Goal: Task Accomplishment & Management: Manage account settings

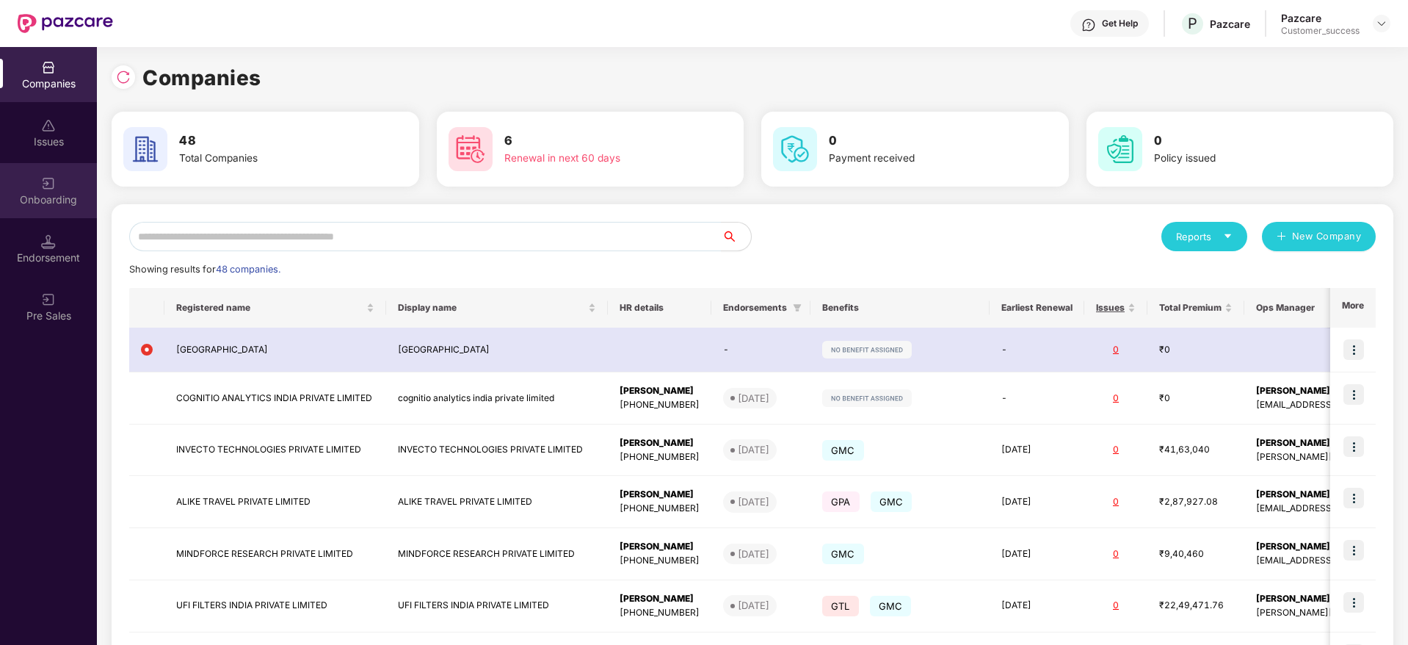
click at [48, 192] on div "Onboarding" at bounding box center [48, 199] width 97 height 15
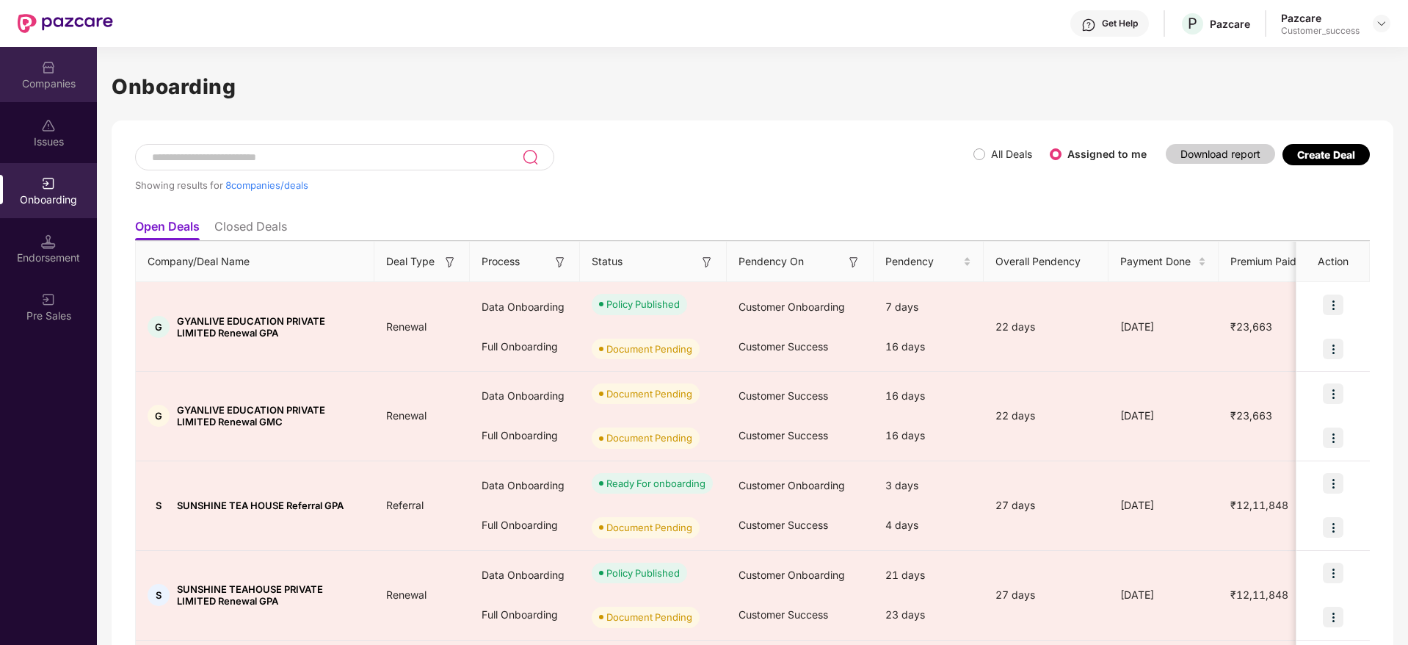
click at [37, 87] on div "Companies" at bounding box center [48, 83] width 97 height 15
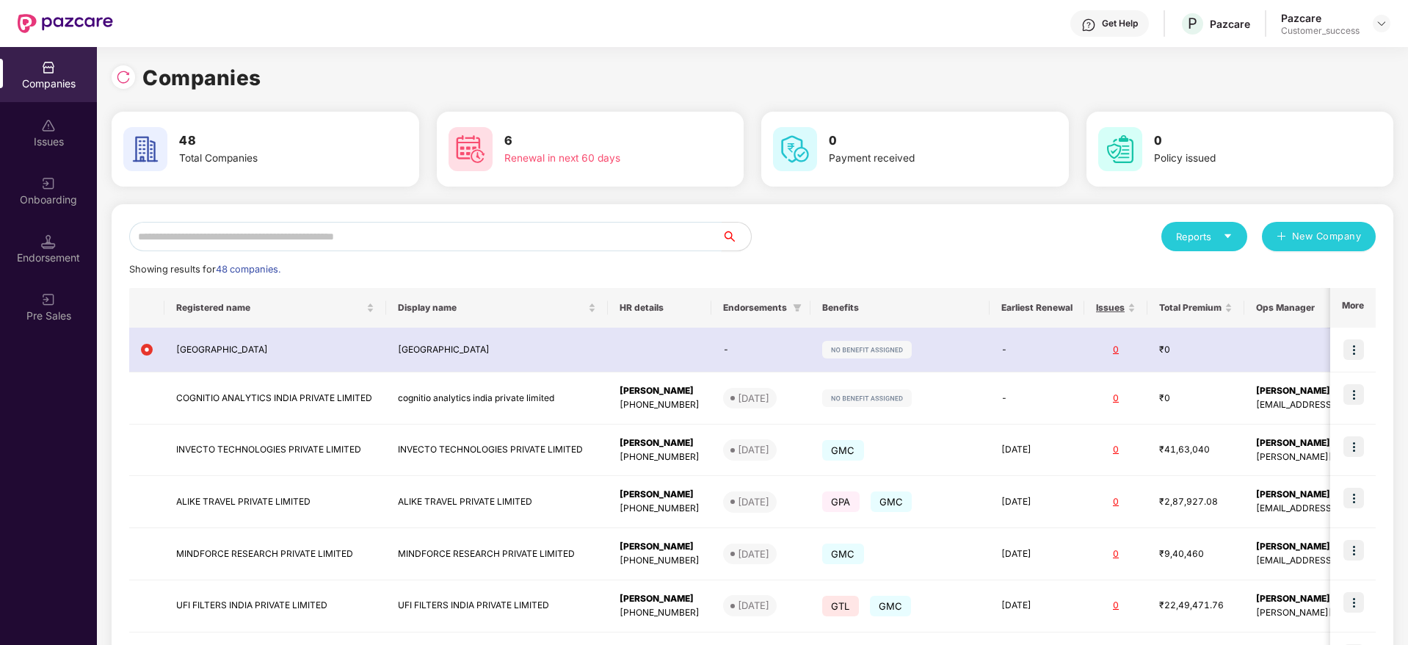
click at [338, 233] on input "text" at bounding box center [425, 236] width 593 height 29
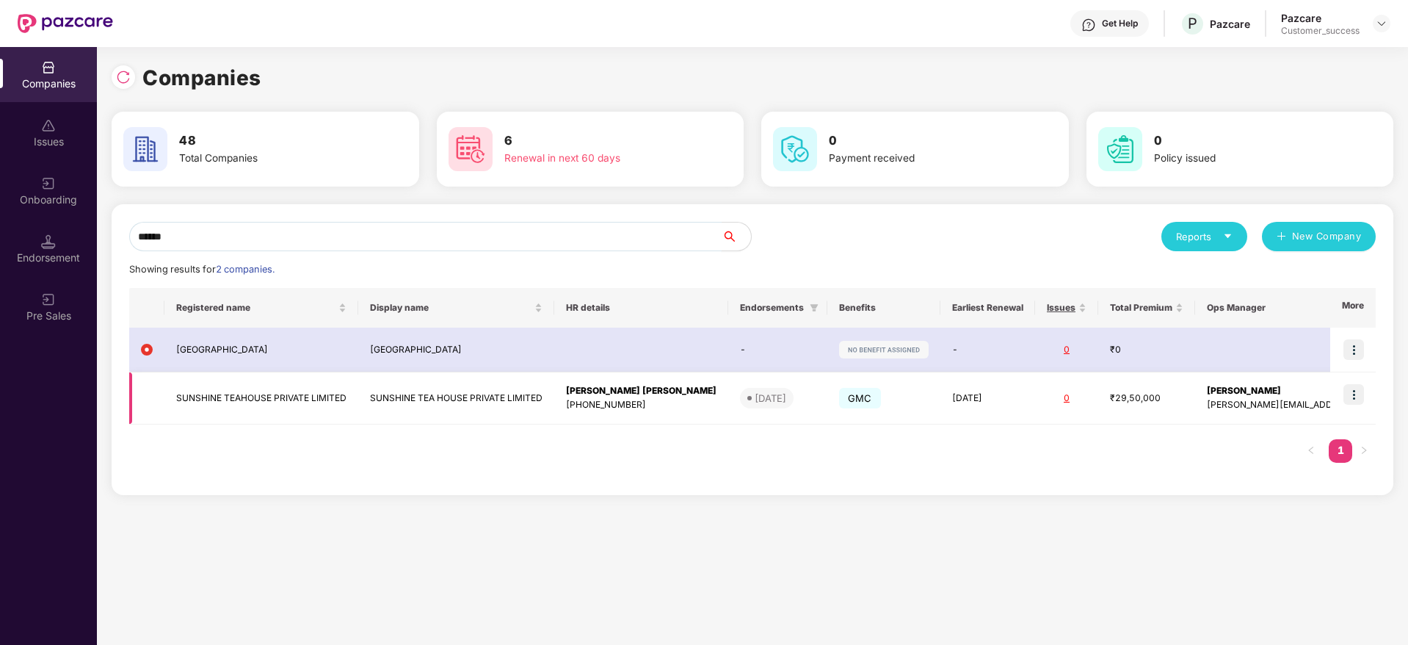
type input "******"
click at [1359, 390] on img at bounding box center [1354, 394] width 21 height 21
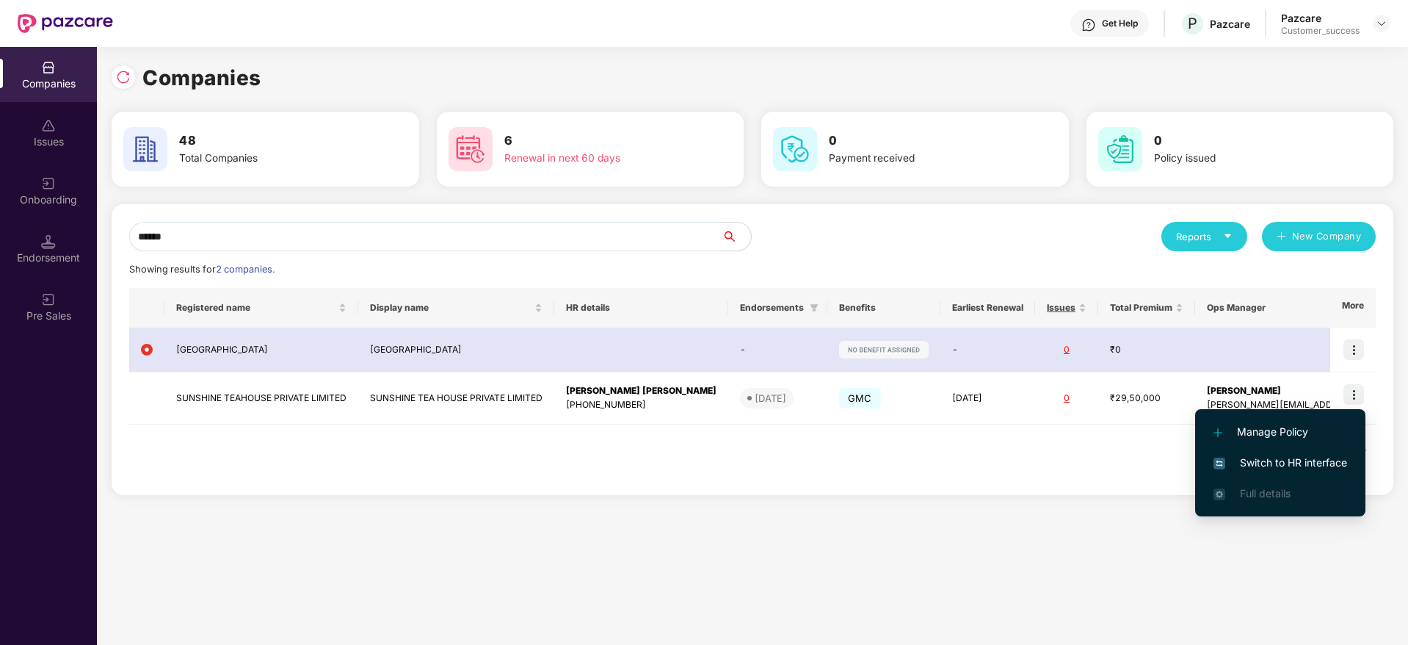
click at [1242, 457] on span "Switch to HR interface" at bounding box center [1281, 462] width 134 height 16
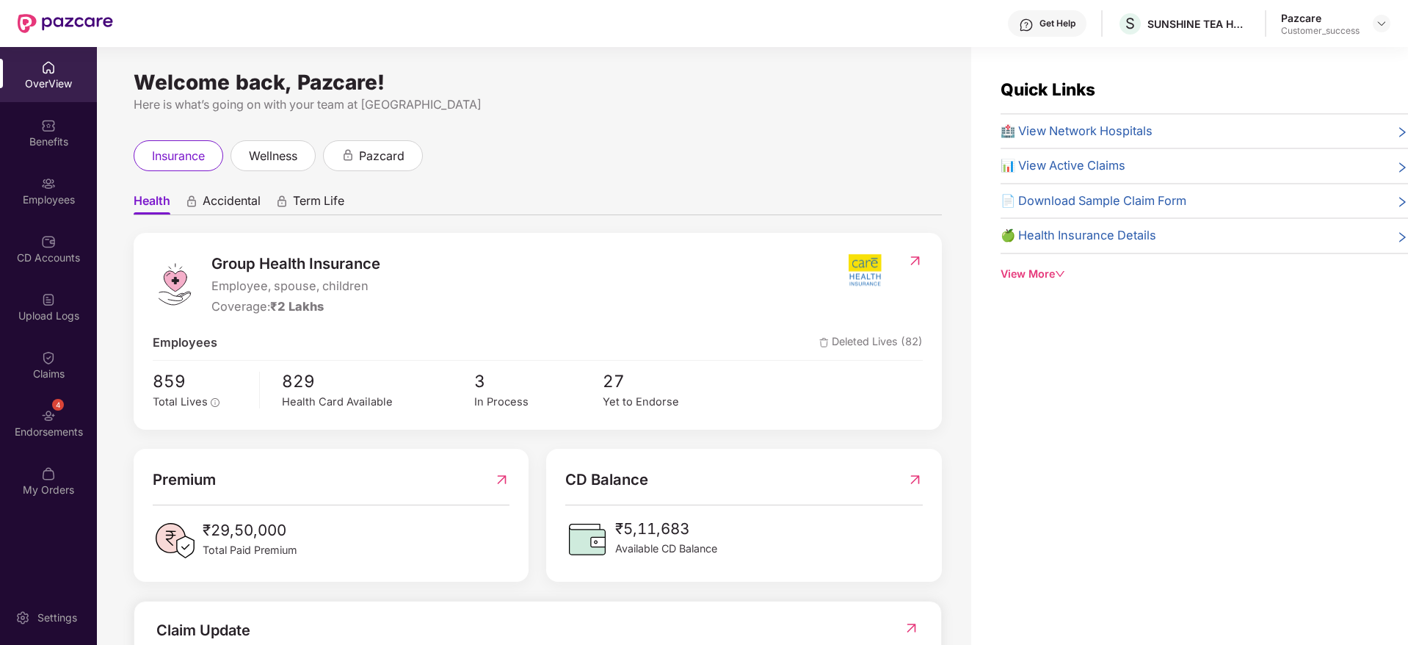
click at [26, 194] on div "Employees" at bounding box center [48, 199] width 97 height 15
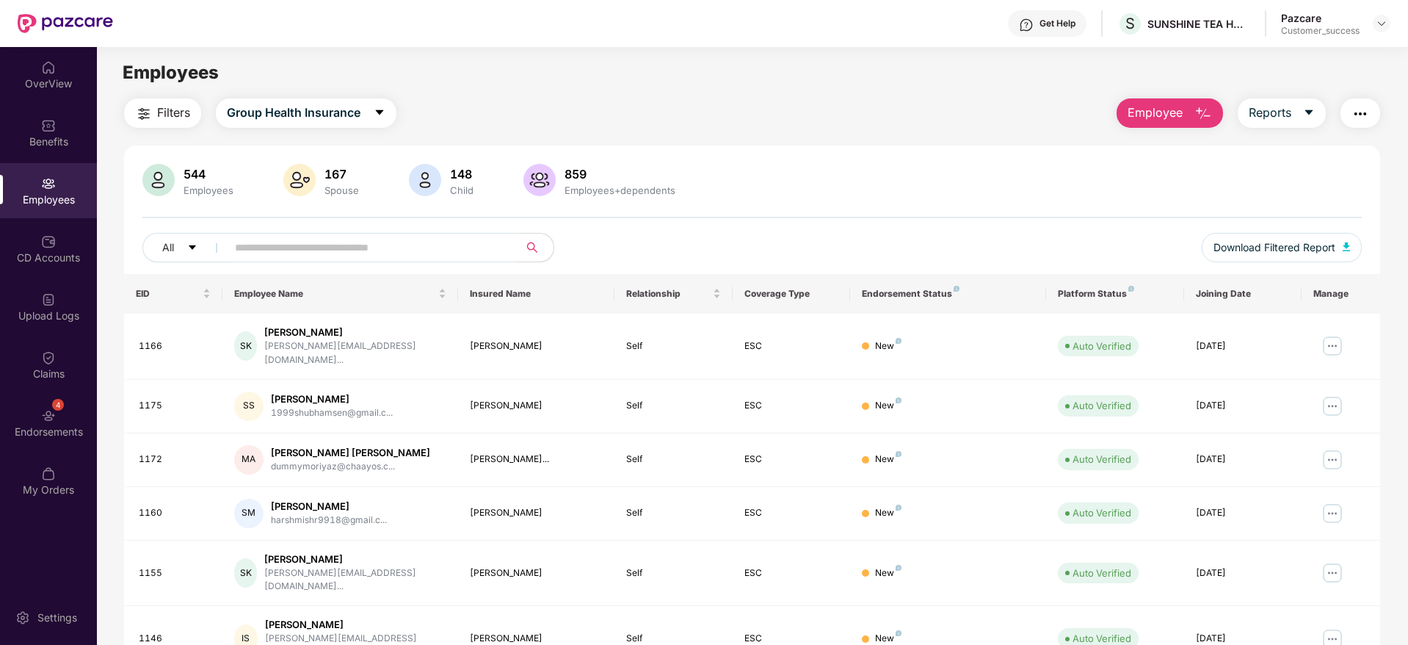
click at [245, 239] on input "text" at bounding box center [367, 247] width 264 height 22
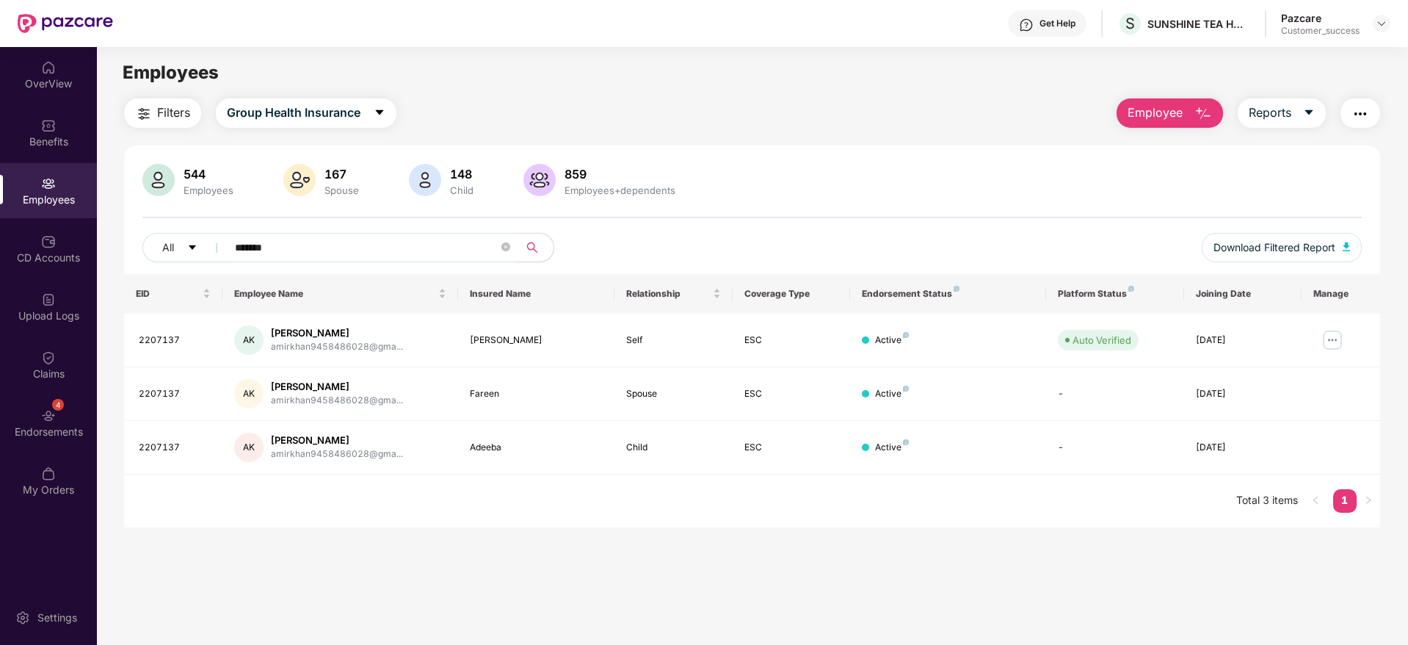
type input "*******"
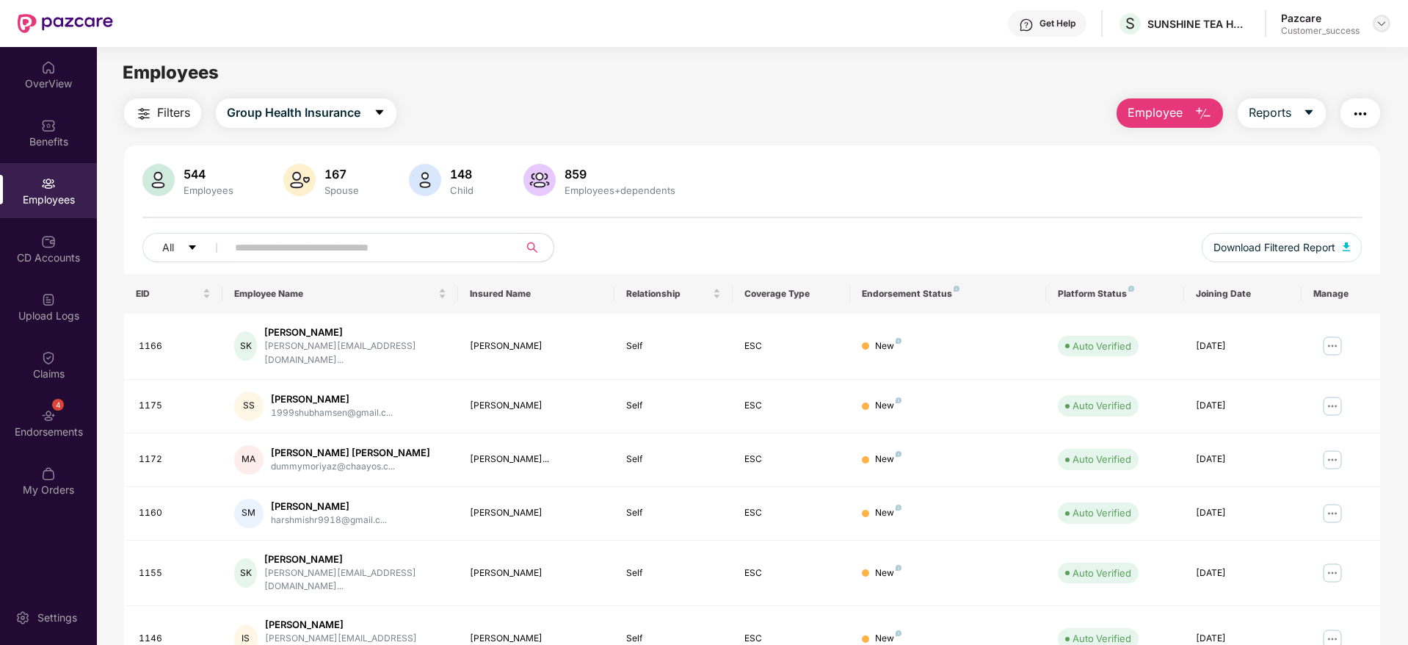
click at [1377, 25] on img at bounding box center [1382, 24] width 12 height 12
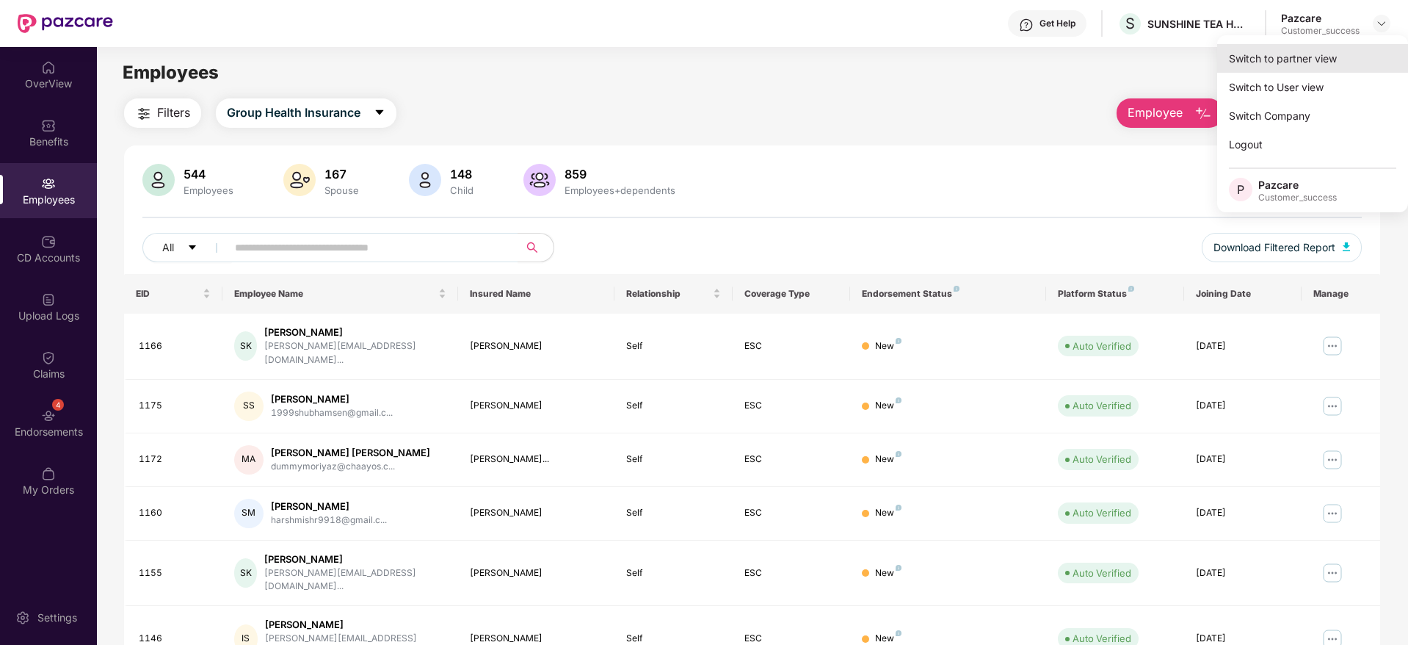
click at [1315, 54] on div "Switch to partner view" at bounding box center [1312, 58] width 191 height 29
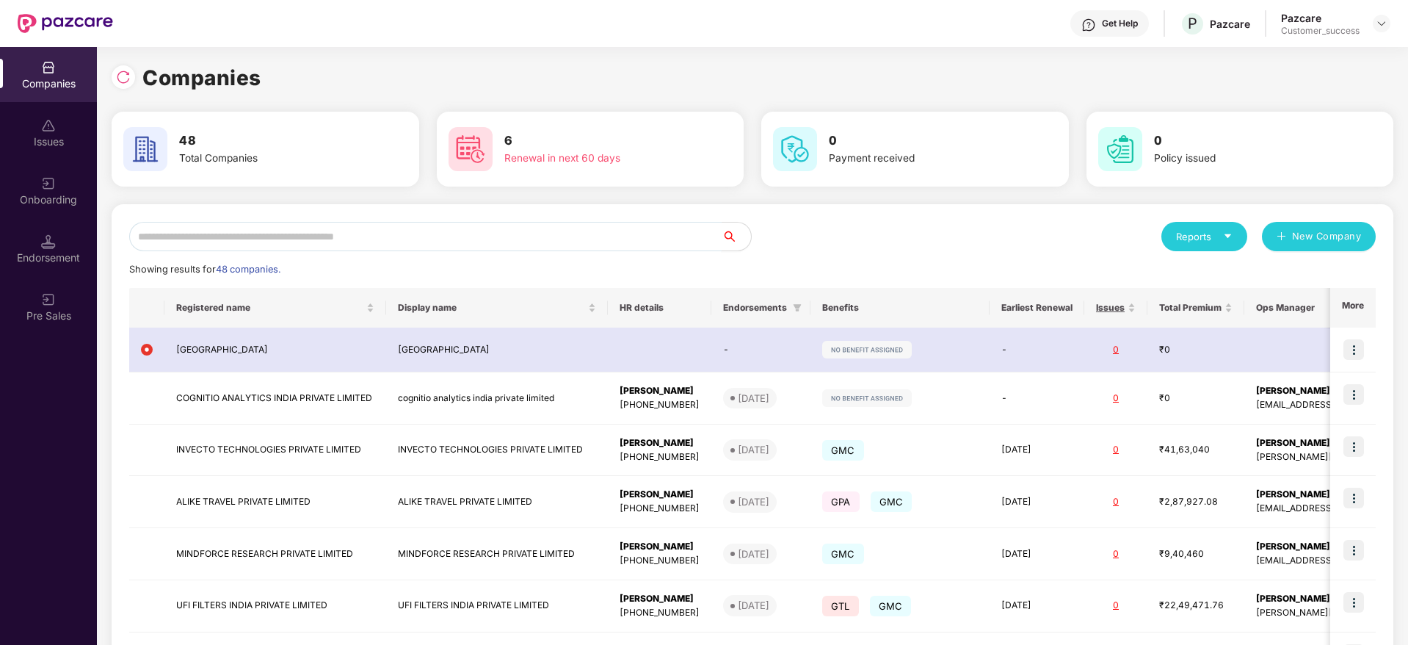
click at [368, 245] on input "text" at bounding box center [425, 236] width 593 height 29
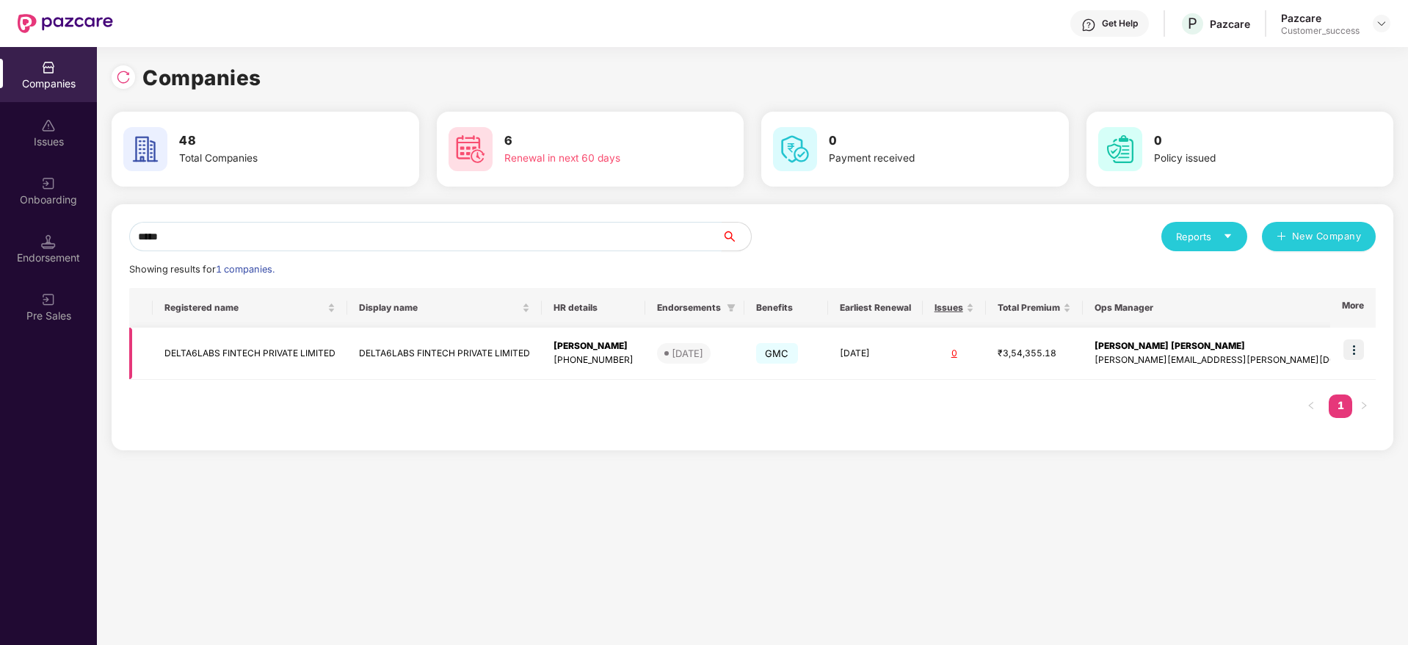
type input "*****"
click at [1363, 349] on img at bounding box center [1354, 349] width 21 height 21
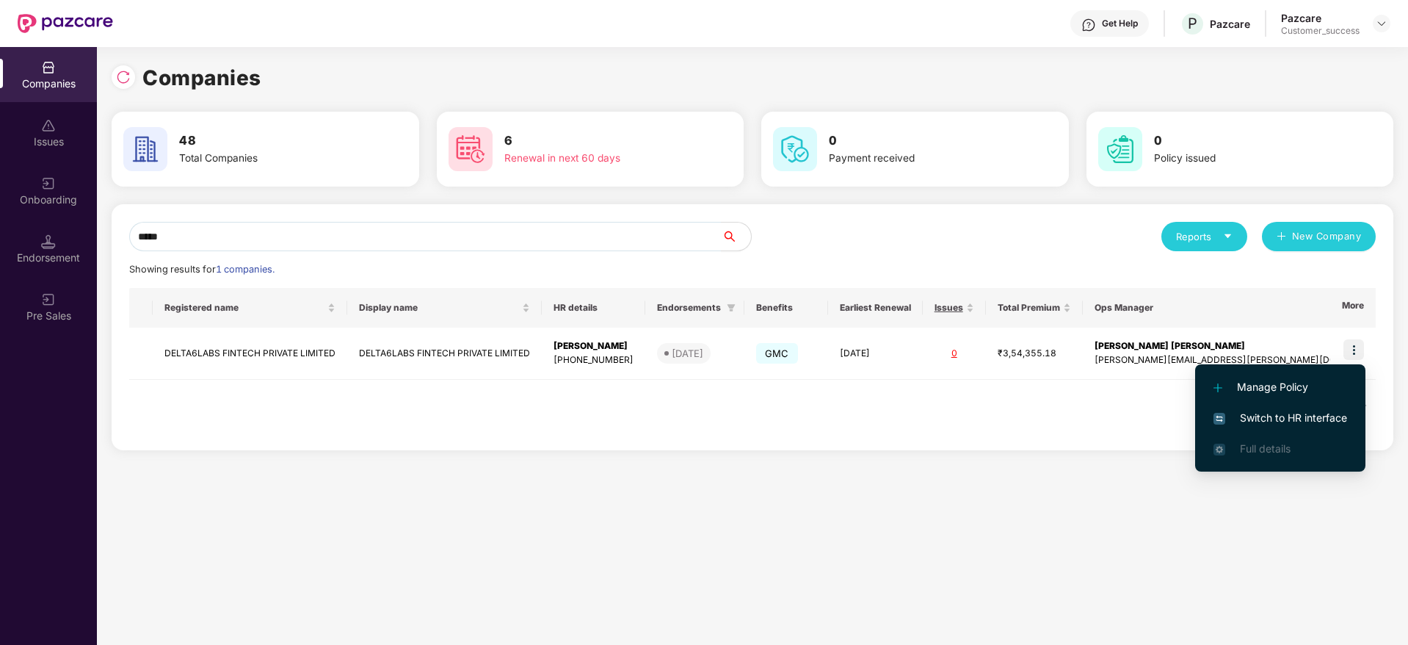
click at [1266, 428] on li "Switch to HR interface" at bounding box center [1280, 417] width 170 height 31
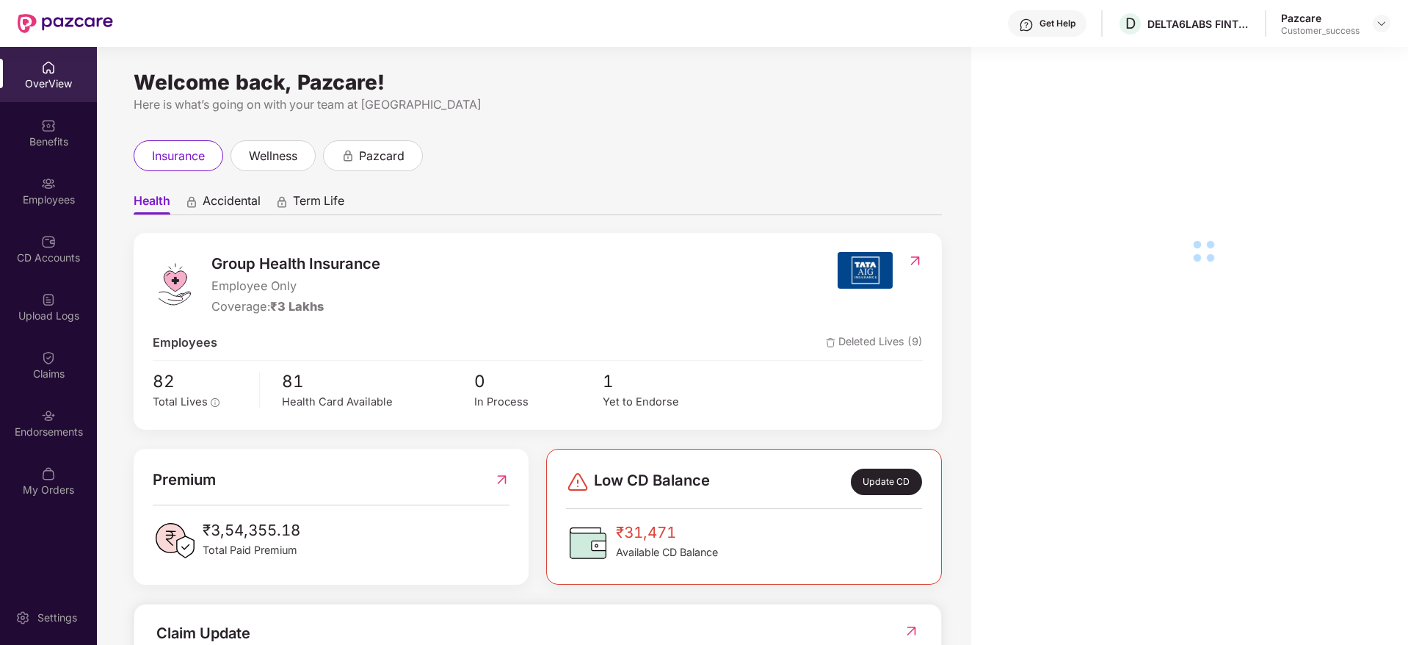
click at [41, 206] on div "Employees" at bounding box center [48, 199] width 97 height 15
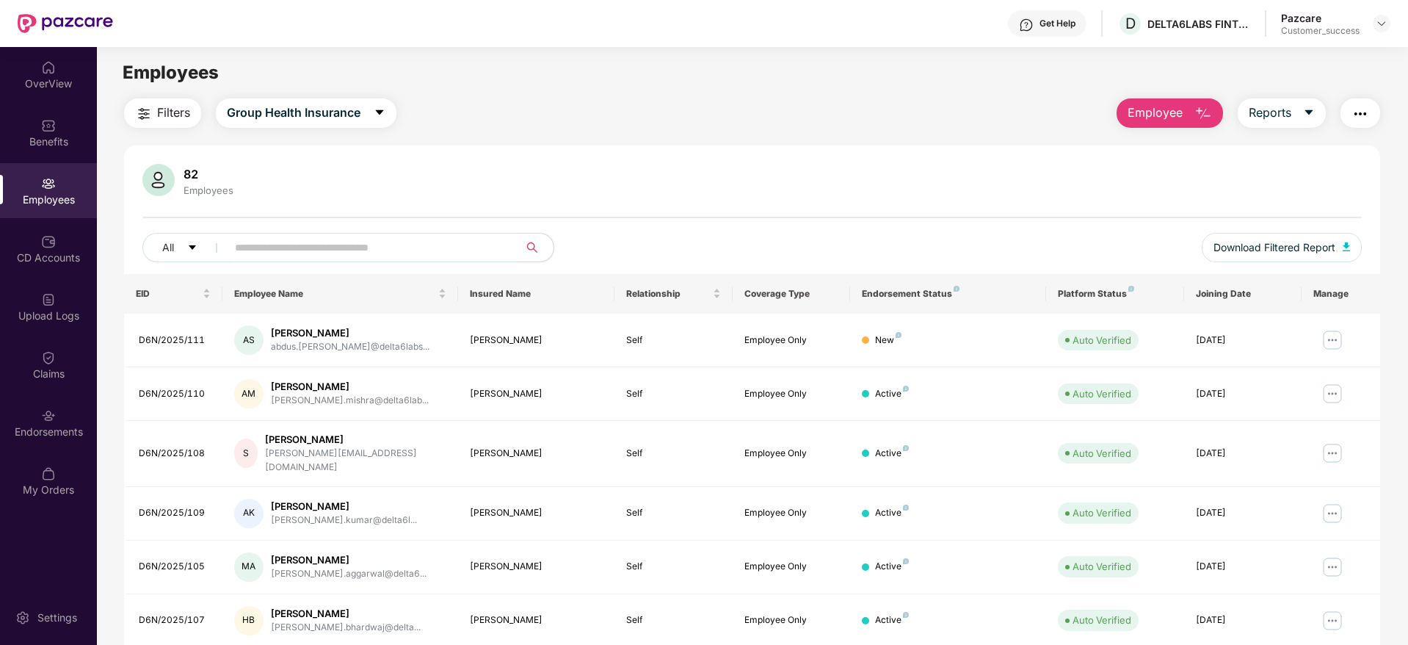
click at [163, 112] on span "Filters" at bounding box center [173, 113] width 33 height 18
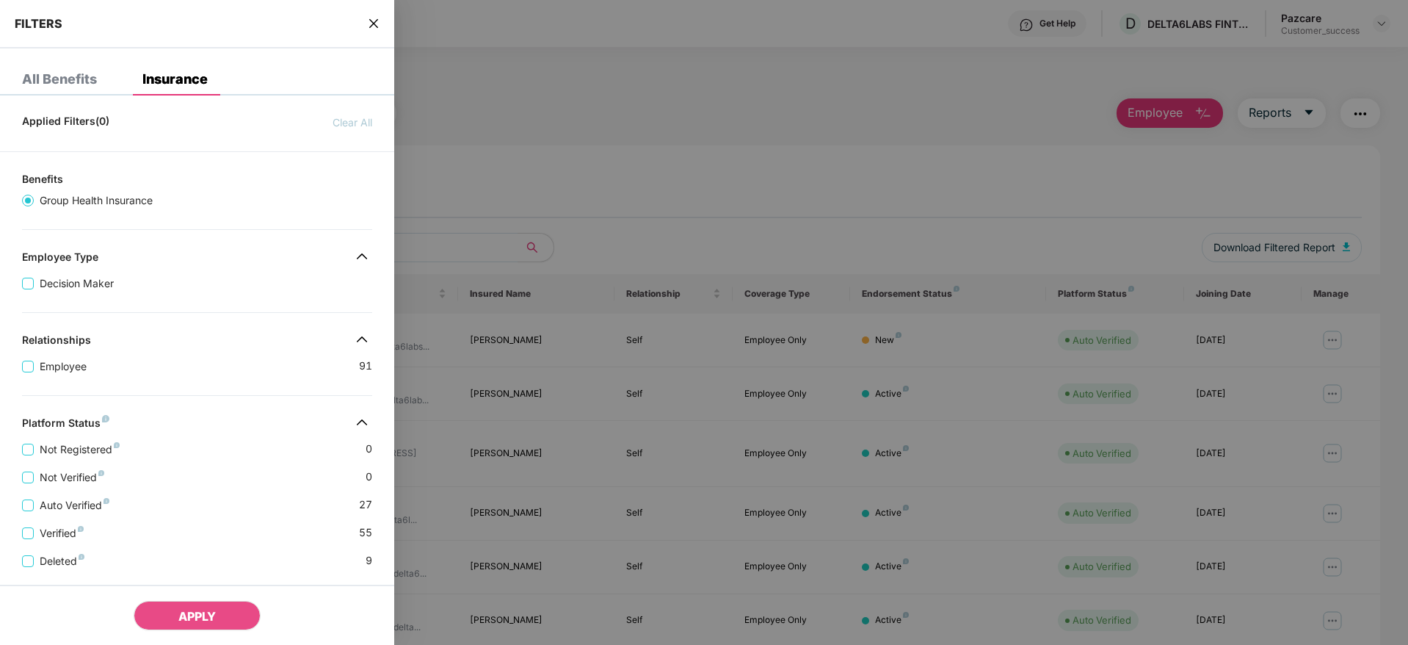
click at [216, 396] on div "Applied Filters(0) Clear All Benefits Group Health Insurance Employee Type Deci…" at bounding box center [197, 490] width 394 height 767
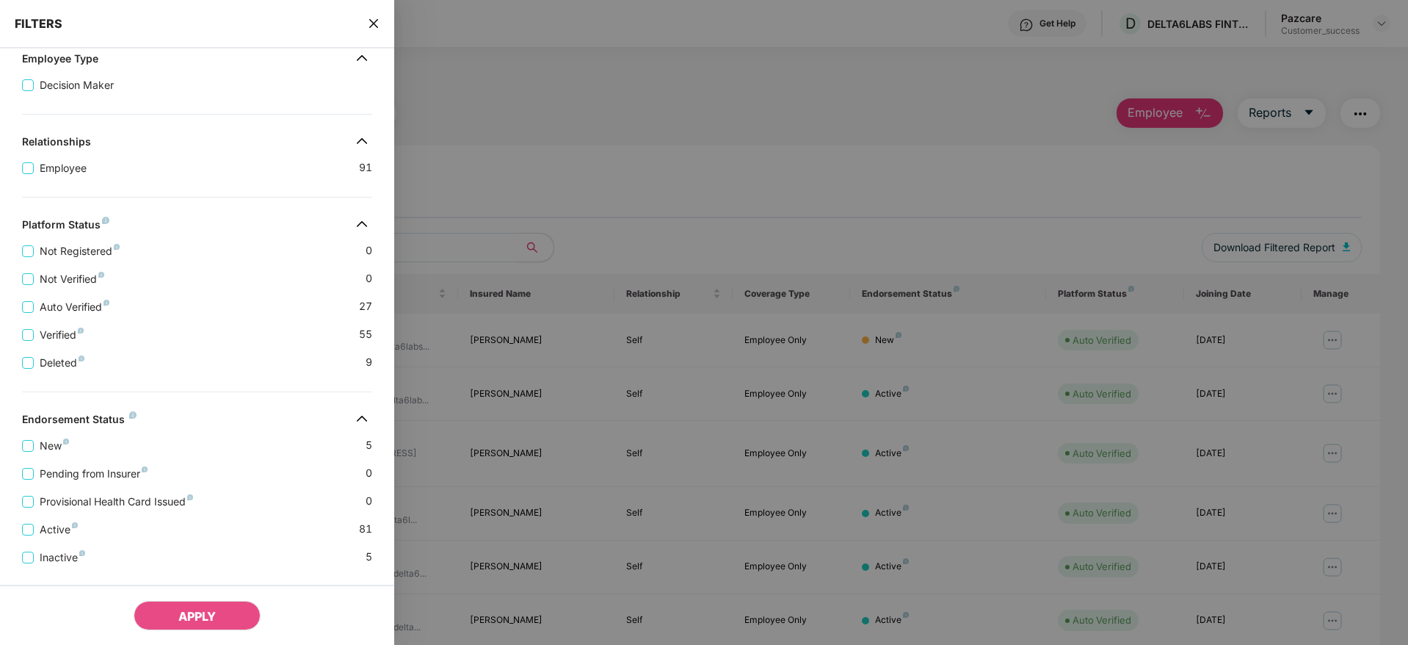
scroll to position [229, 0]
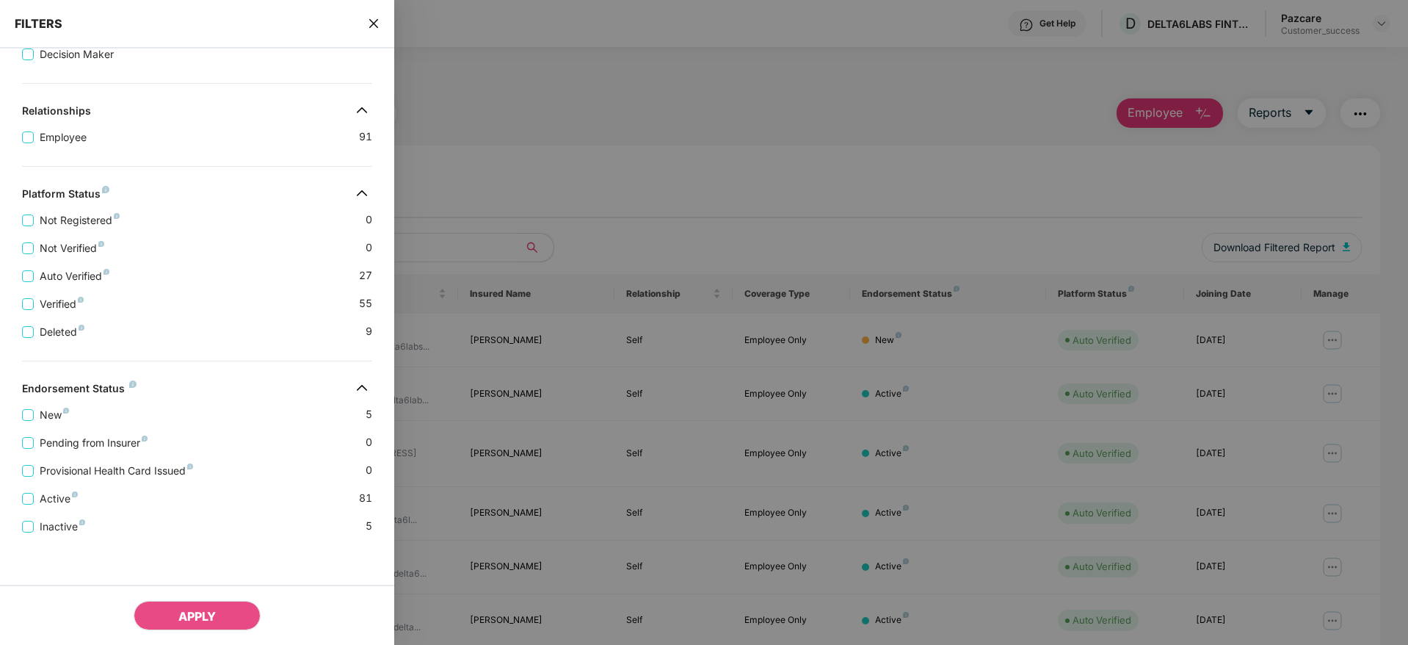
click at [374, 18] on icon "close" at bounding box center [374, 24] width 12 height 12
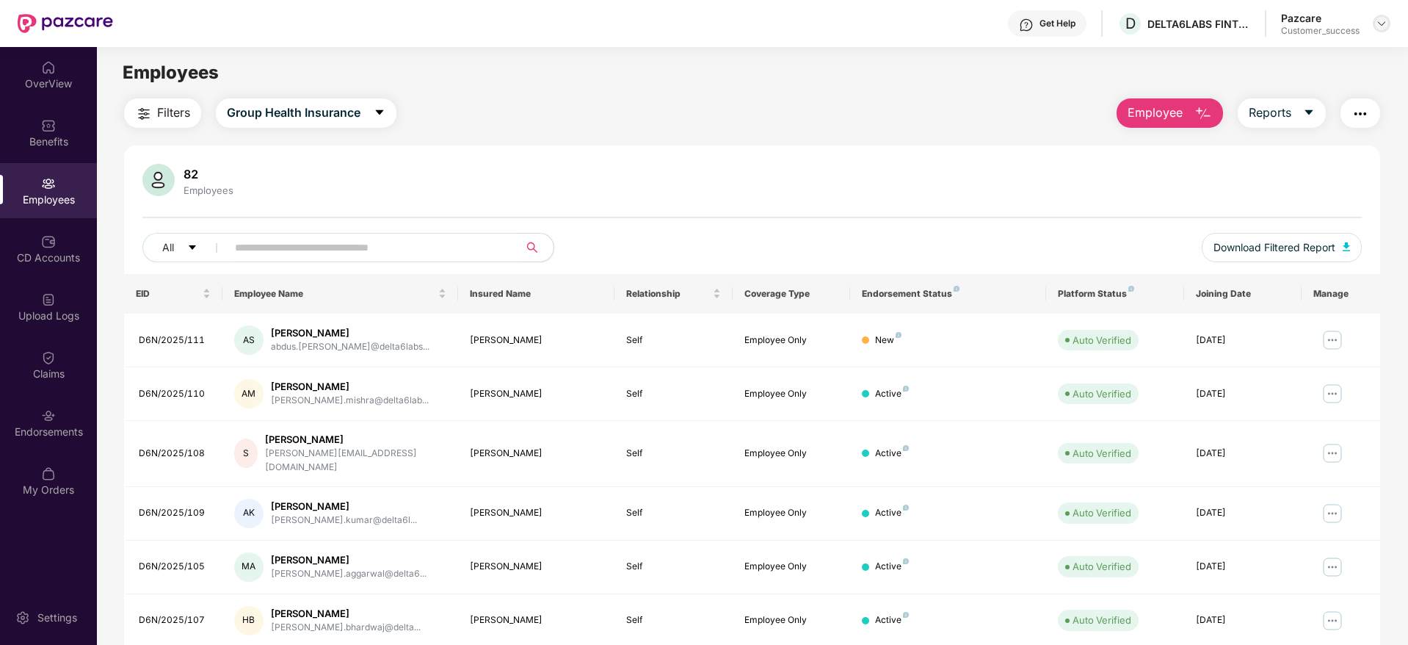
click at [1380, 23] on img at bounding box center [1382, 24] width 12 height 12
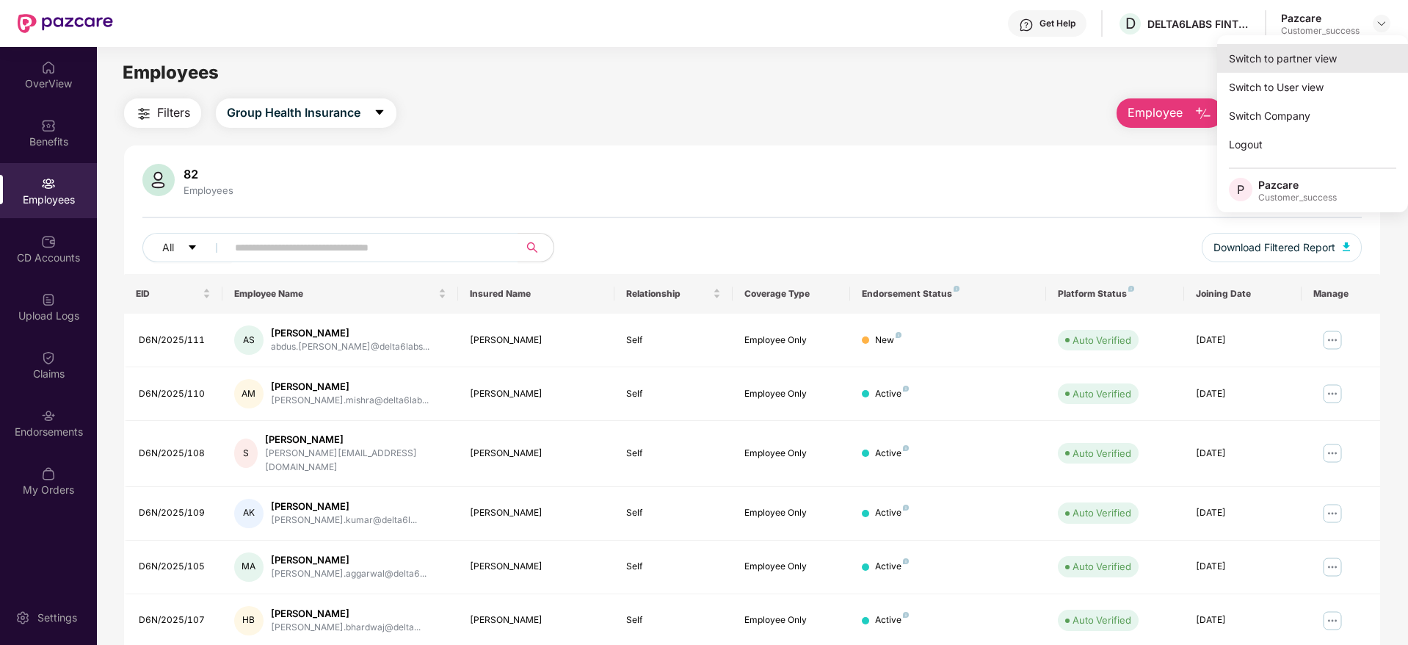
click at [1295, 65] on div "Switch to partner view" at bounding box center [1312, 58] width 191 height 29
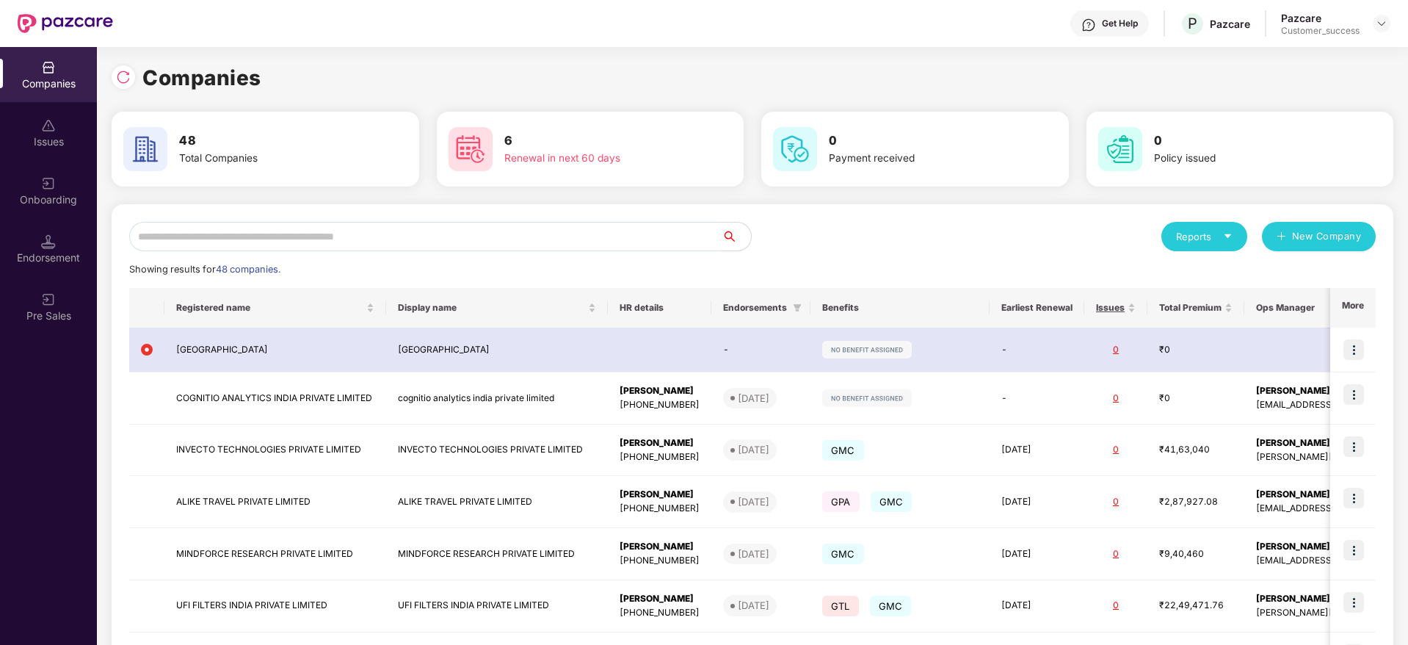
click at [618, 274] on div "Showing results for 48 companies." at bounding box center [752, 269] width 1247 height 15
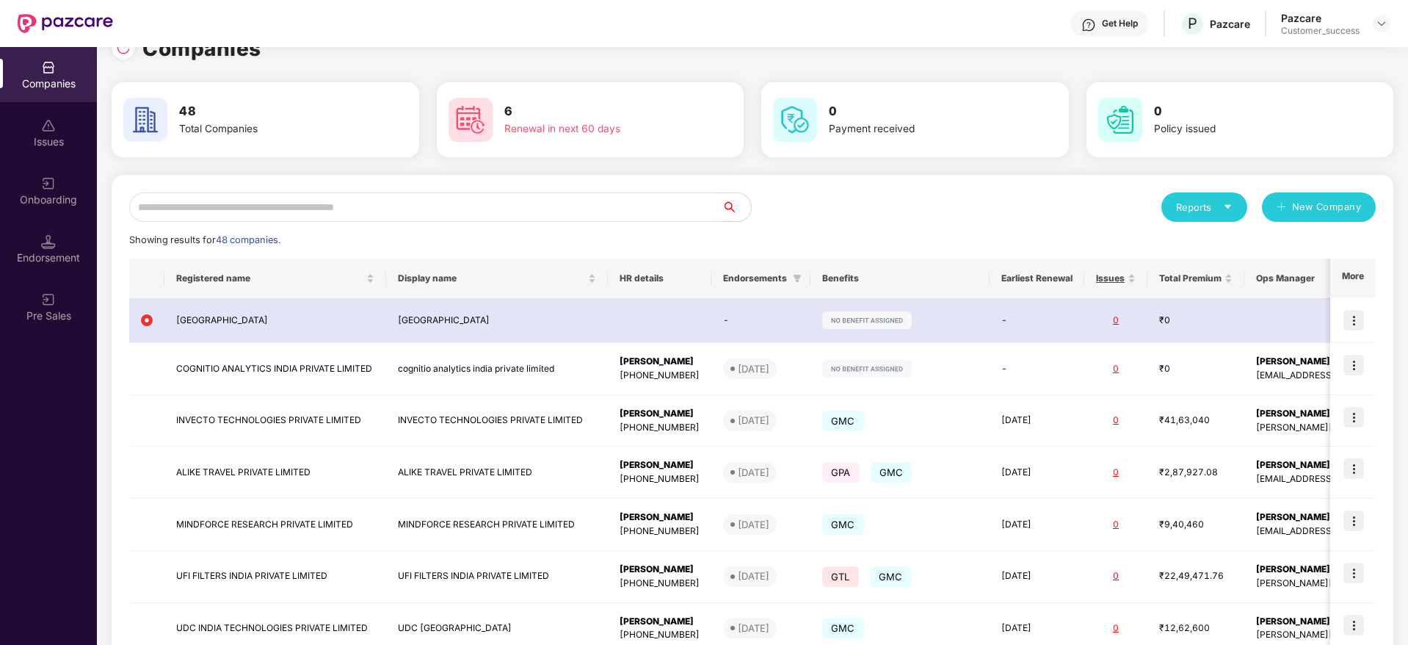
scroll to position [0, 0]
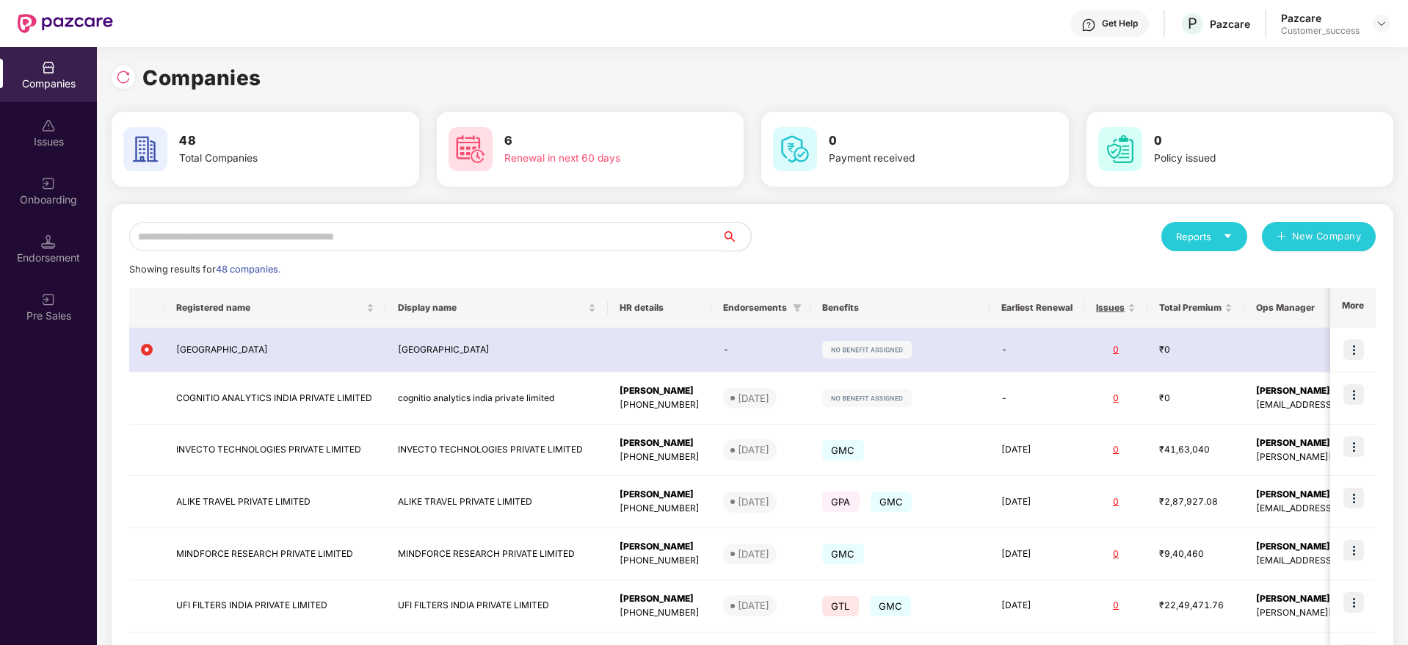
click at [295, 244] on input "text" at bounding box center [425, 236] width 593 height 29
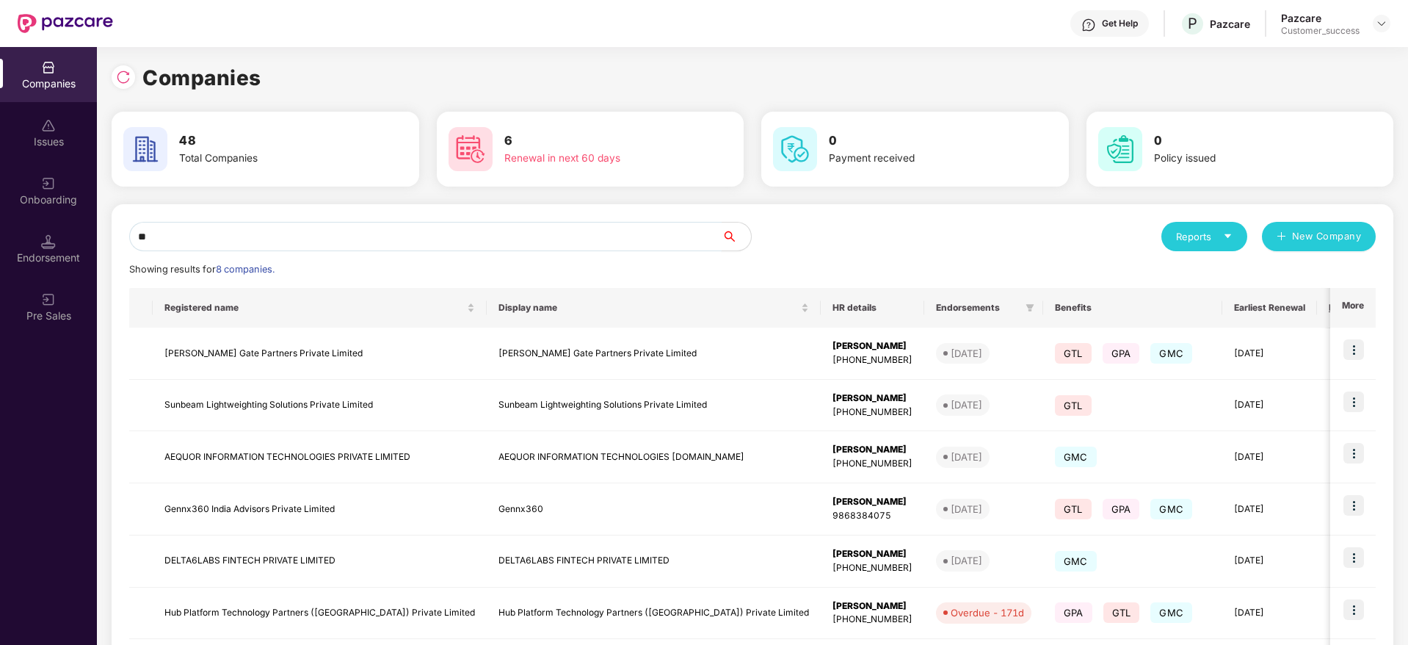
type input "*"
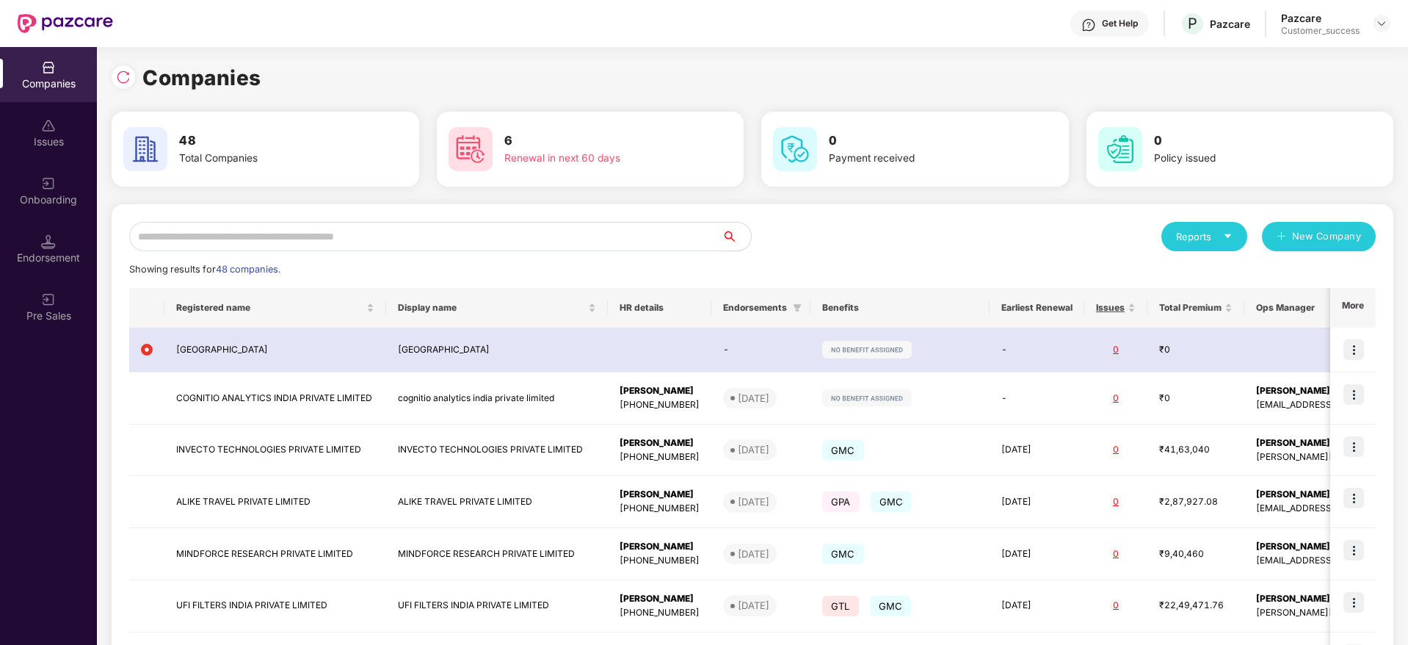
click at [374, 232] on input "text" at bounding box center [425, 236] width 593 height 29
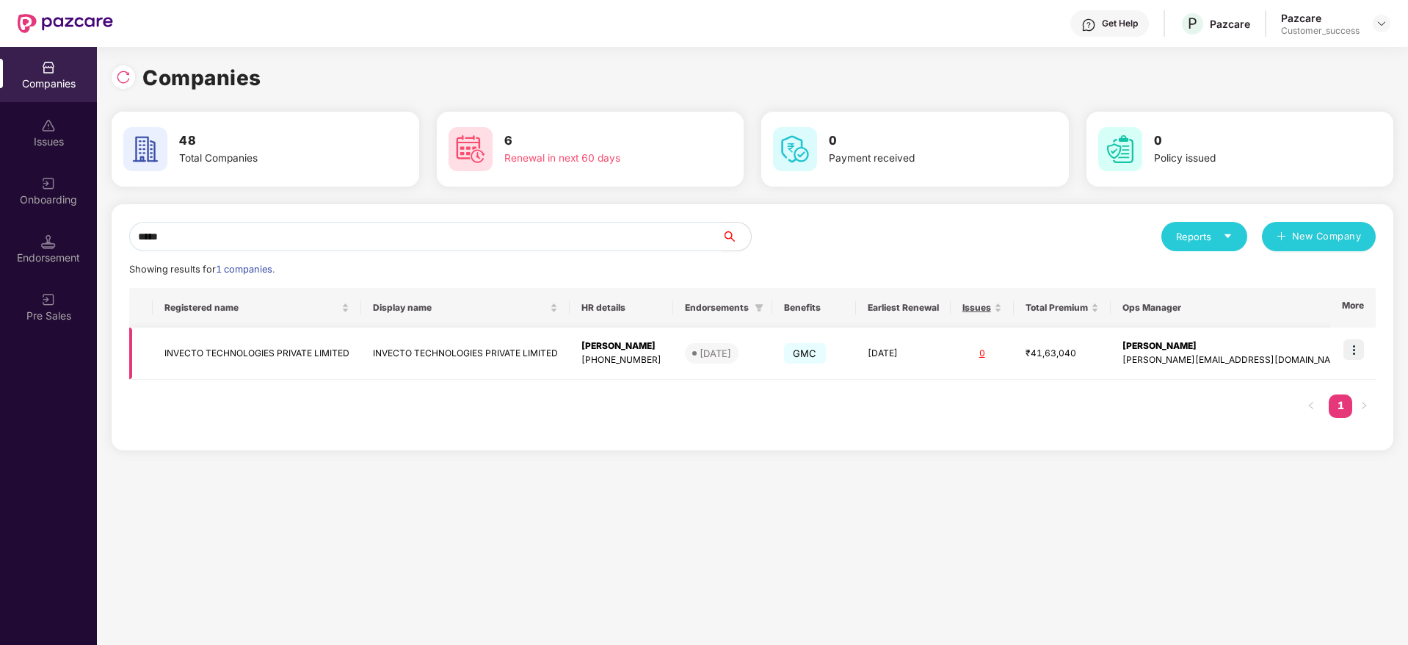
type input "*****"
click at [298, 352] on td "INVECTO TECHNOLOGIES PRIVATE LIMITED" at bounding box center [257, 353] width 209 height 52
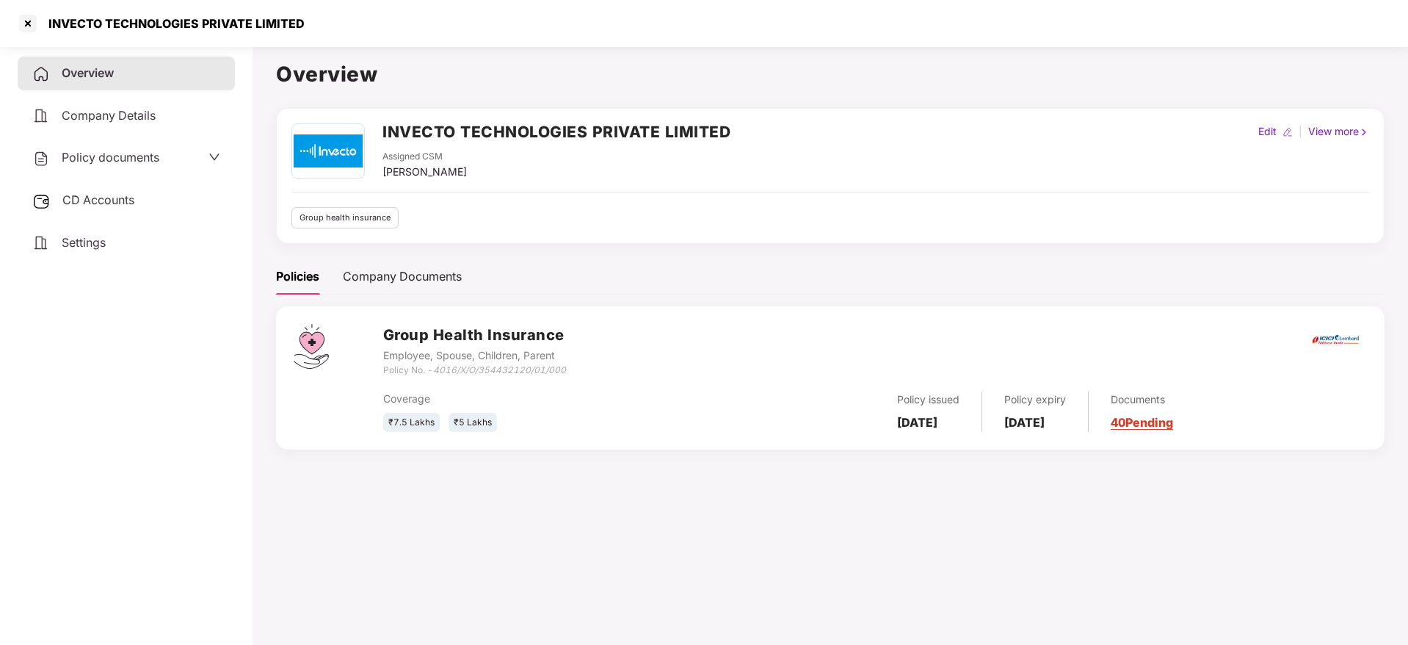
click at [1173, 421] on link "40 Pending" at bounding box center [1142, 422] width 62 height 15
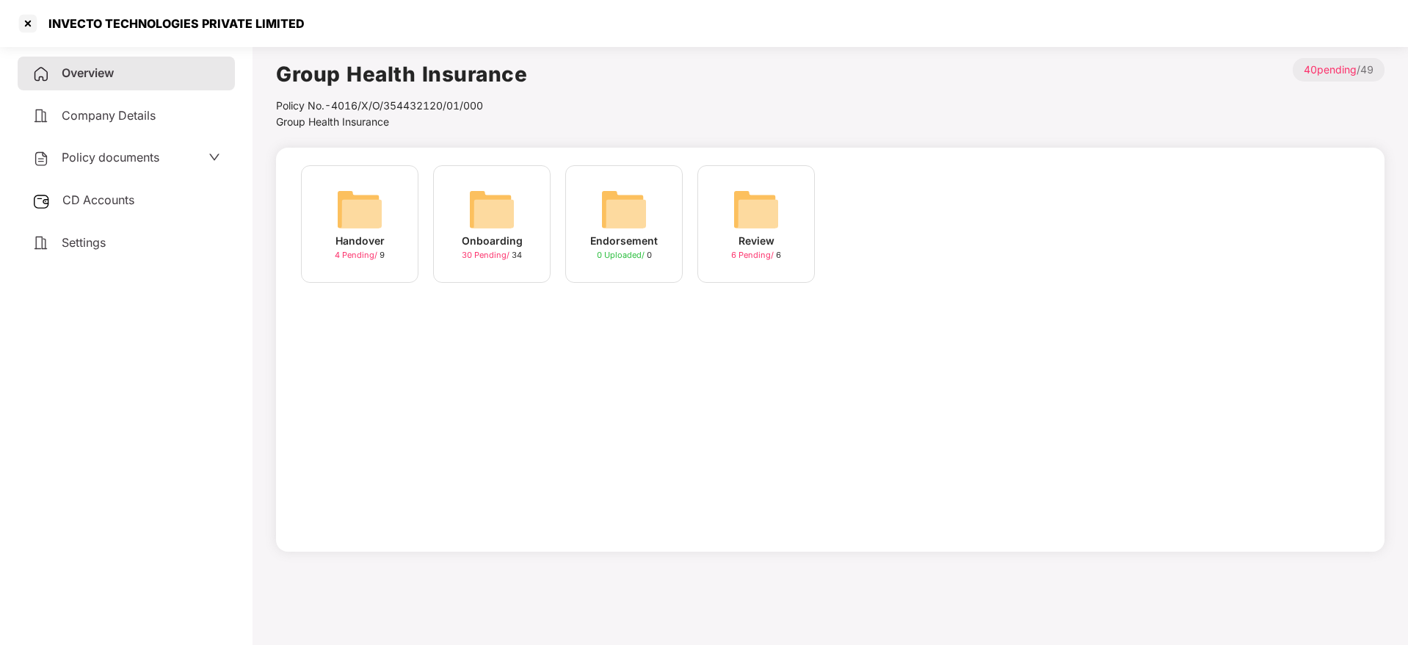
click at [504, 213] on img at bounding box center [491, 209] width 47 height 47
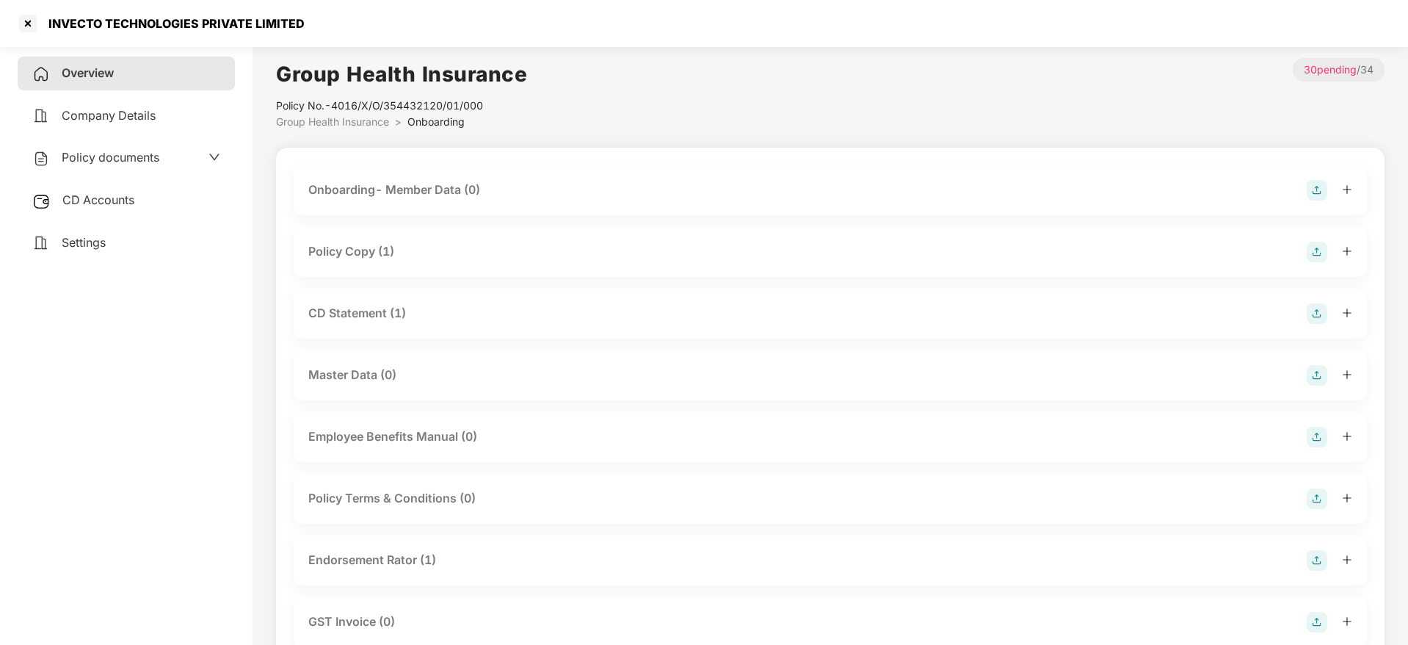
click at [416, 249] on div "Policy Copy (1)" at bounding box center [830, 252] width 1044 height 21
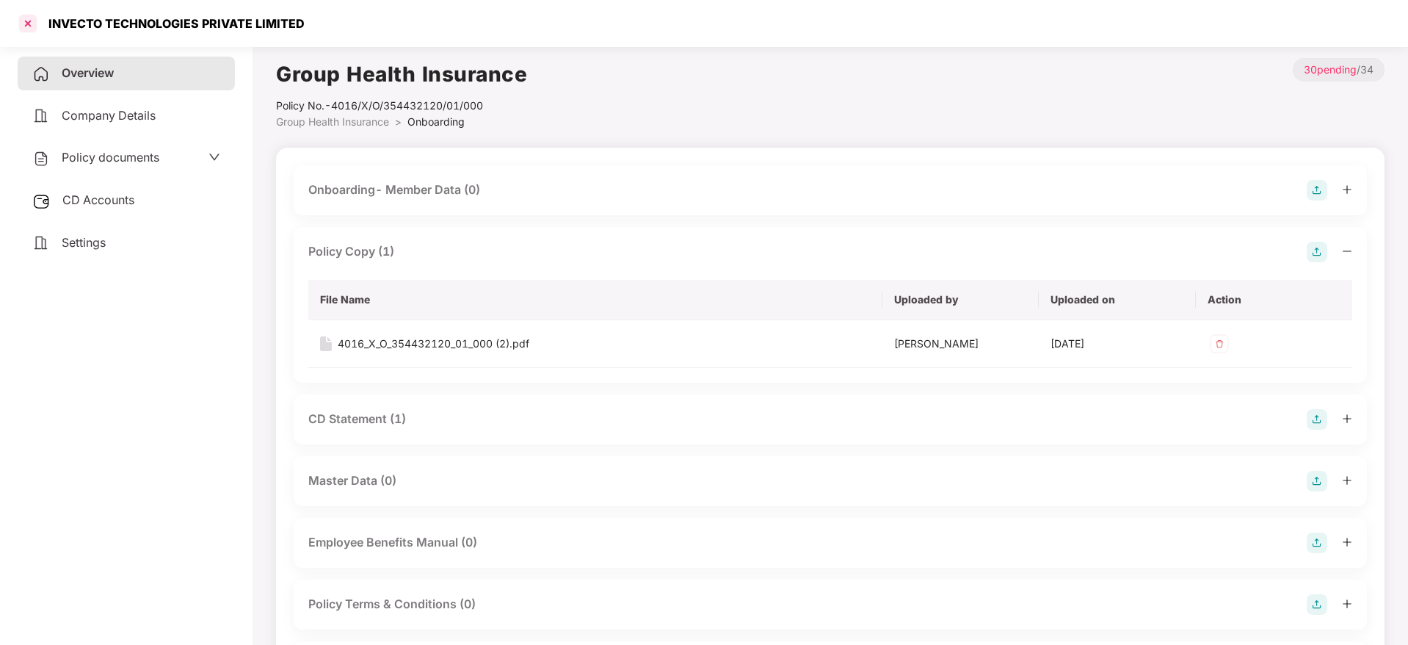
click at [32, 21] on div at bounding box center [27, 23] width 23 height 23
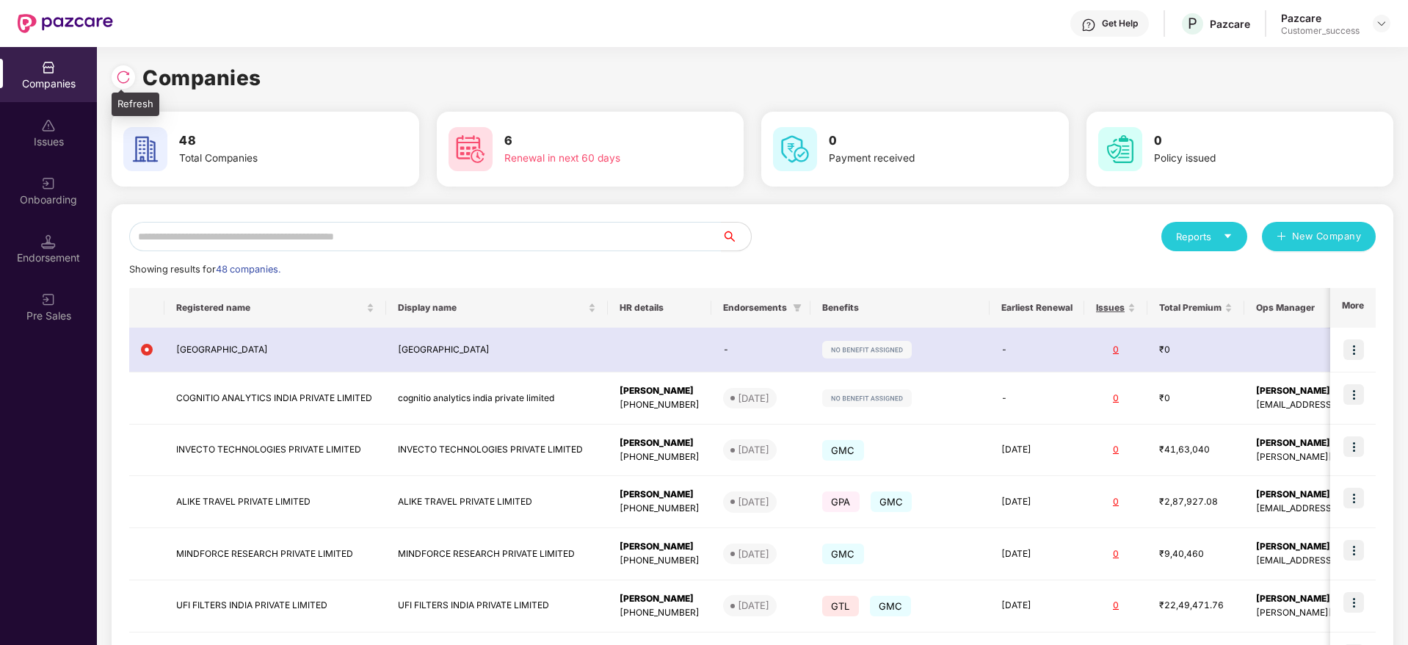
click at [121, 70] on img at bounding box center [123, 77] width 15 height 15
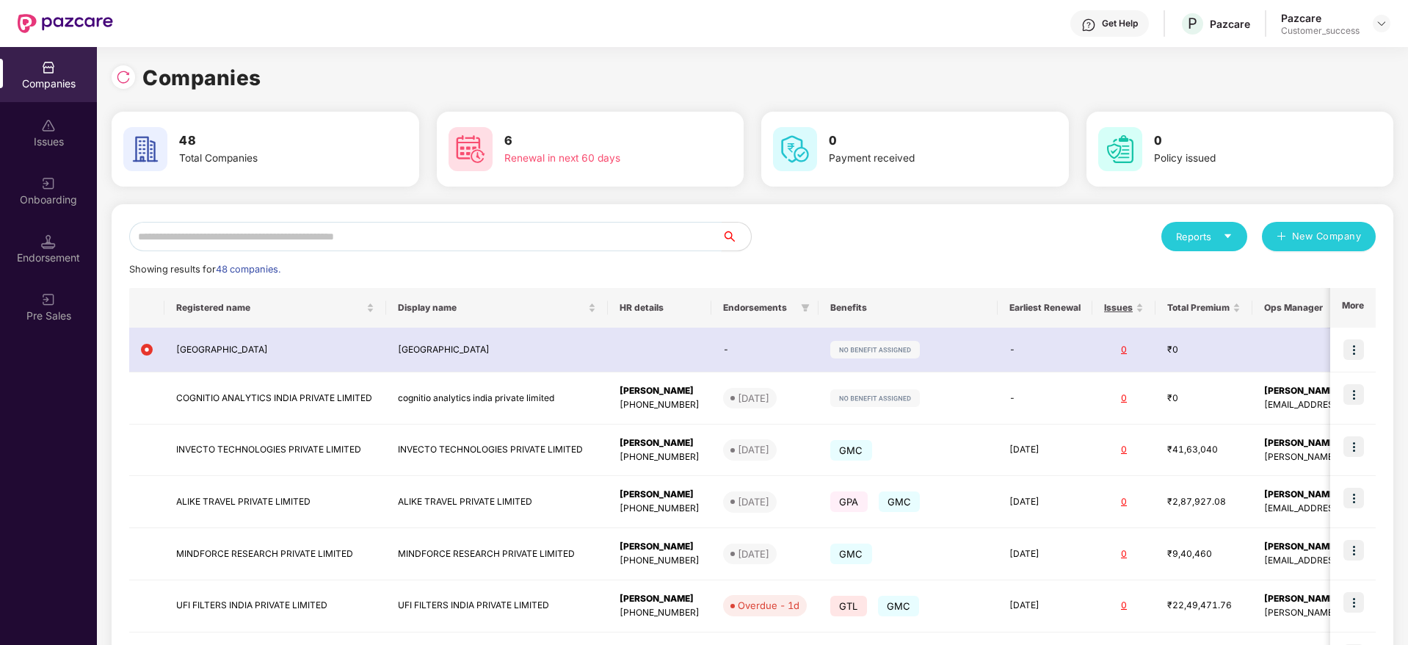
click at [257, 235] on input "text" at bounding box center [425, 236] width 593 height 29
click at [1387, 377] on div "Reports New Company Showing results for 48 companies. Registered name Display n…" at bounding box center [753, 557] width 1282 height 706
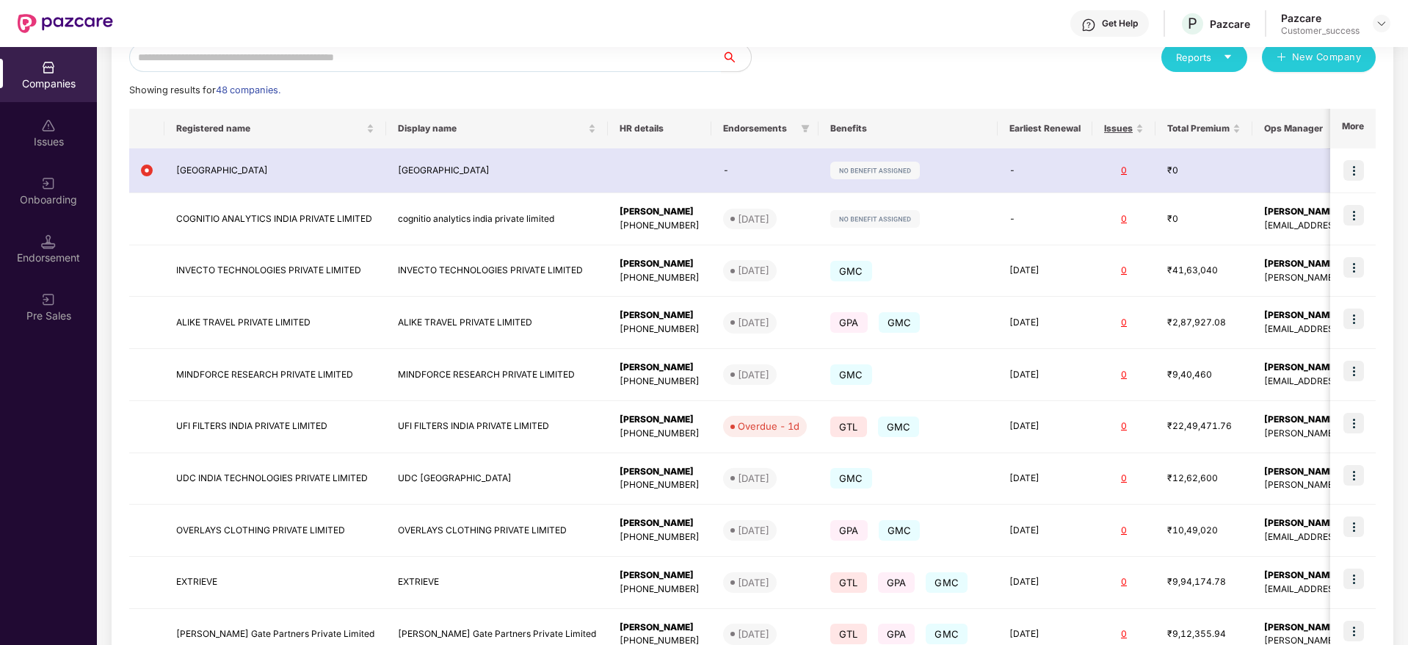
scroll to position [220, 0]
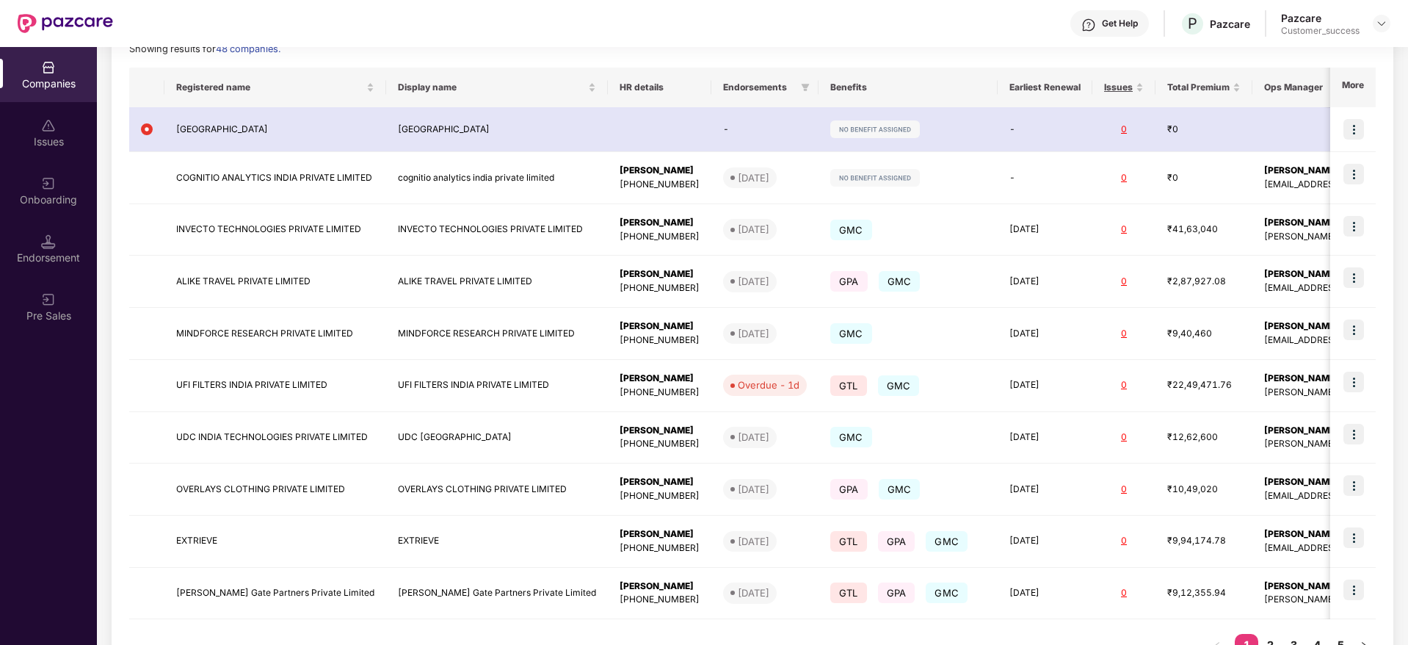
click at [1390, 366] on div "Reports New Company Showing results for 48 companies. Registered name Display n…" at bounding box center [753, 337] width 1282 height 706
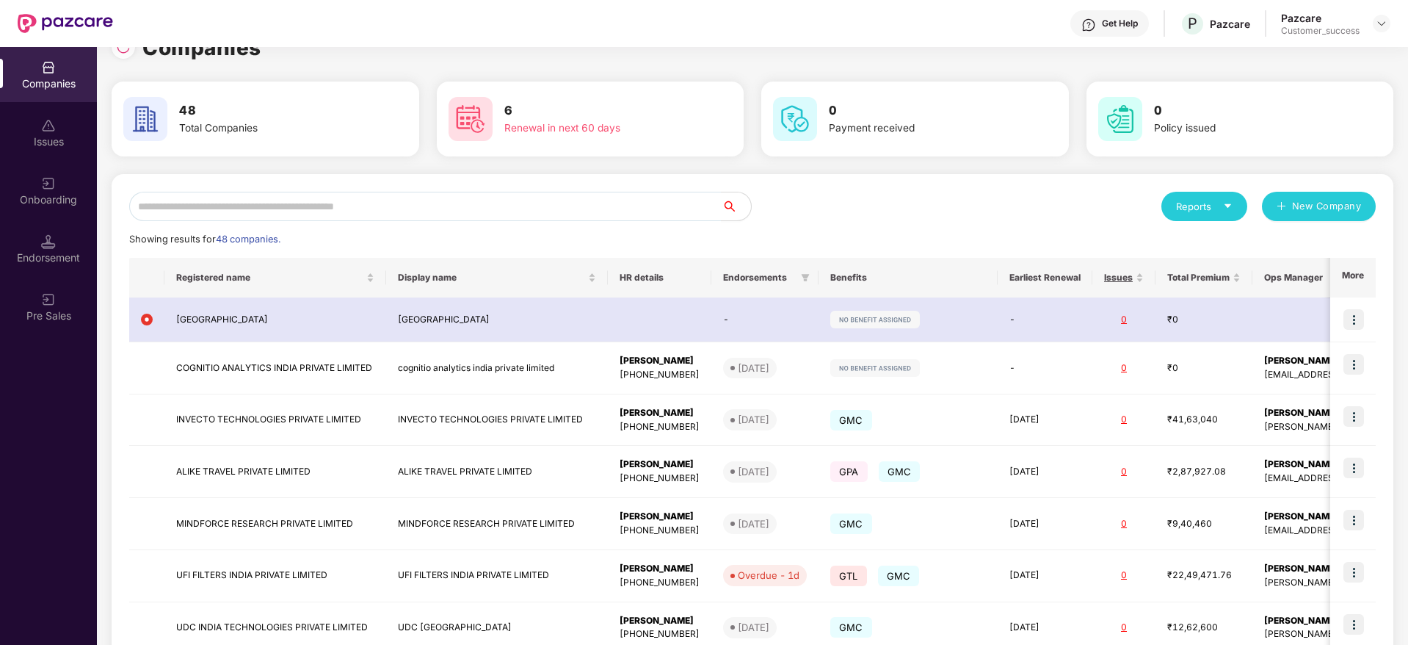
scroll to position [0, 0]
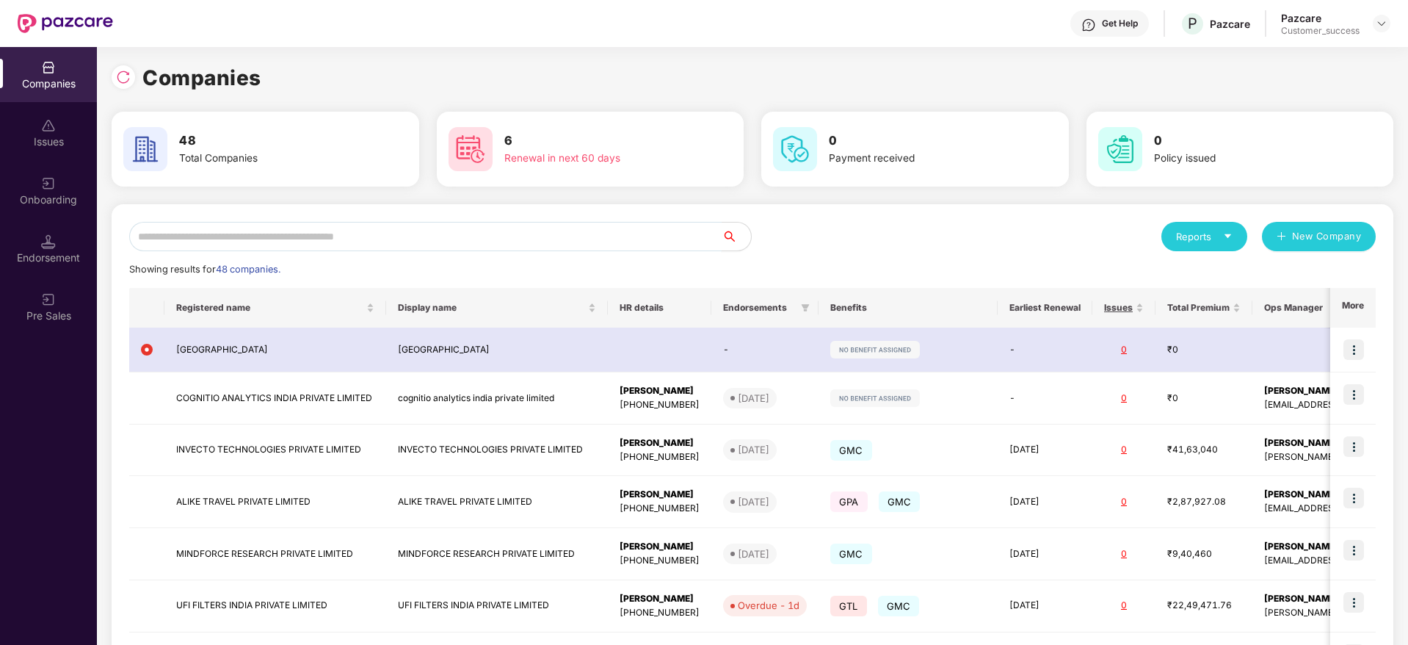
click at [441, 230] on input "text" at bounding box center [425, 236] width 593 height 29
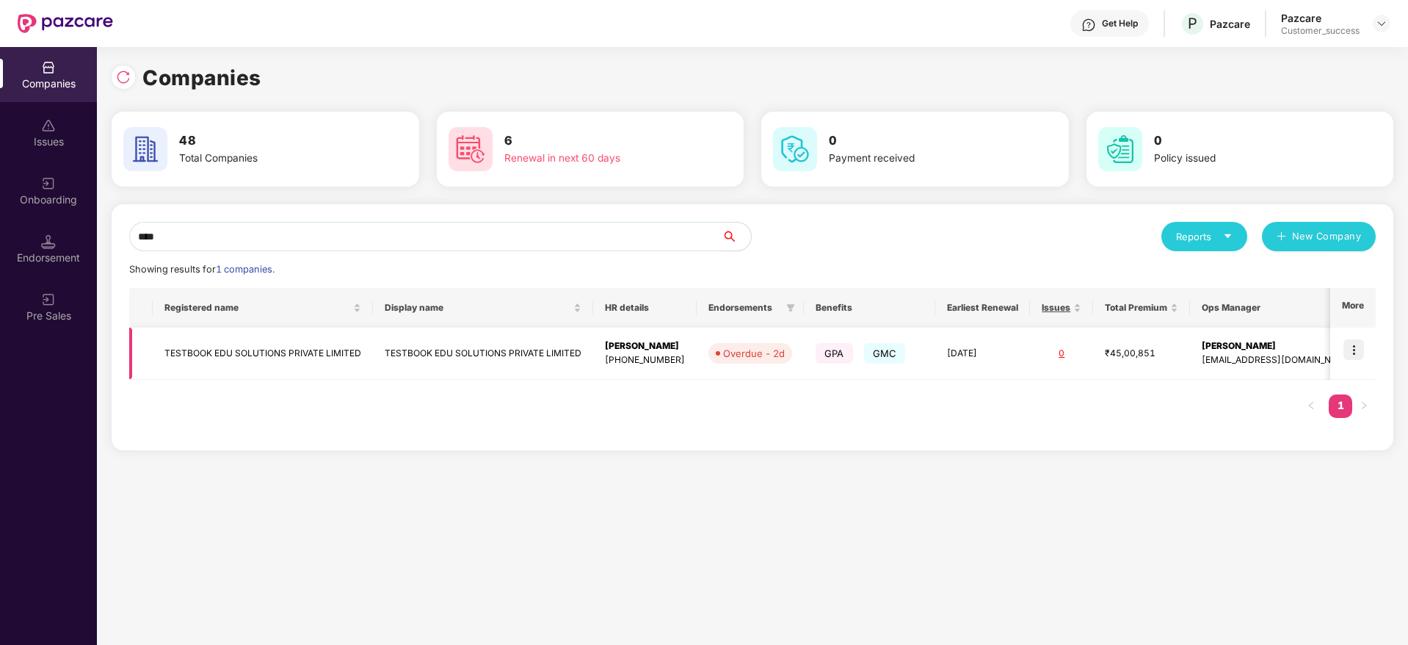
type input "****"
click at [1364, 345] on img at bounding box center [1354, 349] width 21 height 21
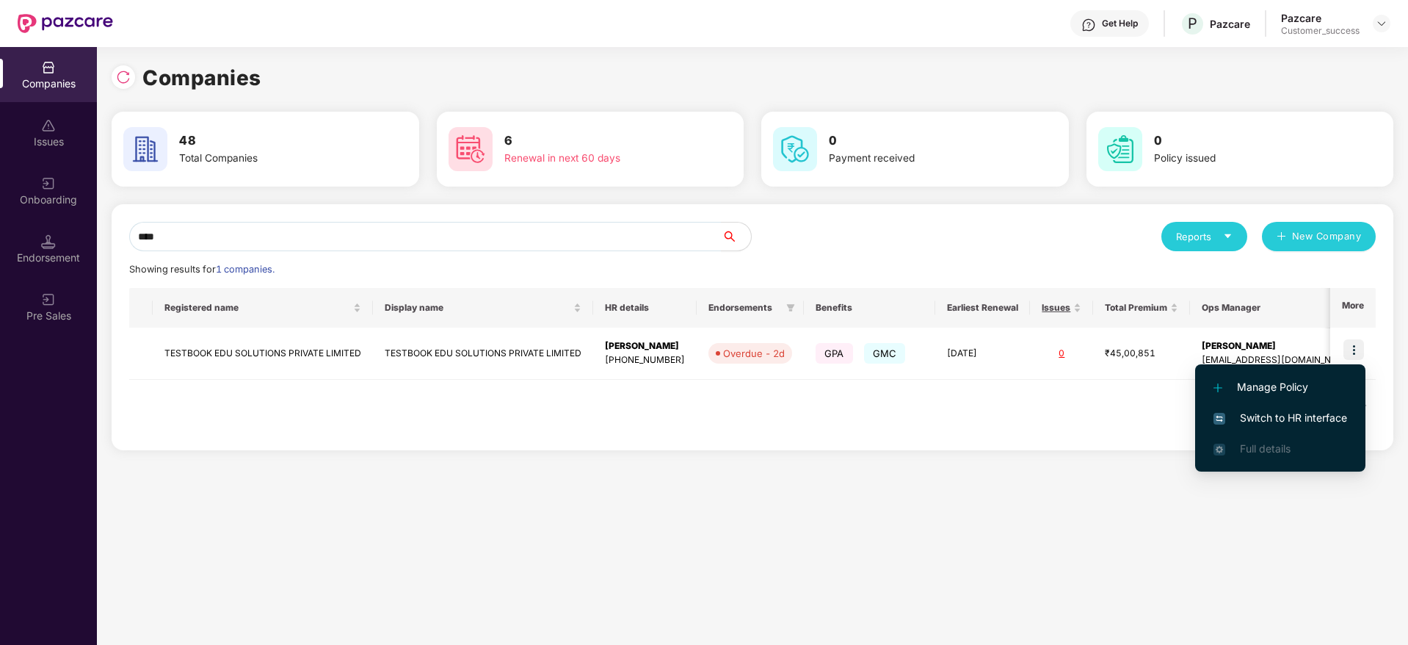
click at [1290, 421] on span "Switch to HR interface" at bounding box center [1281, 418] width 134 height 16
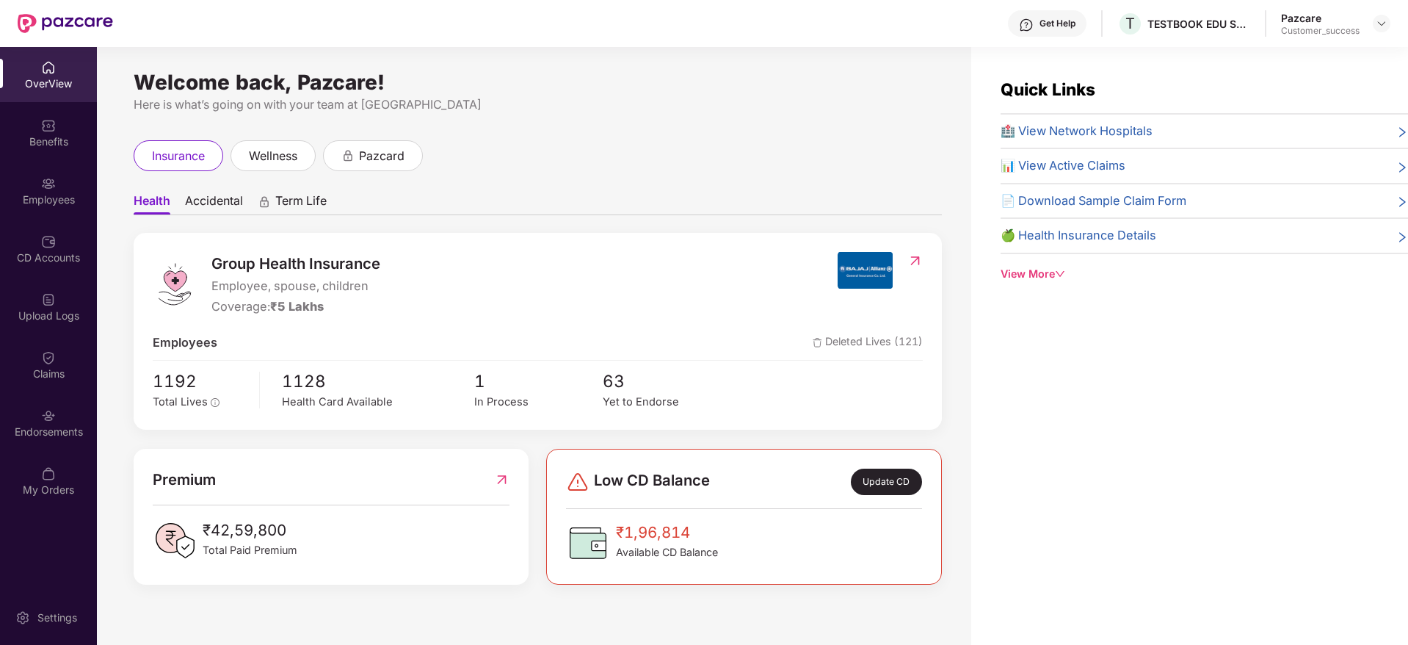
click at [46, 203] on div "Employees" at bounding box center [48, 199] width 97 height 15
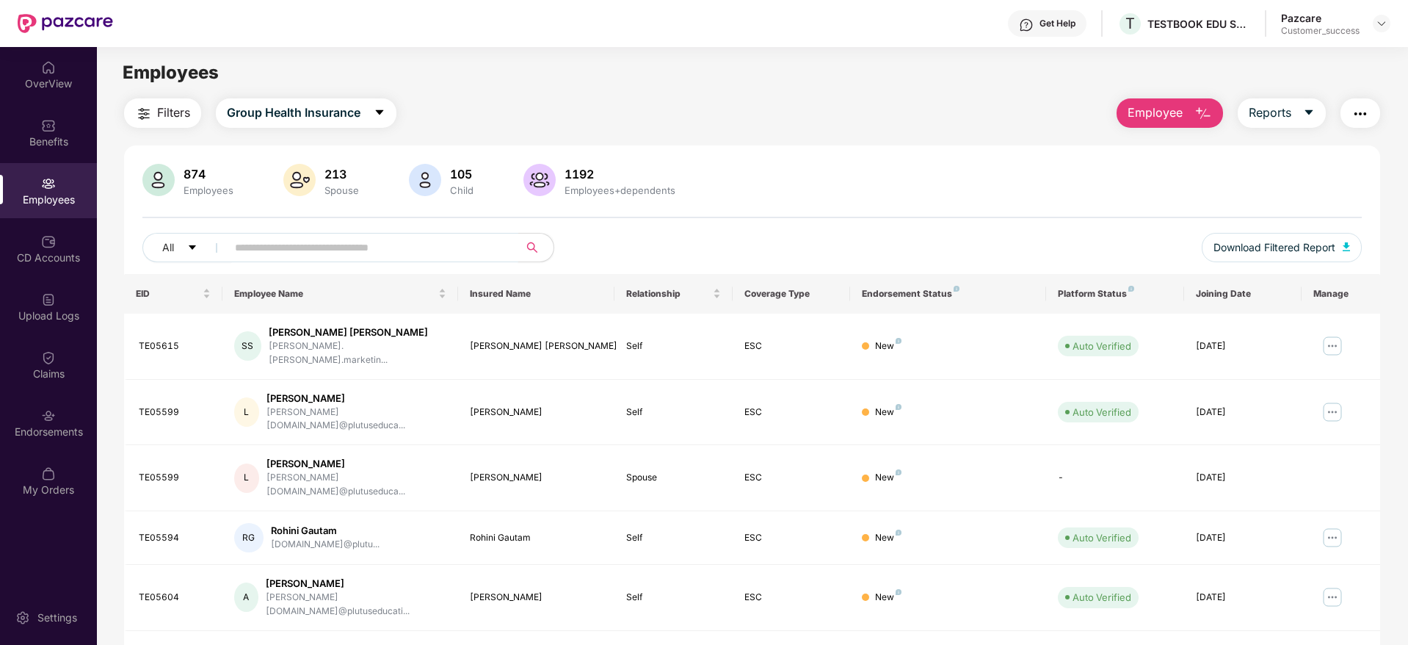
click at [289, 248] on input "text" at bounding box center [367, 247] width 264 height 22
paste input "*******"
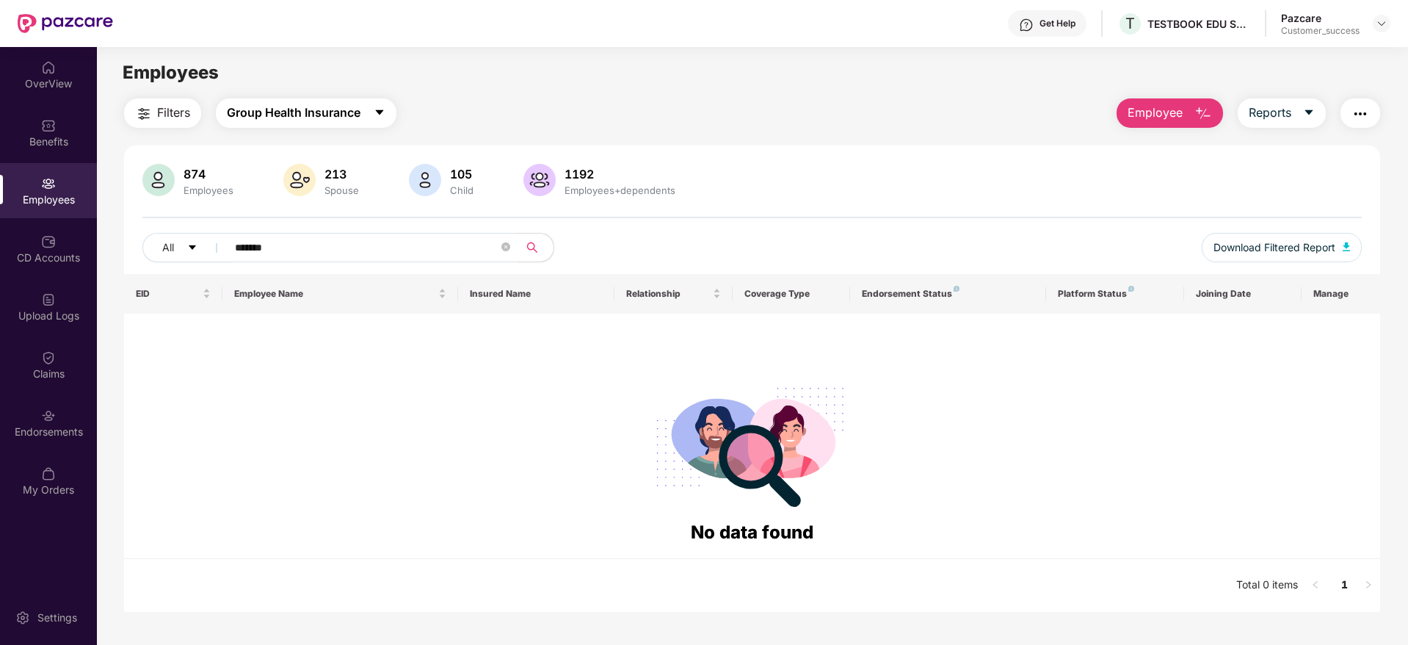
click at [303, 126] on button "Group Health Insurance" at bounding box center [306, 112] width 181 height 29
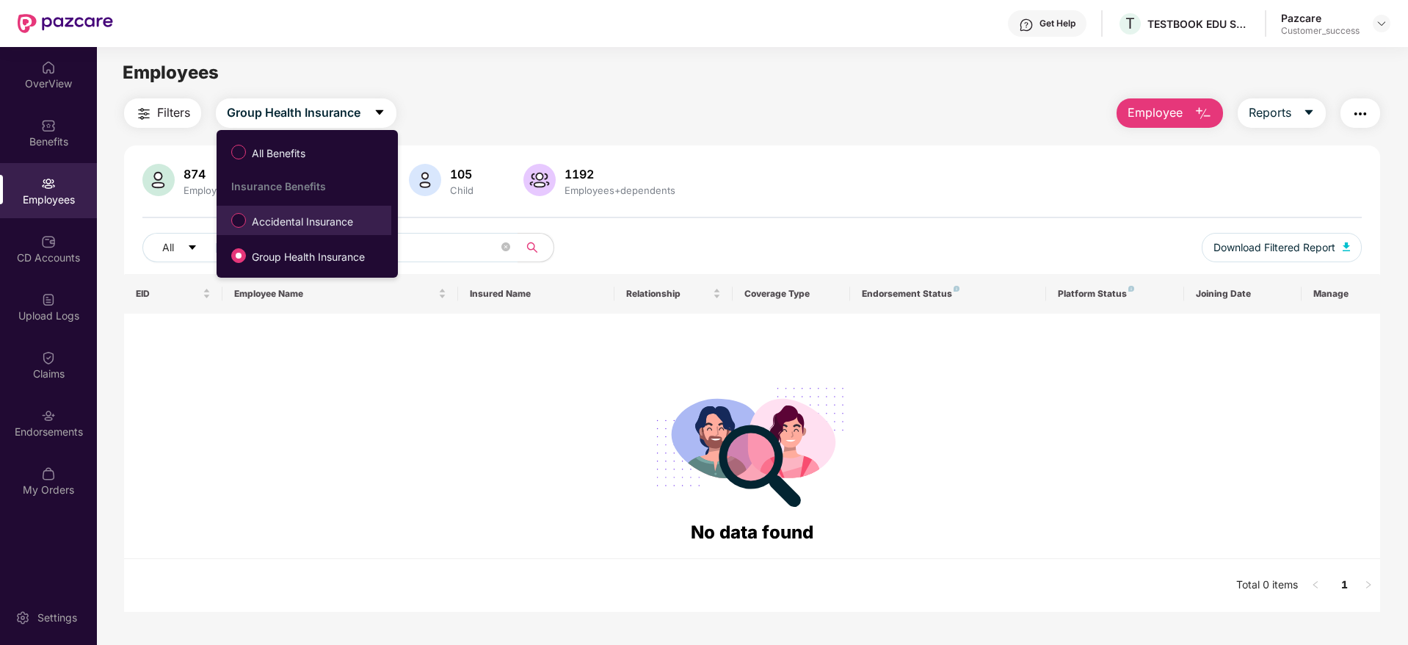
click at [275, 222] on span "Accidental Insurance" at bounding box center [302, 222] width 113 height 16
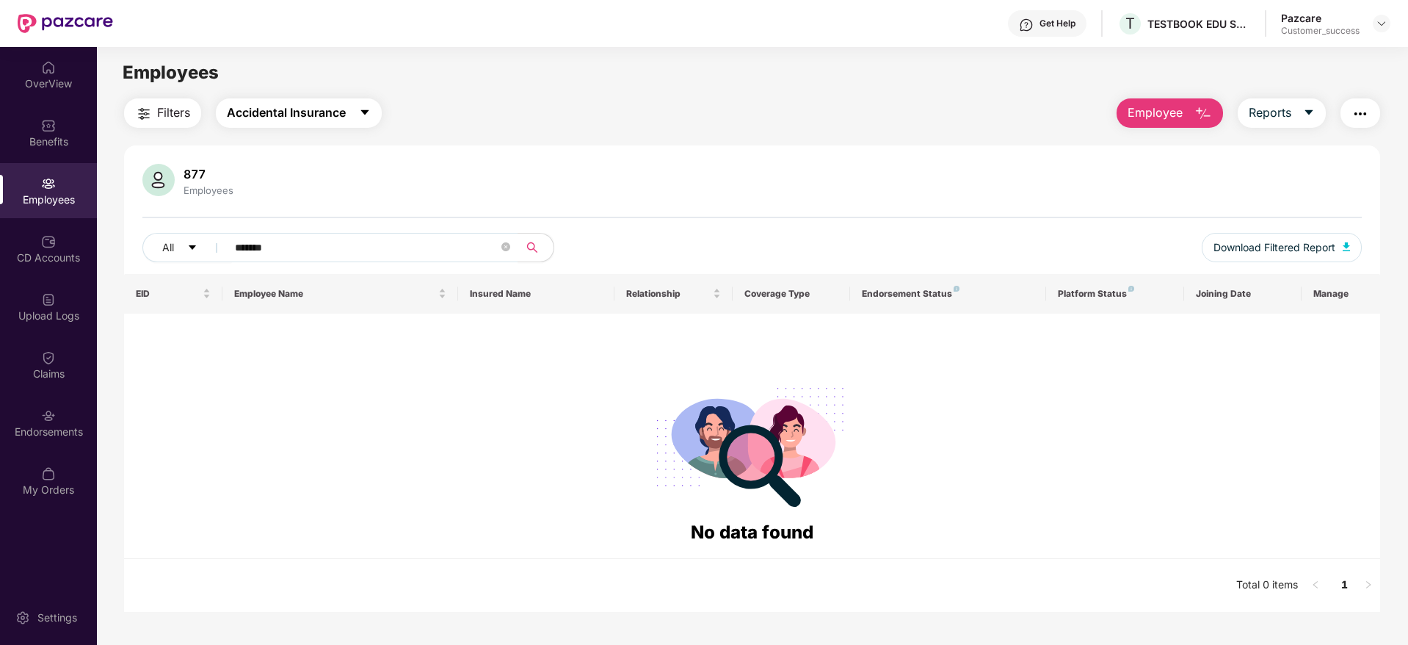
click at [285, 126] on button "Accidental Insurance" at bounding box center [299, 112] width 166 height 29
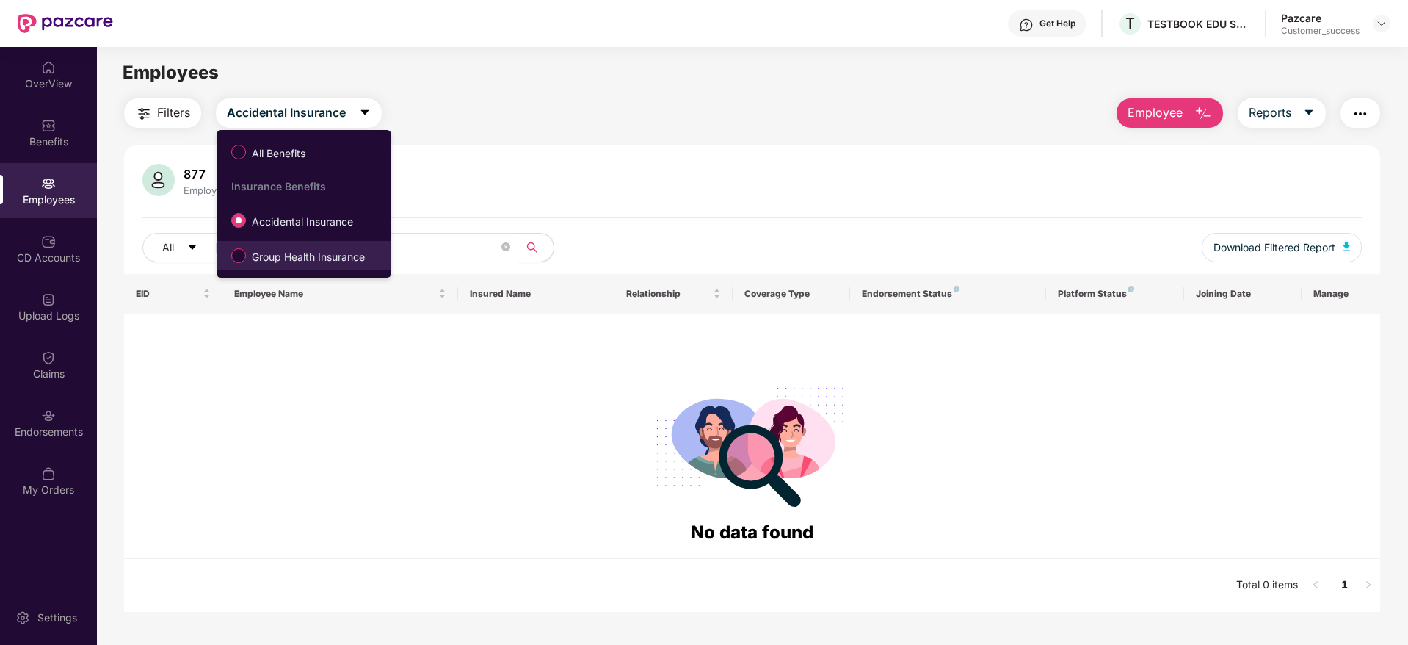
click at [250, 260] on span "Group Health Insurance" at bounding box center [308, 257] width 125 height 16
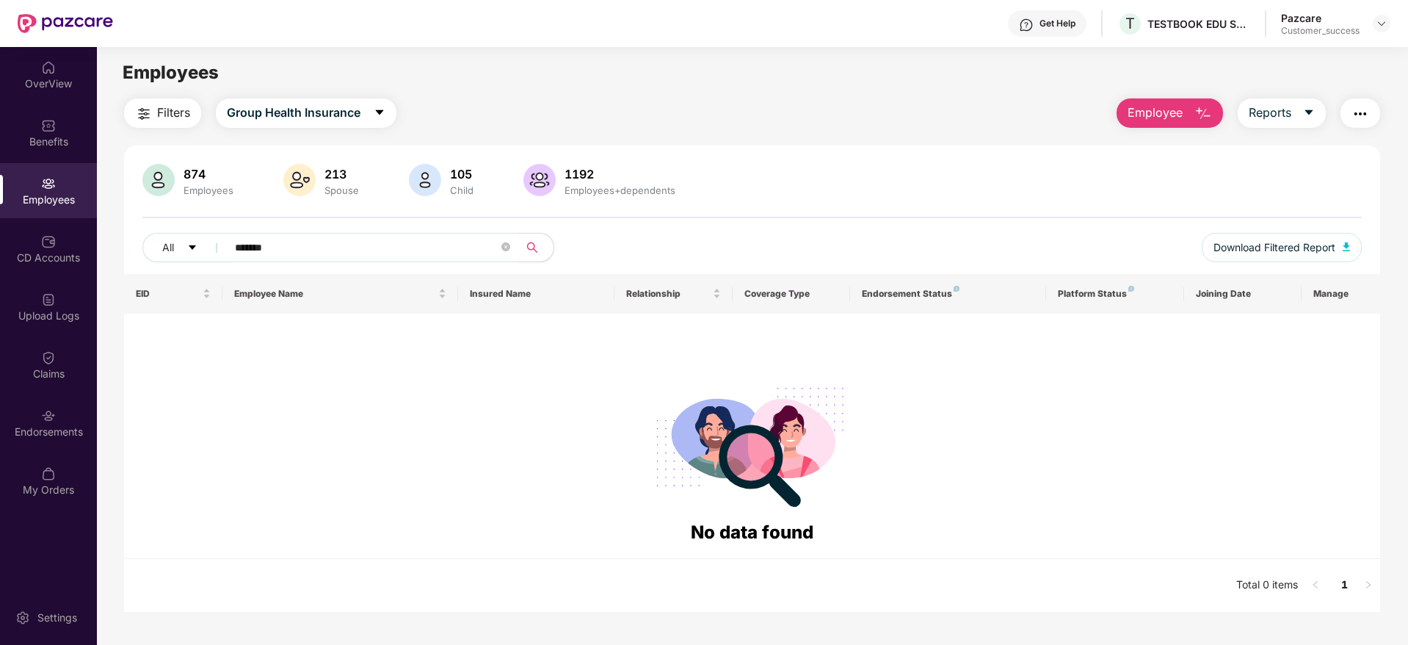
click at [314, 247] on input "*******" at bounding box center [367, 247] width 264 height 22
type input "*"
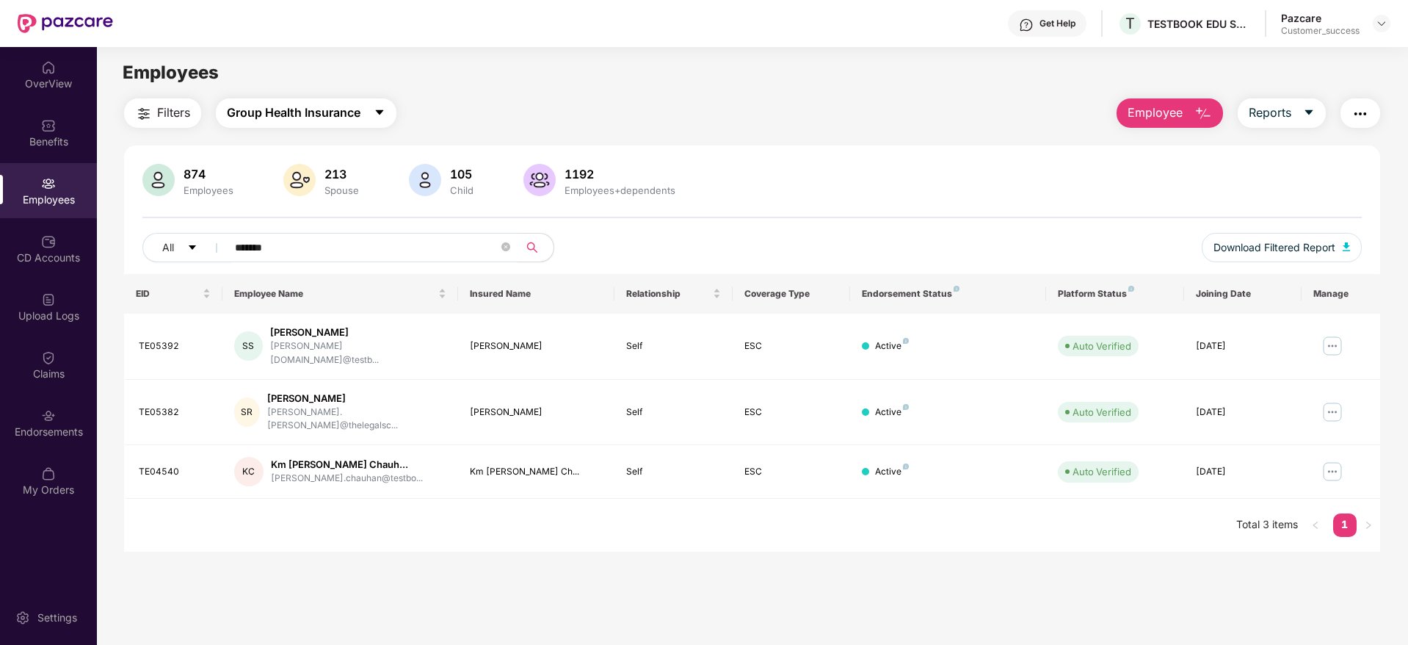
click at [349, 110] on span "Group Health Insurance" at bounding box center [294, 113] width 134 height 18
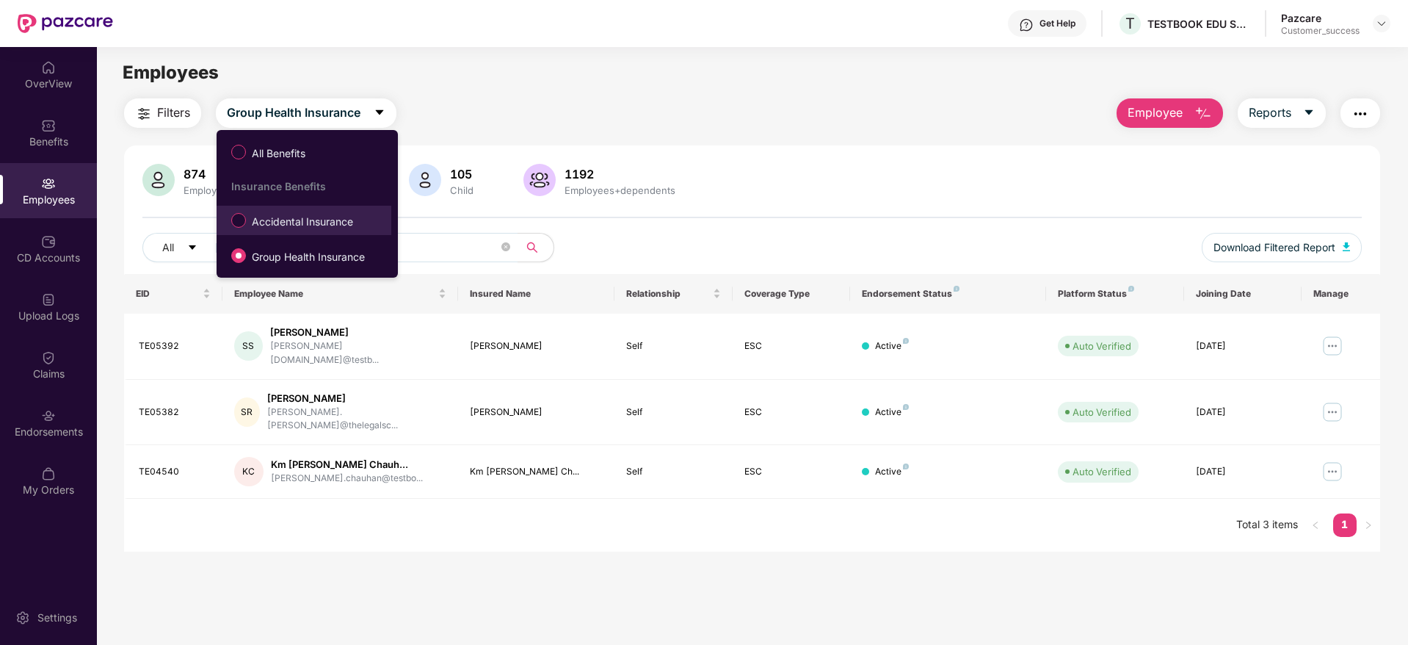
click at [294, 222] on span "Accidental Insurance" at bounding box center [302, 222] width 113 height 16
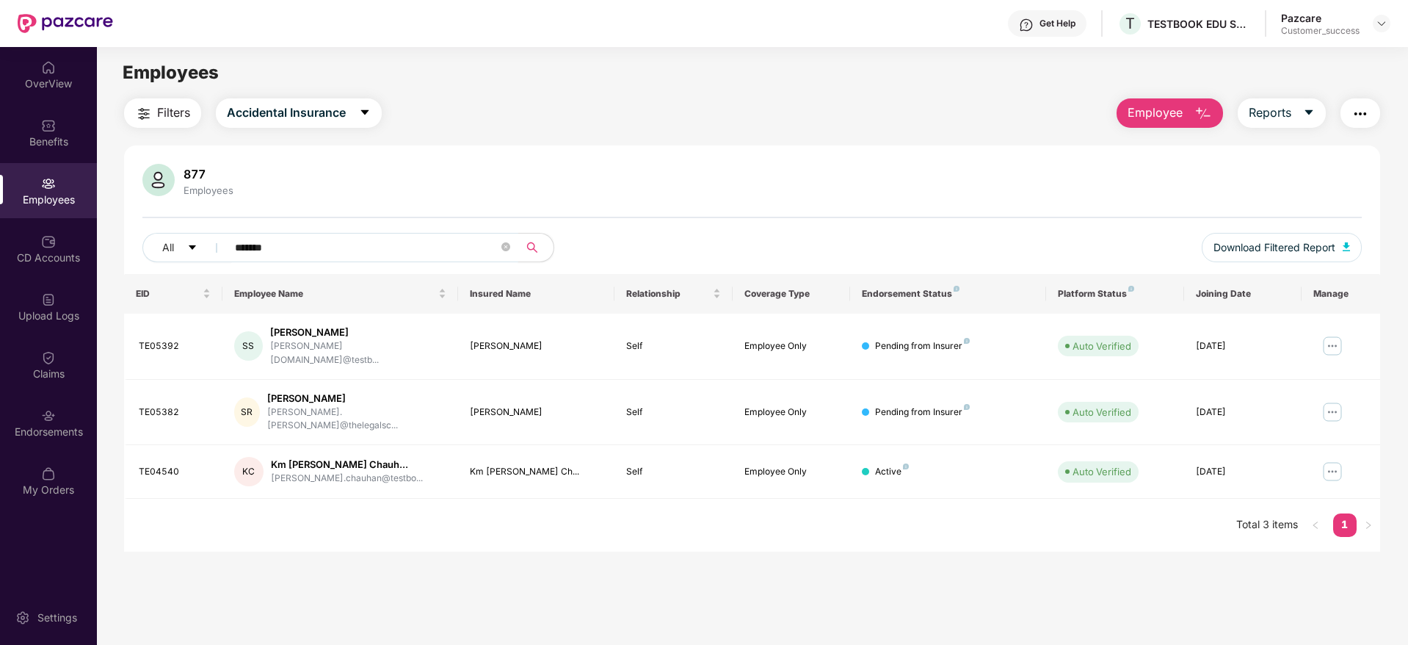
click at [275, 242] on input "*******" at bounding box center [367, 247] width 264 height 22
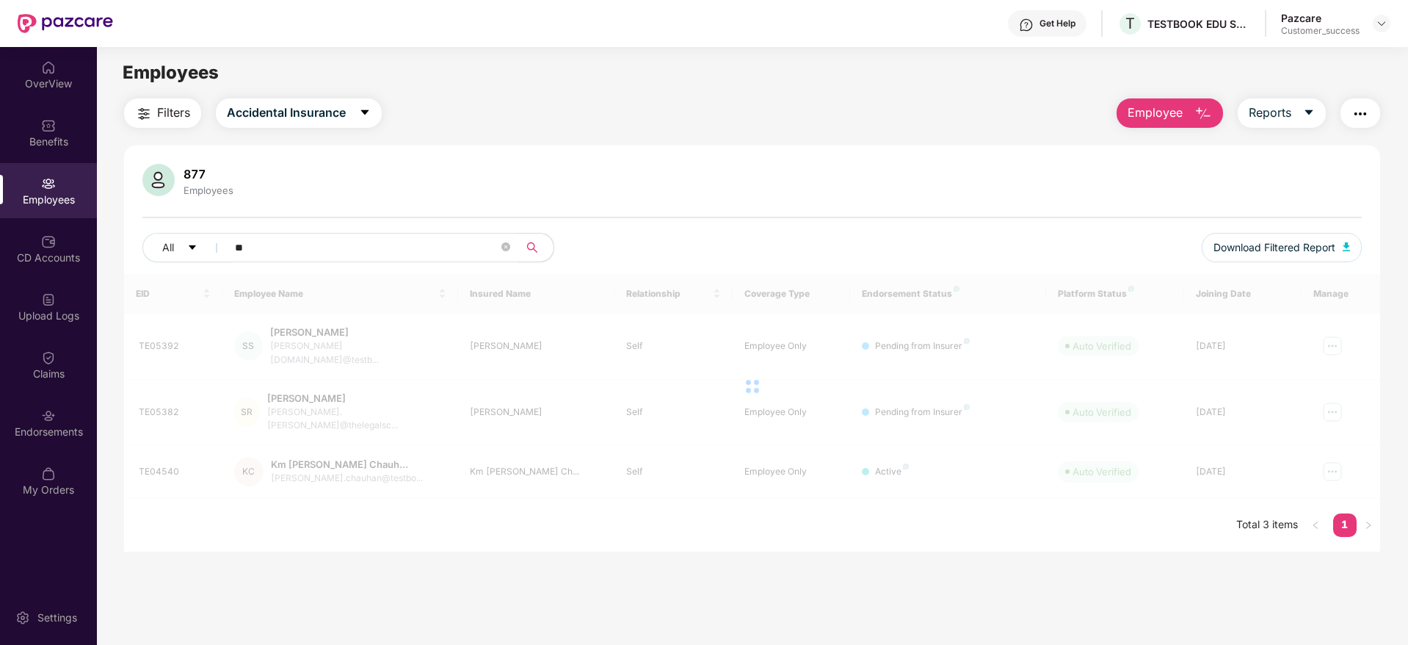
type input "*"
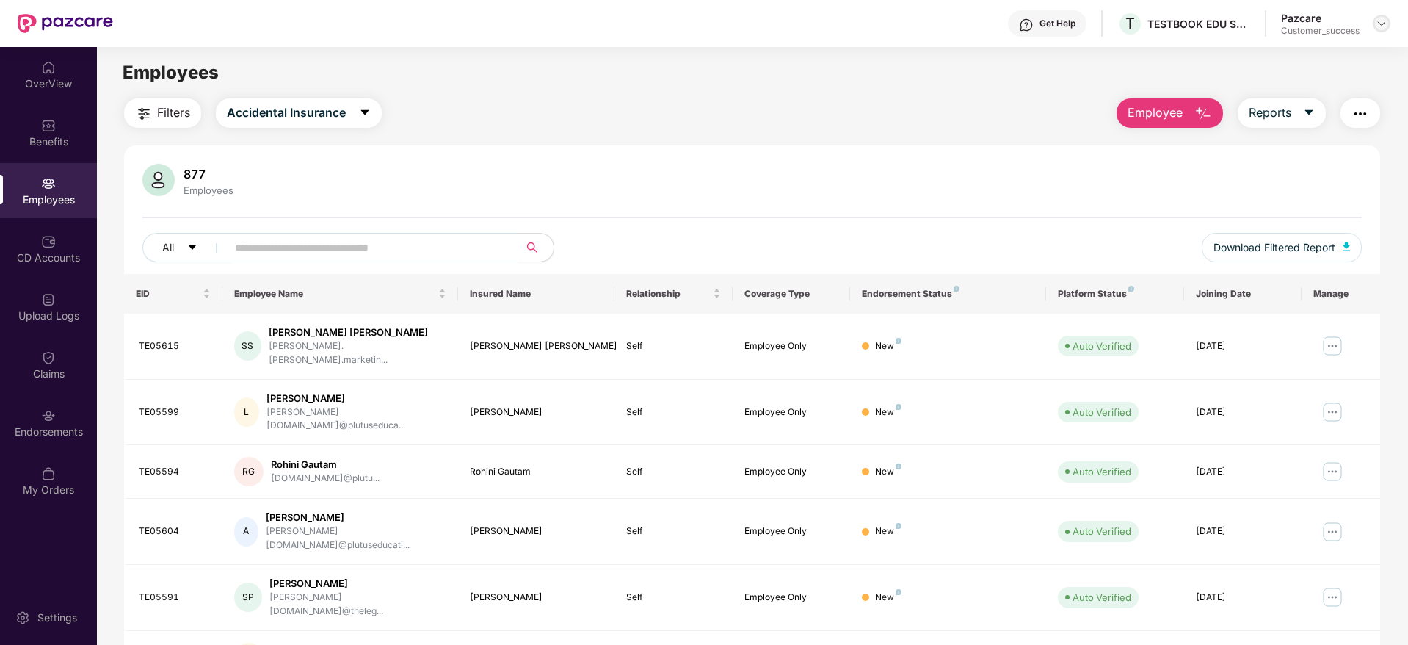
click at [1383, 18] on img at bounding box center [1382, 24] width 12 height 12
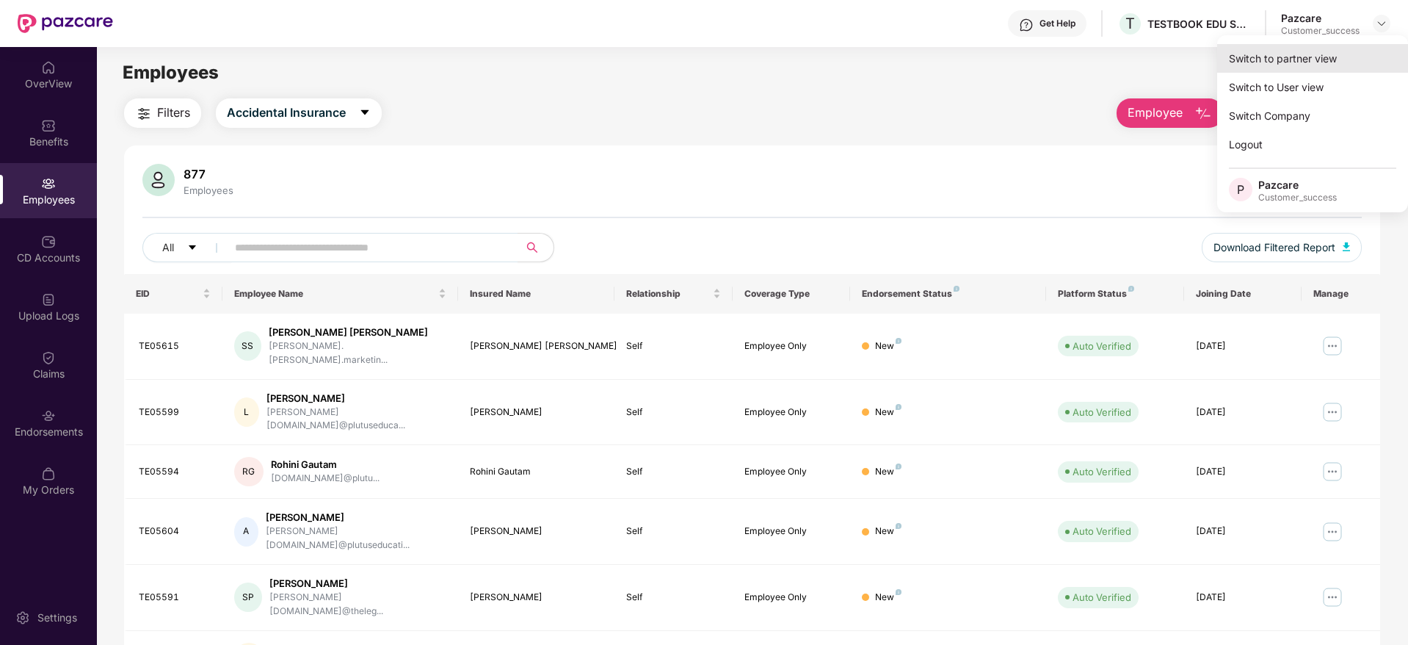
click at [1264, 62] on div "Switch to partner view" at bounding box center [1312, 58] width 191 height 29
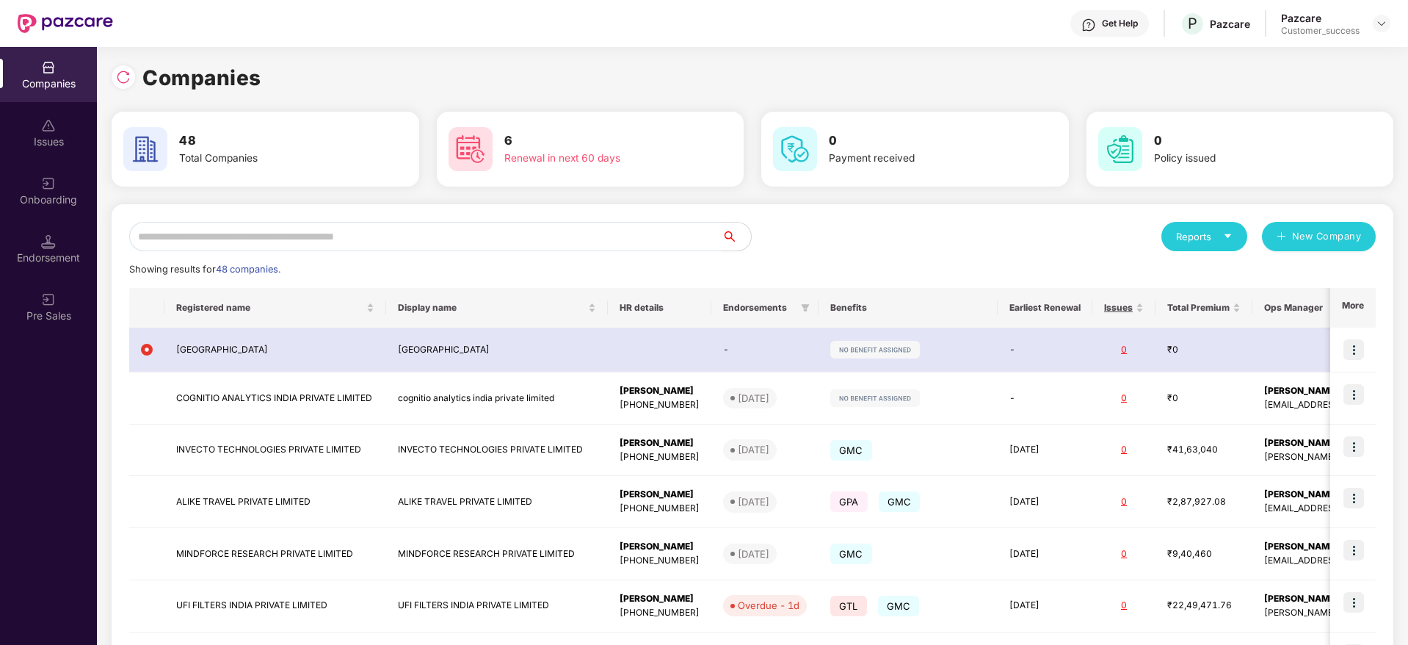
click at [184, 236] on input "text" at bounding box center [425, 236] width 593 height 29
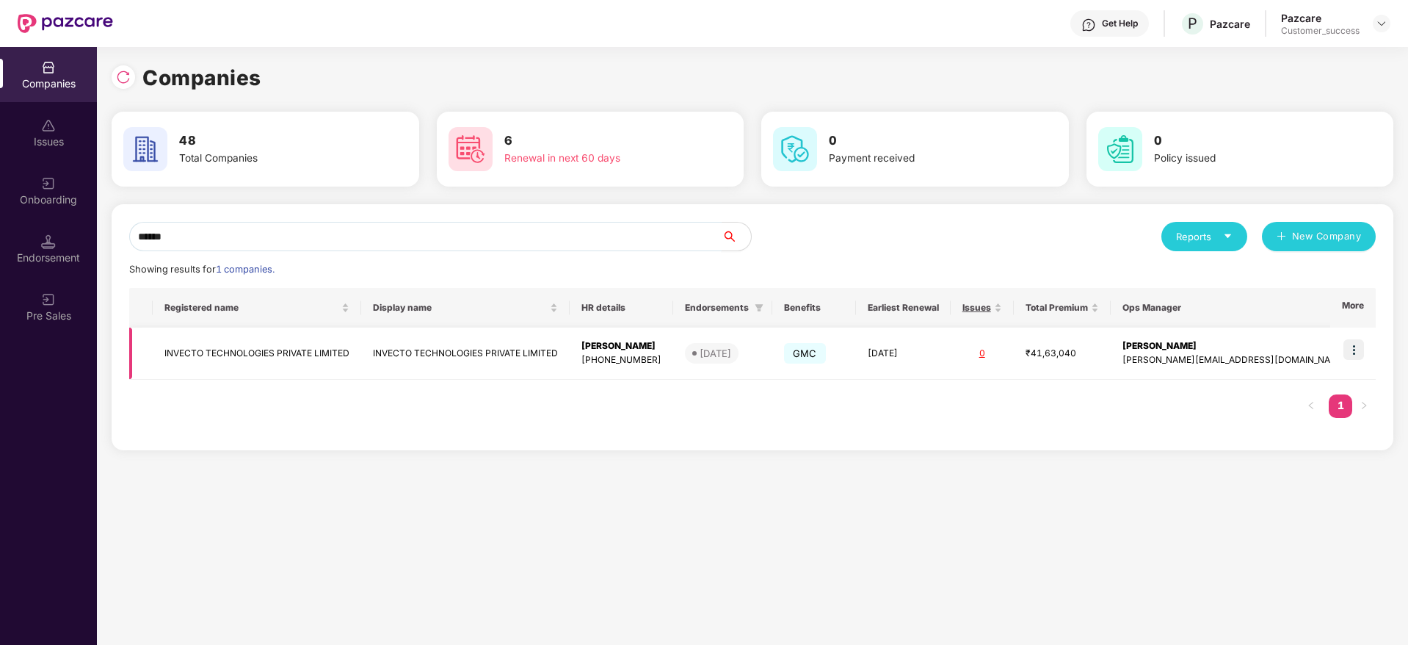
type input "******"
click at [1358, 347] on img at bounding box center [1354, 349] width 21 height 21
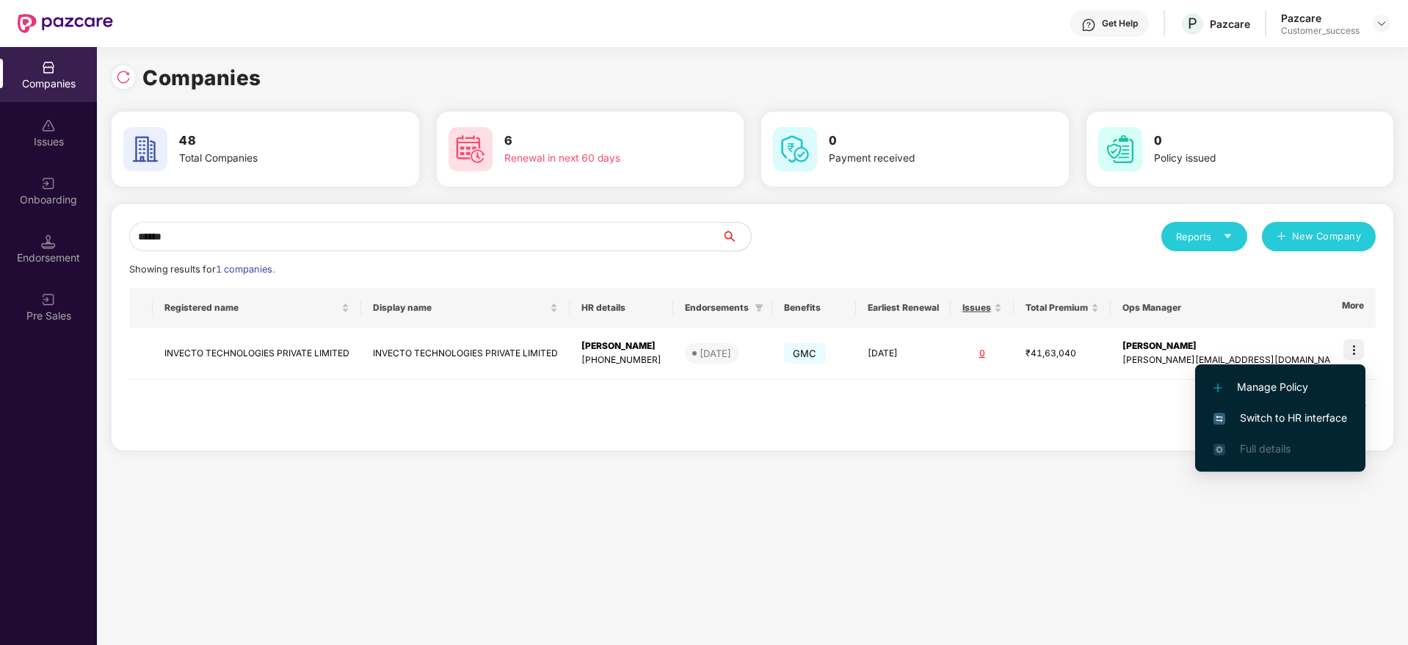
click at [1258, 418] on span "Switch to HR interface" at bounding box center [1281, 418] width 134 height 16
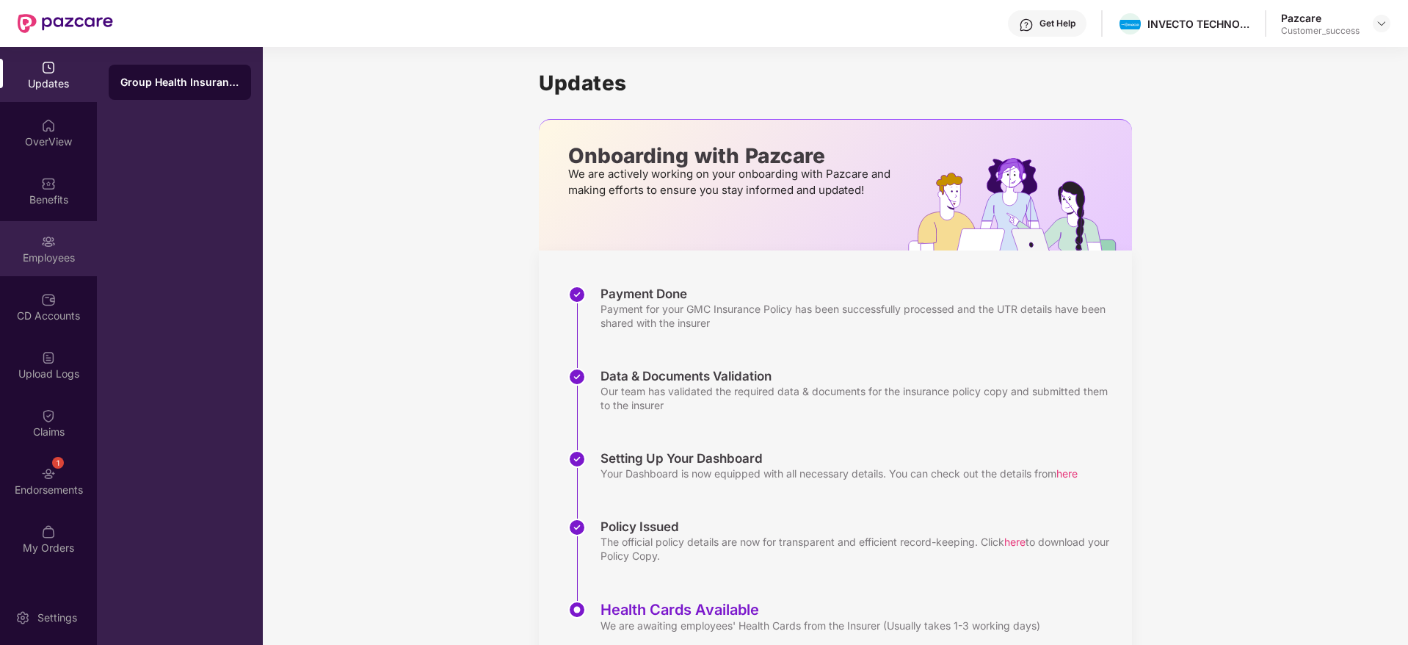
click at [42, 252] on div "Employees" at bounding box center [48, 257] width 97 height 15
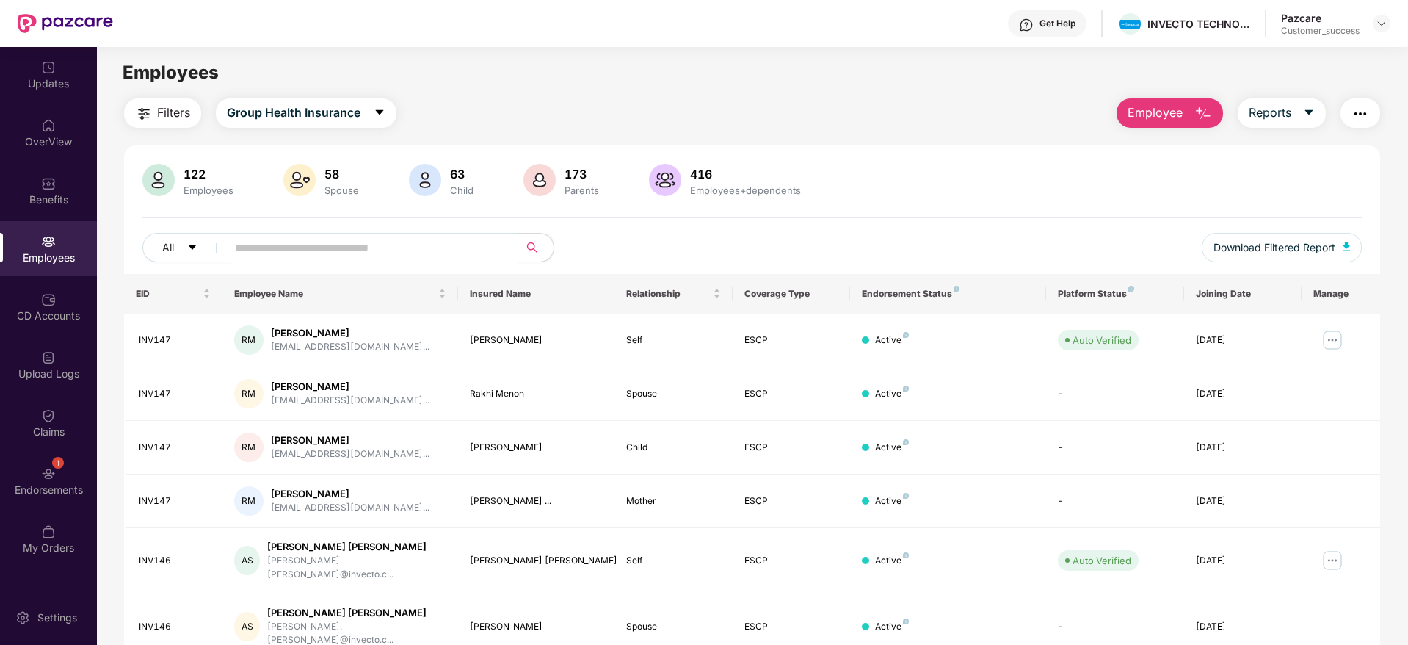
click at [905, 155] on div "122 Employees 58 Spouse 63 Child 173 Parents 416 Employees+dependents All Downl…" at bounding box center [752, 548] width 1256 height 806
click at [1011, 189] on div "122 Employees 58 Spouse 63 Child 173 Parents 416 Employees+dependents" at bounding box center [752, 181] width 1220 height 35
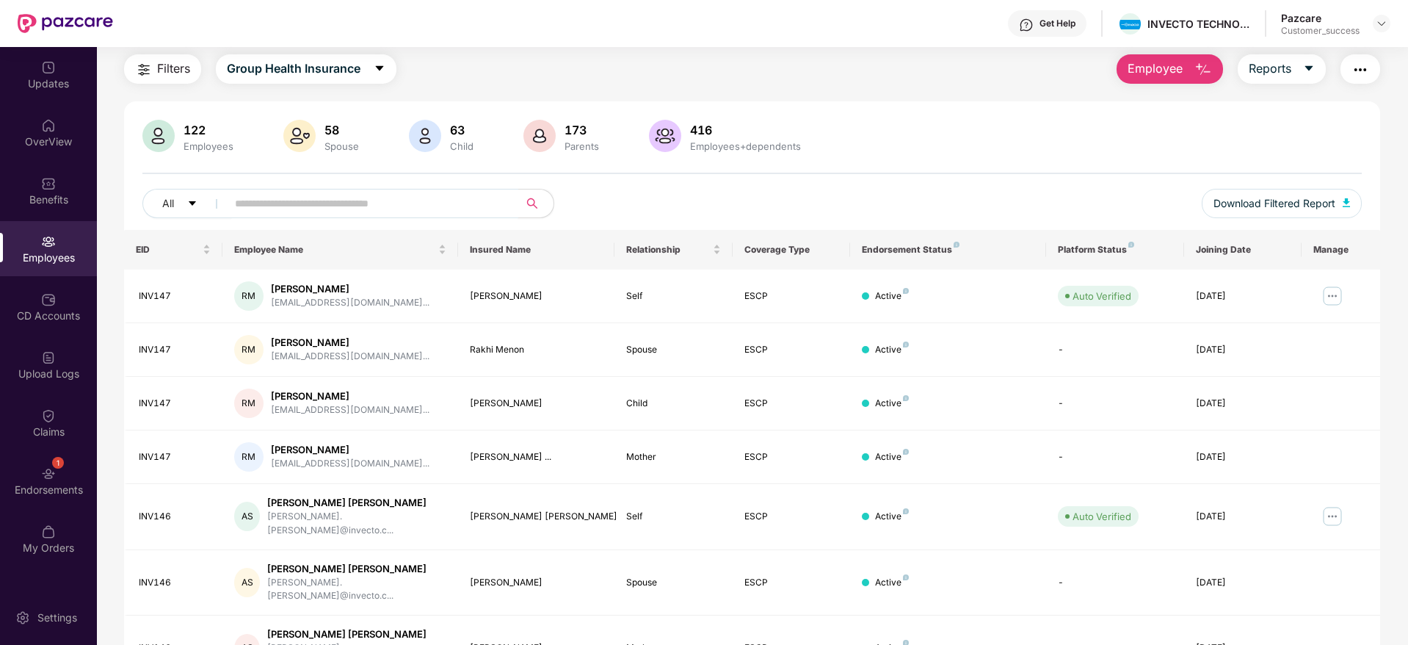
click at [339, 192] on input "text" at bounding box center [367, 203] width 264 height 22
paste input "******"
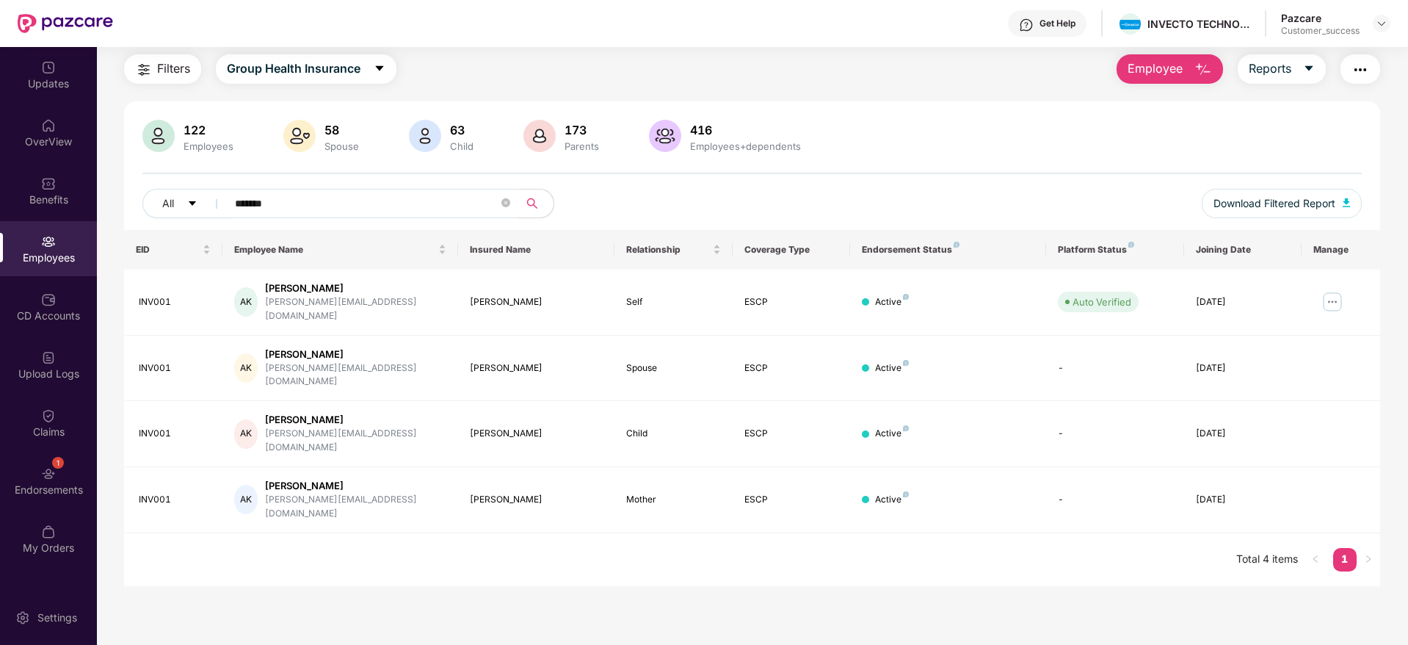
type input "******"
click at [1338, 291] on img at bounding box center [1332, 301] width 23 height 23
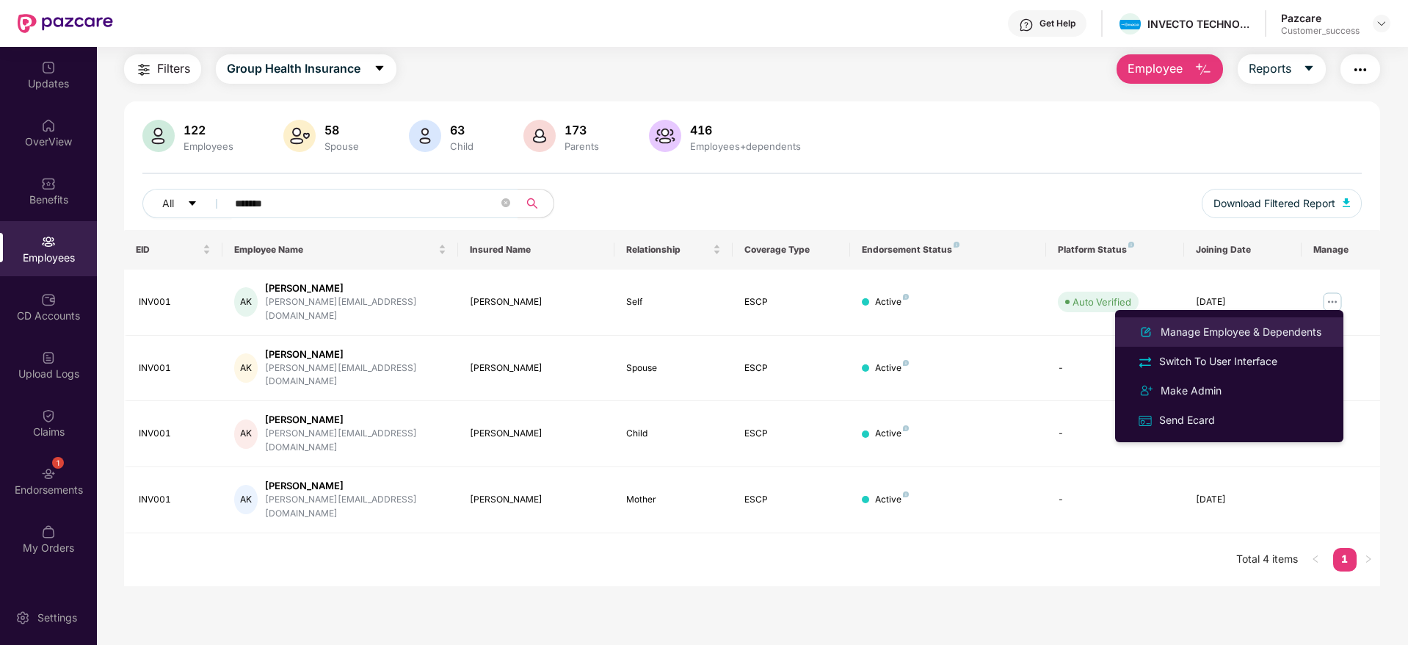
click at [1233, 333] on div "Manage Employee & Dependents" at bounding box center [1241, 332] width 167 height 16
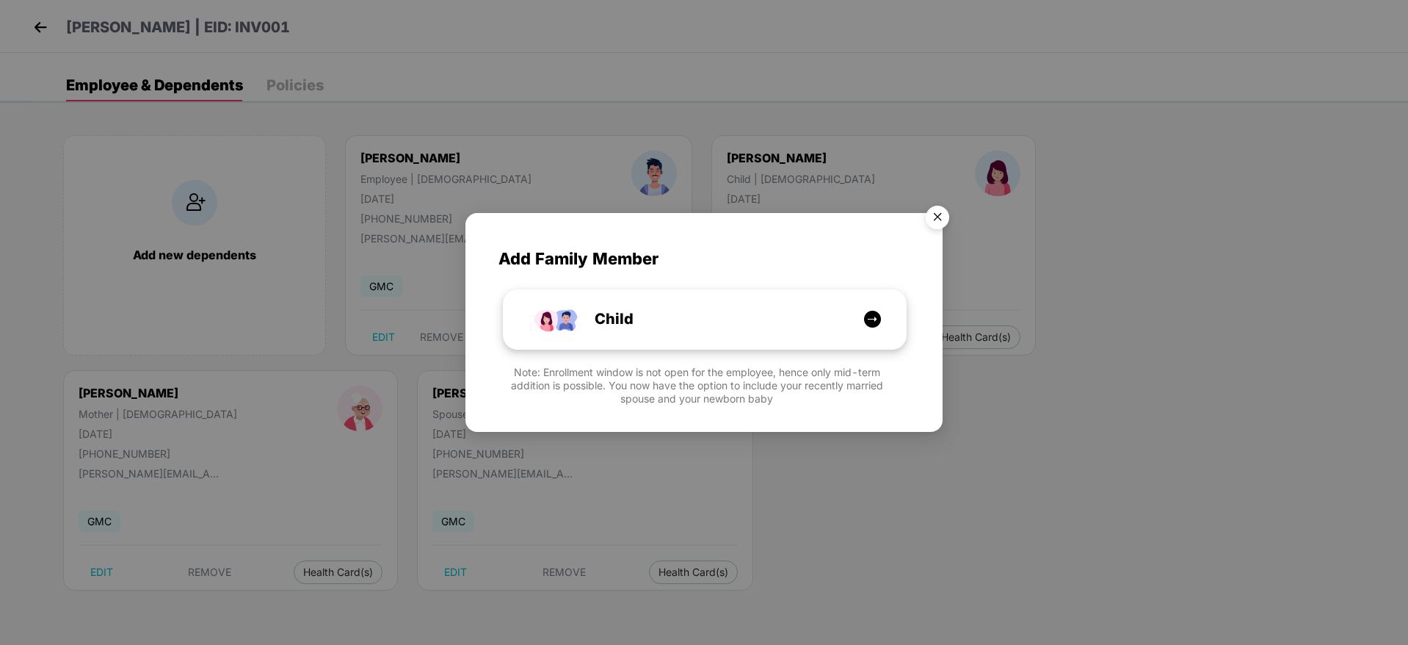
click at [781, 325] on div "Child" at bounding box center [713, 319] width 302 height 23
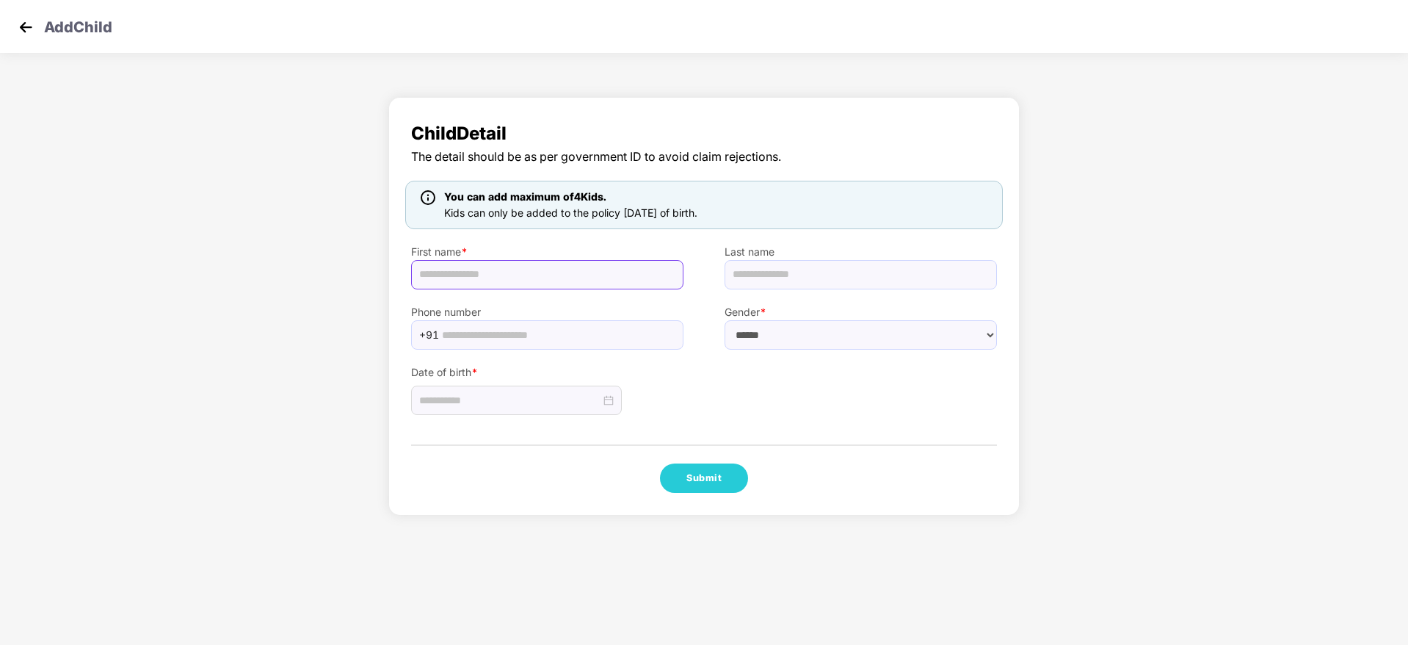
click at [469, 269] on input "text" at bounding box center [547, 274] width 272 height 29
paste input "**********"
type input "**********"
click at [788, 338] on select "****** **** ******" at bounding box center [861, 334] width 272 height 29
select select "****"
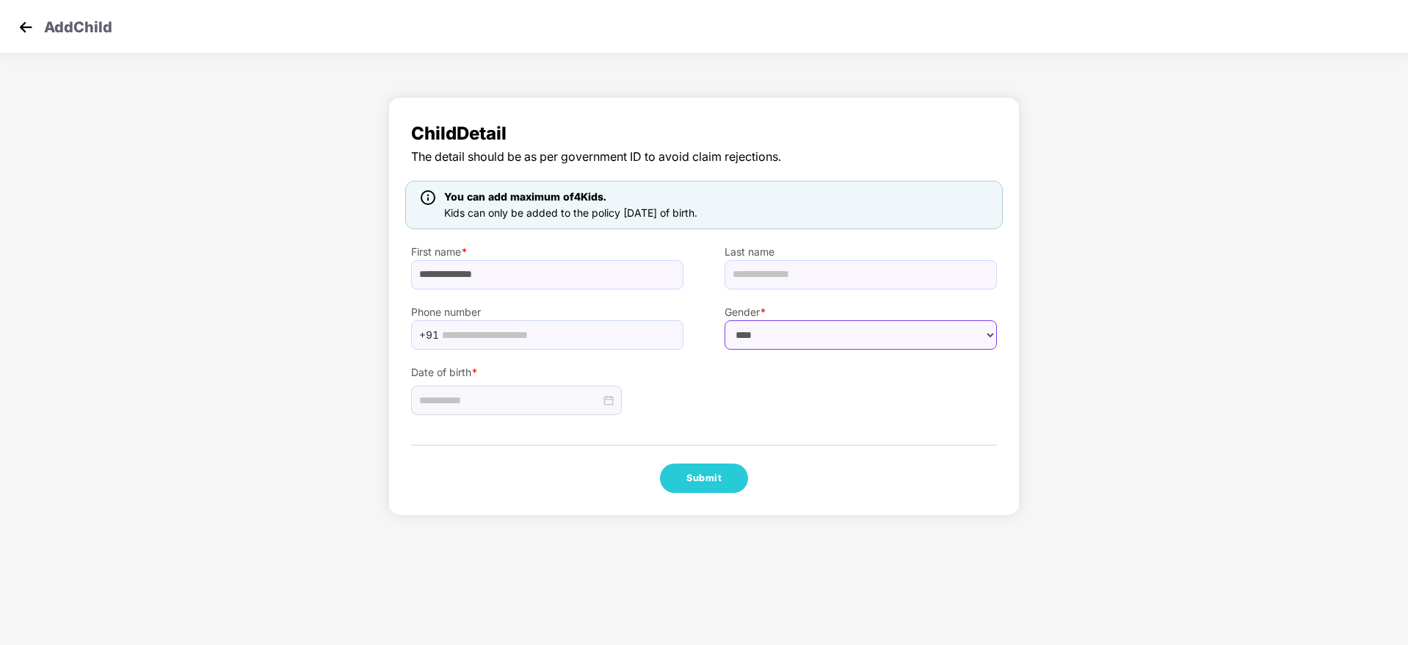
click at [725, 320] on select "****** **** ******" at bounding box center [861, 334] width 272 height 29
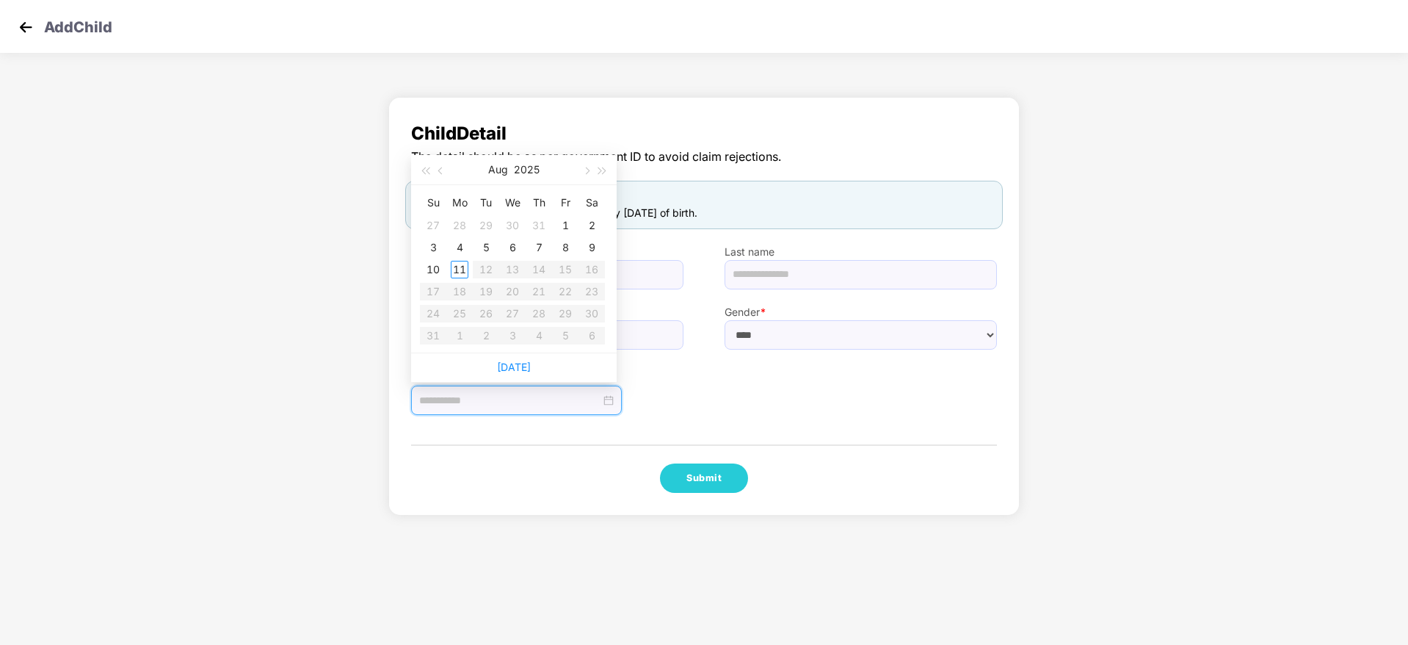
click at [540, 394] on input at bounding box center [509, 400] width 181 height 16
type input "**********"
click at [440, 172] on span "button" at bounding box center [441, 170] width 7 height 7
type input "**********"
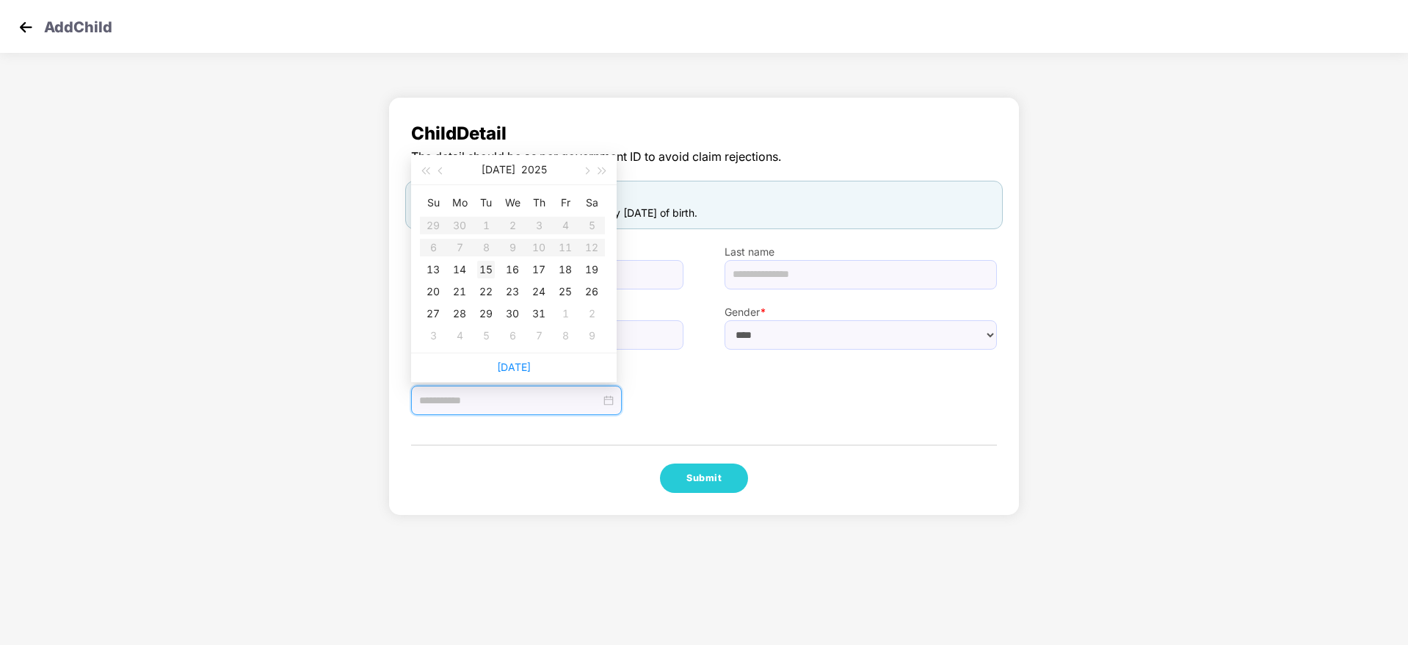
click at [486, 271] on div "15" at bounding box center [486, 270] width 18 height 18
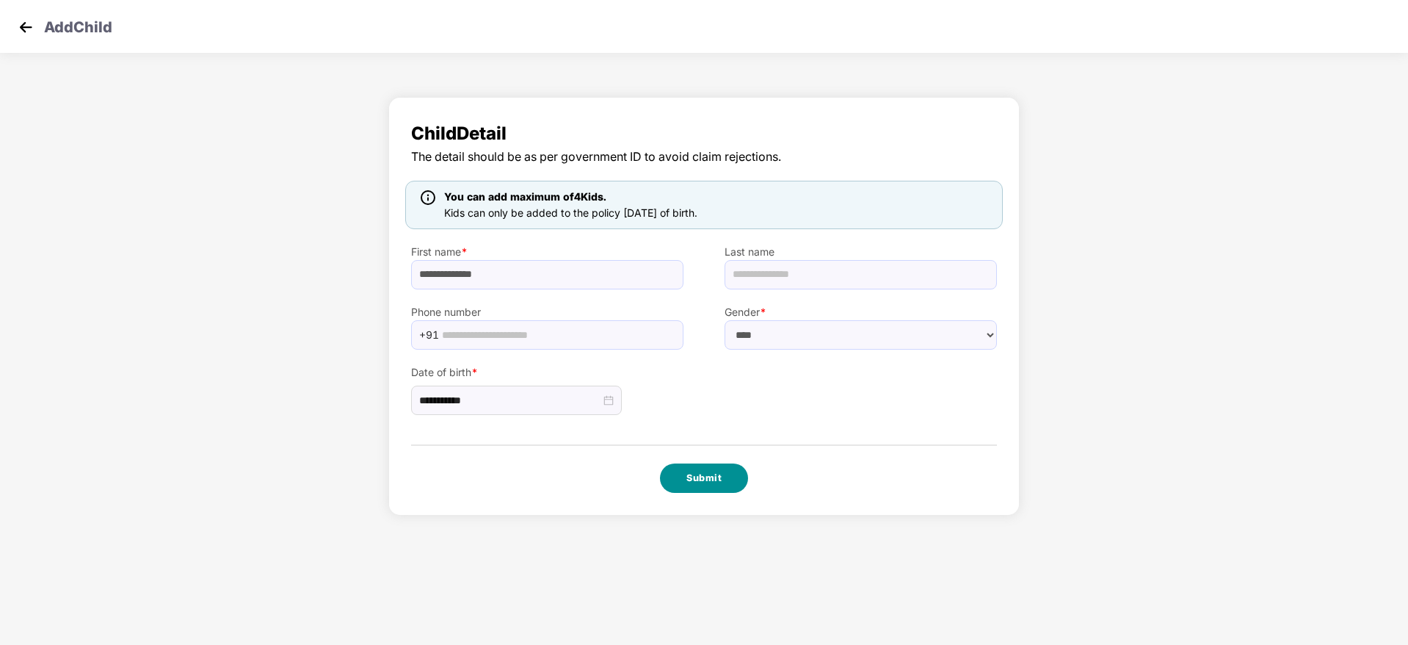
click at [702, 468] on button "Submit" at bounding box center [704, 477] width 88 height 29
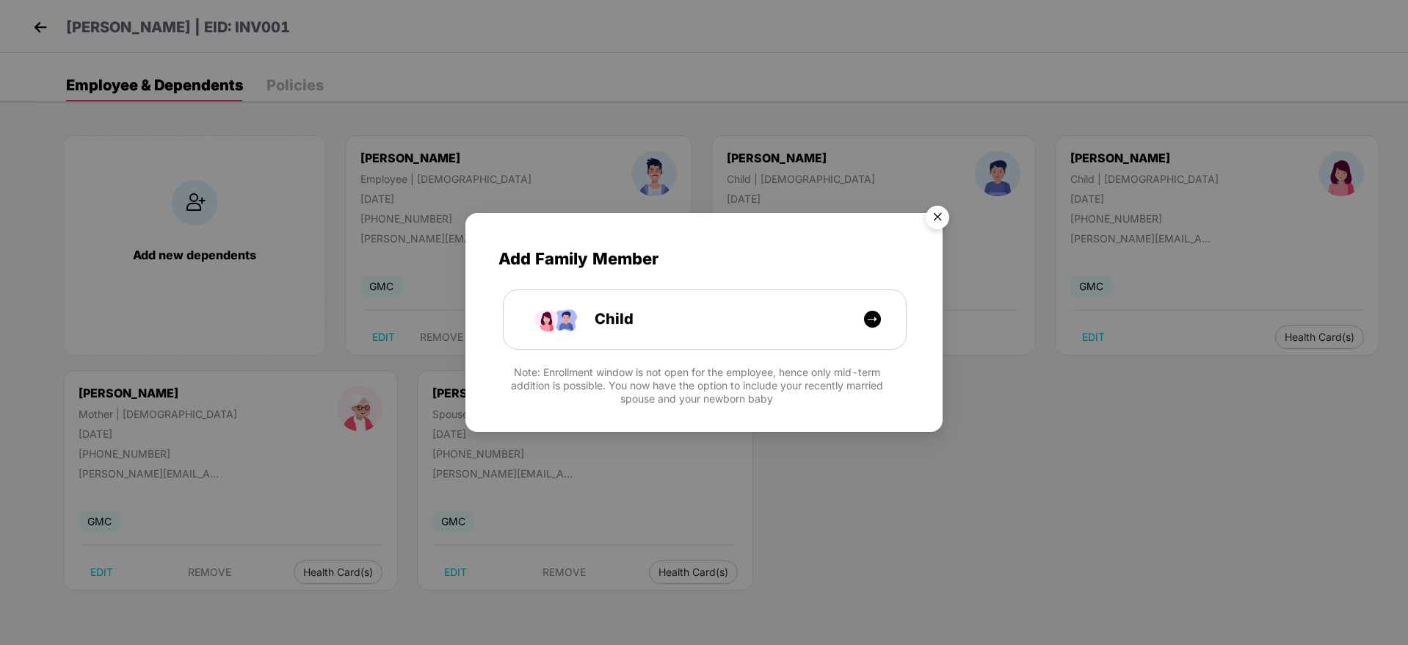
click at [941, 212] on img "Close" at bounding box center [937, 219] width 41 height 41
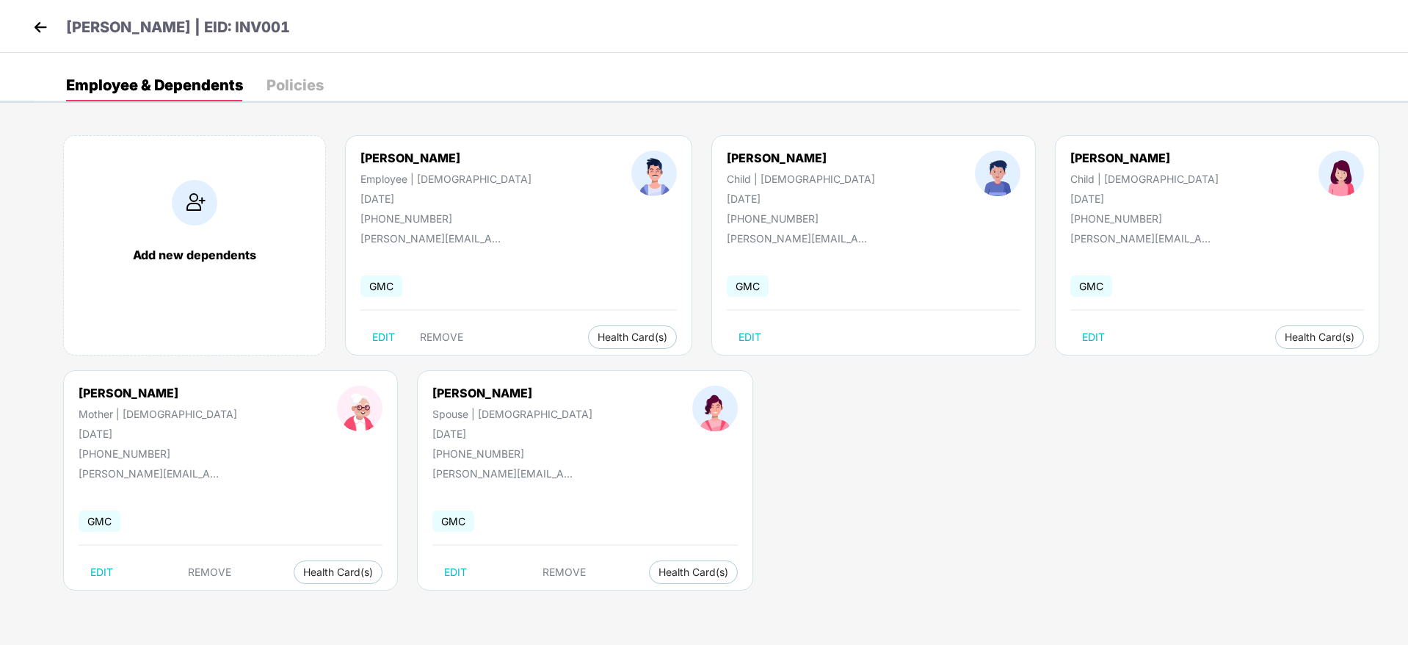
click at [40, 21] on img at bounding box center [40, 27] width 22 height 22
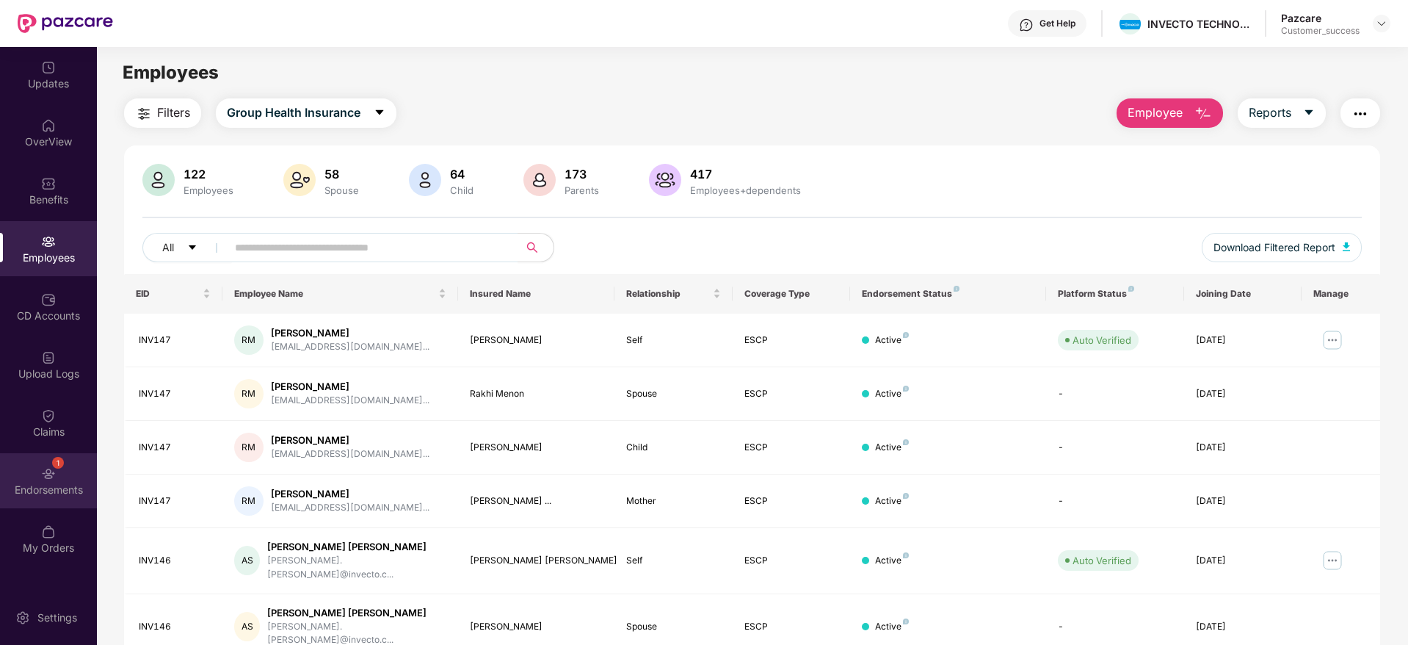
click at [54, 472] on img at bounding box center [48, 473] width 15 height 15
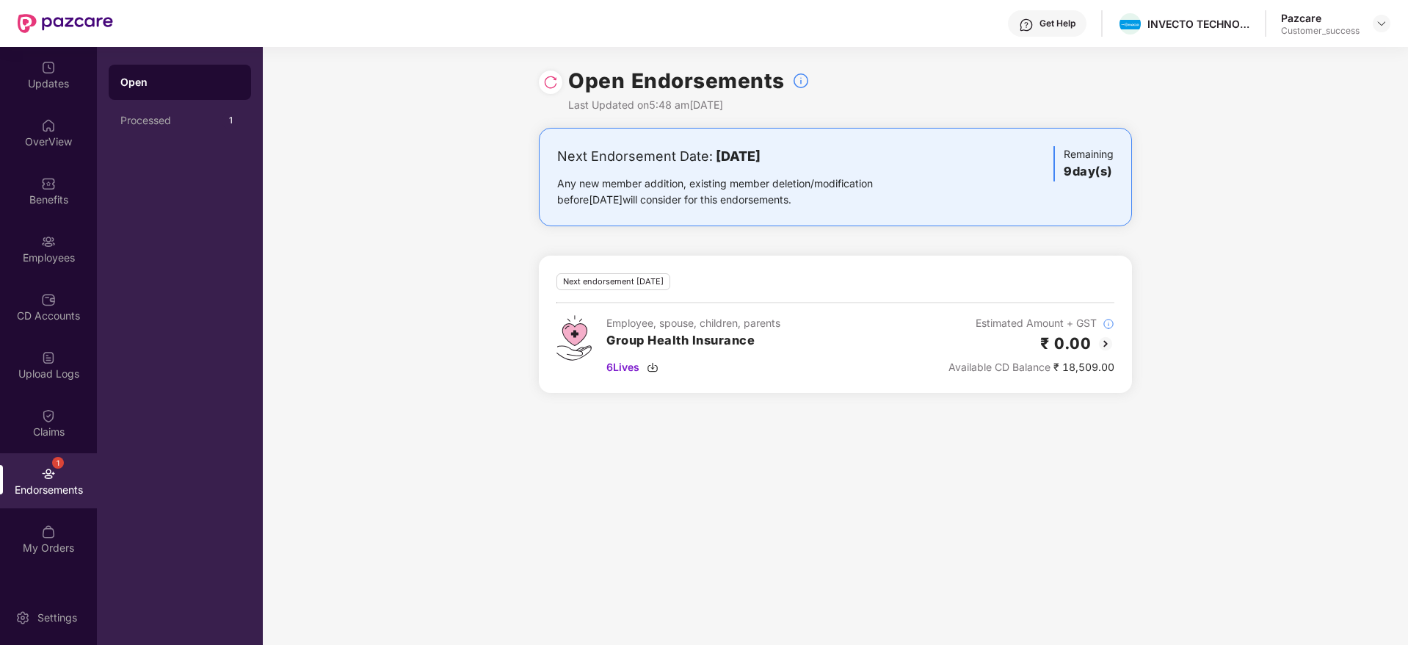
click at [551, 79] on img at bounding box center [550, 82] width 15 height 15
click at [45, 253] on div "Employees" at bounding box center [48, 257] width 97 height 15
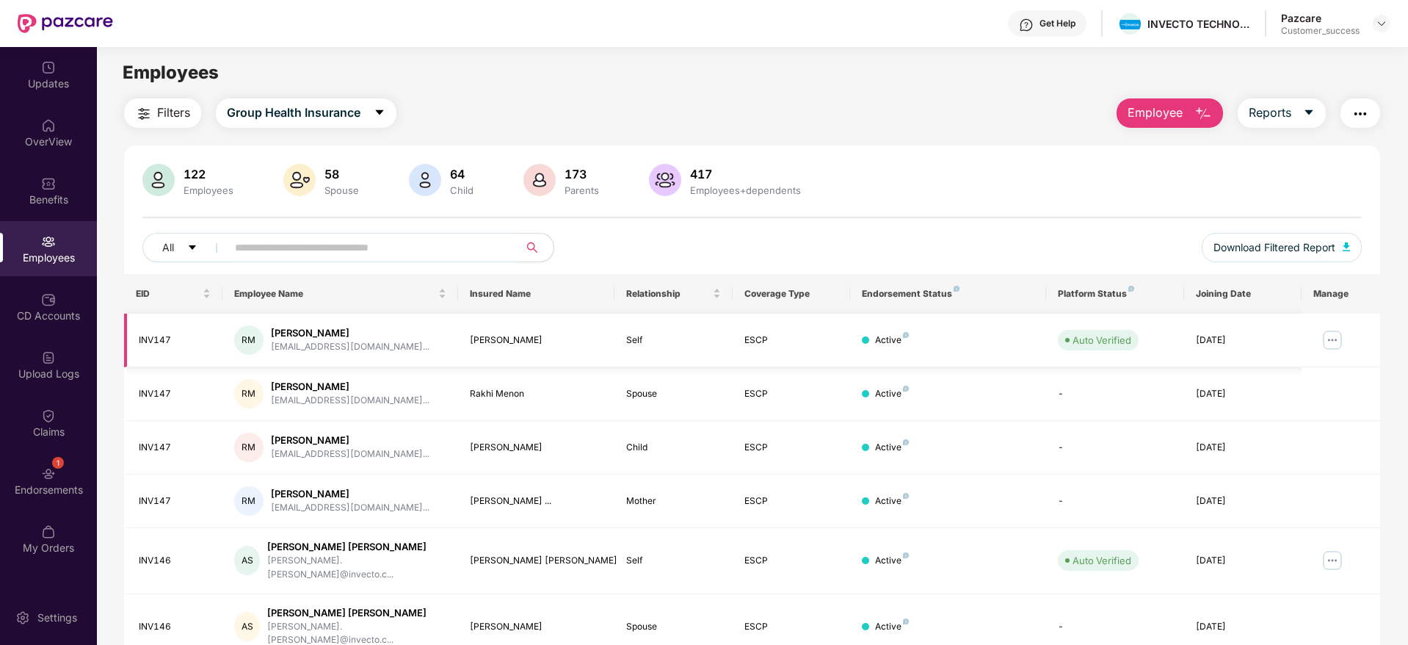
click at [1325, 341] on img at bounding box center [1332, 339] width 23 height 23
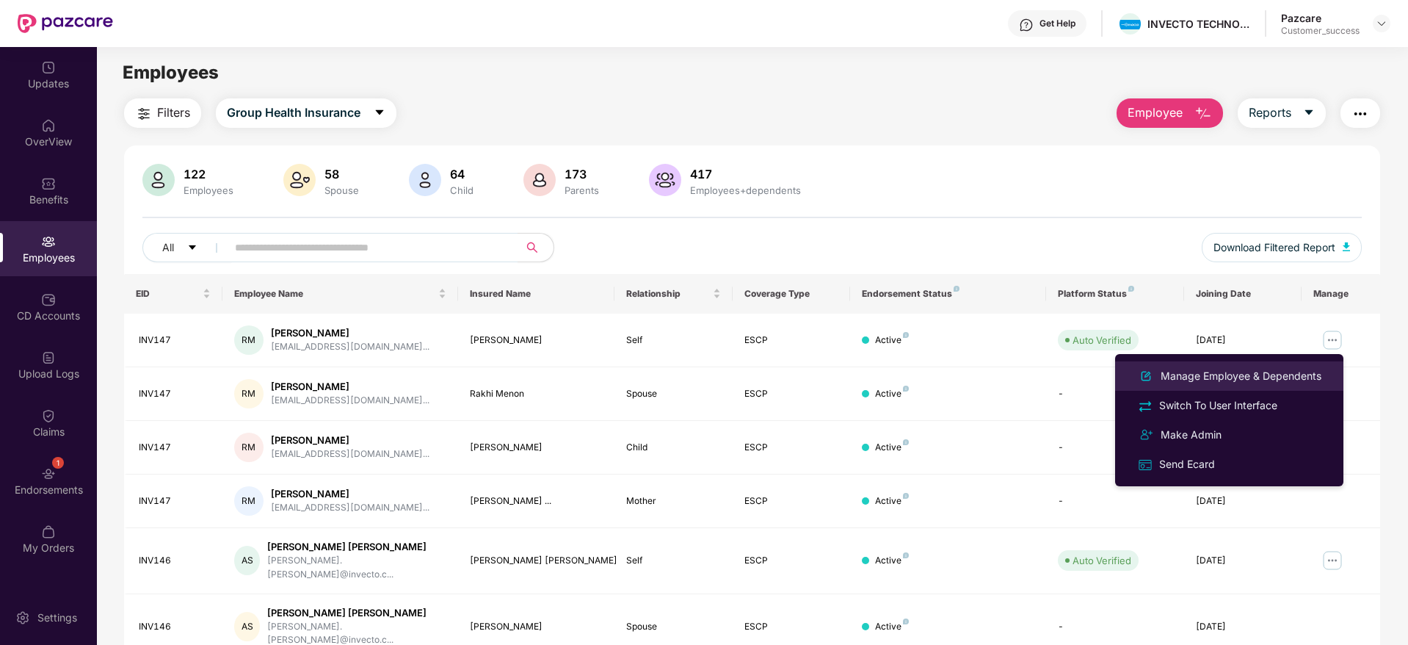
click at [1204, 372] on div "Manage Employee & Dependents" at bounding box center [1241, 376] width 167 height 16
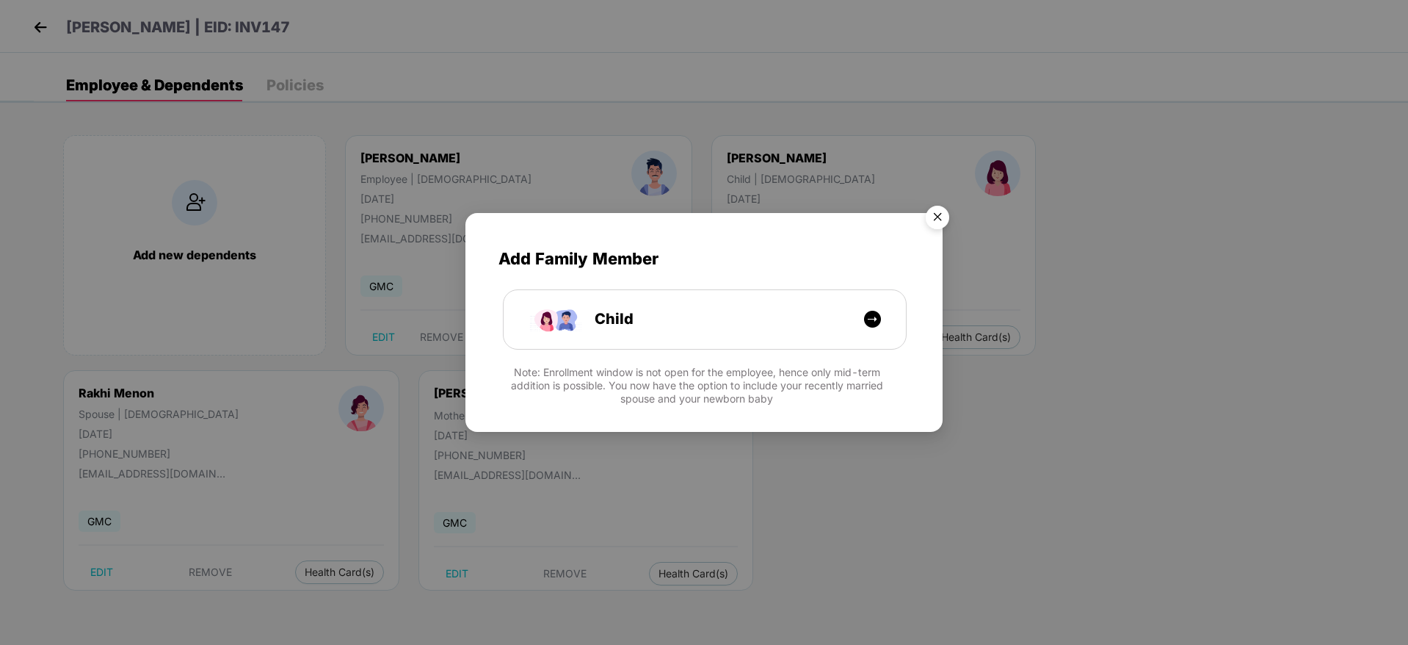
click at [934, 220] on img "Close" at bounding box center [937, 219] width 41 height 41
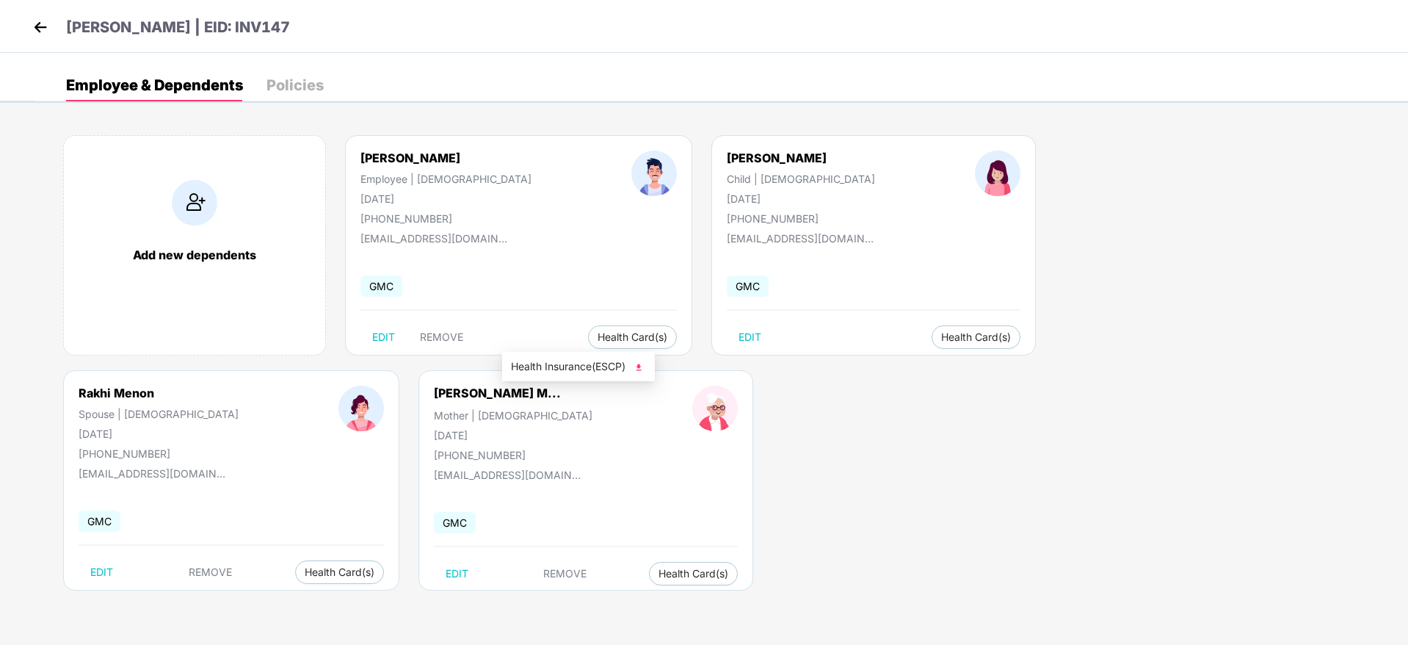
click at [546, 369] on span "Health Insurance(ESCP)" at bounding box center [578, 366] width 135 height 16
click at [40, 29] on img at bounding box center [40, 27] width 22 height 22
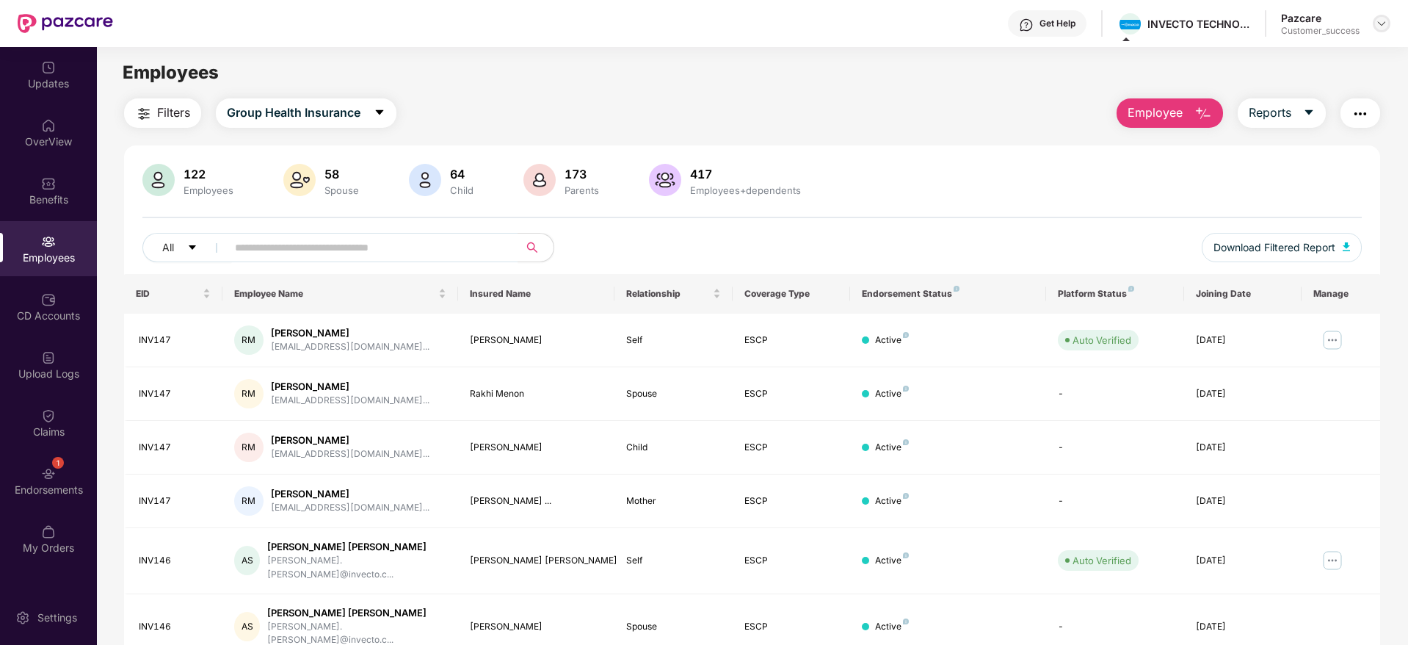
click at [1379, 26] on img at bounding box center [1382, 24] width 12 height 12
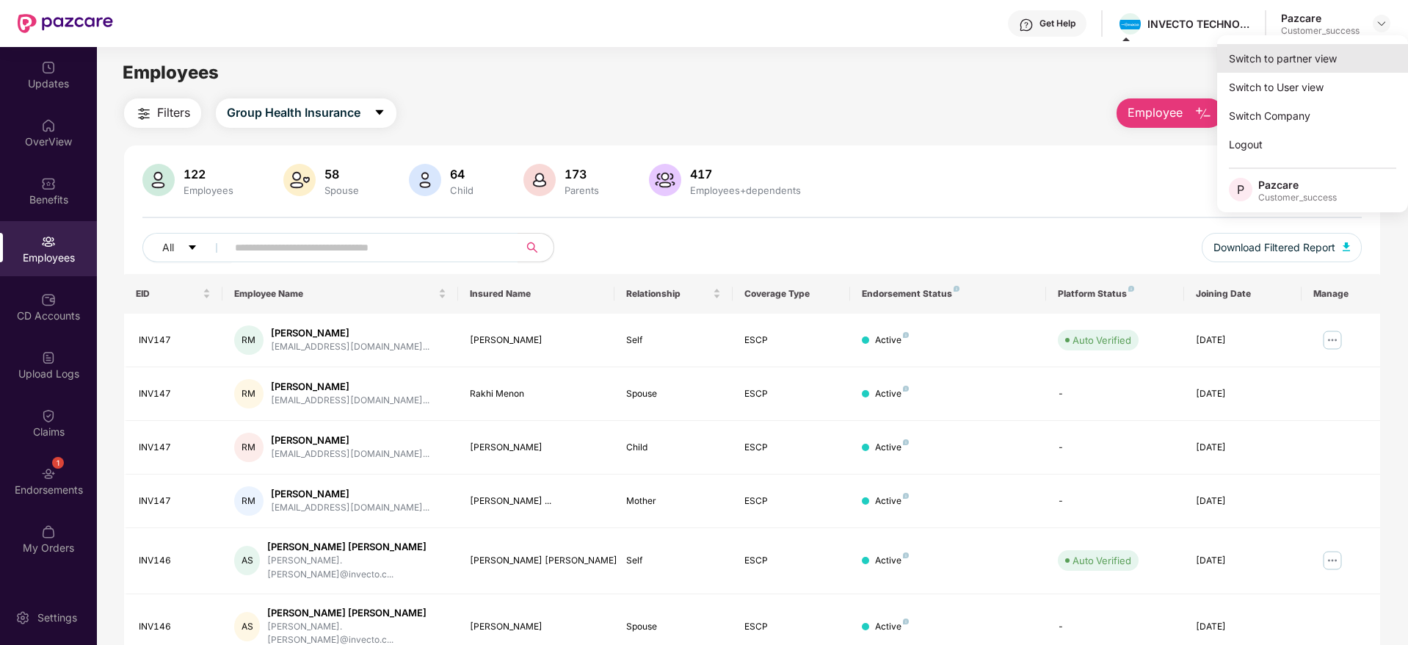
click at [1293, 52] on div "Switch to partner view" at bounding box center [1312, 58] width 191 height 29
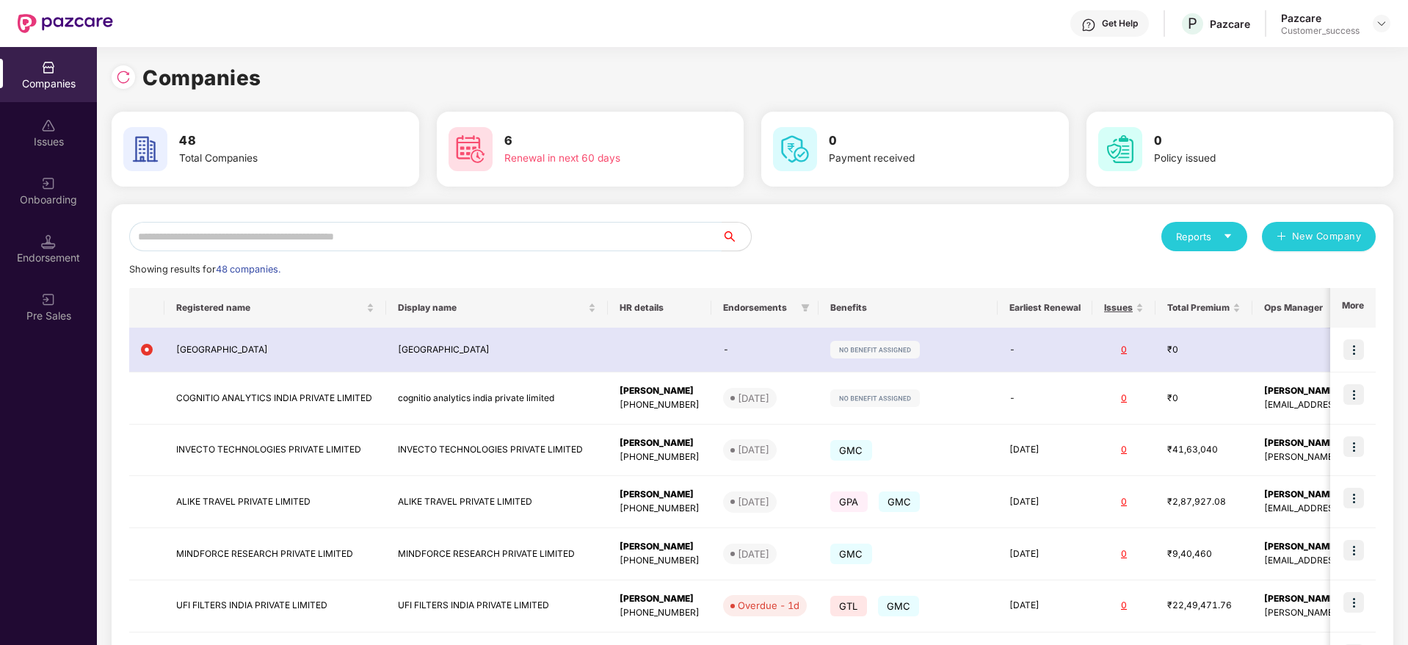
click at [535, 223] on input "text" at bounding box center [425, 236] width 593 height 29
click at [853, 245] on div "Reports New Company" at bounding box center [1064, 236] width 623 height 29
click at [807, 237] on div "Reports New Company" at bounding box center [1064, 236] width 623 height 29
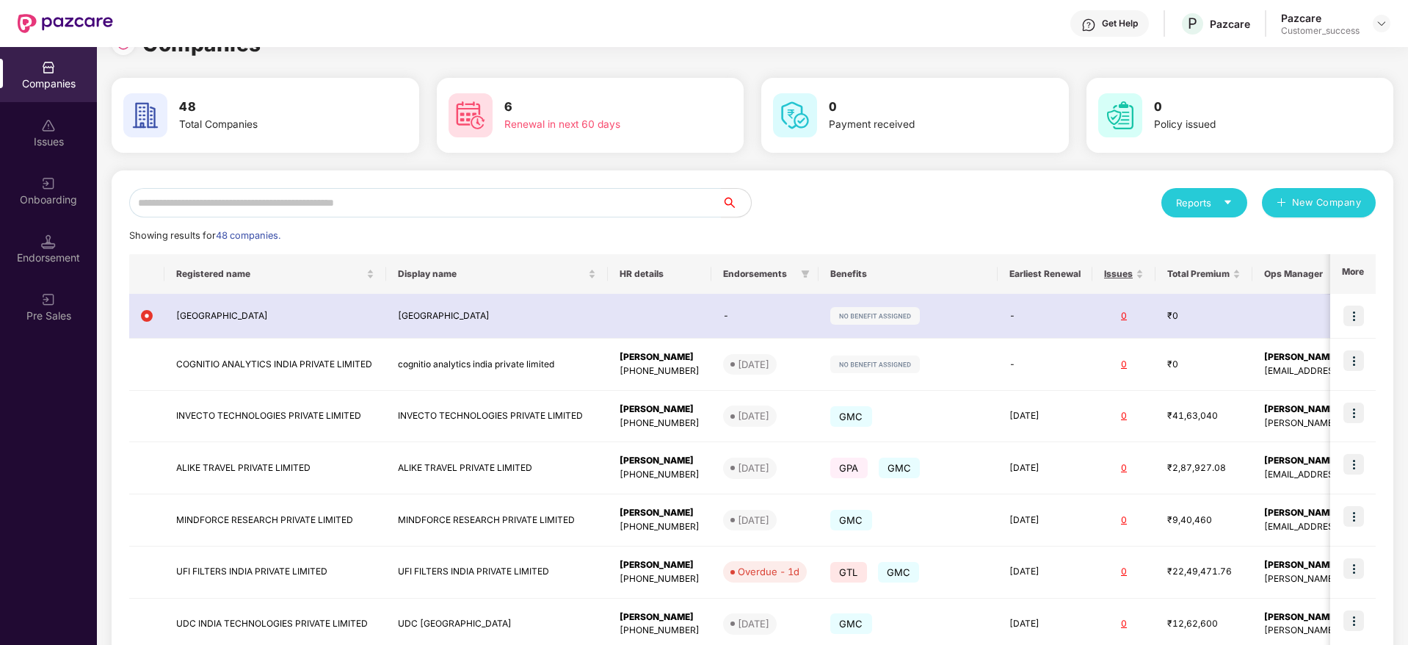
scroll to position [0, 0]
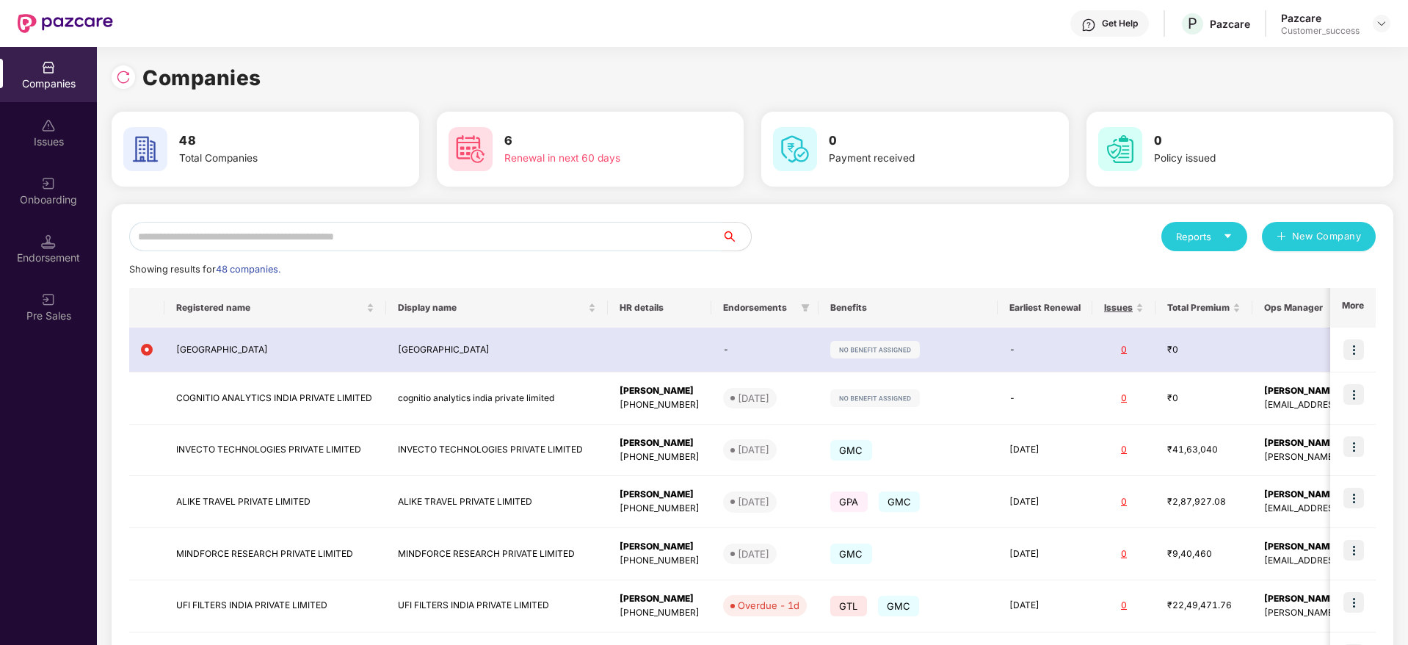
click at [466, 231] on input "text" at bounding box center [425, 236] width 593 height 29
click at [1394, 201] on div "Companies 48 Total Companies 6 Renewal in next 60 days 0 Payment received 0 Pol…" at bounding box center [752, 346] width 1311 height 598
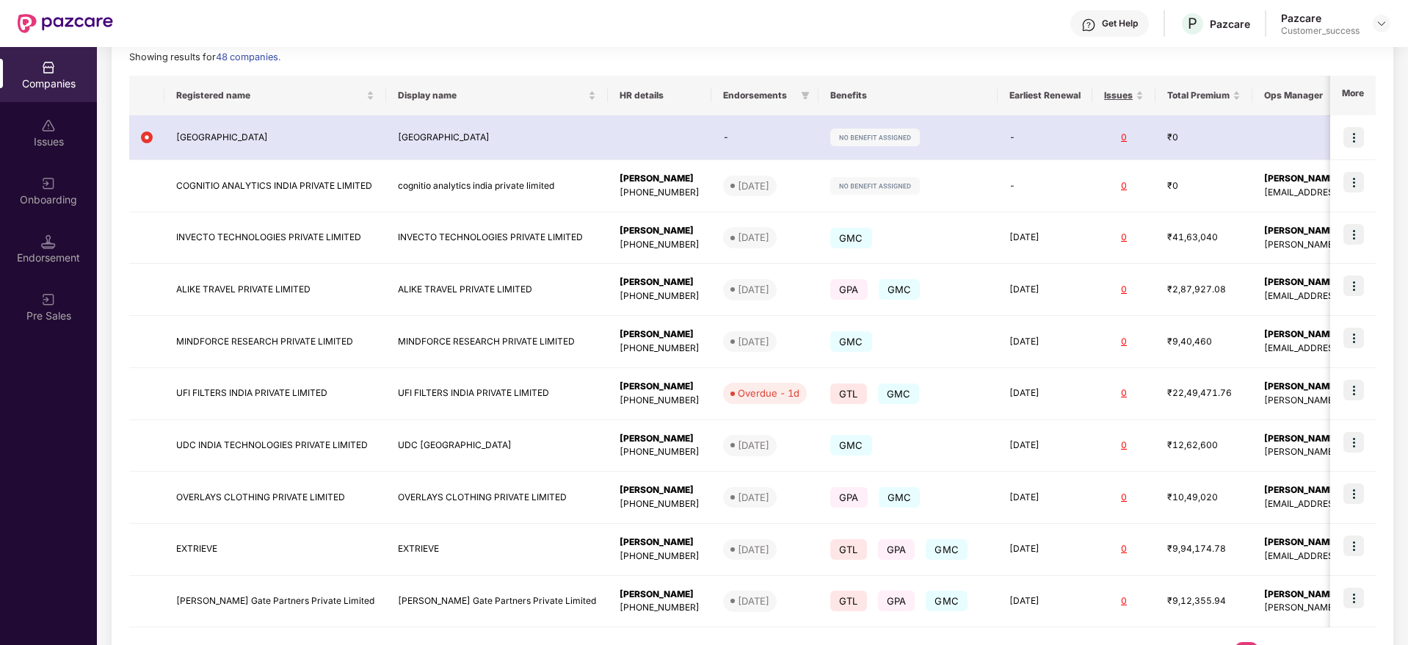
scroll to position [264, 0]
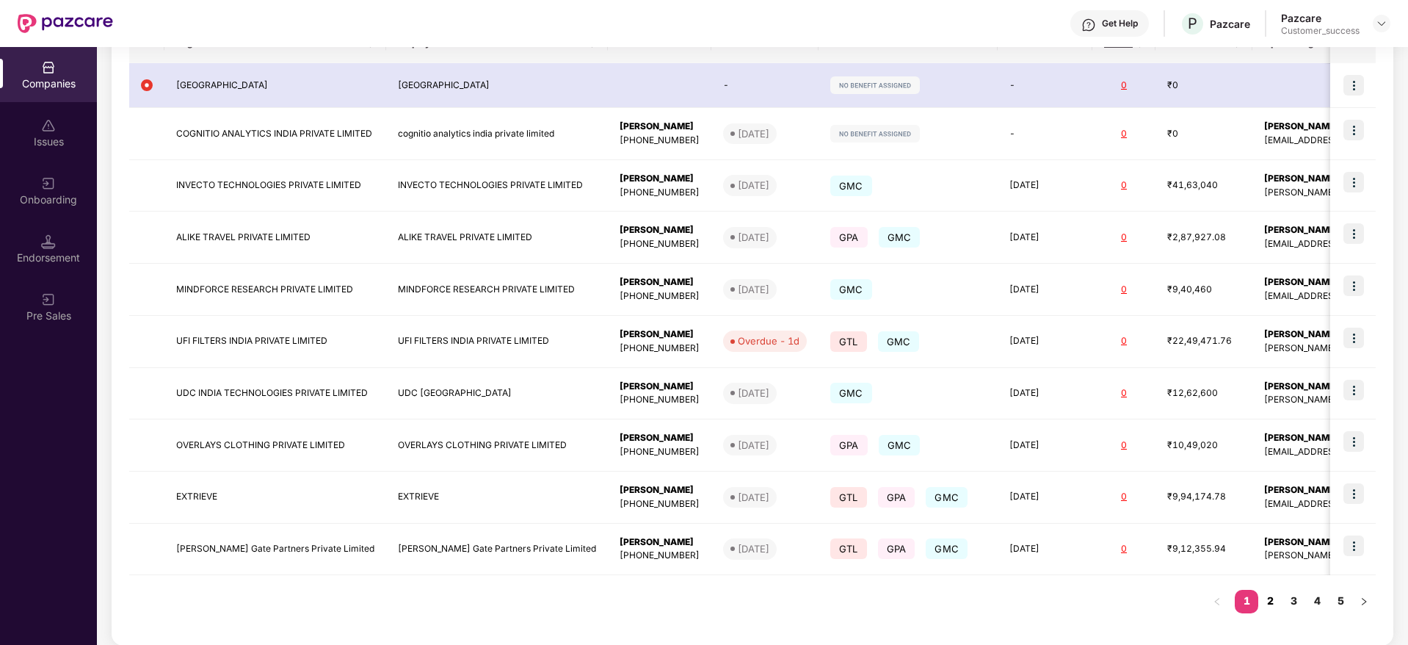
click at [1278, 596] on link "2" at bounding box center [1269, 601] width 23 height 22
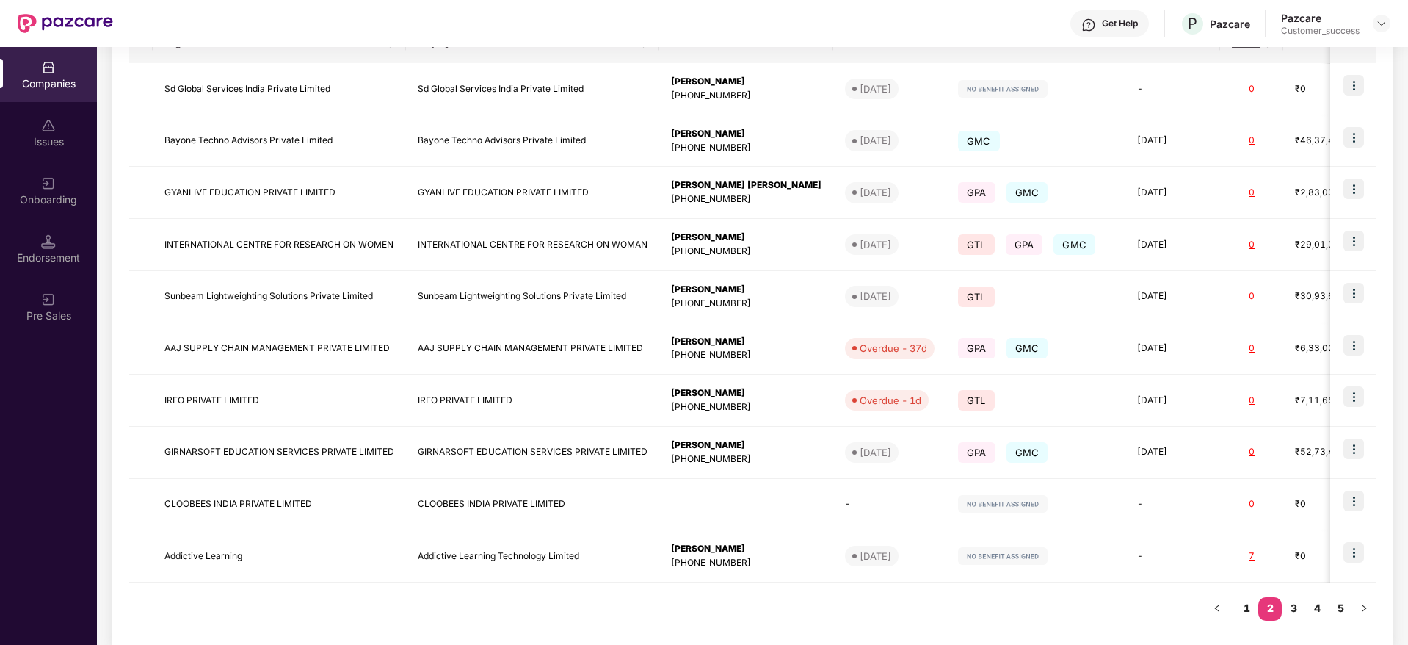
click at [54, 449] on div "Companies Issues Onboarding Endorsement Pre Sales" at bounding box center [48, 346] width 97 height 598
click at [48, 449] on div "Companies Issues Onboarding Endorsement Pre Sales" at bounding box center [48, 346] width 97 height 598
click at [1397, 124] on div "Companies 48 Total Companies 6 Renewal in next 60 days 0 Payment received 0 Pol…" at bounding box center [752, 346] width 1311 height 598
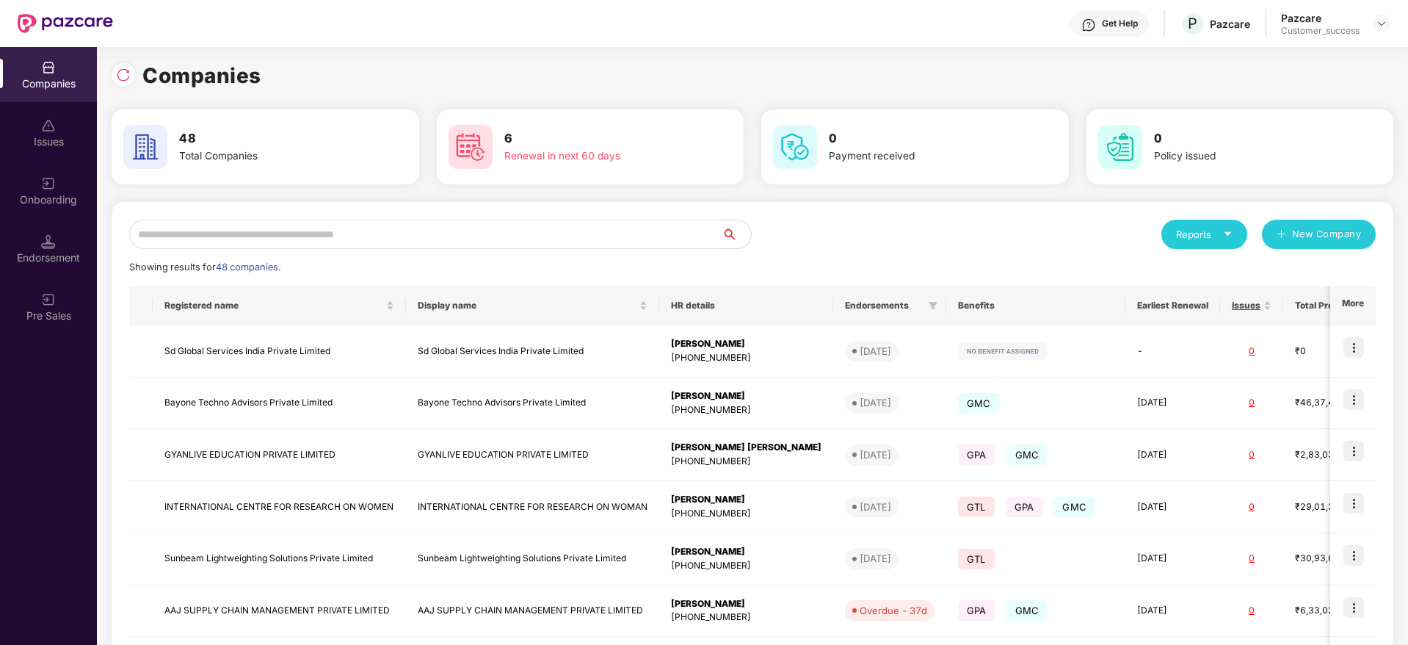
scroll to position [0, 0]
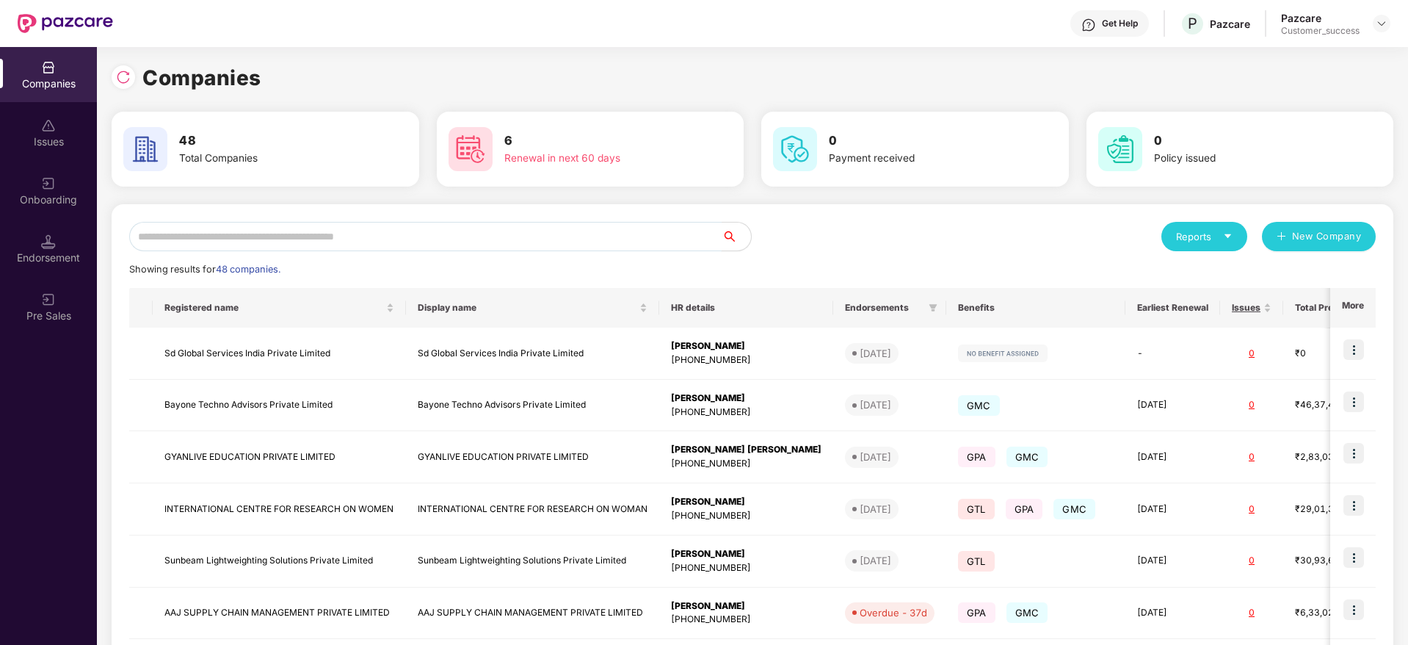
click at [313, 231] on input "text" at bounding box center [425, 236] width 593 height 29
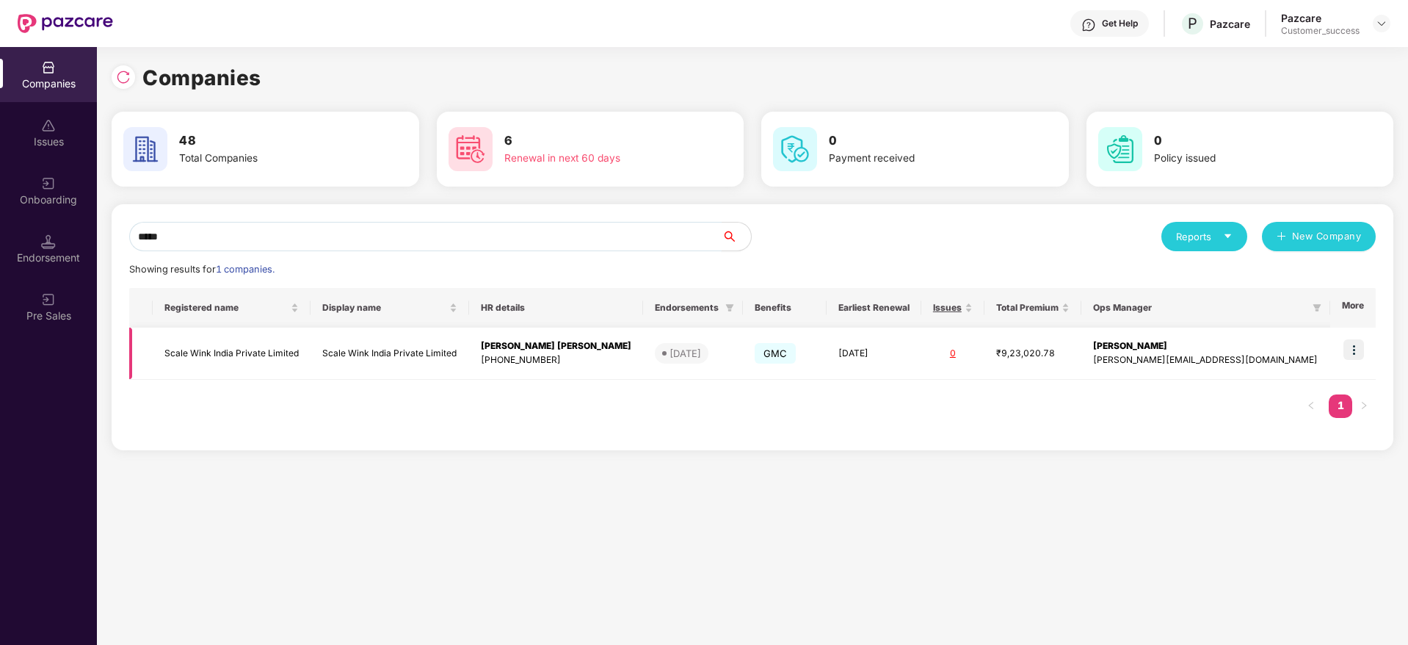
type input "*****"
click at [1352, 345] on img at bounding box center [1354, 349] width 21 height 21
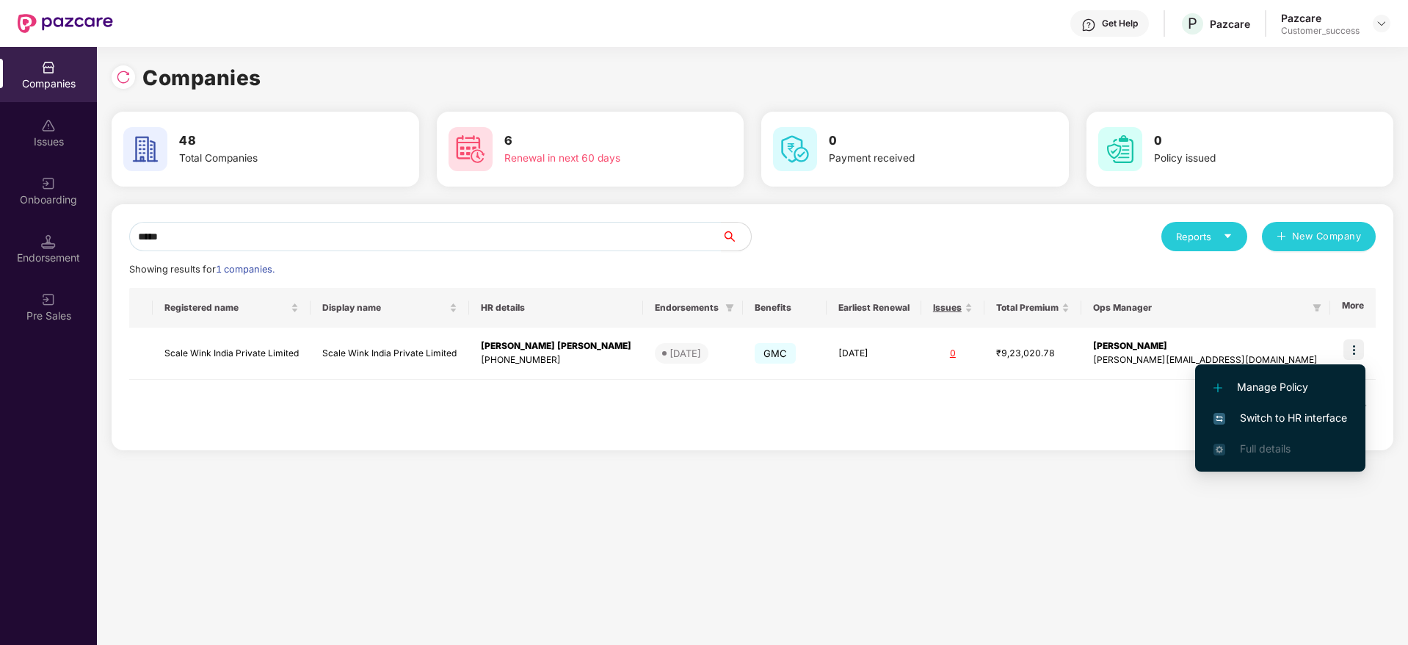
click at [1289, 415] on span "Switch to HR interface" at bounding box center [1281, 418] width 134 height 16
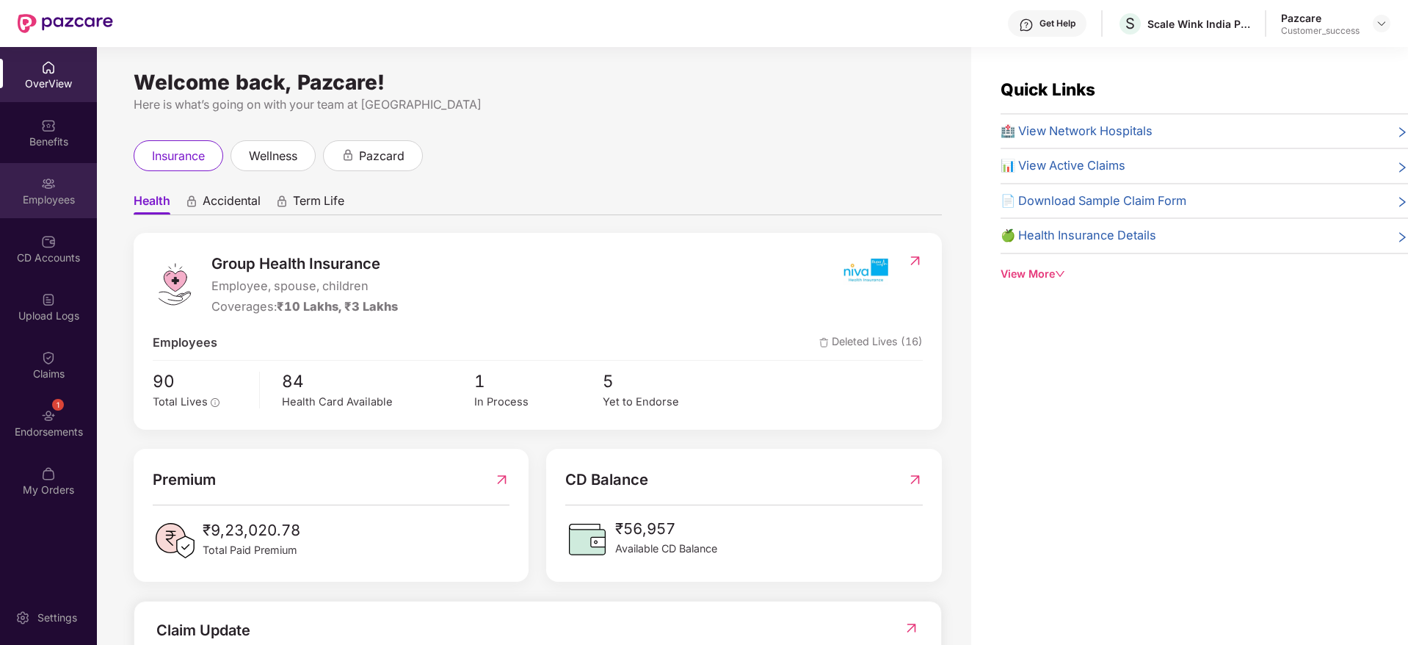
click at [54, 194] on div "Employees" at bounding box center [48, 199] width 97 height 15
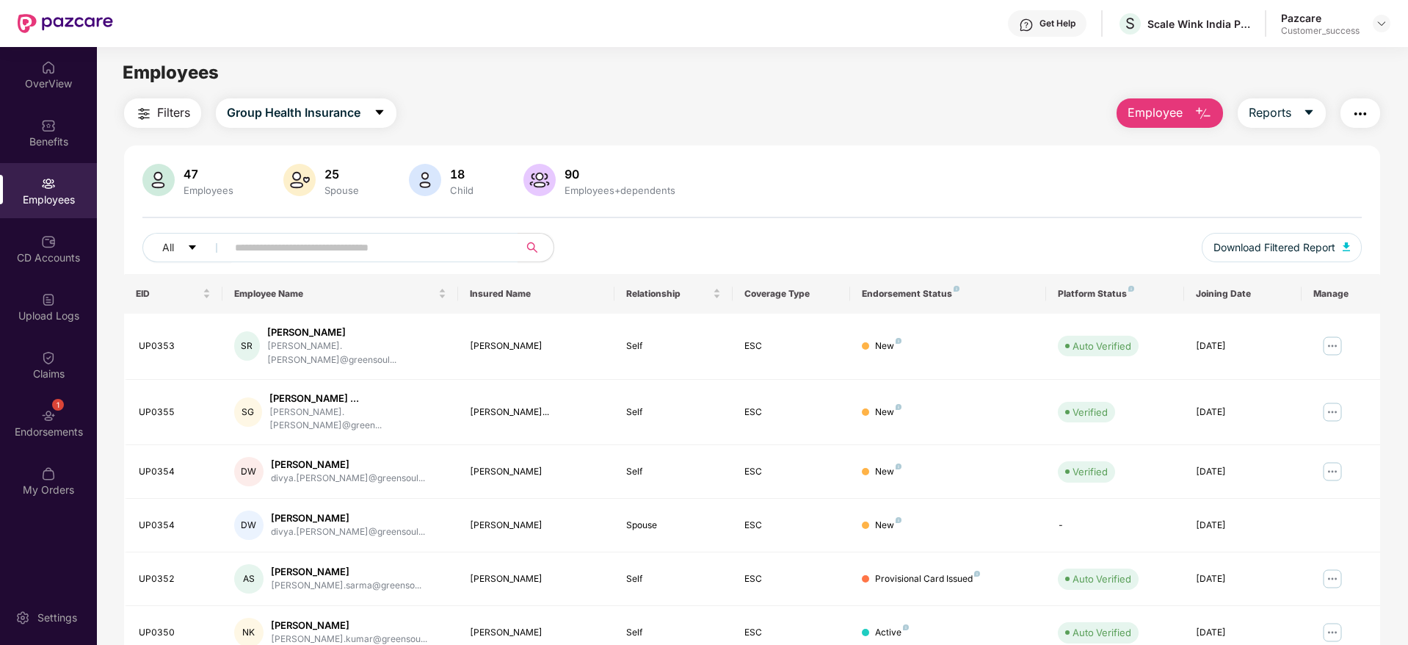
click at [173, 113] on span "Filters" at bounding box center [173, 113] width 33 height 18
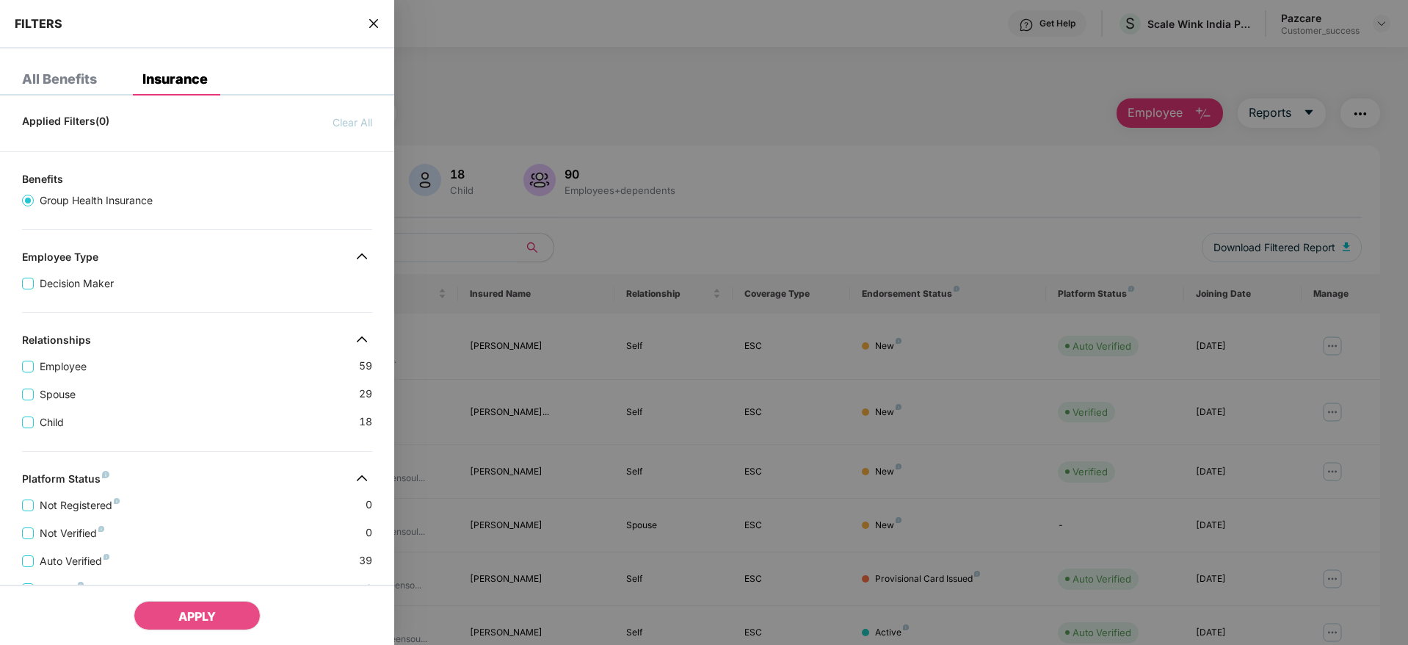
click at [223, 335] on div "Relationships" at bounding box center [197, 342] width 394 height 18
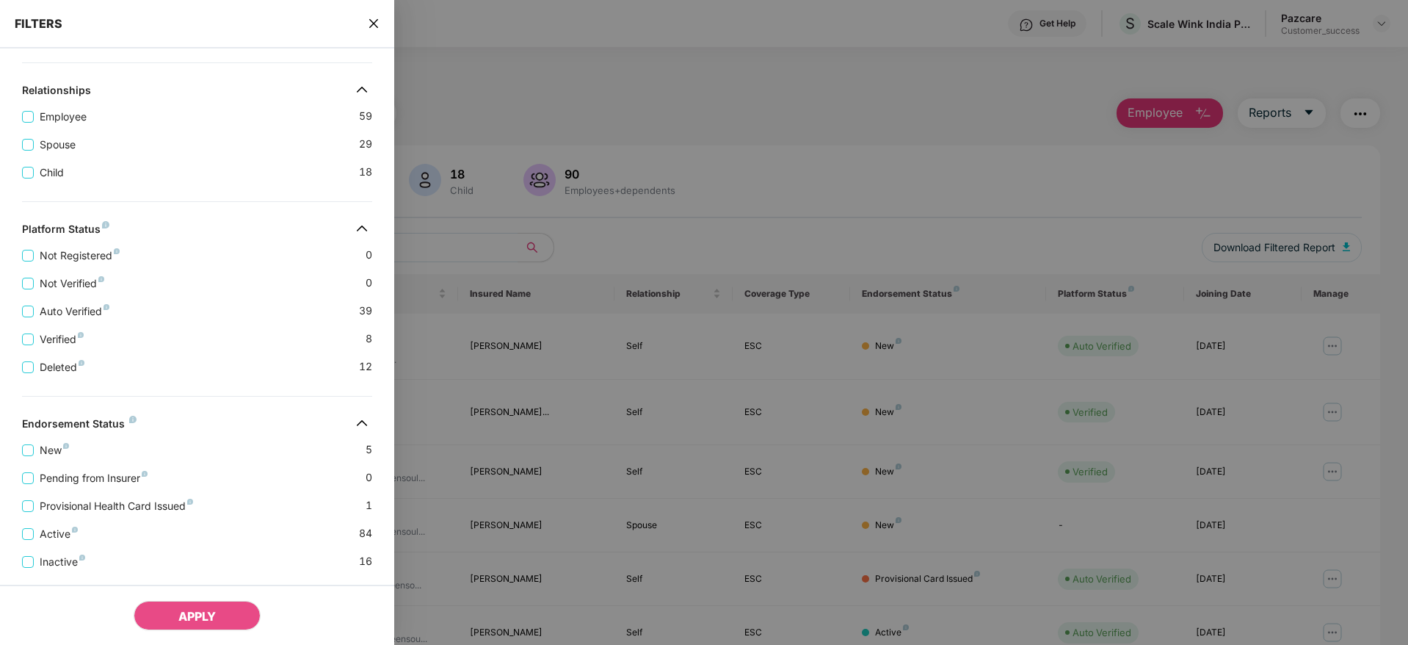
scroll to position [285, 0]
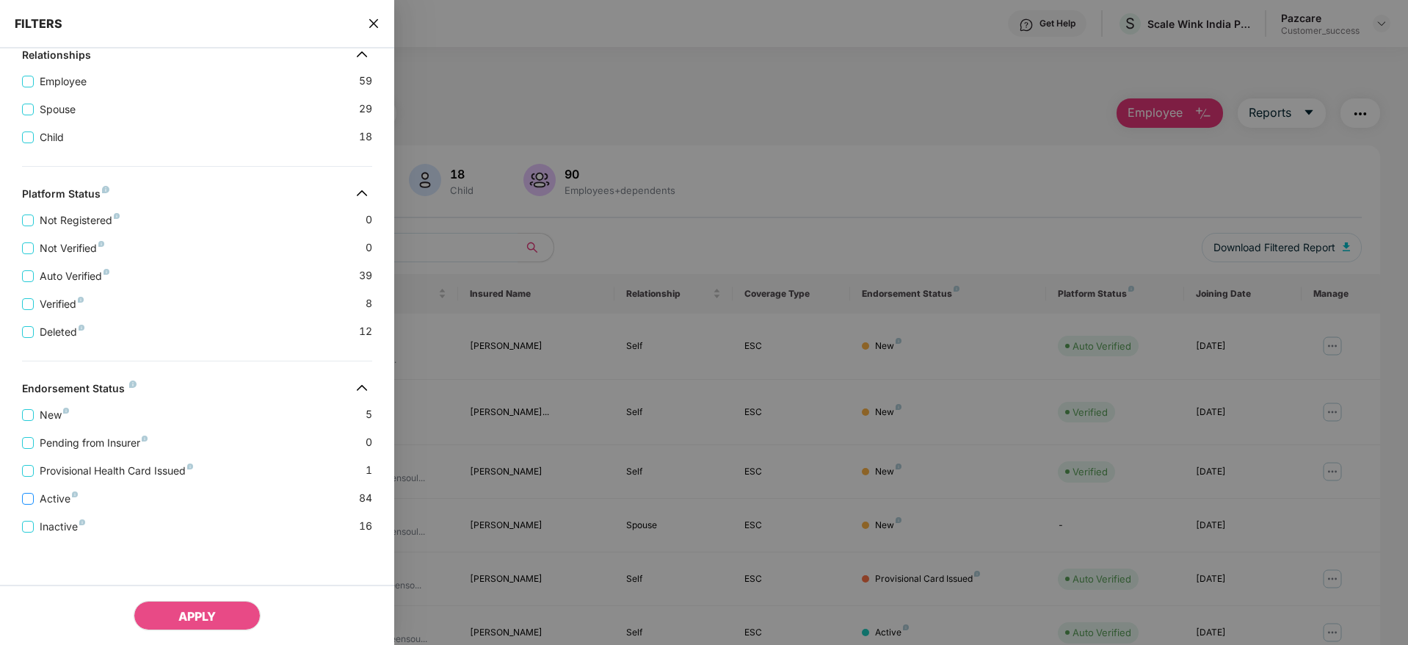
click at [54, 496] on span "Active" at bounding box center [59, 498] width 50 height 16
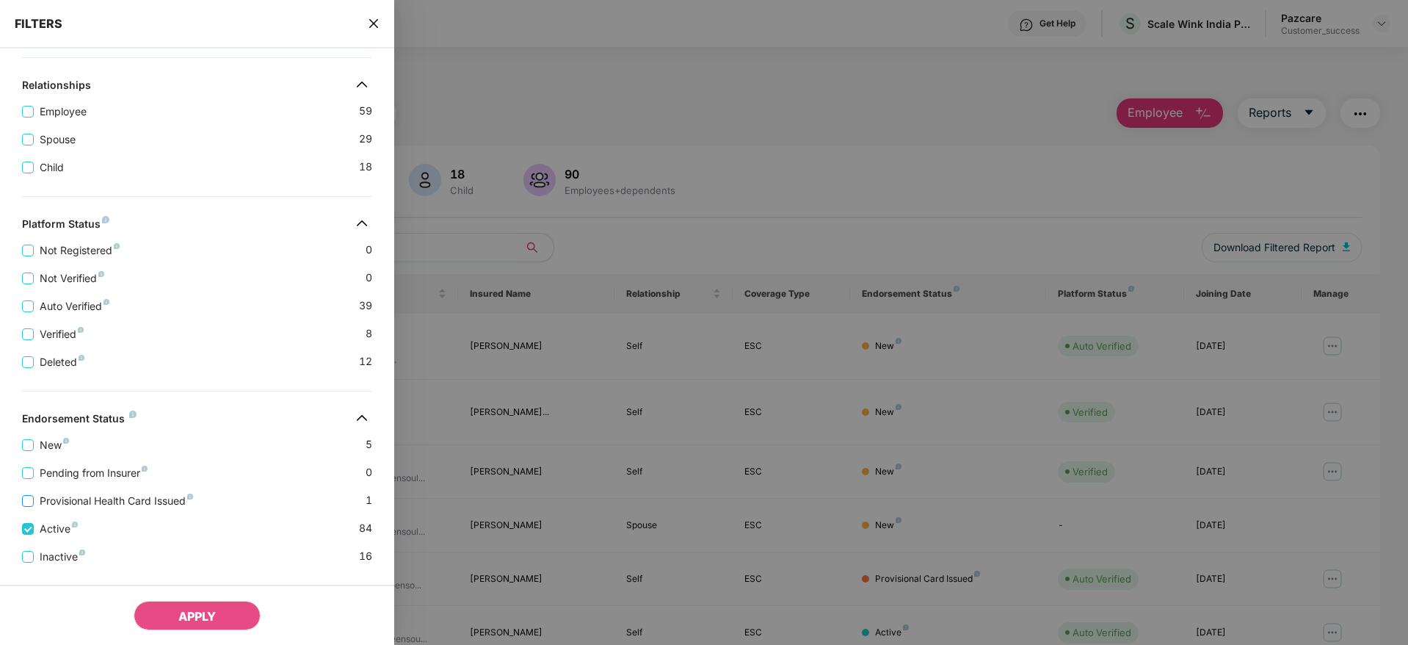
click at [57, 500] on span "Provisional Health Card Issued" at bounding box center [116, 501] width 165 height 16
click at [47, 442] on span "New" at bounding box center [54, 445] width 41 height 16
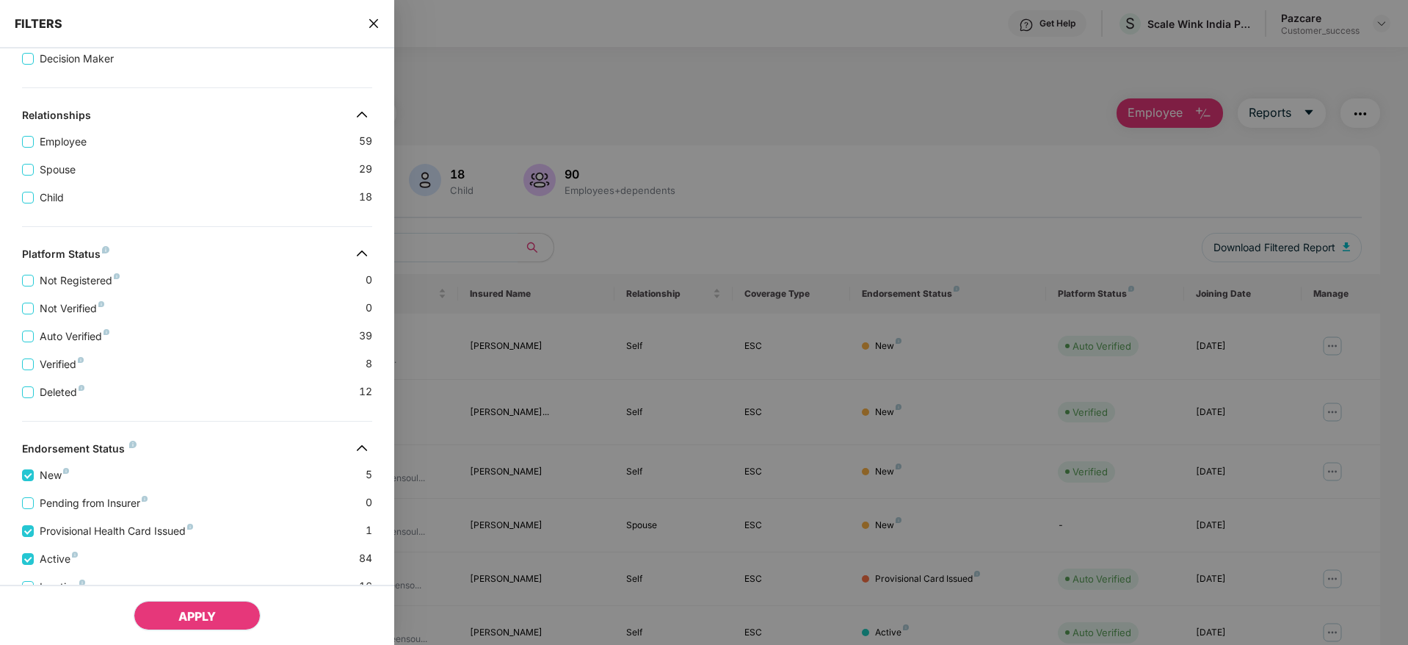
click at [208, 609] on span "APPLY" at bounding box center [196, 616] width 37 height 15
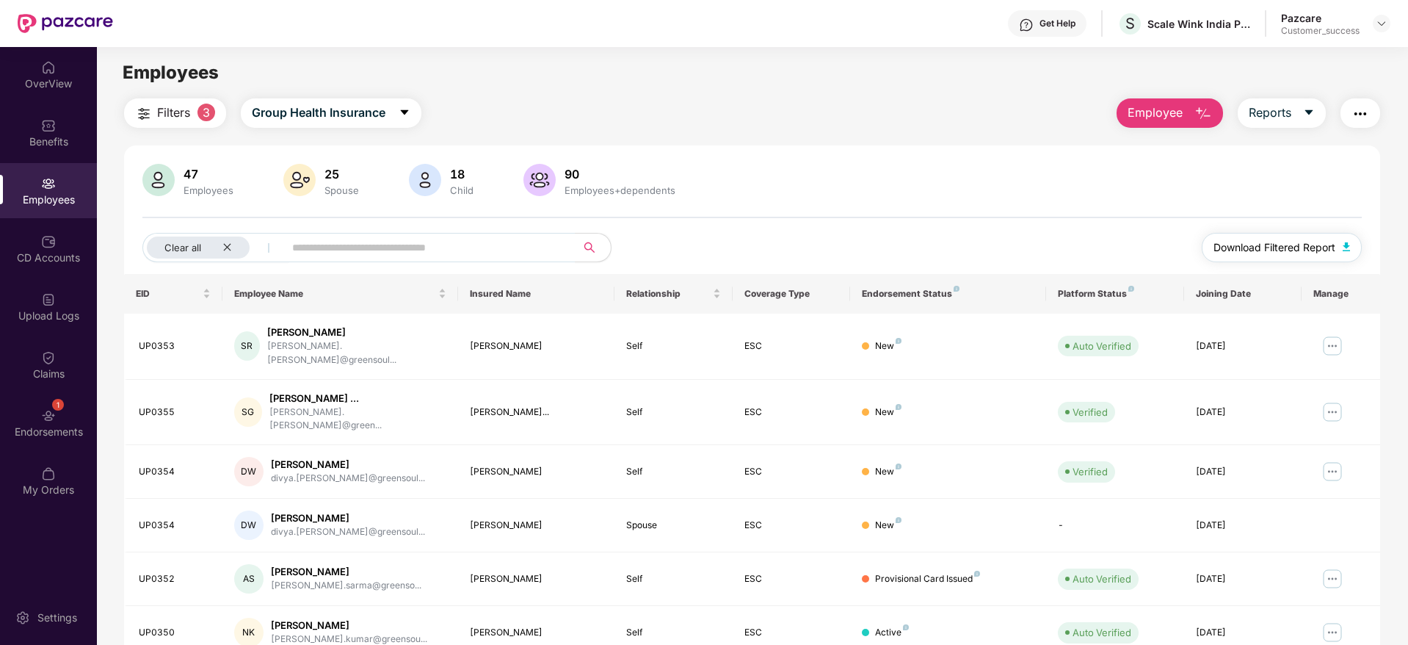
click at [1271, 241] on span "Download Filtered Report" at bounding box center [1275, 247] width 122 height 16
click at [32, 117] on div "Benefits" at bounding box center [48, 132] width 97 height 55
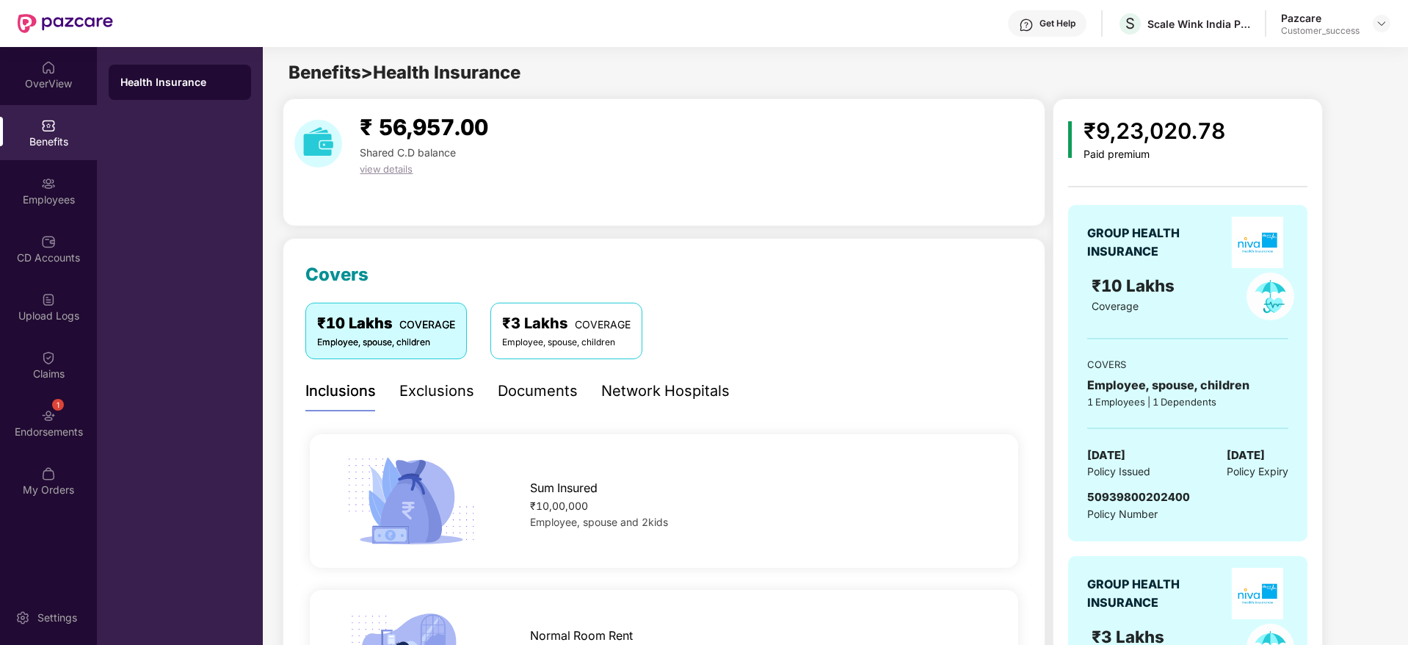
click at [1347, 351] on div "₹9,23,020.78 Paid premium GROUP HEALTH INSURANCE ₹10 Lakhs Coverage COVERS Empl…" at bounding box center [1219, 505] width 333 height 814
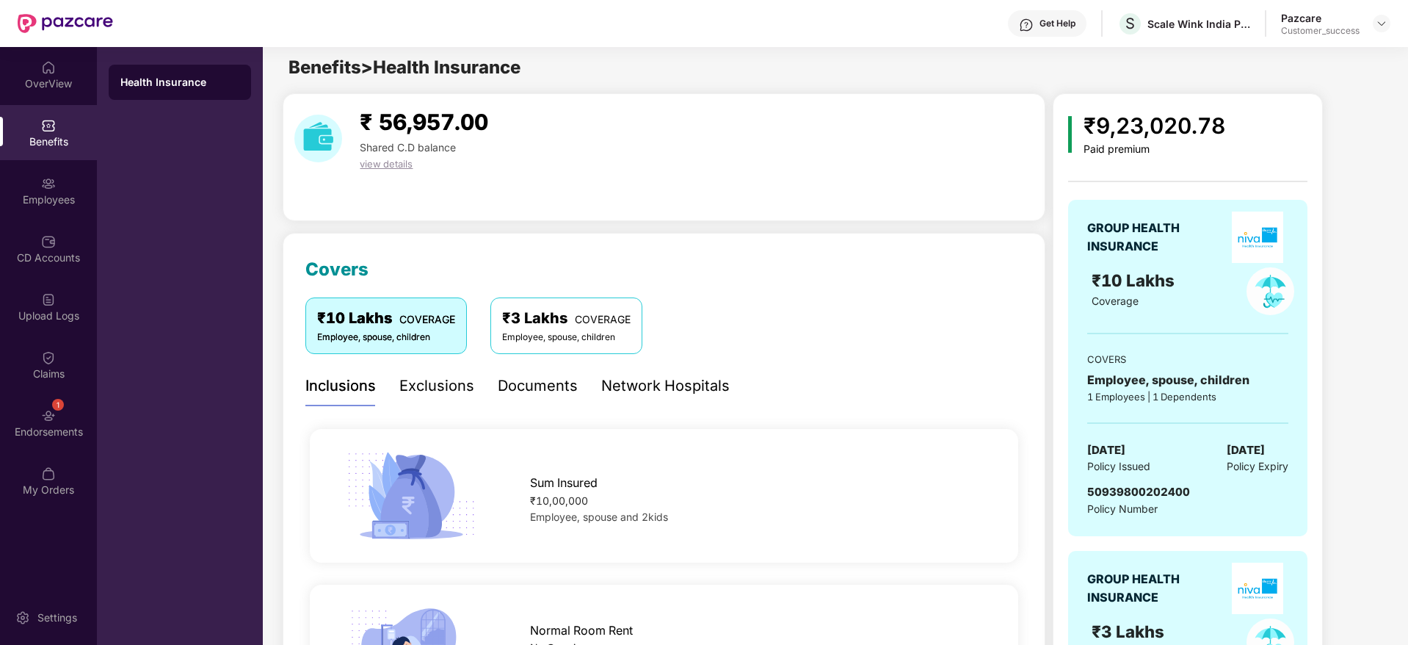
scroll to position [0, 0]
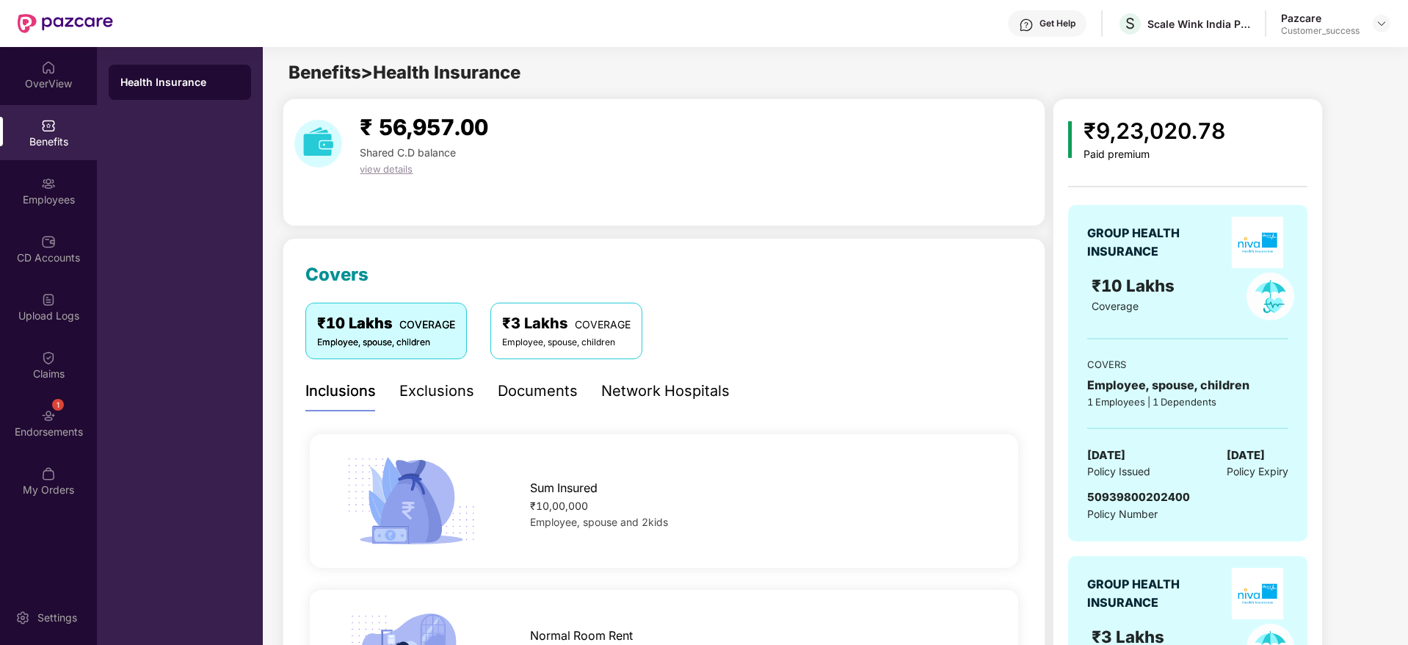
click at [548, 391] on div "Documents" at bounding box center [538, 391] width 80 height 23
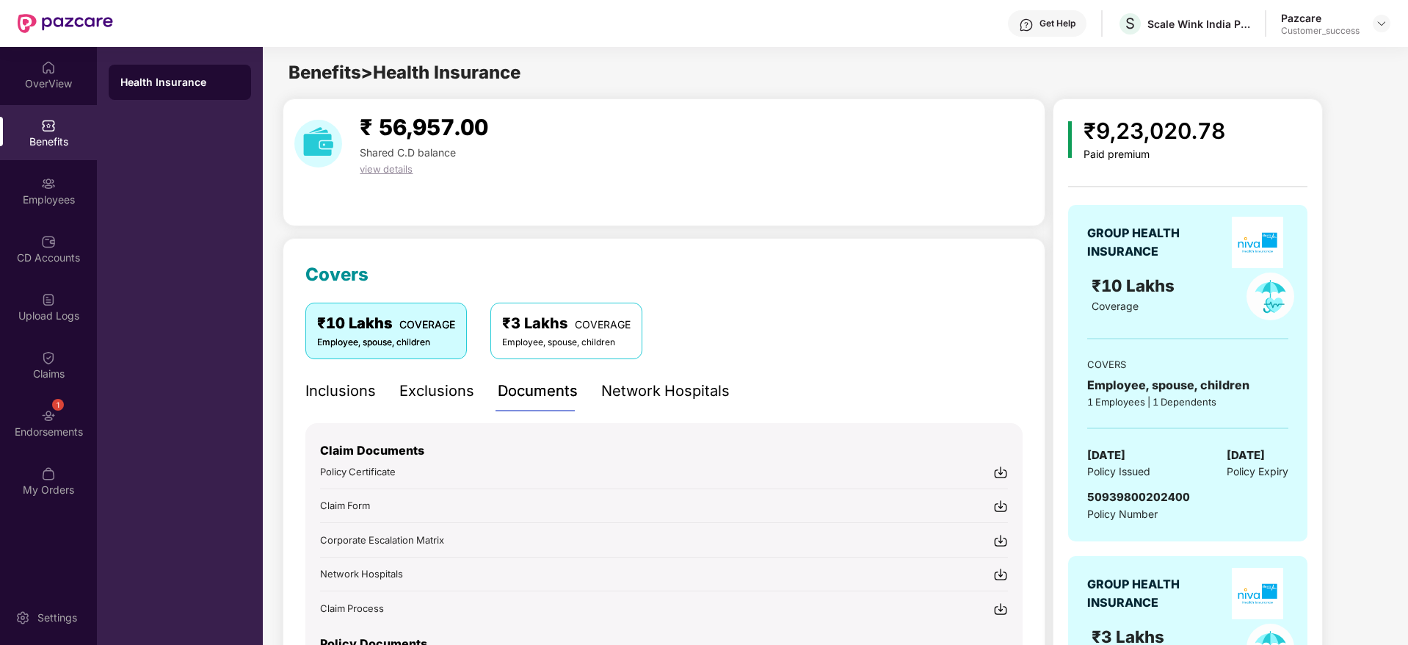
click at [769, 423] on div "Claim Documents Policy Certificate Claim Form Corporate Escalation Matrix Netwo…" at bounding box center [664, 519] width 688 height 192
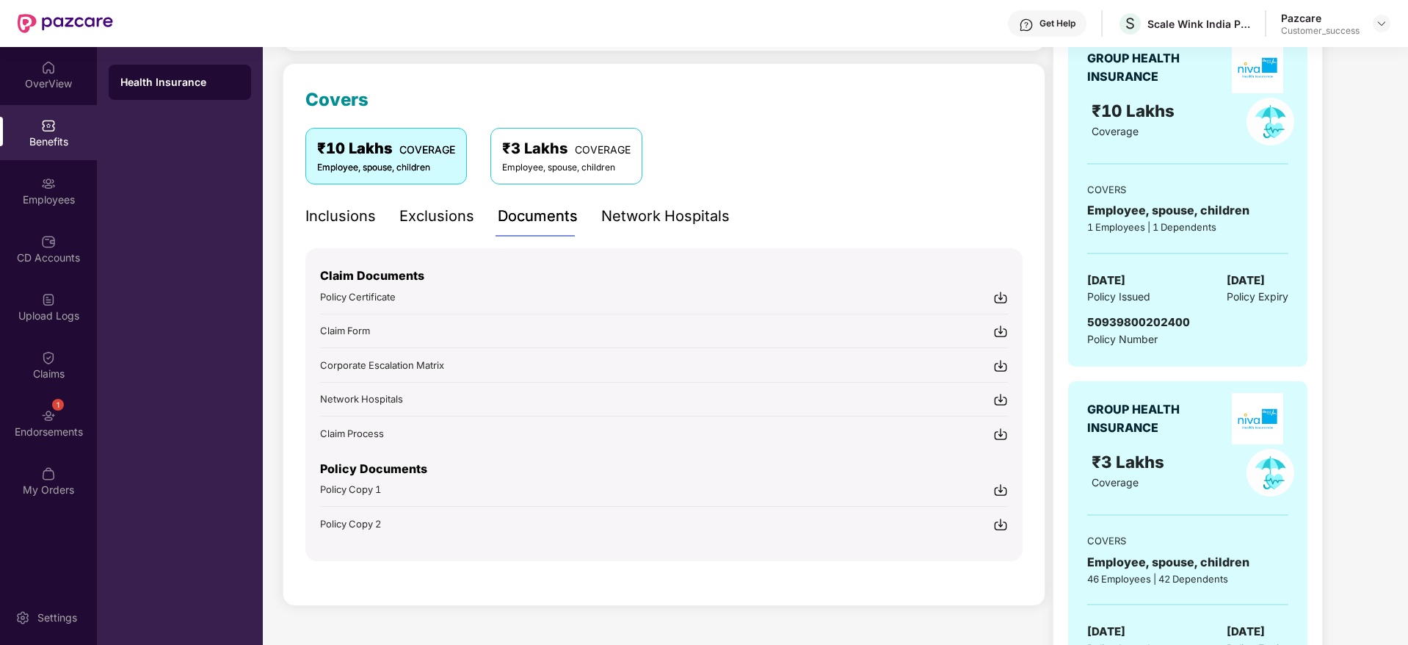
scroll to position [220, 0]
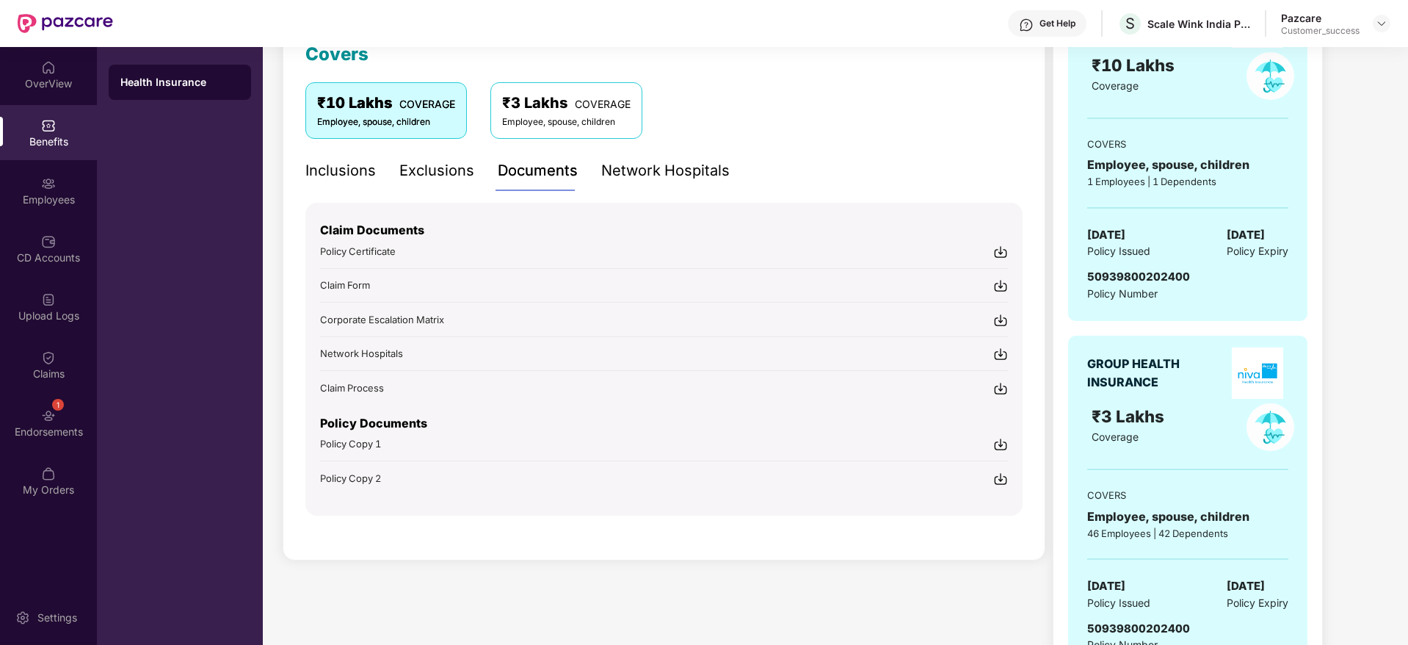
click at [1002, 441] on img at bounding box center [1000, 444] width 15 height 15
click at [1385, 28] on img at bounding box center [1382, 24] width 12 height 12
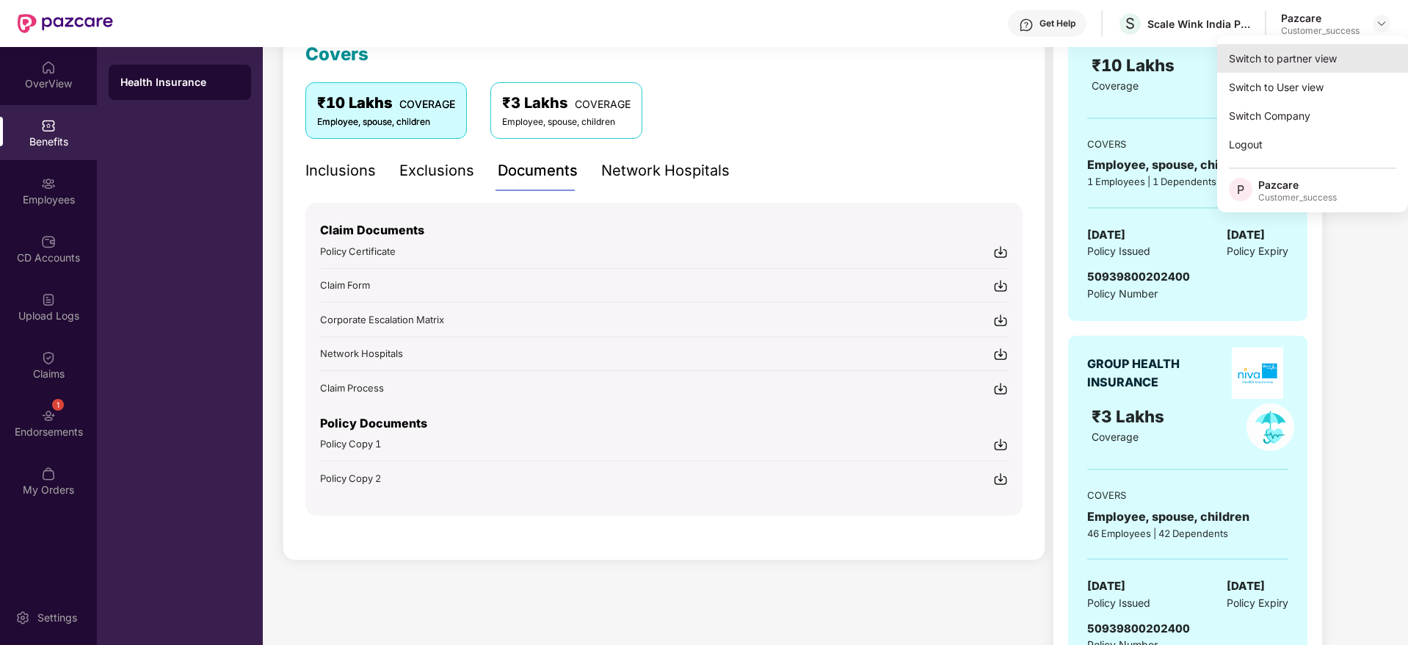
click at [1254, 61] on div "Switch to partner view" at bounding box center [1312, 58] width 191 height 29
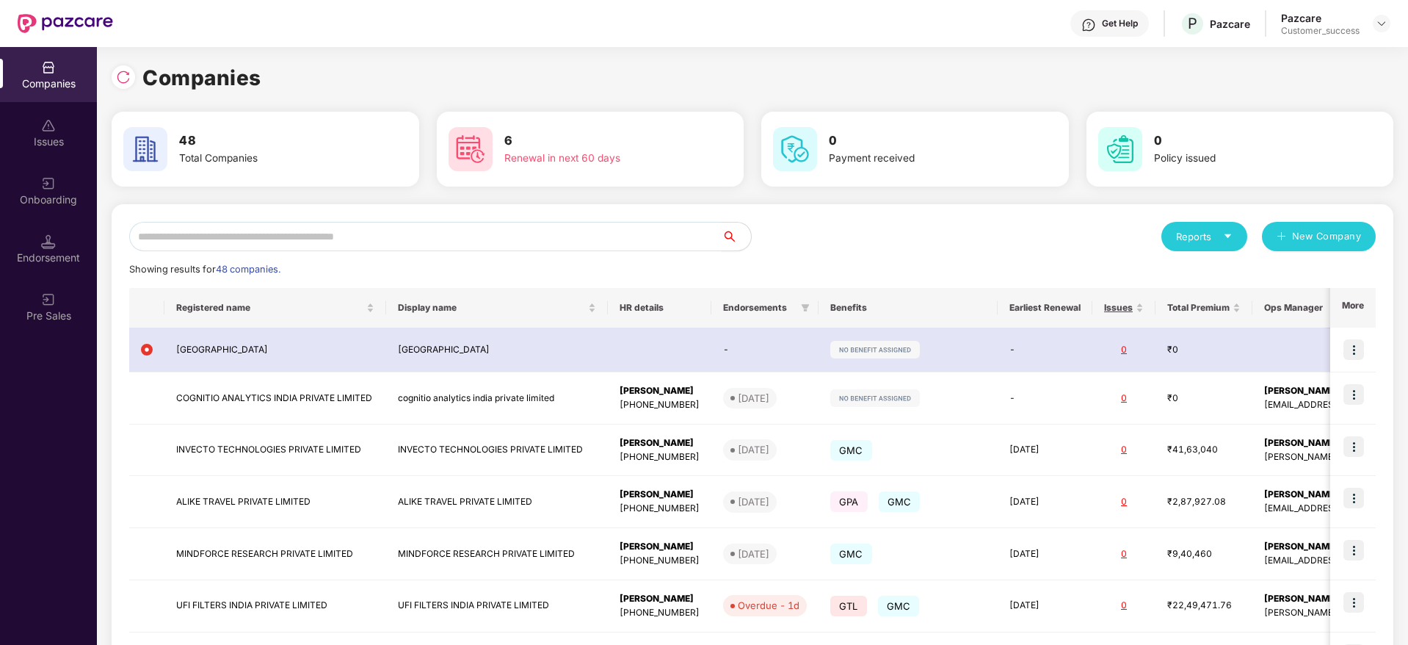
click at [430, 228] on input "text" at bounding box center [425, 236] width 593 height 29
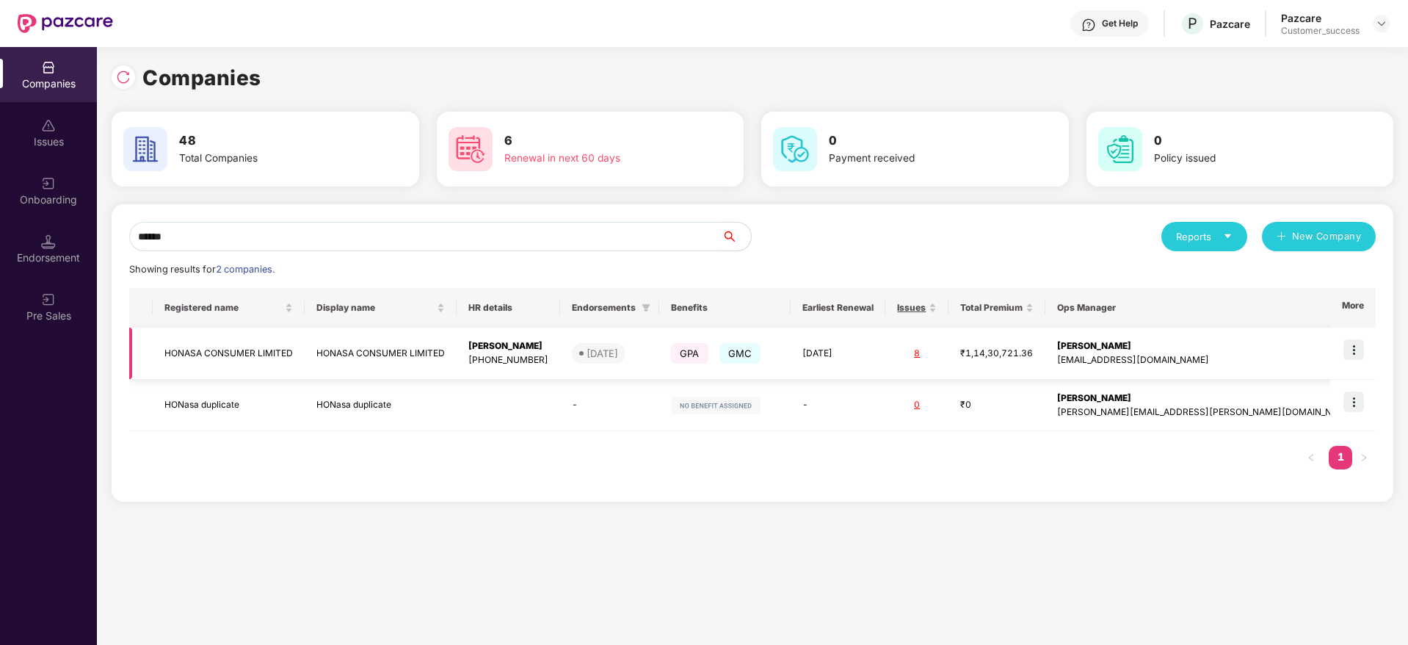
type input "******"
click at [1350, 345] on img at bounding box center [1354, 349] width 21 height 21
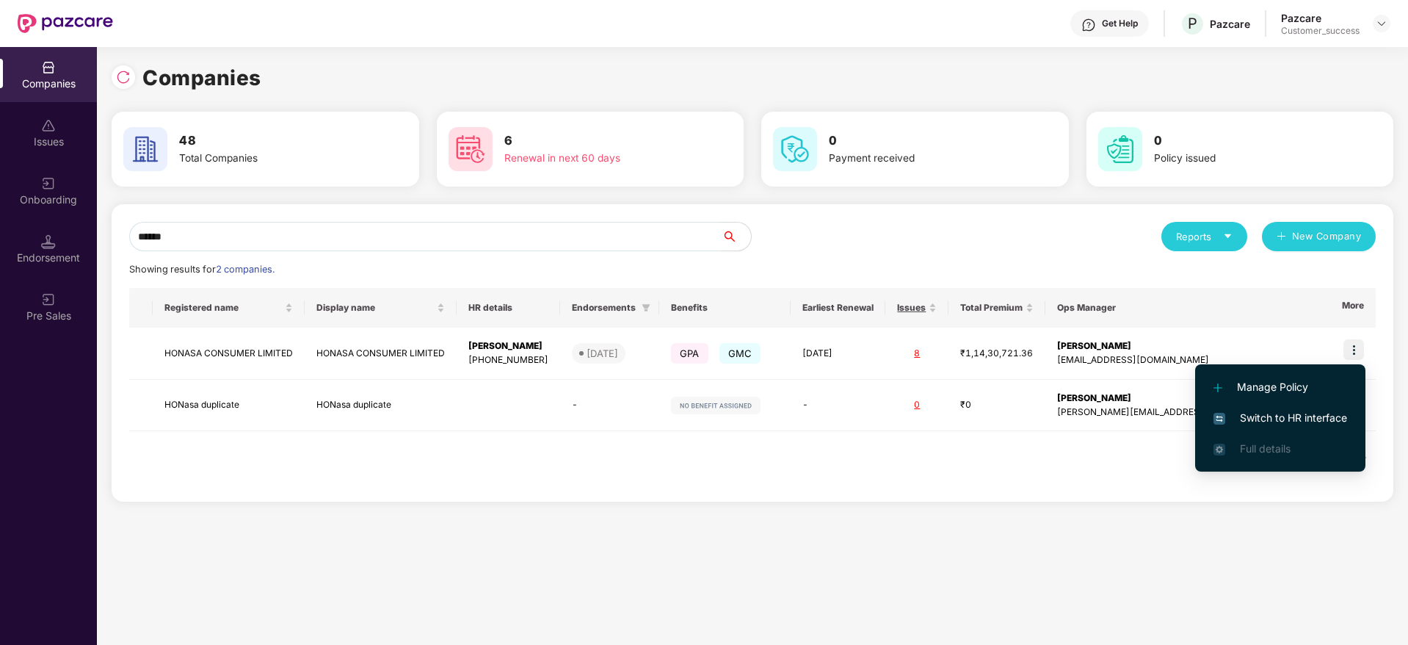
click at [1292, 424] on span "Switch to HR interface" at bounding box center [1281, 418] width 134 height 16
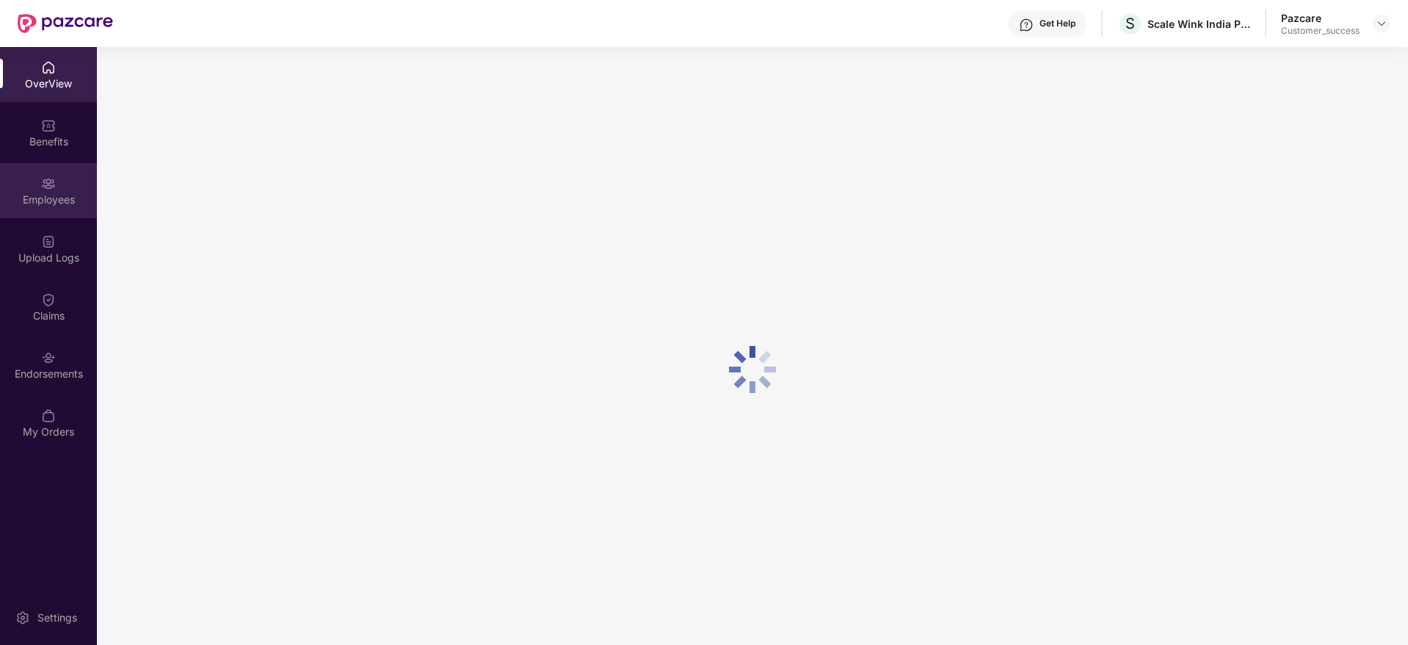
click at [43, 201] on div "Employees" at bounding box center [48, 199] width 97 height 15
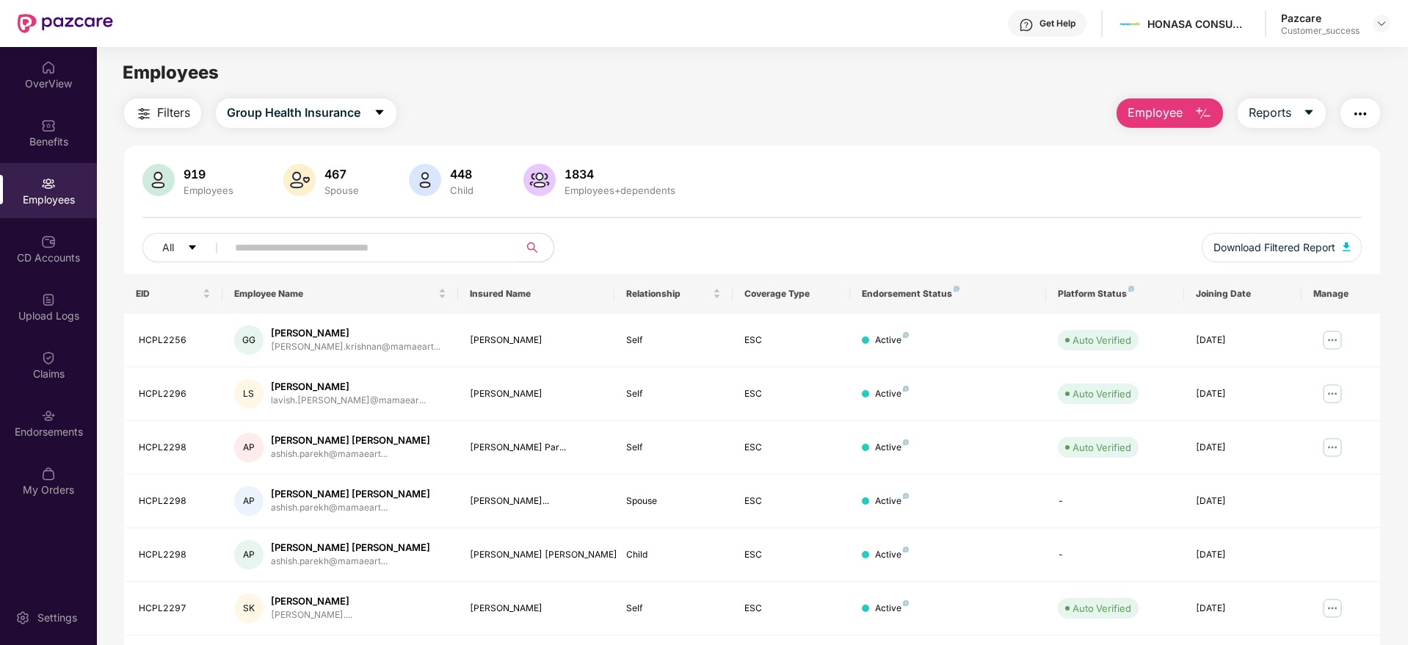
click at [273, 247] on input "text" at bounding box center [367, 247] width 264 height 22
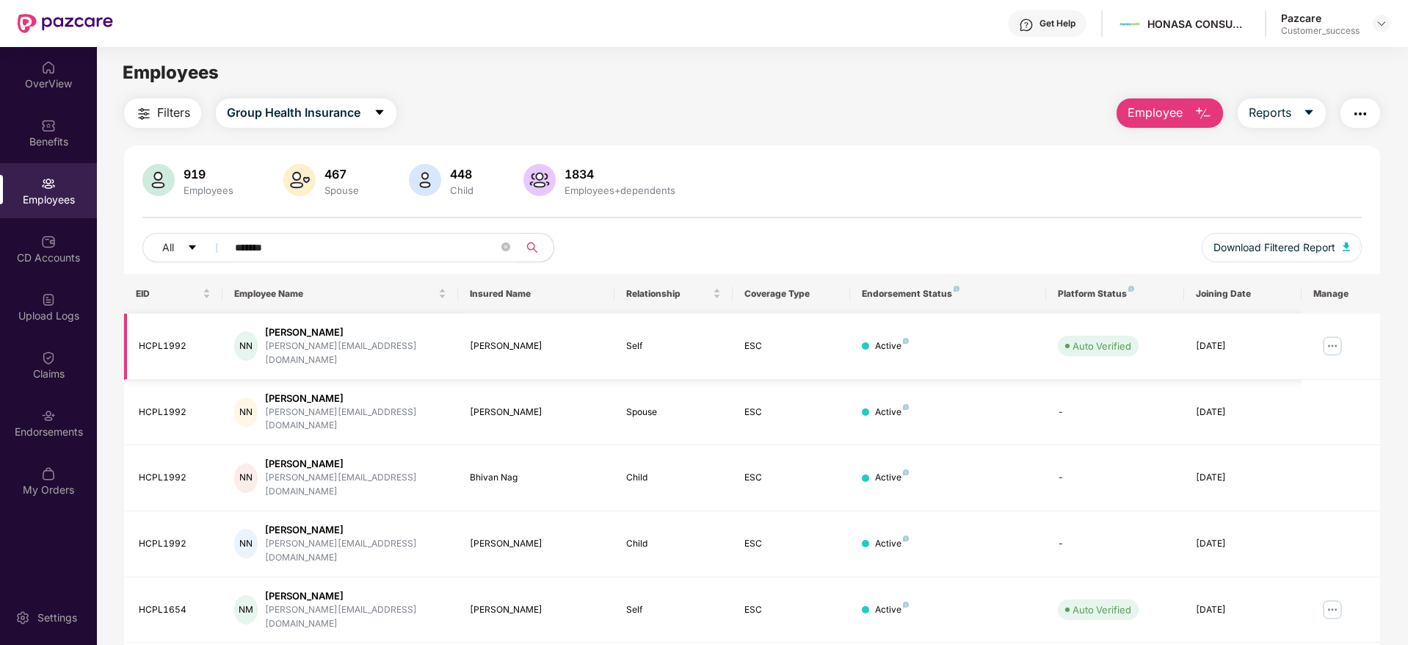
type input "*******"
click at [1336, 343] on img at bounding box center [1332, 345] width 23 height 23
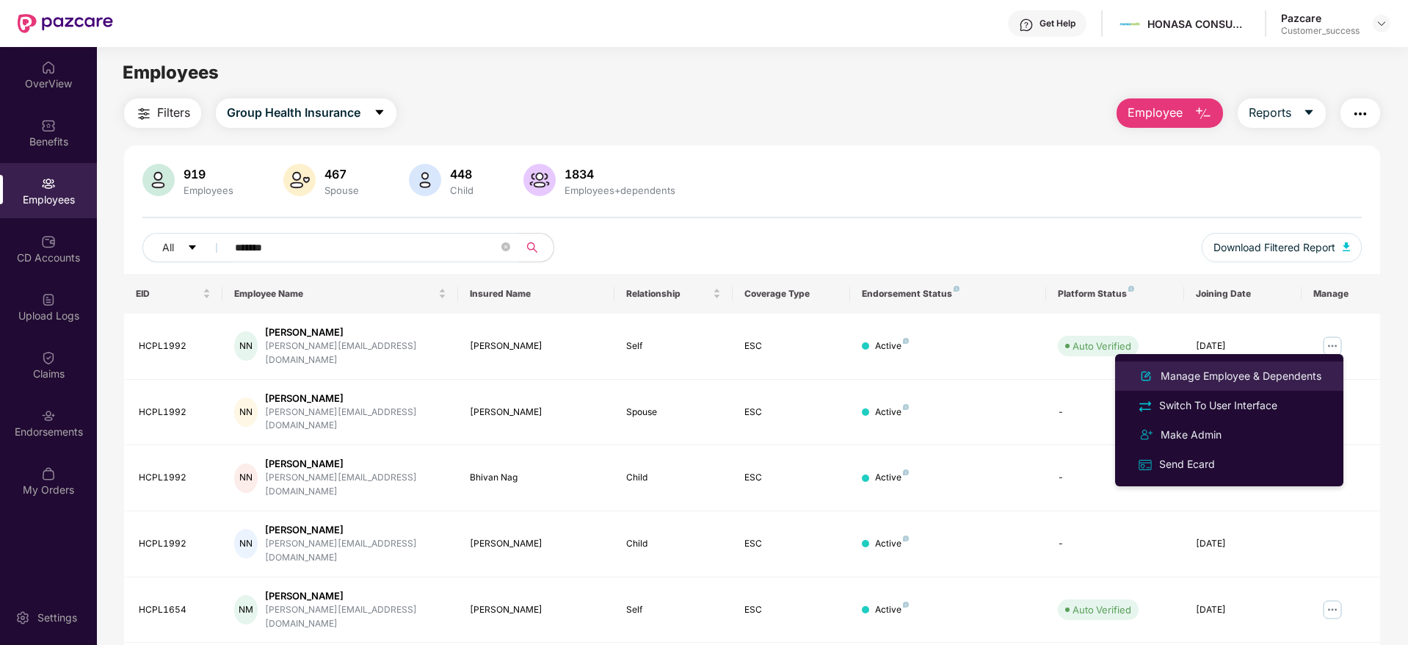
click at [1237, 376] on div "Manage Employee & Dependents" at bounding box center [1241, 376] width 167 height 16
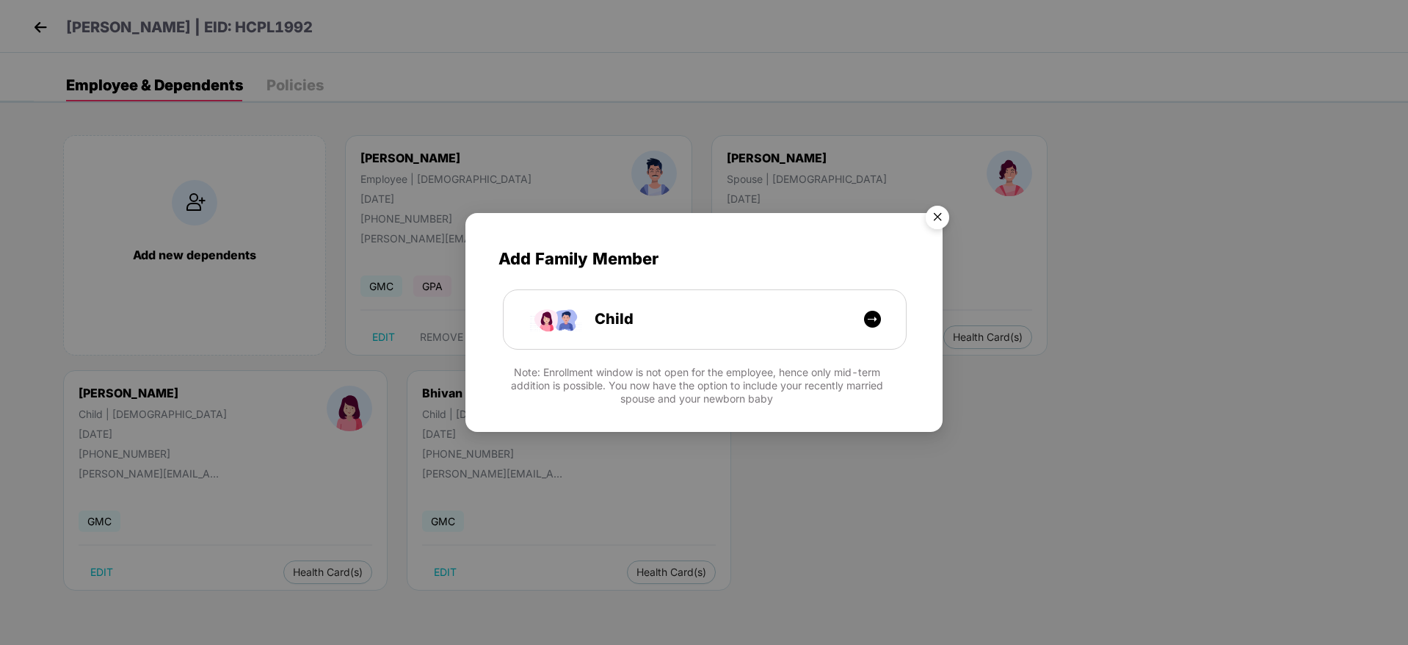
click at [938, 219] on img "Close" at bounding box center [937, 219] width 41 height 41
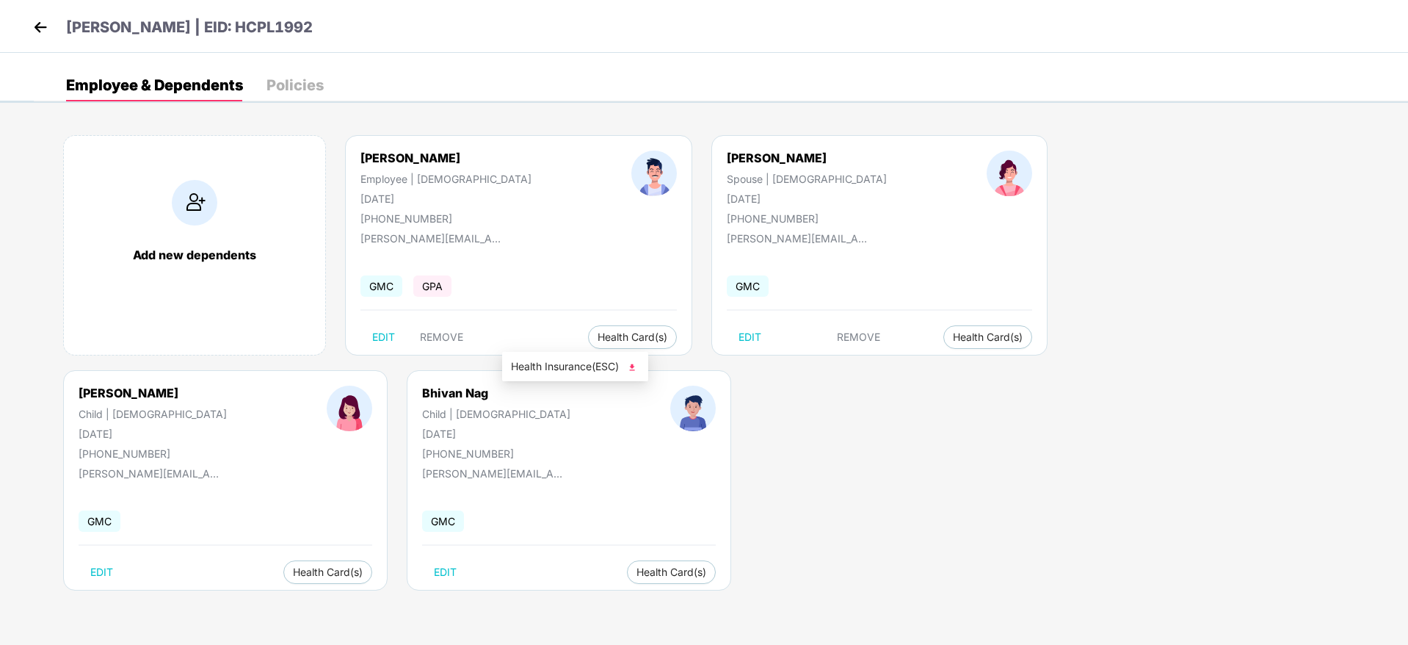
click at [581, 369] on span "Health Insurance(ESC)" at bounding box center [575, 366] width 128 height 16
click at [35, 35] on img at bounding box center [40, 27] width 22 height 22
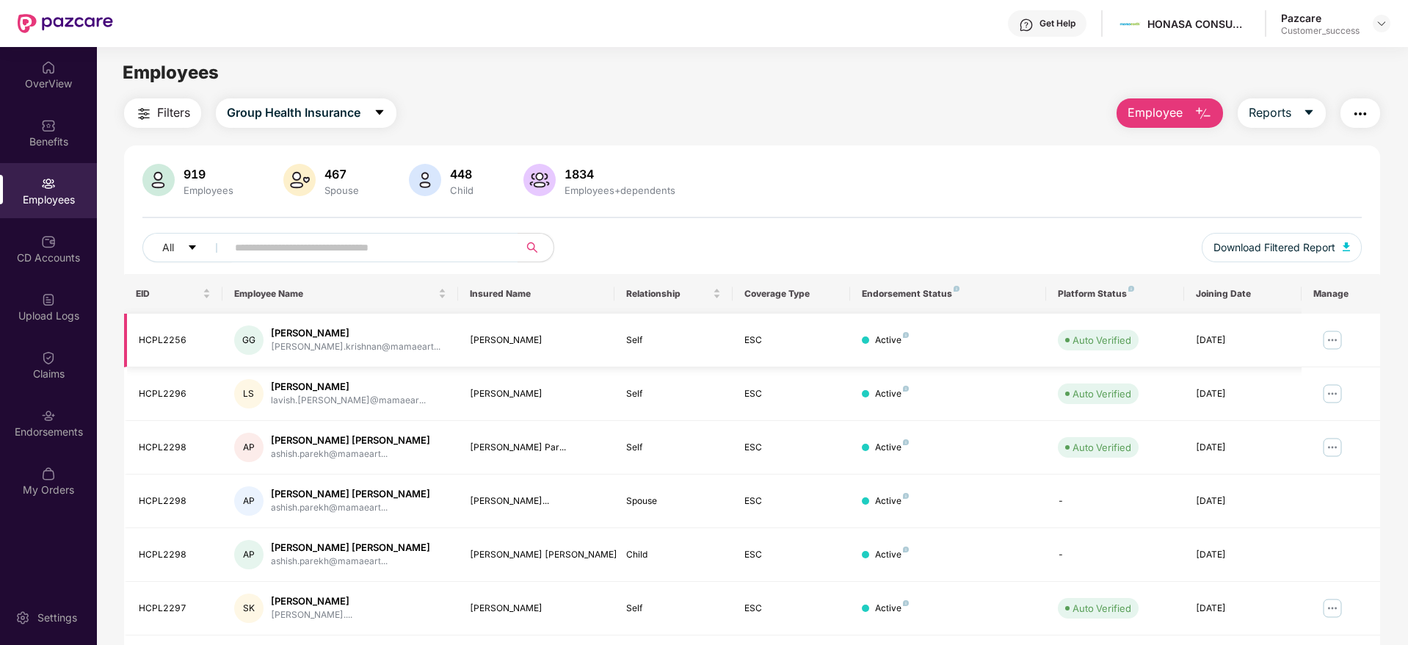
click at [1330, 338] on img at bounding box center [1332, 339] width 23 height 23
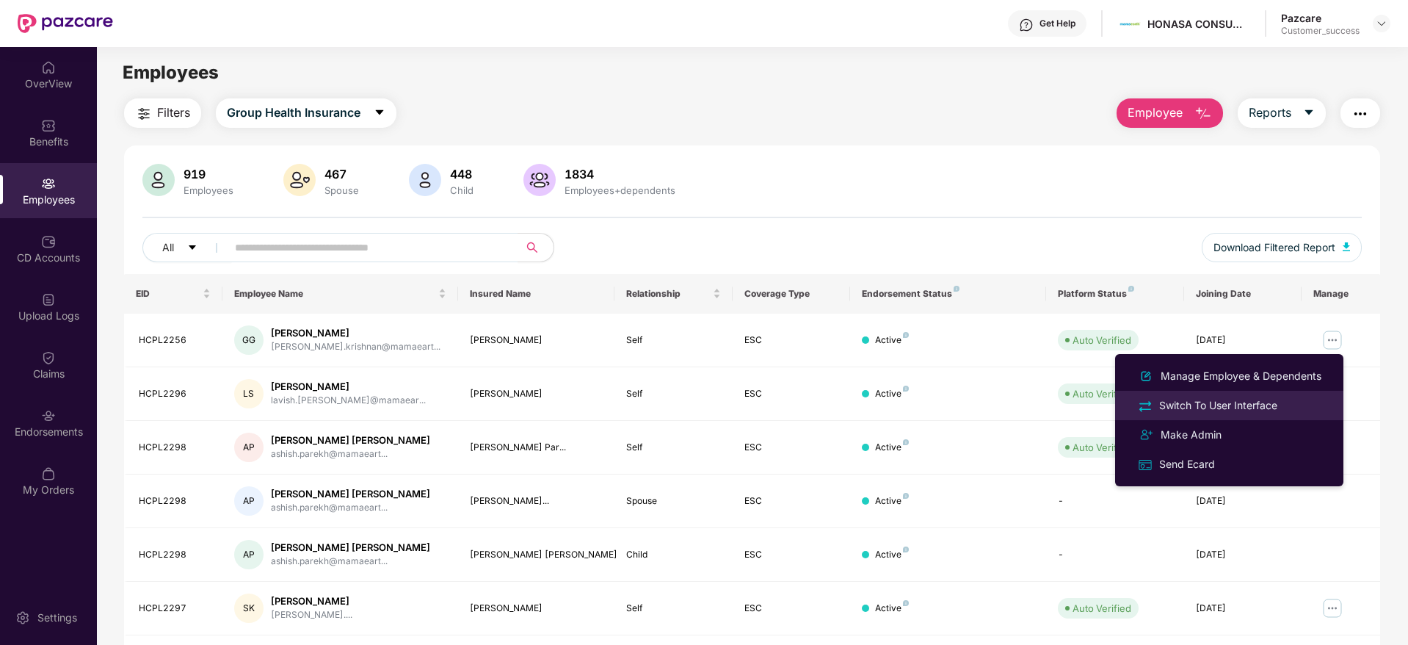
click at [1216, 405] on div "Switch To User Interface" at bounding box center [1218, 405] width 124 height 16
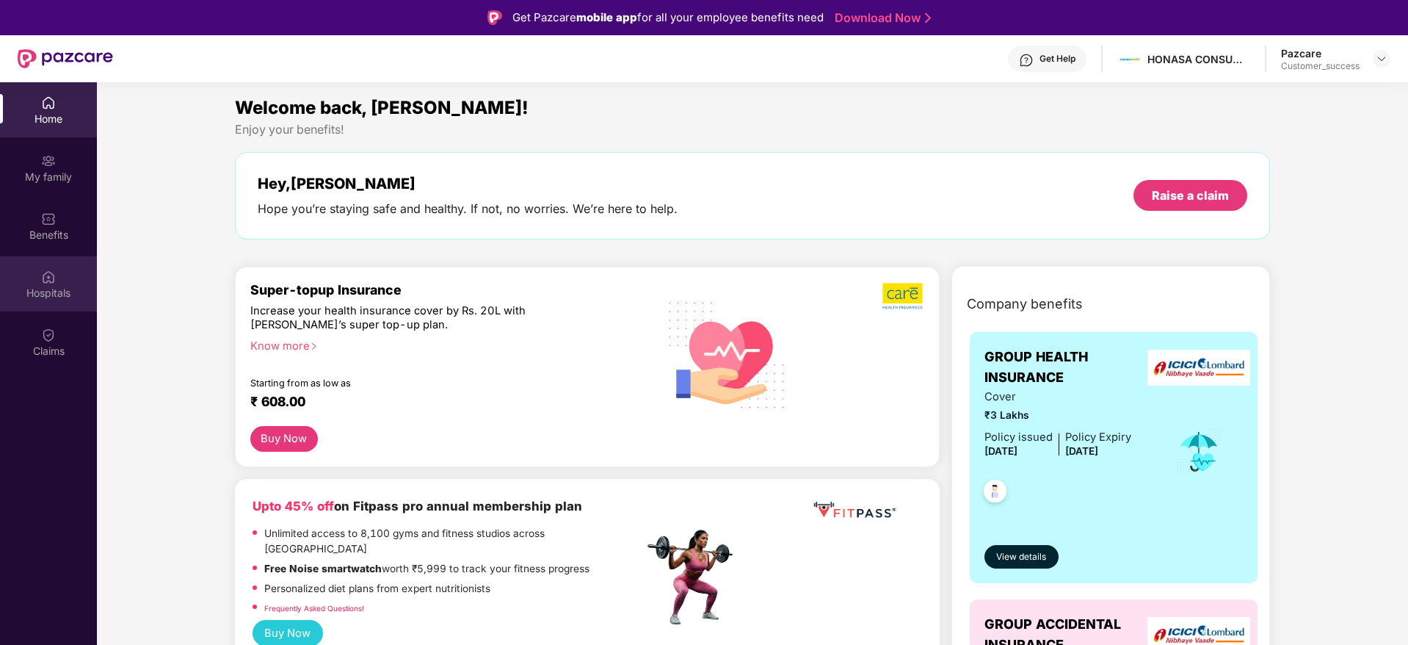
click at [36, 290] on div "Hospitals" at bounding box center [48, 293] width 97 height 15
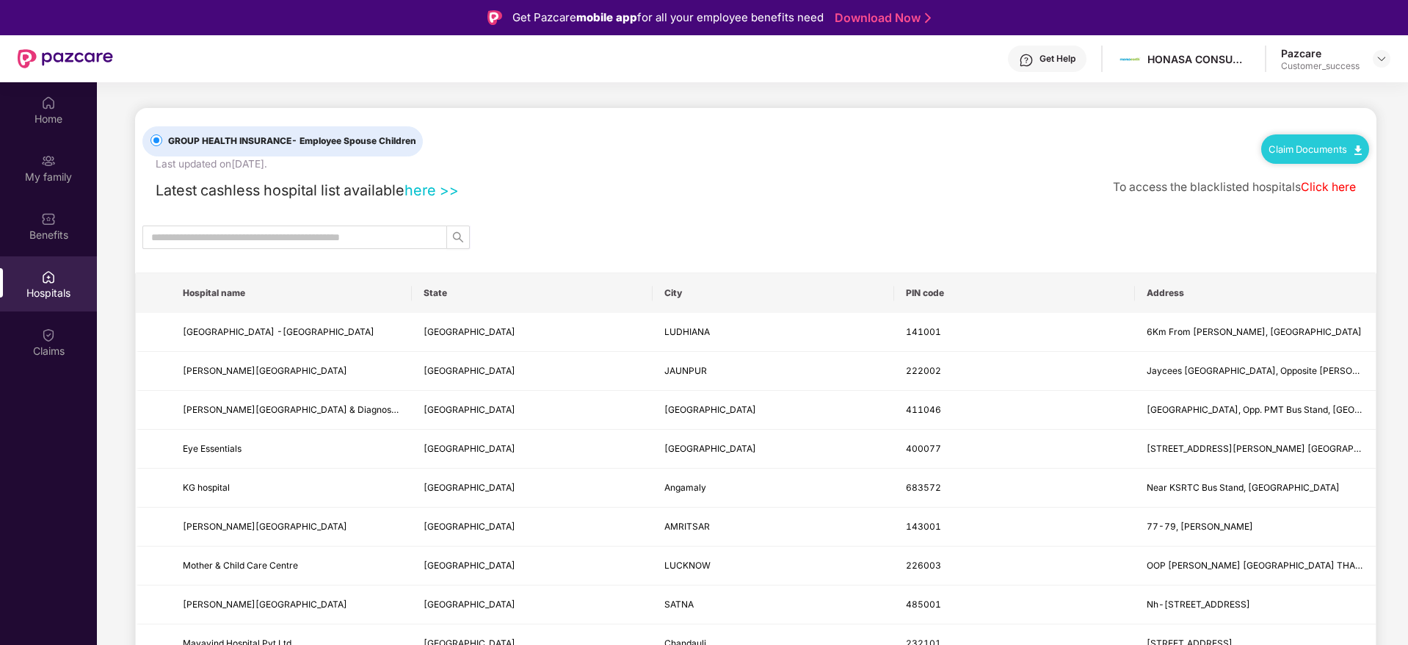
click at [440, 188] on link "here >>" at bounding box center [432, 190] width 54 height 18
click at [1317, 185] on link "Click here" at bounding box center [1328, 187] width 55 height 14
click at [52, 103] on img at bounding box center [48, 102] width 15 height 15
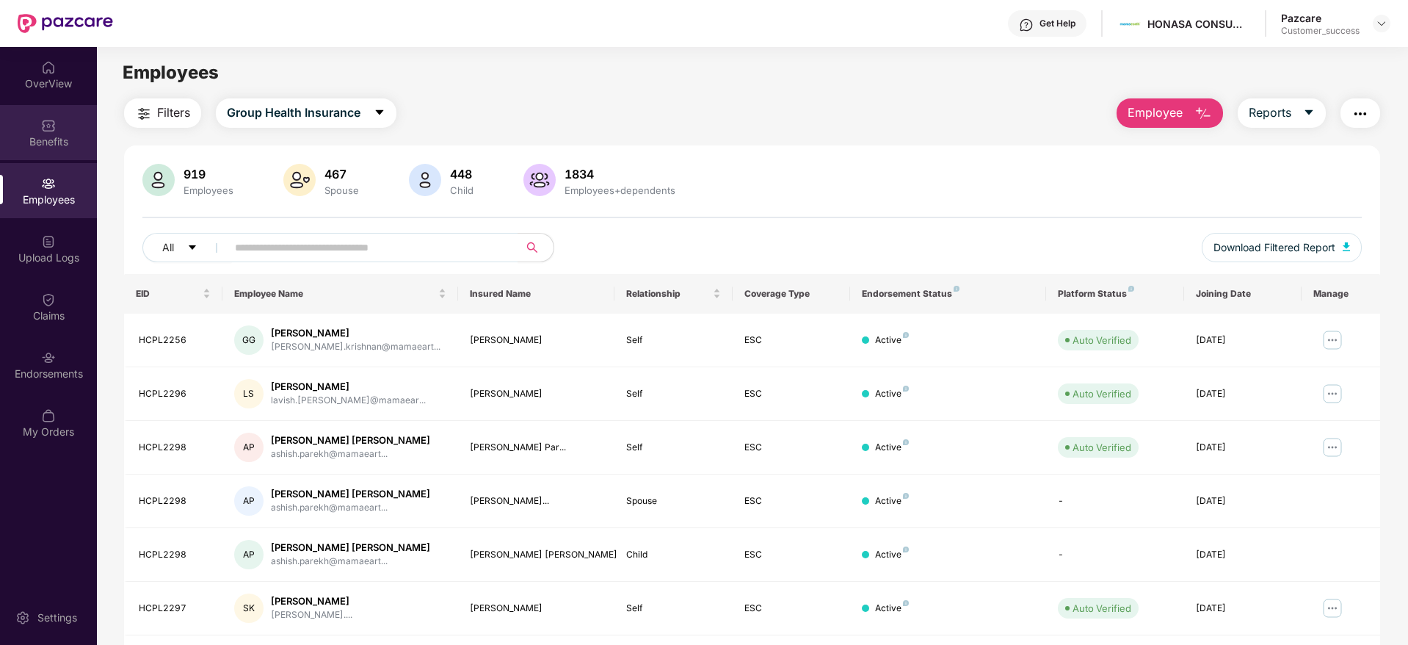
click at [48, 140] on div "Benefits" at bounding box center [48, 141] width 97 height 15
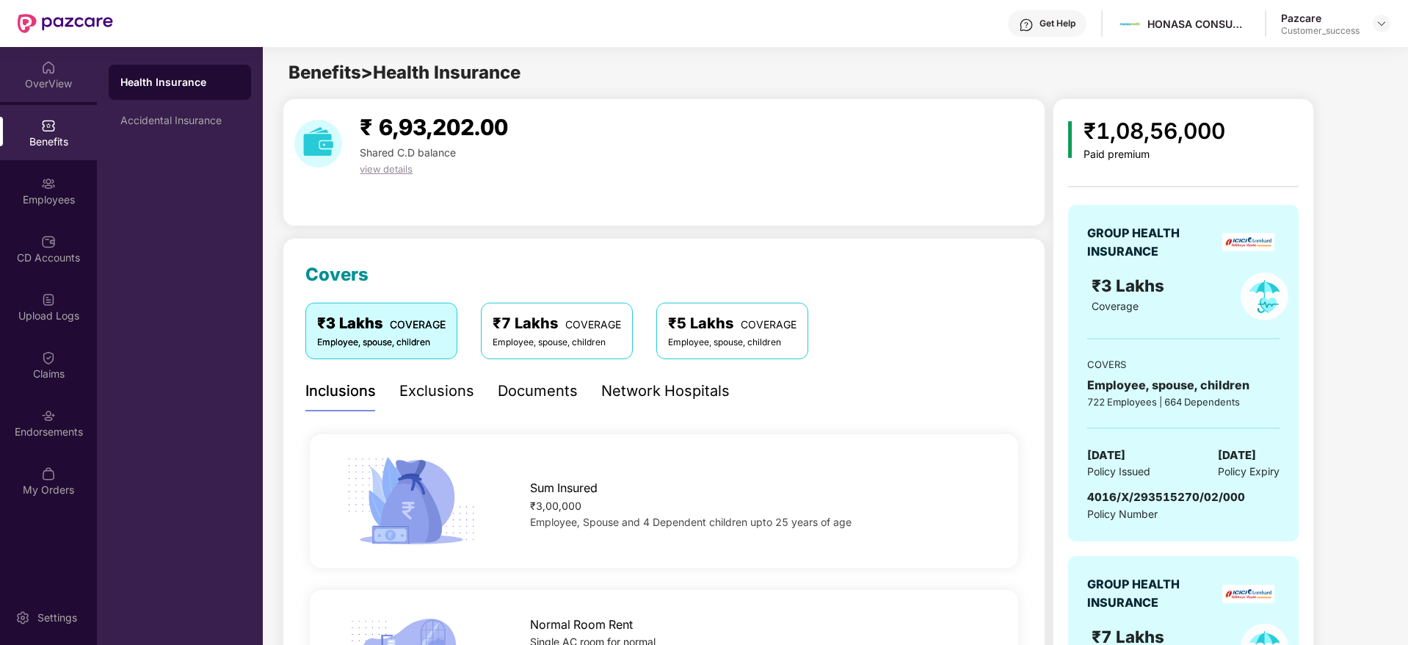
click at [36, 76] on div "OverView" at bounding box center [48, 83] width 97 height 15
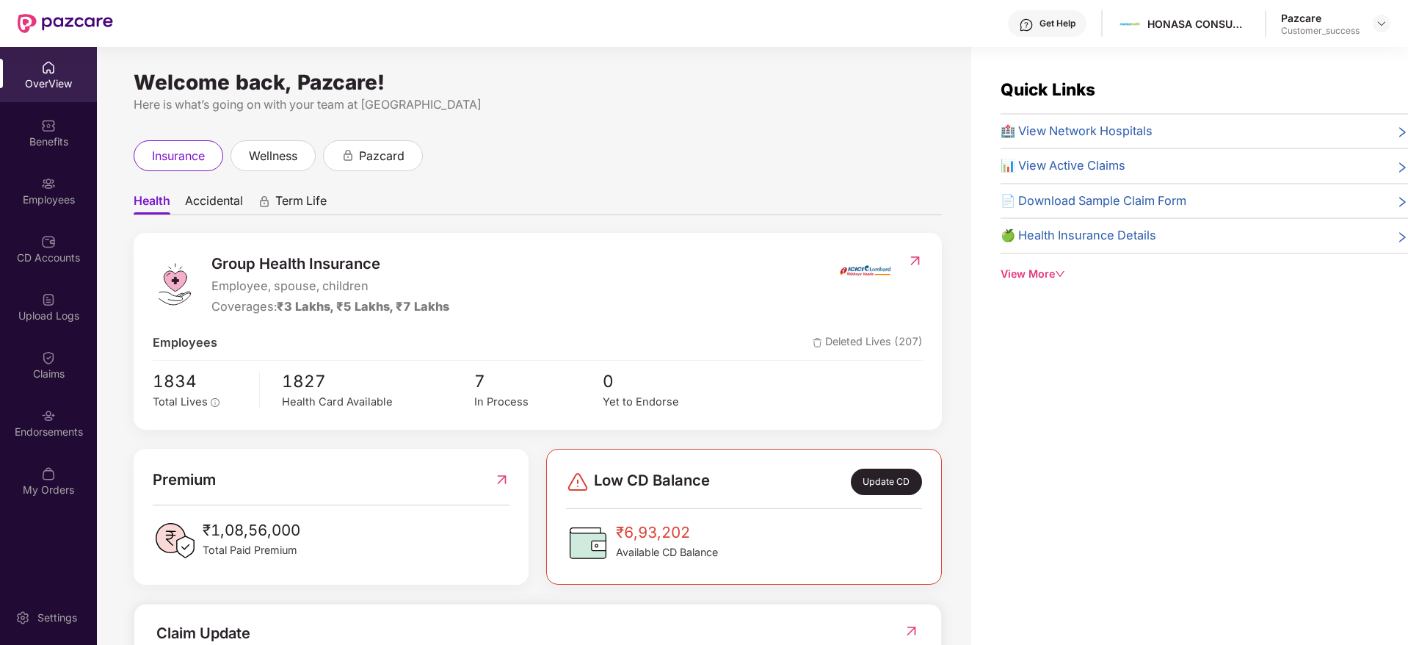
click at [1076, 133] on span "🏥 View Network Hospitals" at bounding box center [1077, 131] width 152 height 19
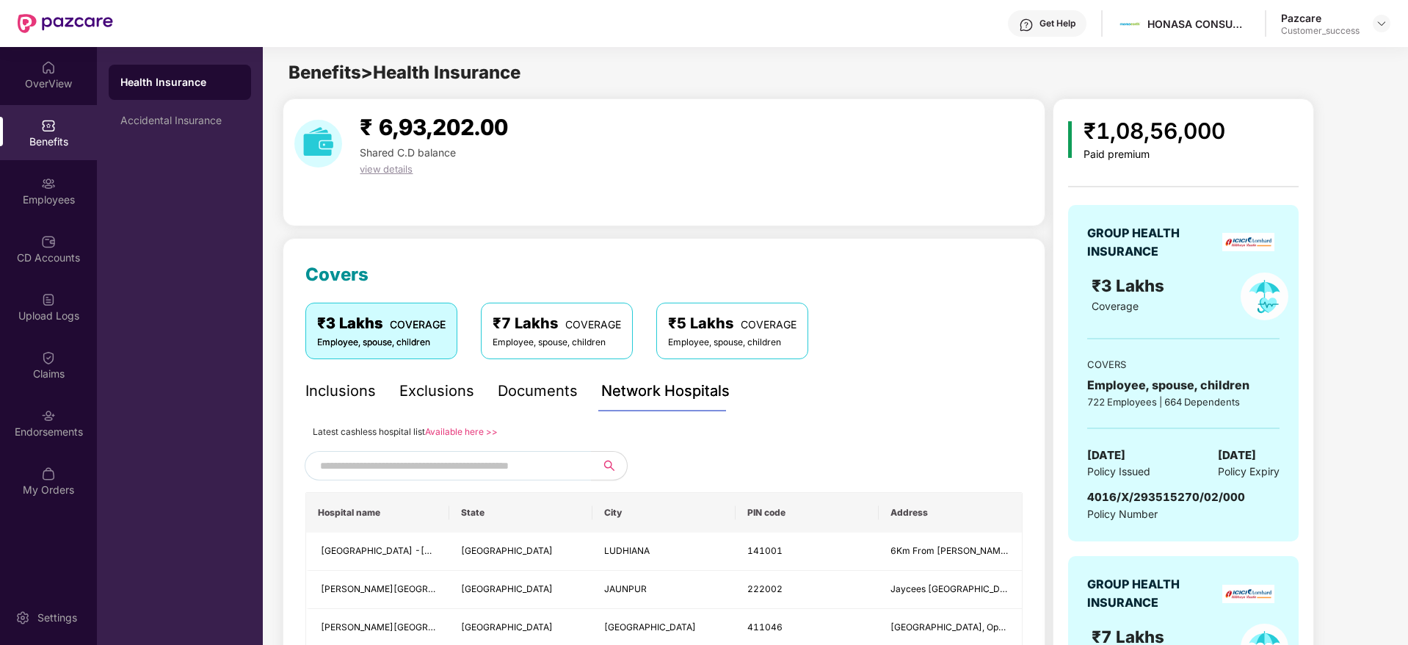
click at [475, 430] on link "Available here >>" at bounding box center [461, 431] width 73 height 11
click at [1381, 23] on img at bounding box center [1382, 24] width 12 height 12
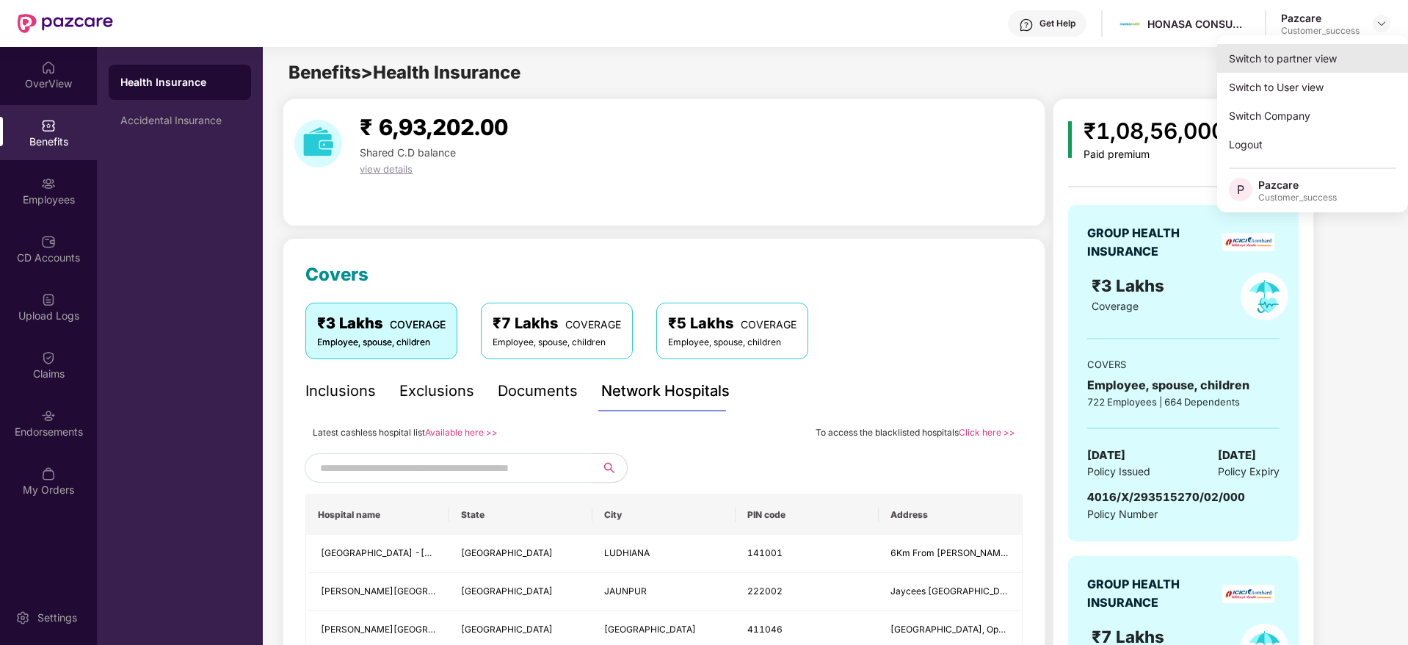
click at [1264, 65] on div "Switch to partner view" at bounding box center [1312, 58] width 191 height 29
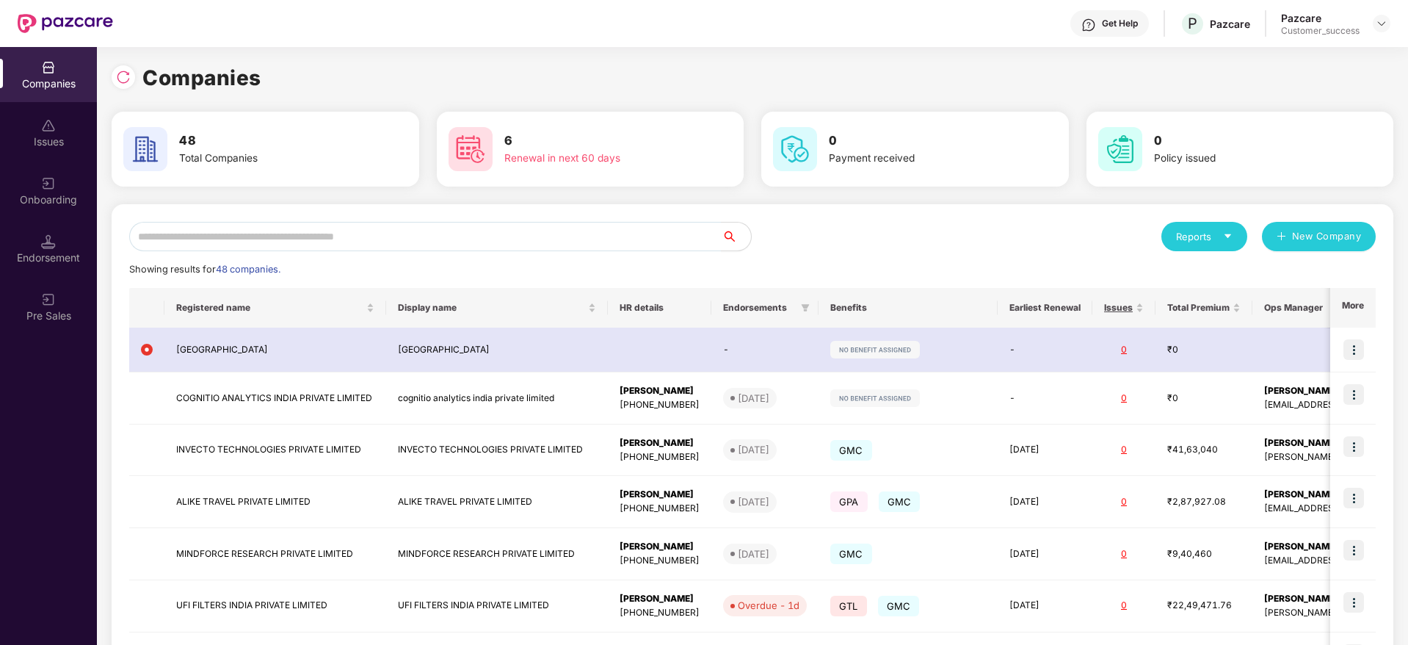
click at [104, 465] on div "Companies 48 Total Companies 6 Renewal in next 60 days 0 Payment received 0 Pol…" at bounding box center [752, 346] width 1311 height 598
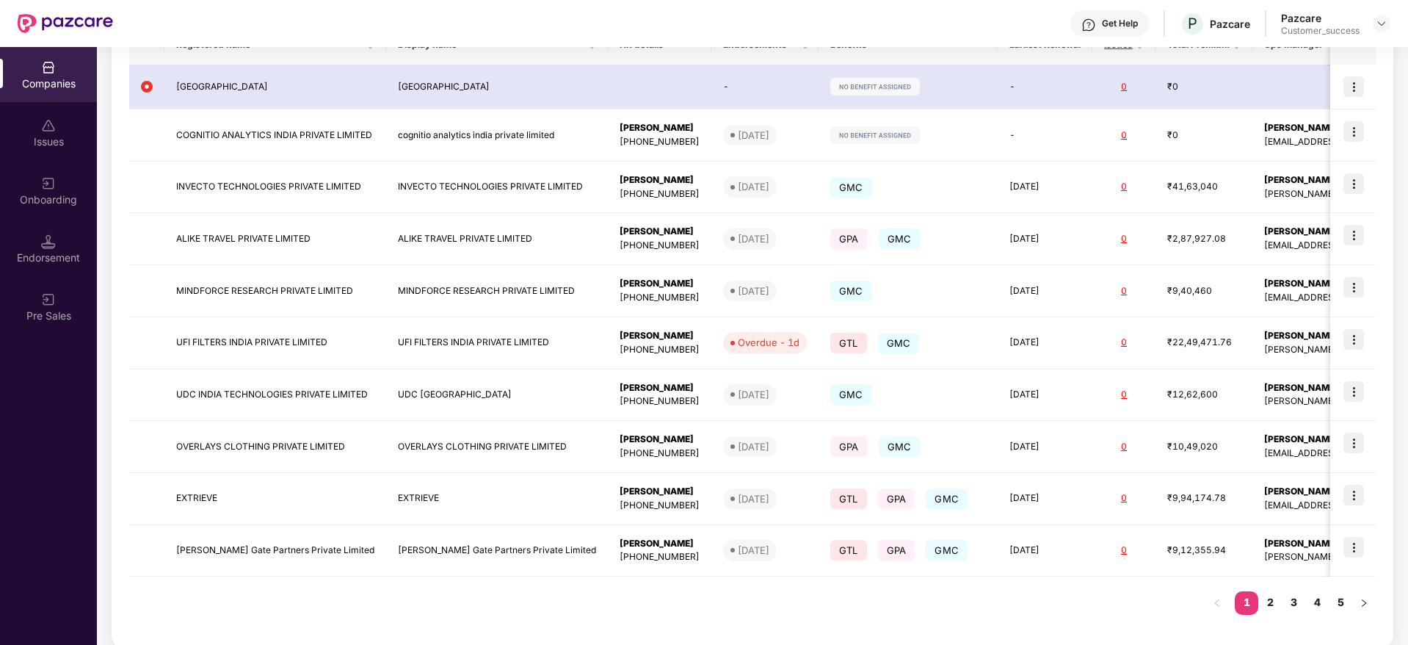
scroll to position [264, 0]
click at [1262, 595] on link "2" at bounding box center [1269, 601] width 23 height 22
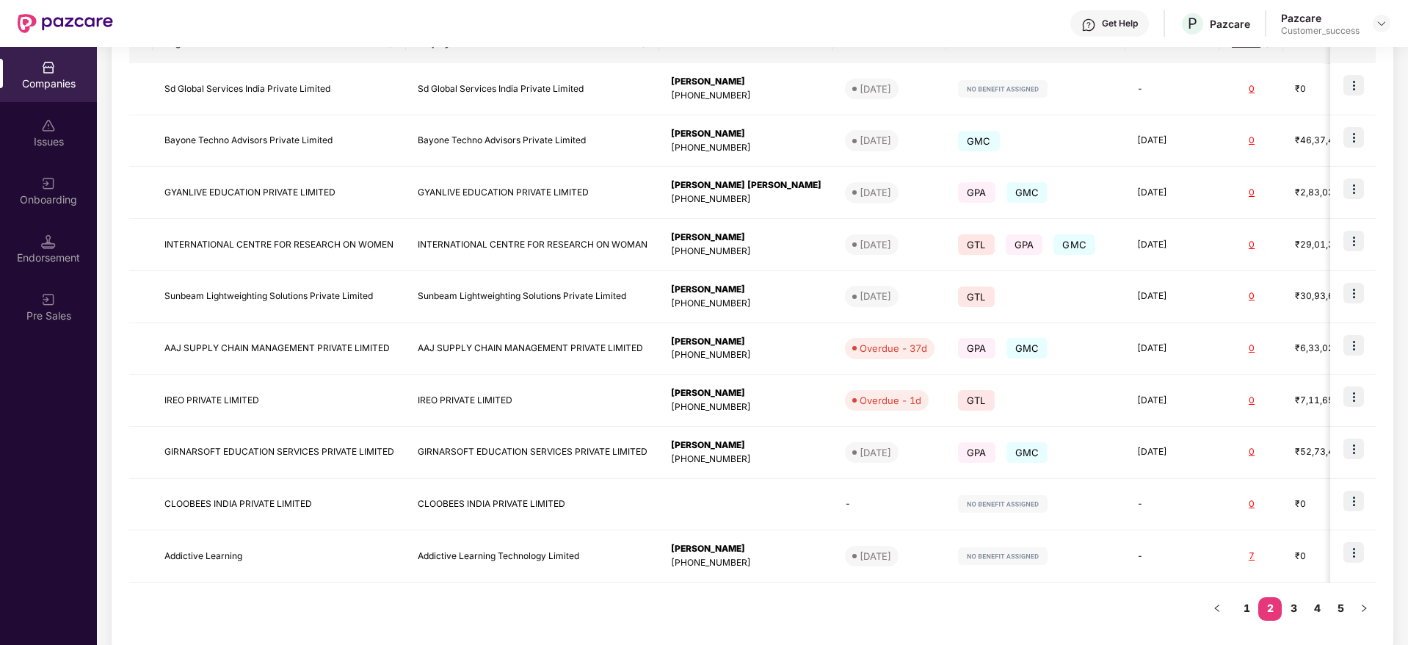
scroll to position [284, 0]
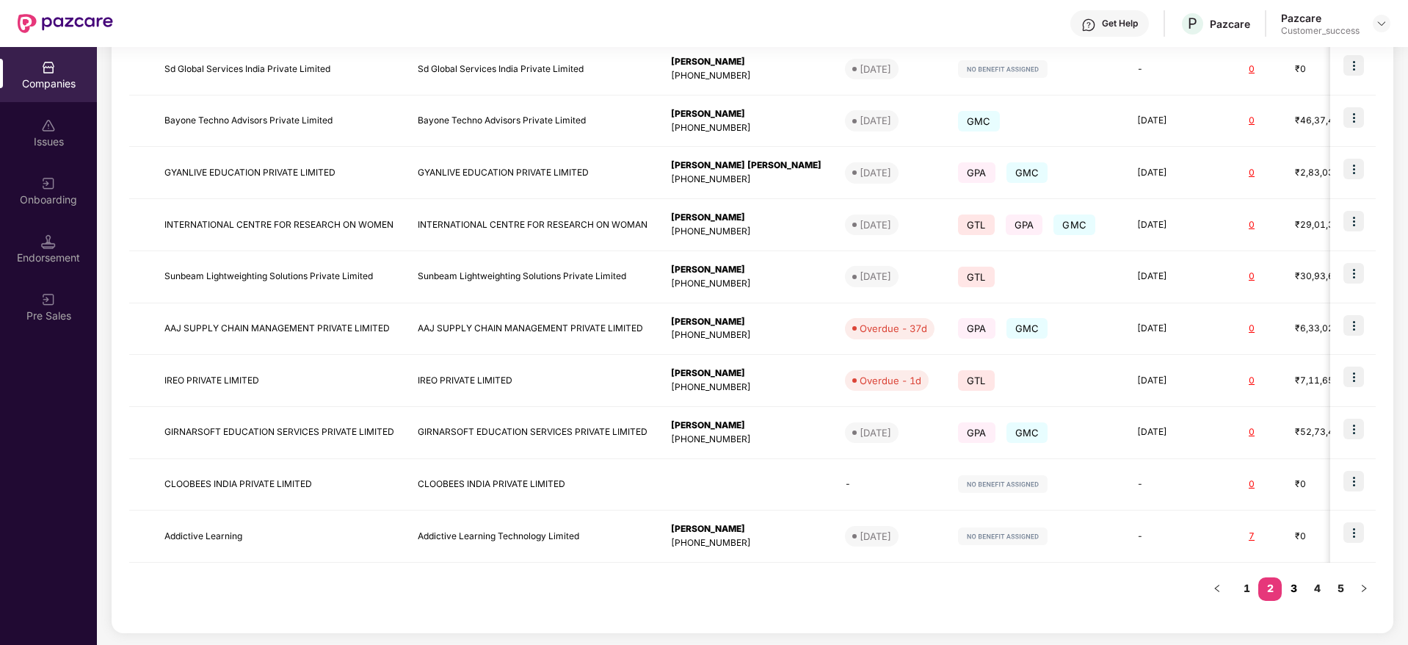
click at [1293, 595] on link "3" at bounding box center [1293, 588] width 23 height 22
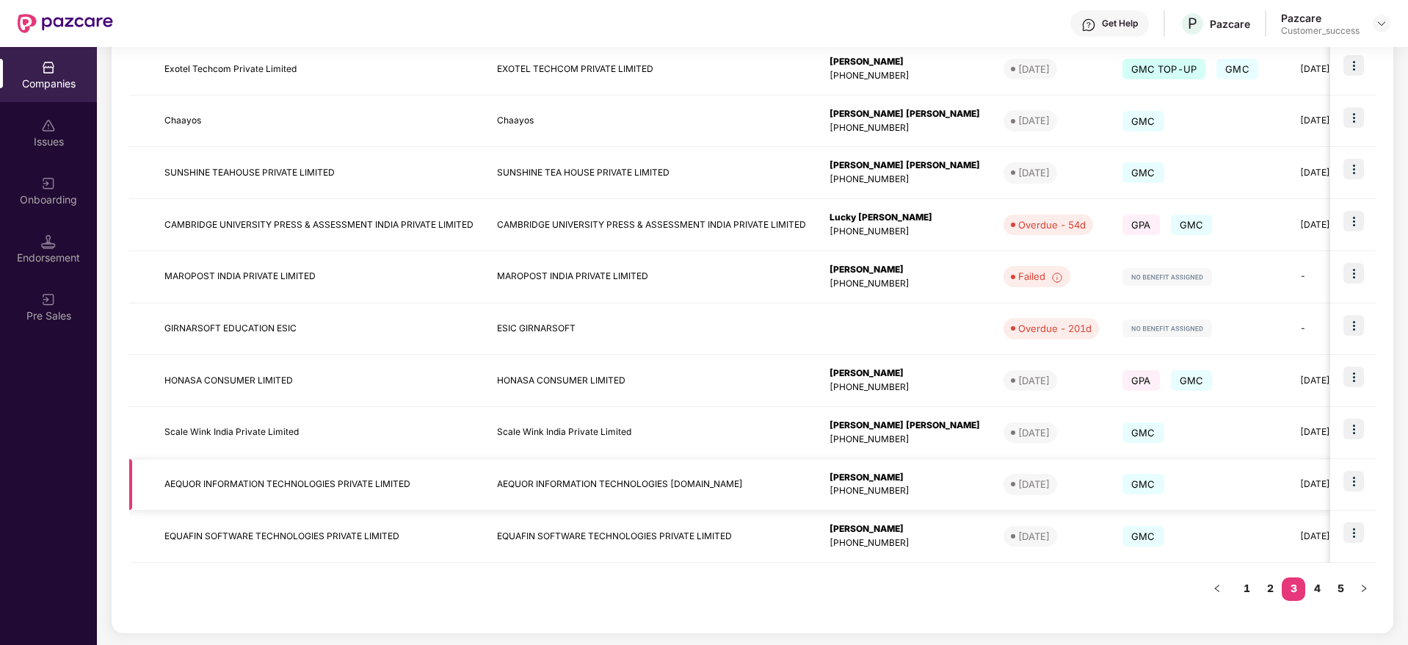
drag, startPoint x: 166, startPoint y: 484, endPoint x: 153, endPoint y: 483, distance: 12.5
click at [153, 483] on td "AEQUOR INFORMATION TECHNOLOGIES PRIVATE LIMITED" at bounding box center [319, 485] width 333 height 52
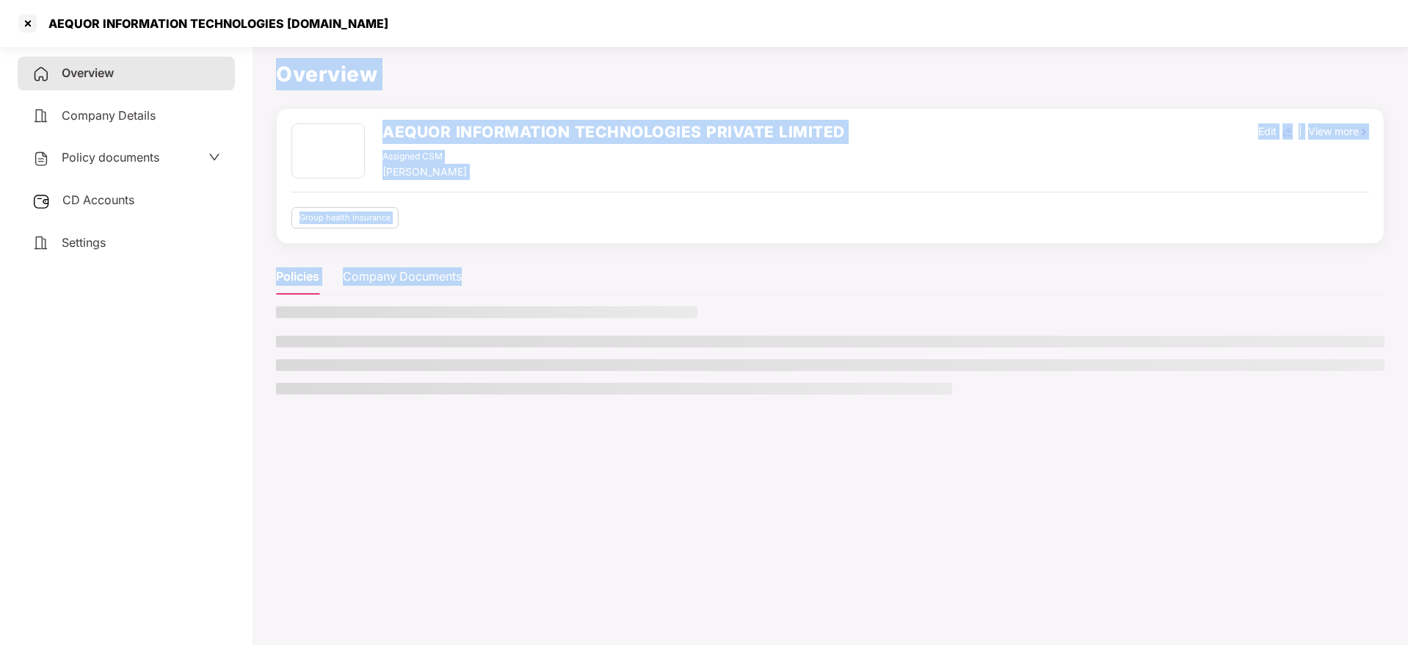
click at [430, 358] on div "Overview Company Details Policy documents CD Accounts Settings Overview AEQUOR …" at bounding box center [704, 362] width 1408 height 645
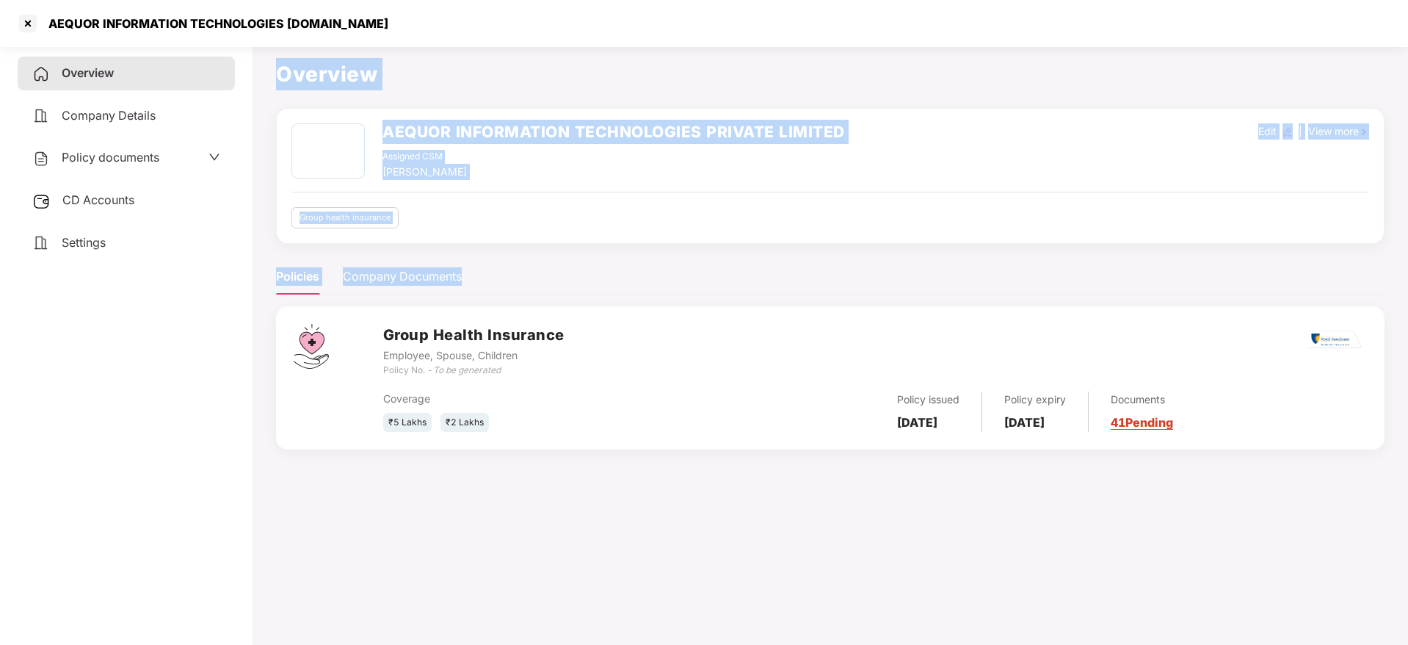
click at [573, 111] on div "AEQUOR INFORMATION TECHNOLOGIES PRIVATE LIMITED Assigned CSM [PERSON_NAME] Edit…" at bounding box center [830, 176] width 1109 height 136
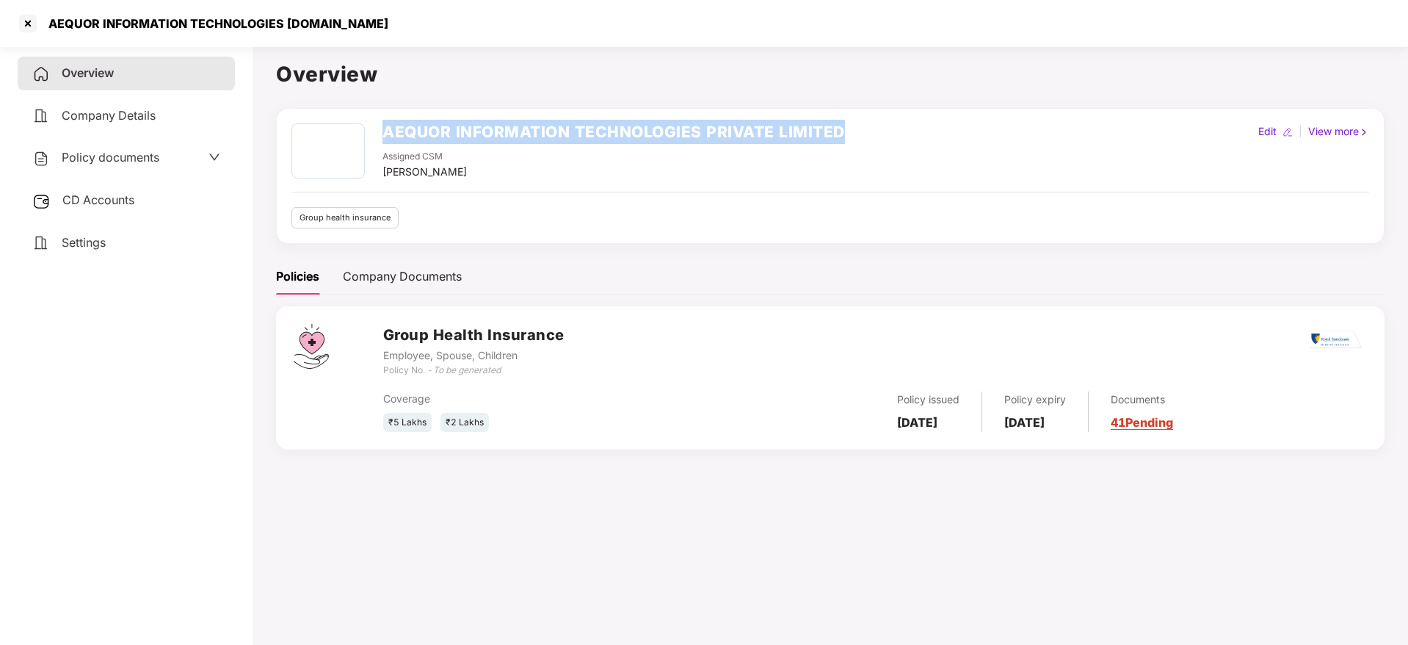
drag, startPoint x: 386, startPoint y: 133, endPoint x: 850, endPoint y: 130, distance: 464.0
click at [850, 130] on div "AEQUOR INFORMATION TECHNOLOGIES PRIVATE LIMITED Assigned CSM [PERSON_NAME] Edit…" at bounding box center [830, 151] width 1078 height 57
copy h2 "AEQUOR INFORMATION TECHNOLOGIES PRIVATE LIMITED"
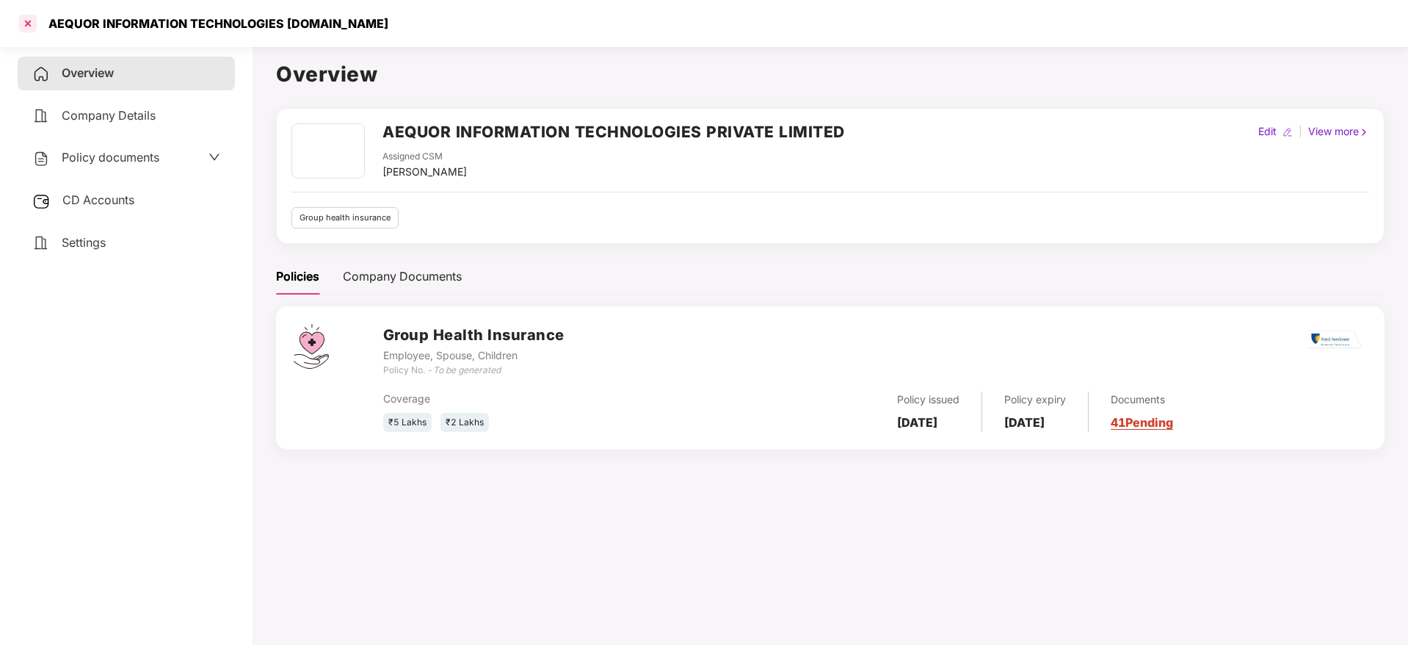
click at [35, 22] on div at bounding box center [27, 23] width 23 height 23
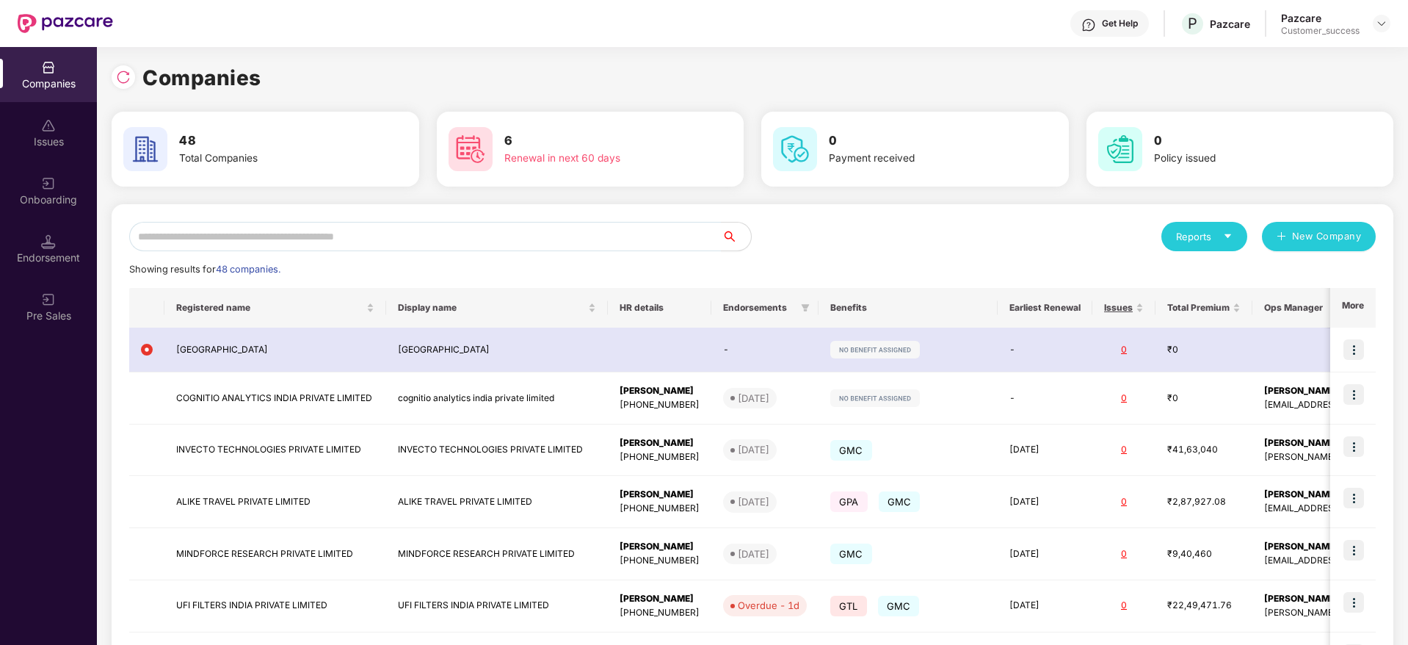
click at [905, 257] on div "Reports New Company Showing results for 48 companies. Registered name Display n…" at bounding box center [752, 557] width 1247 height 670
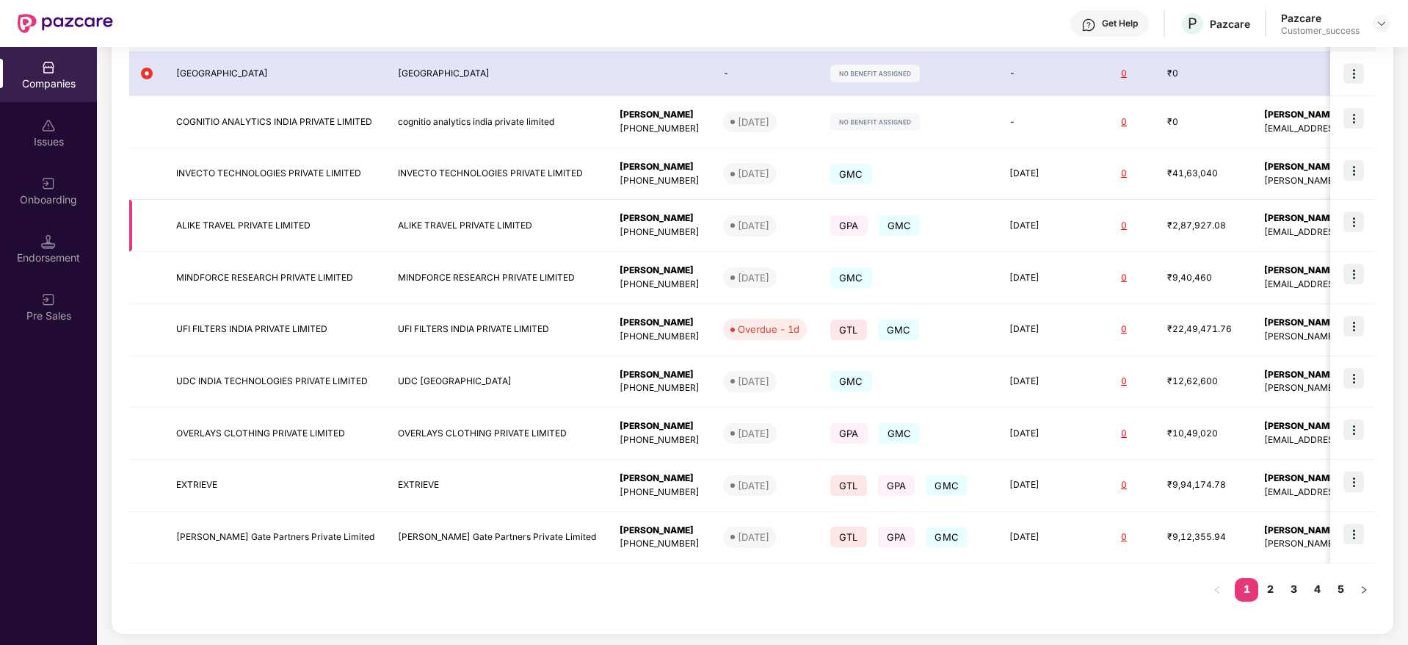
scroll to position [277, 0]
click at [1277, 587] on link "2" at bounding box center [1269, 588] width 23 height 22
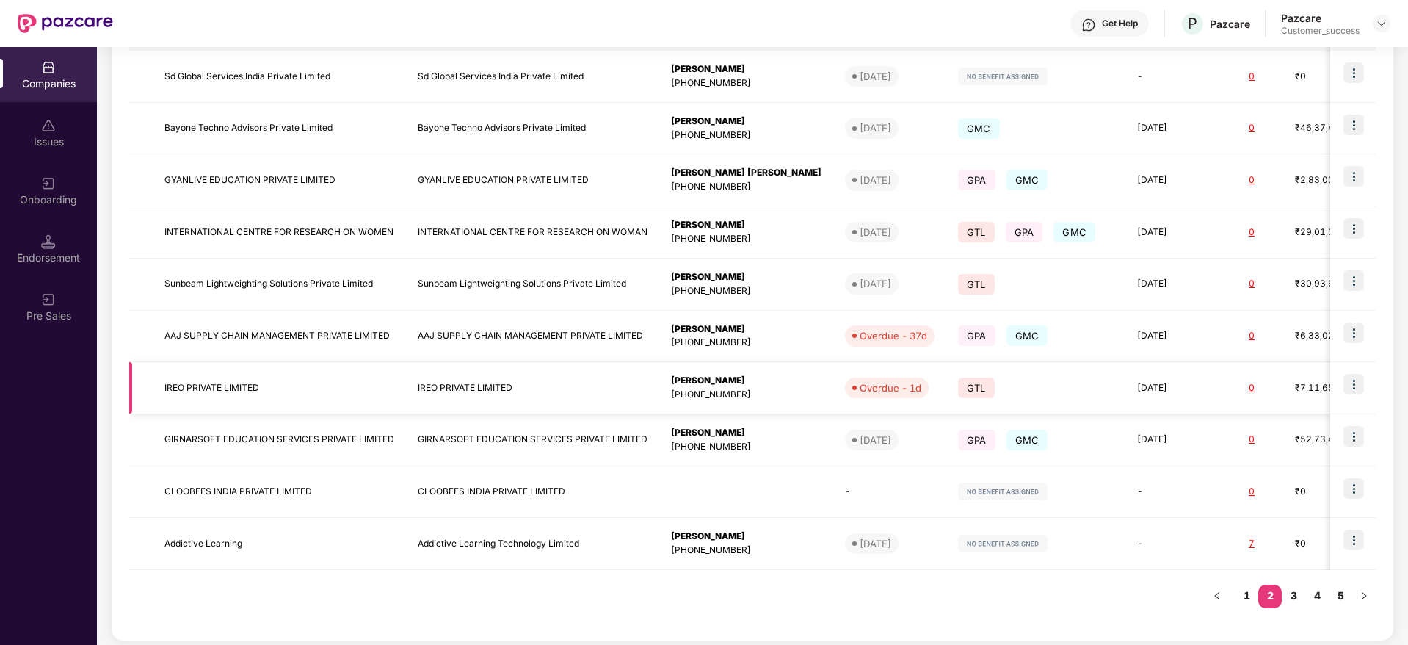
scroll to position [284, 0]
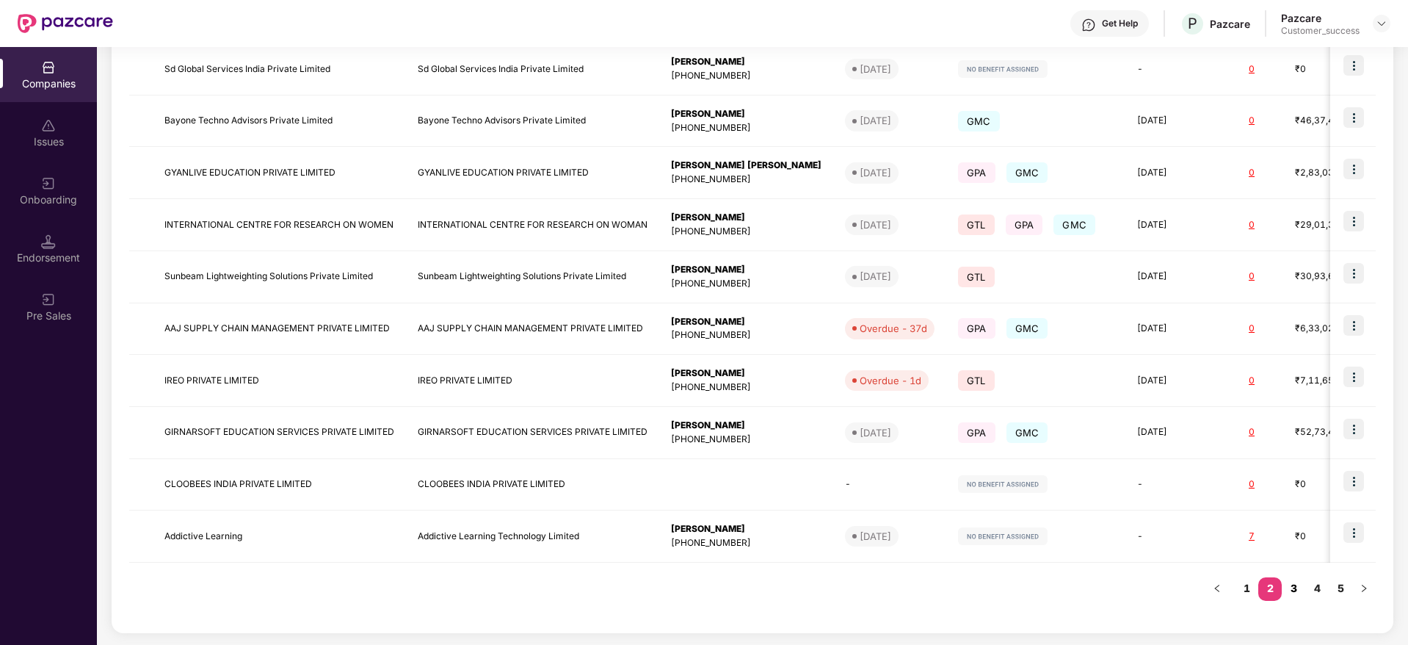
click at [1298, 593] on link "3" at bounding box center [1293, 588] width 23 height 22
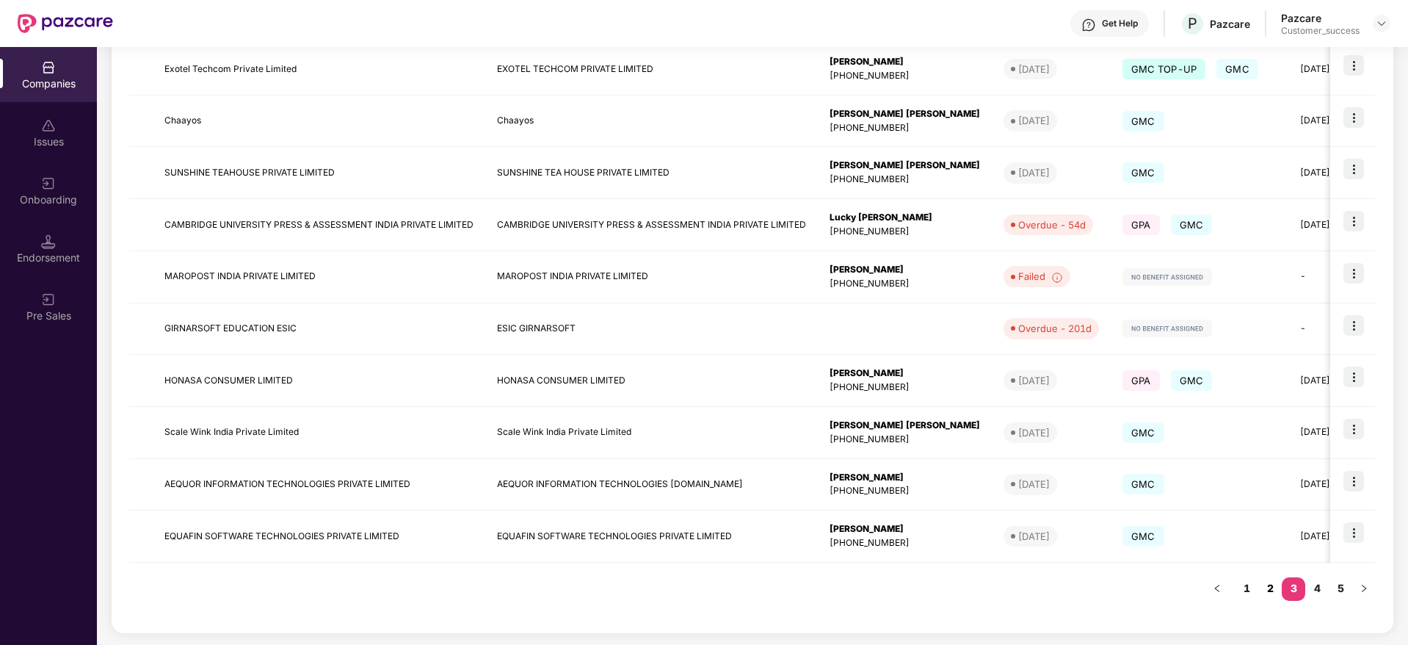
click at [1274, 589] on link "2" at bounding box center [1269, 588] width 23 height 22
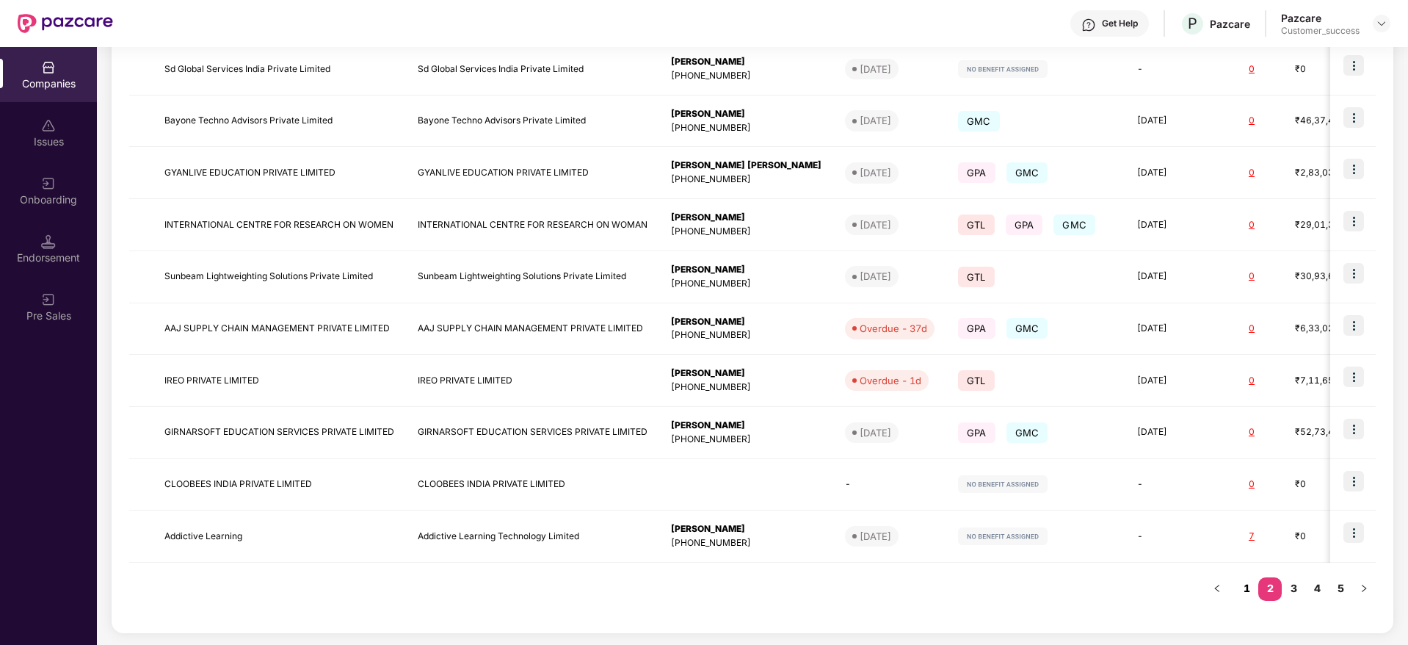
click at [1251, 588] on link "1" at bounding box center [1246, 588] width 23 height 22
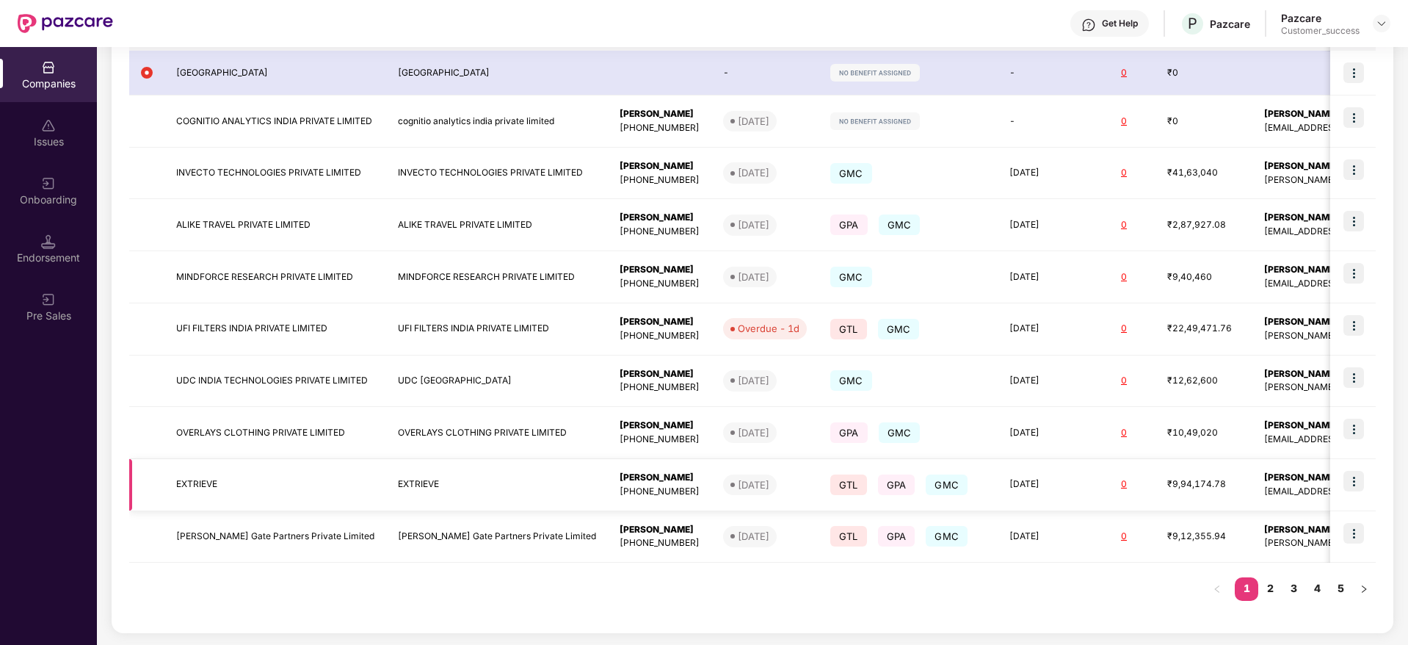
click at [1361, 479] on img at bounding box center [1354, 481] width 21 height 21
click at [1403, 178] on div "Companies 48 Total Companies 6 Renewal in next 60 days 0 Payment received 0 Pol…" at bounding box center [752, 346] width 1311 height 598
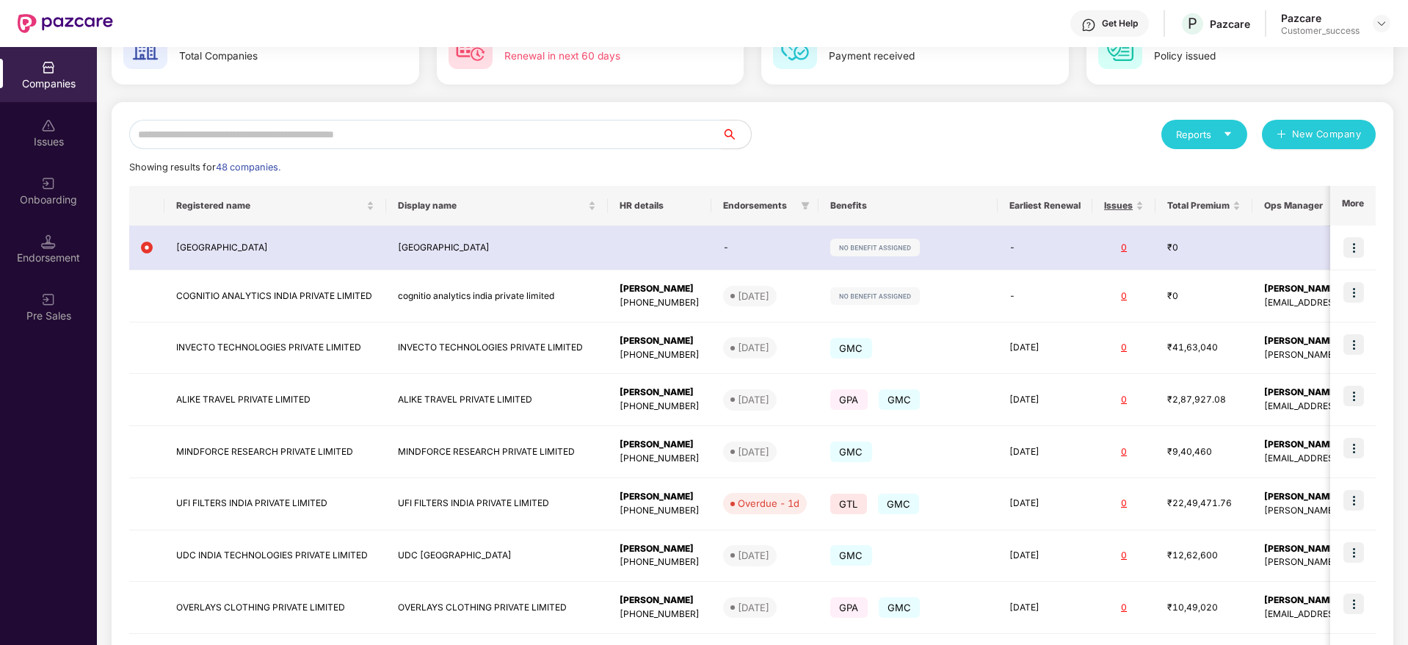
scroll to position [101, 0]
click at [549, 137] on input "text" at bounding box center [425, 135] width 593 height 29
click at [1400, 203] on div "Companies 48 Total Companies 6 Renewal in next 60 days 0 Payment received 0 Pol…" at bounding box center [752, 346] width 1311 height 598
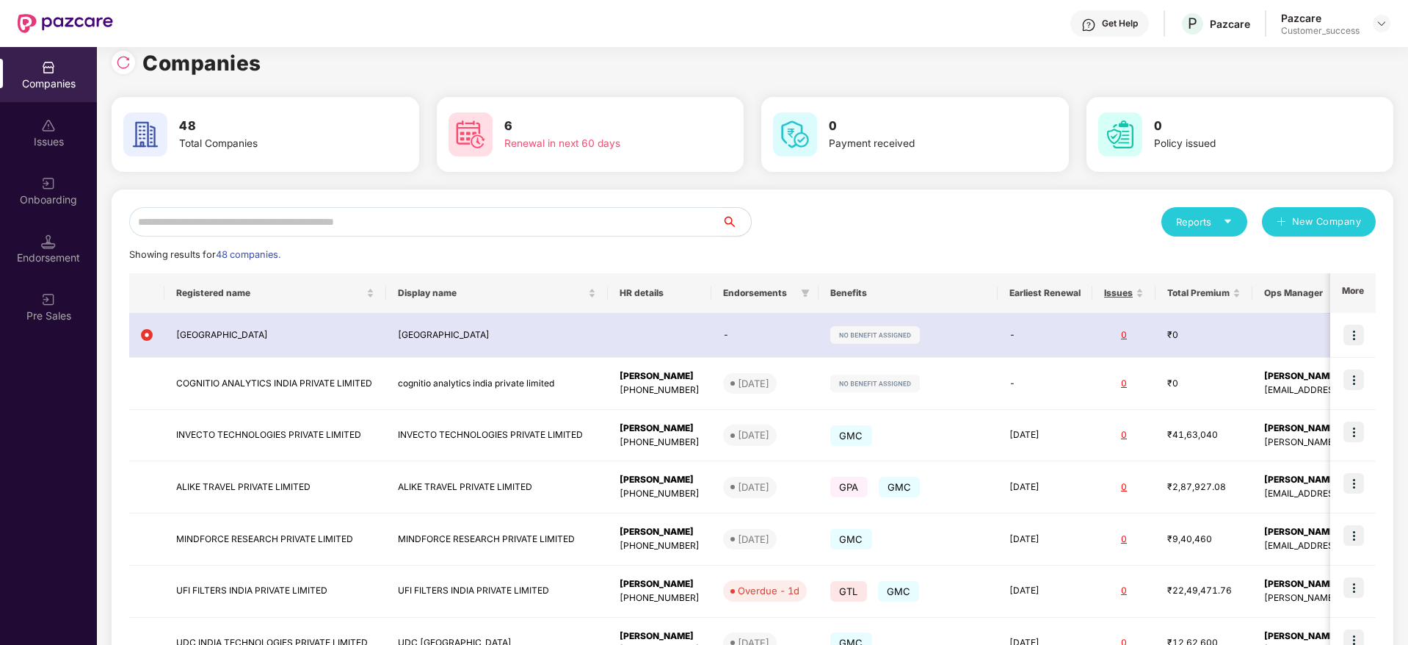
scroll to position [0, 0]
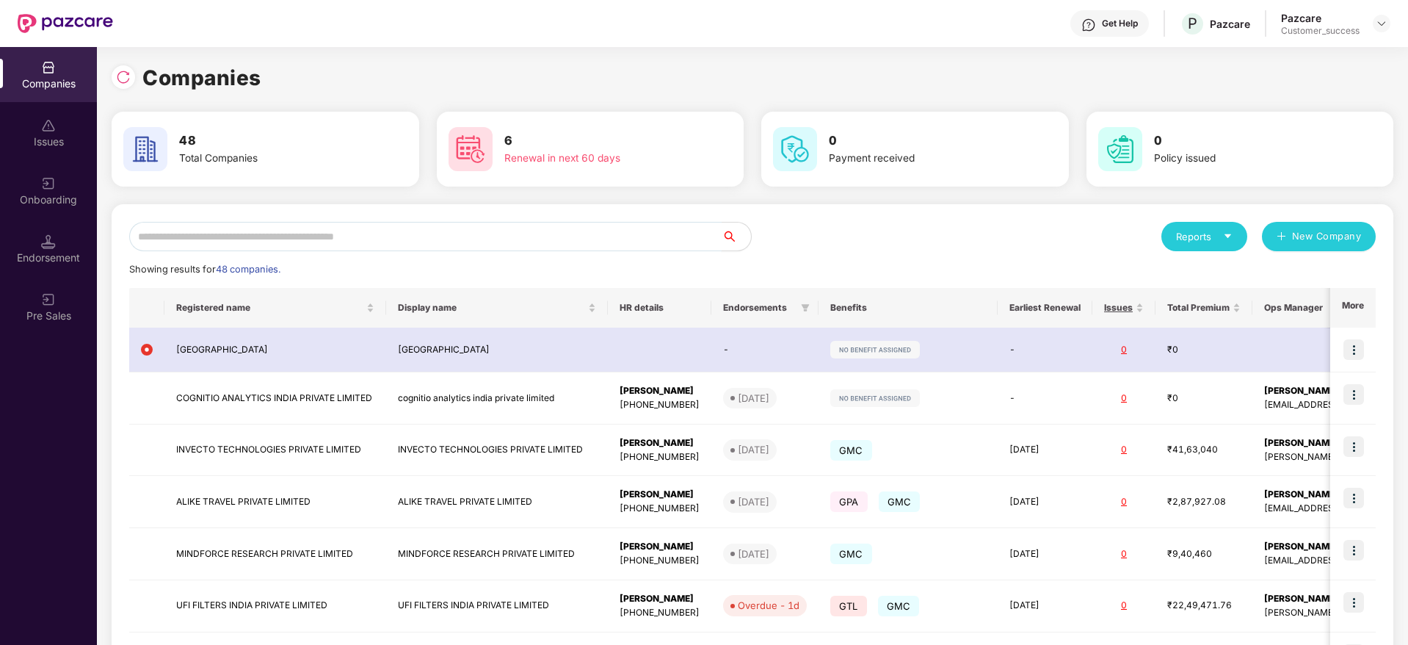
click at [402, 240] on input "text" at bounding box center [425, 236] width 593 height 29
click at [347, 237] on input "text" at bounding box center [425, 236] width 593 height 29
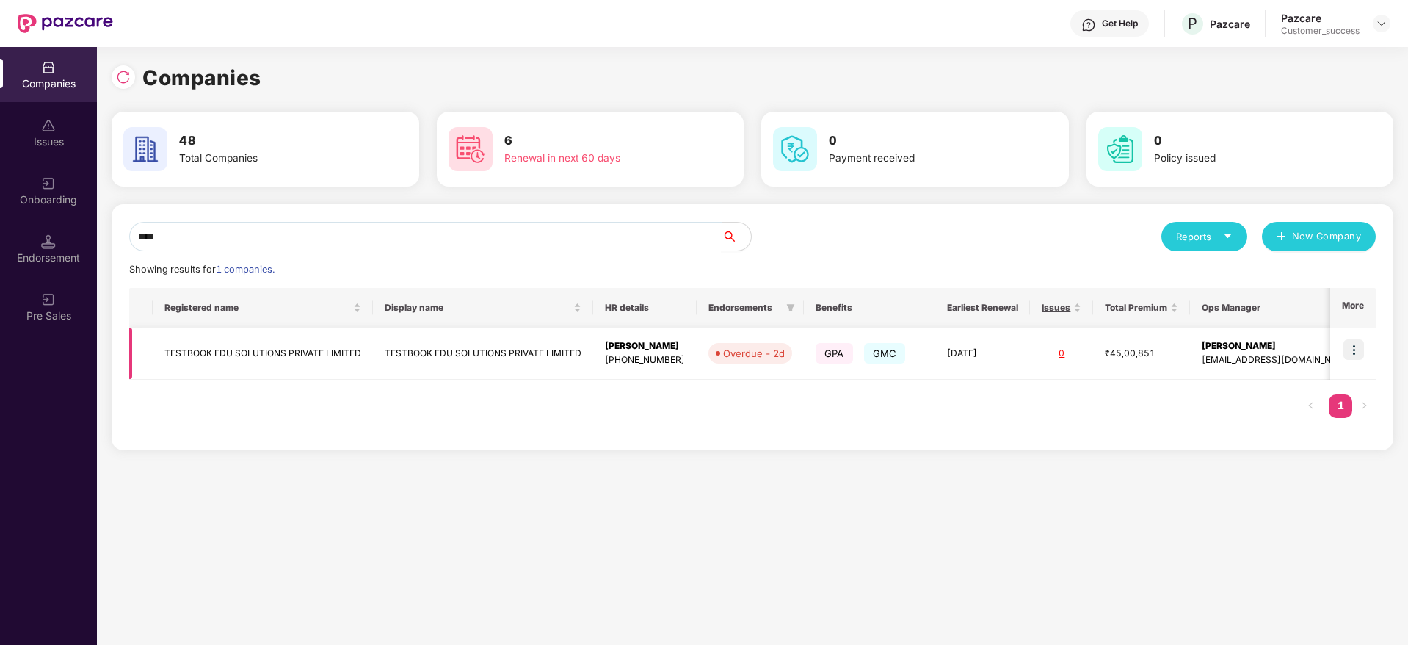
type input "****"
click at [1354, 358] on img at bounding box center [1354, 349] width 21 height 21
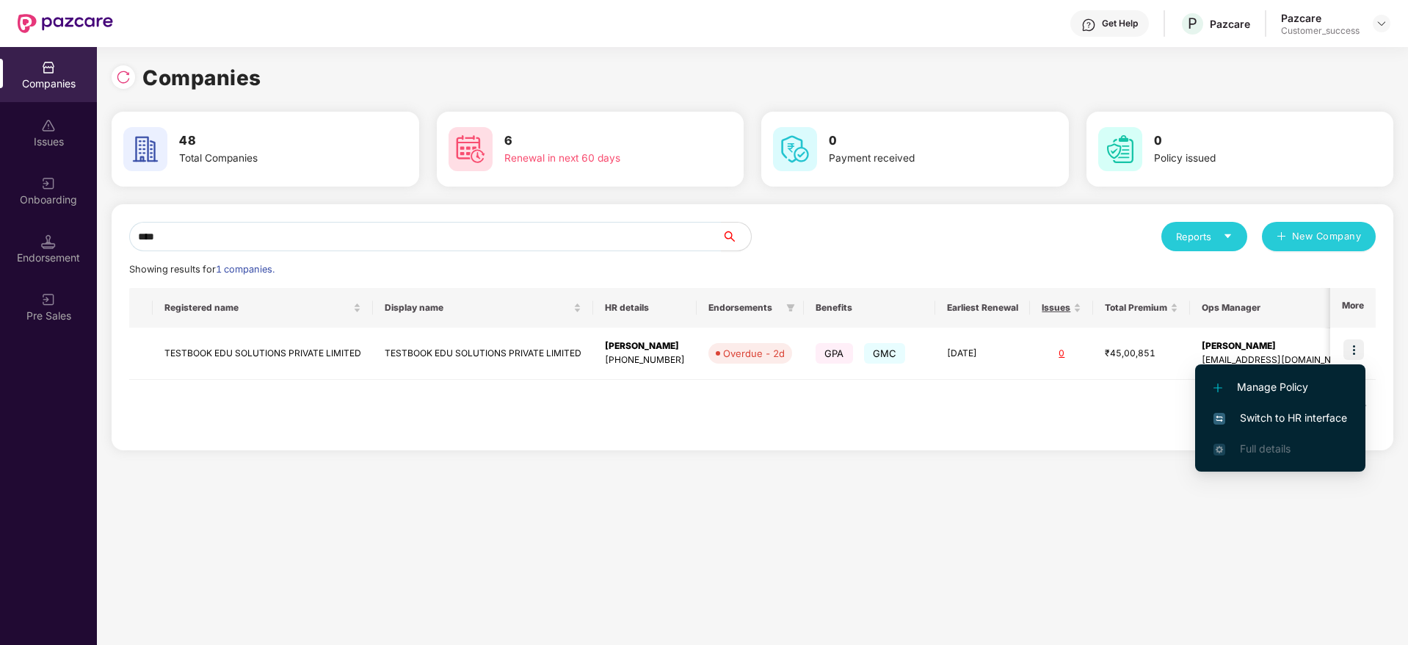
click at [1269, 408] on li "Switch to HR interface" at bounding box center [1280, 417] width 170 height 31
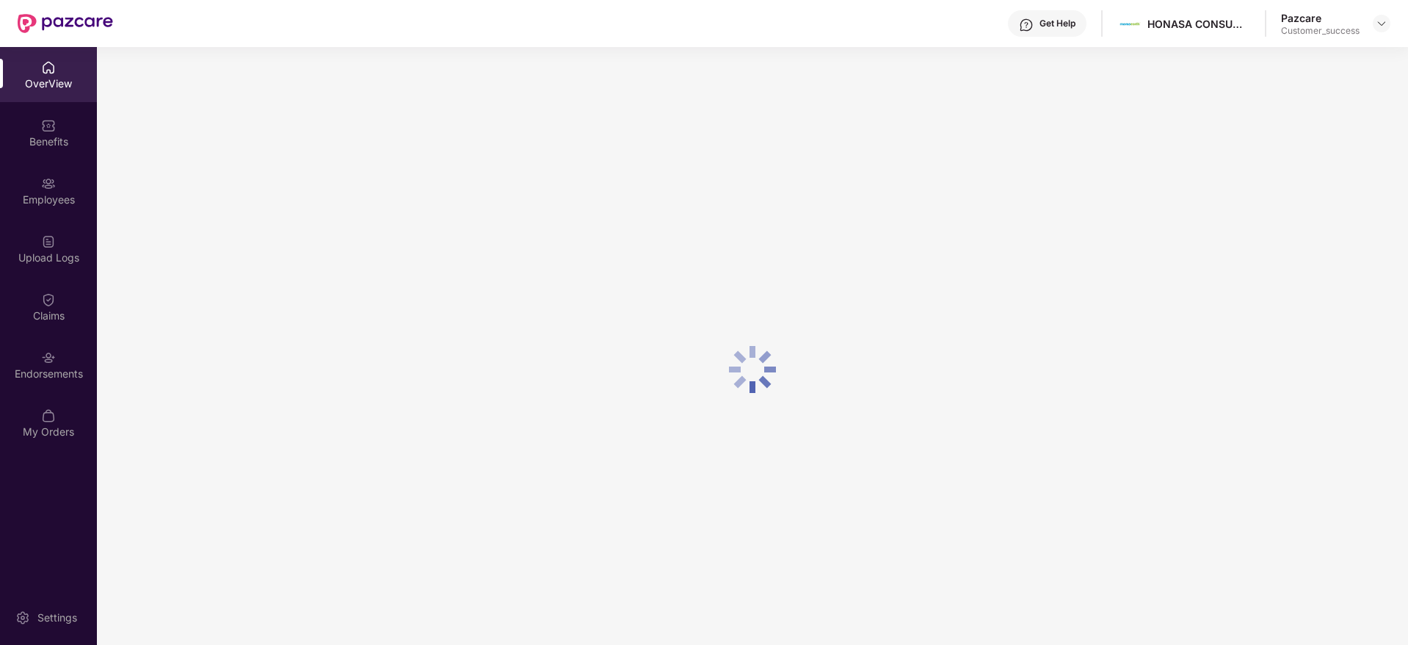
click at [57, 145] on div "Benefits" at bounding box center [48, 141] width 97 height 15
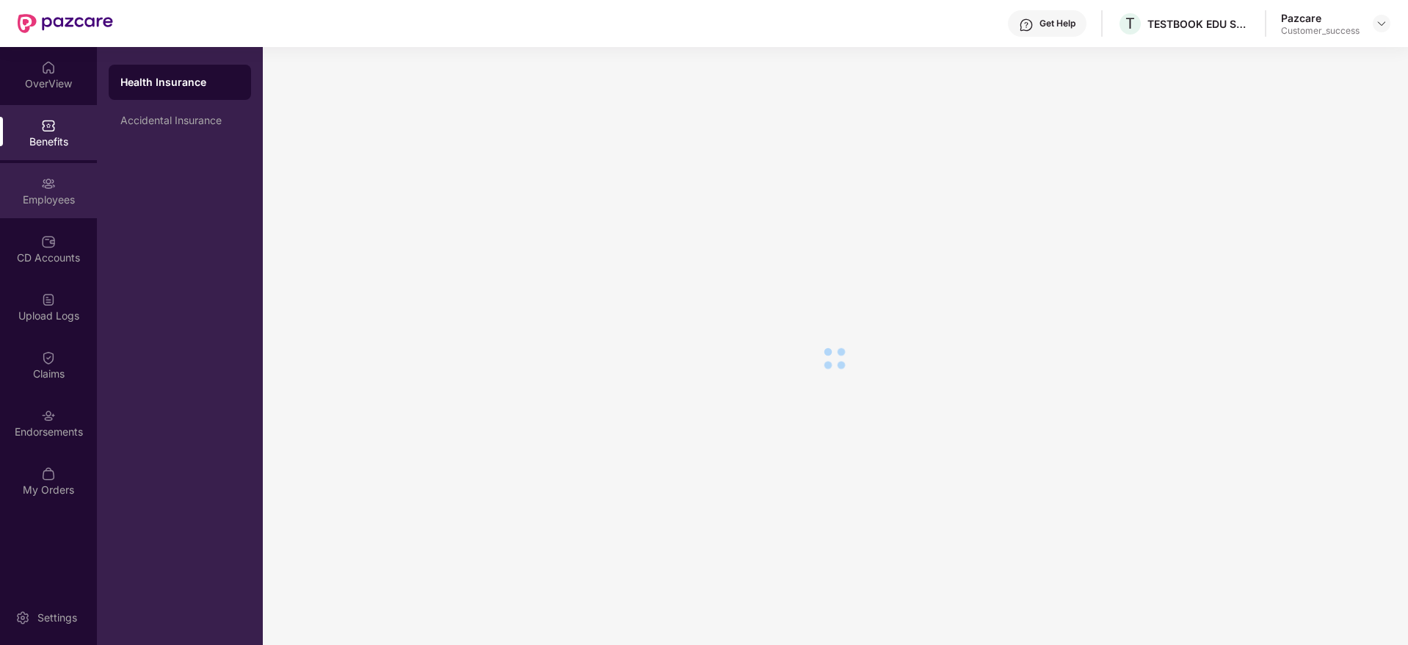
click at [59, 205] on div "Employees" at bounding box center [48, 199] width 97 height 15
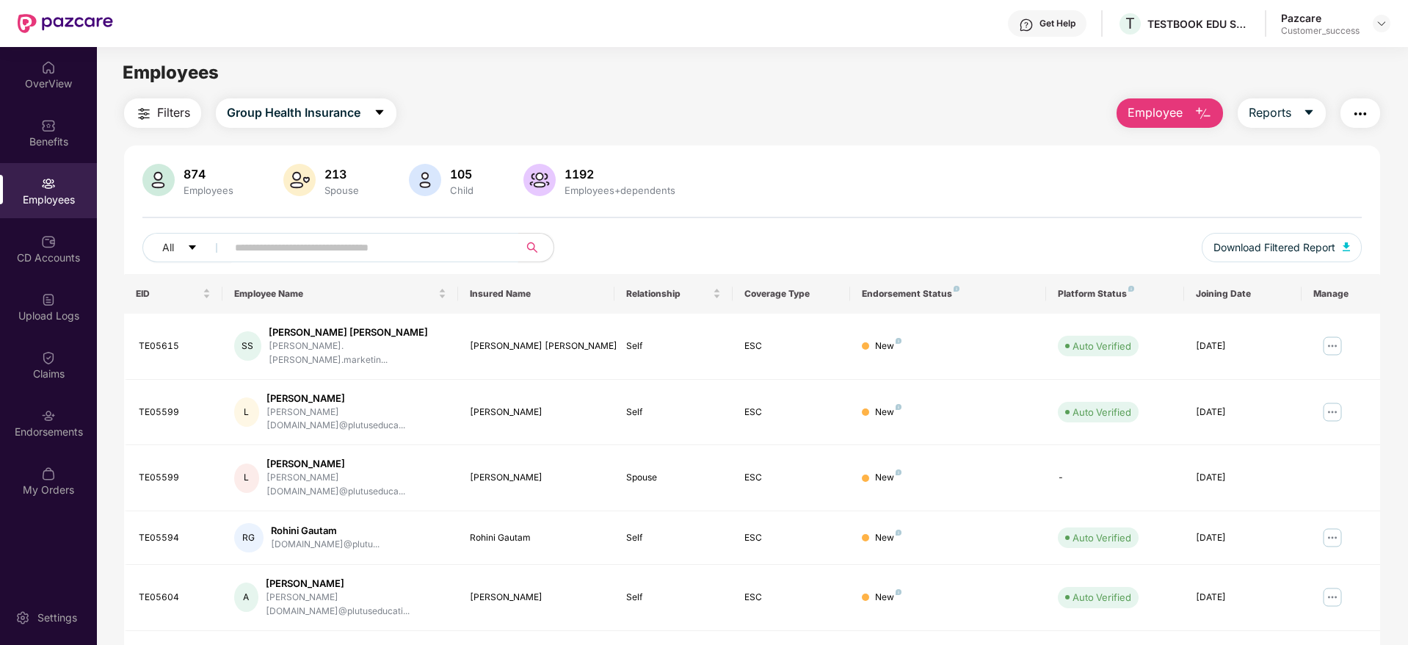
click at [262, 247] on input "text" at bounding box center [367, 247] width 264 height 22
paste input "*******"
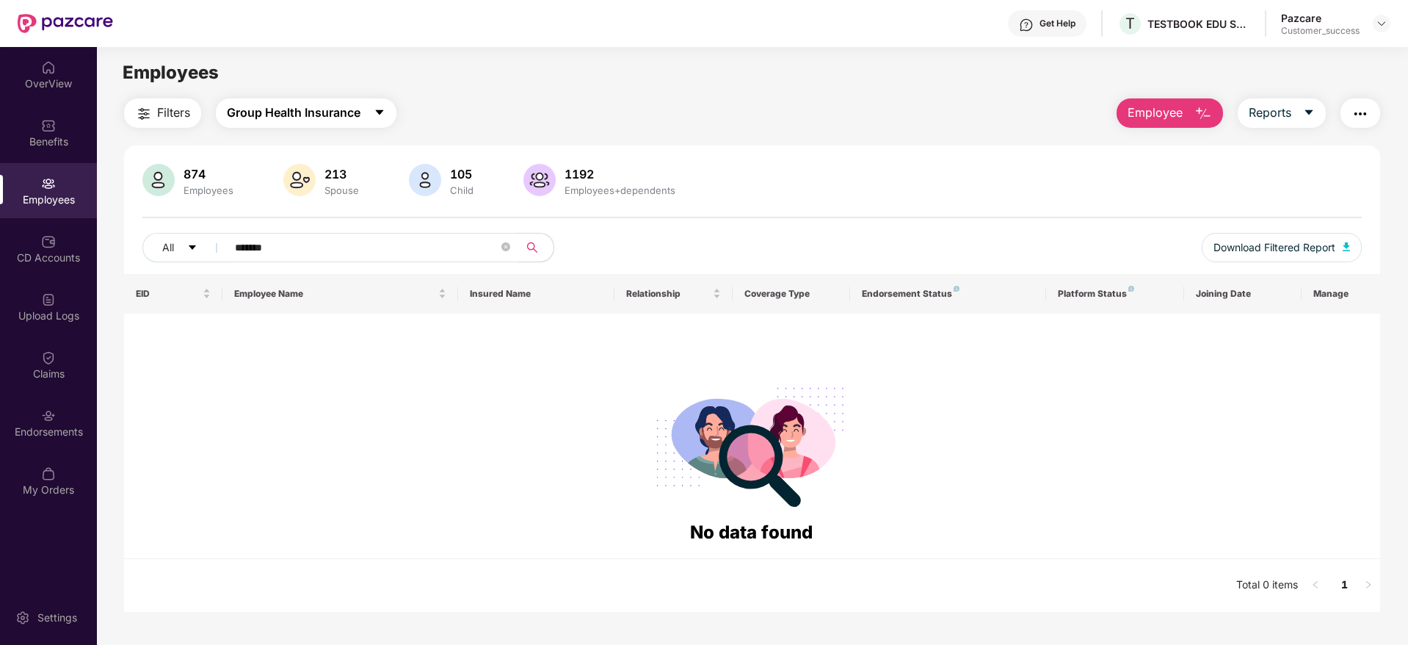
click at [286, 118] on span "Group Health Insurance" at bounding box center [294, 113] width 134 height 18
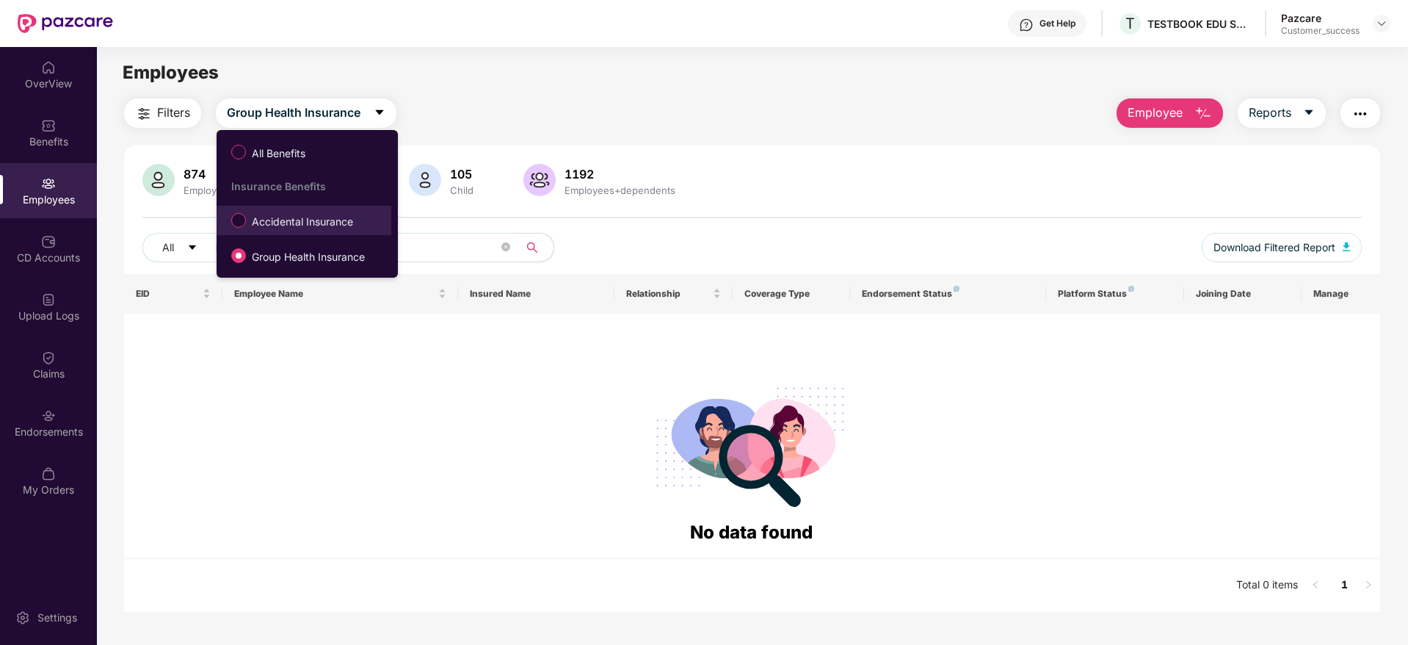
click at [279, 232] on label "Accidental Insurance" at bounding box center [295, 220] width 142 height 25
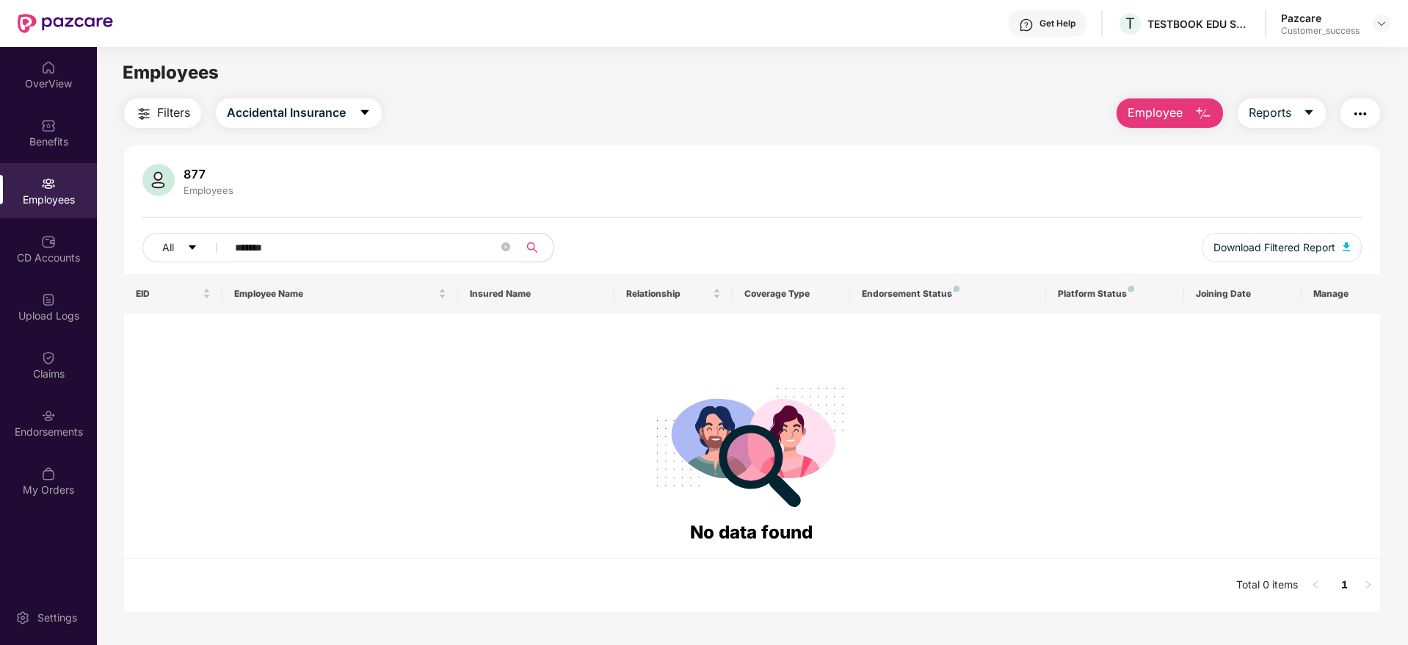
click at [324, 243] on input "*******" at bounding box center [367, 247] width 264 height 22
paste input "text"
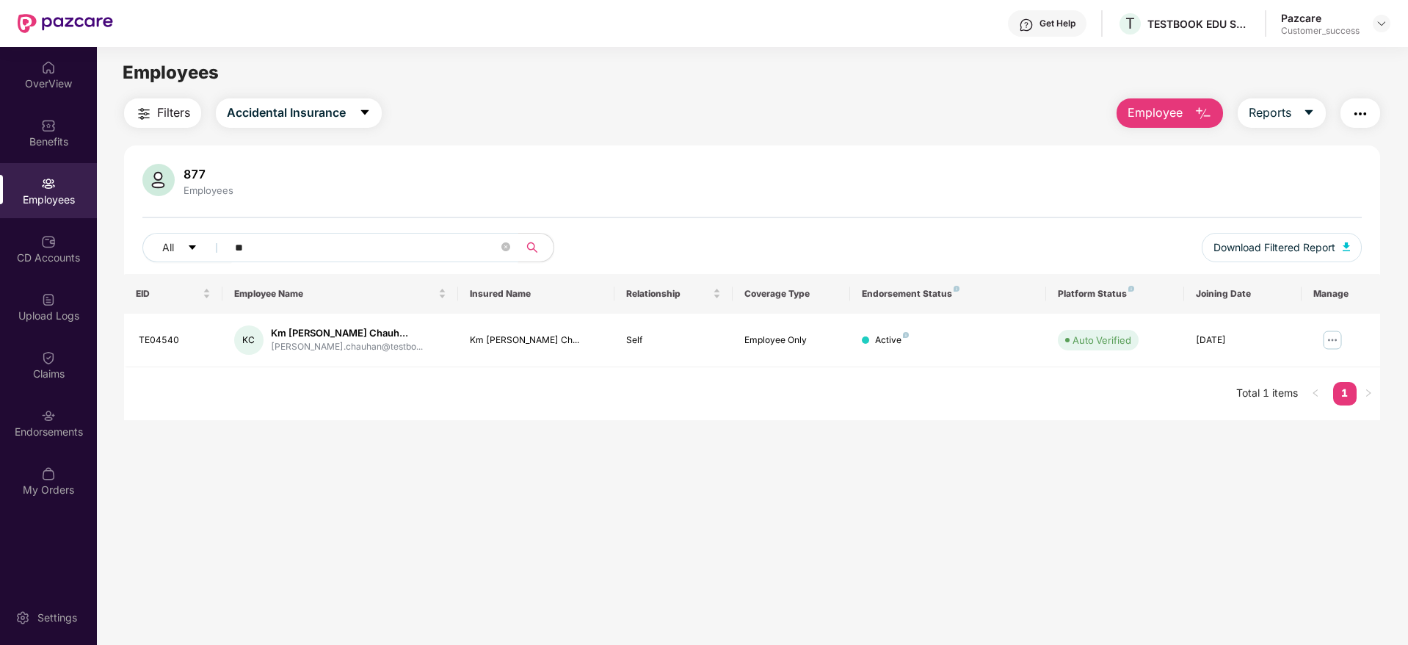
type input "*"
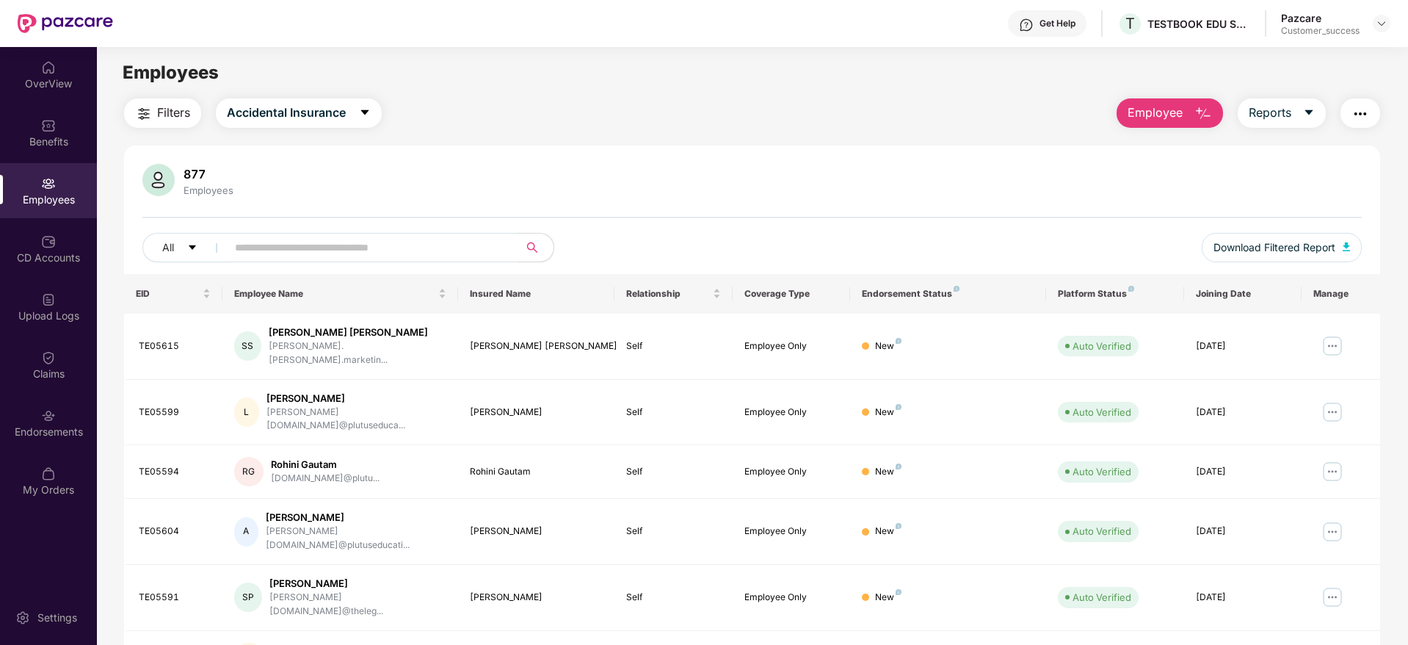
click at [171, 113] on span "Filters" at bounding box center [173, 113] width 33 height 18
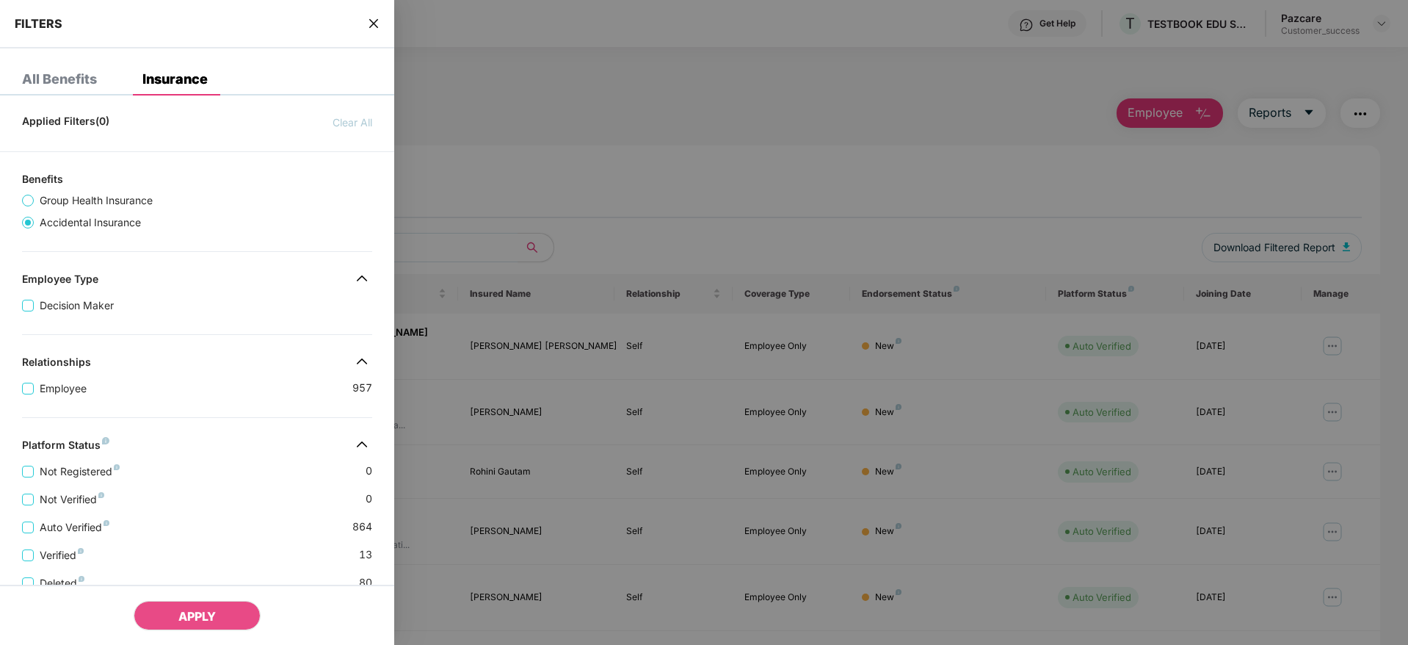
click at [171, 441] on div "Platform Status" at bounding box center [197, 447] width 394 height 18
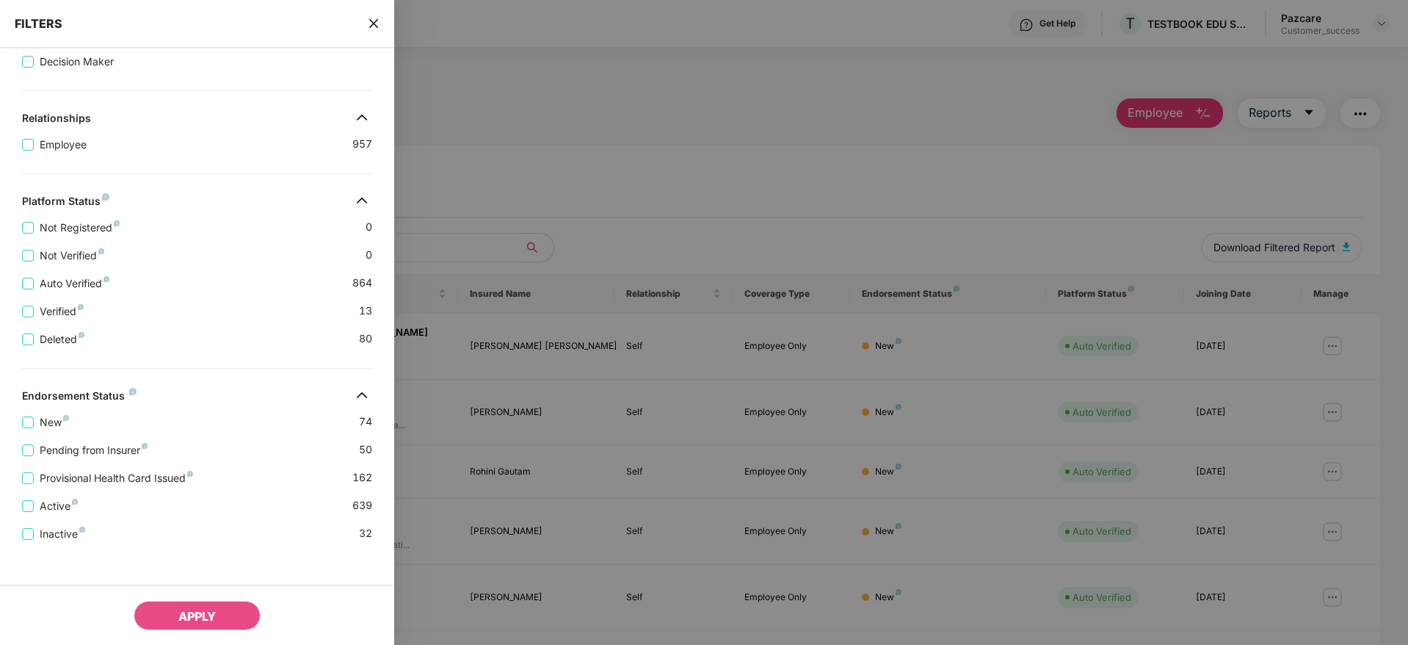
scroll to position [251, 0]
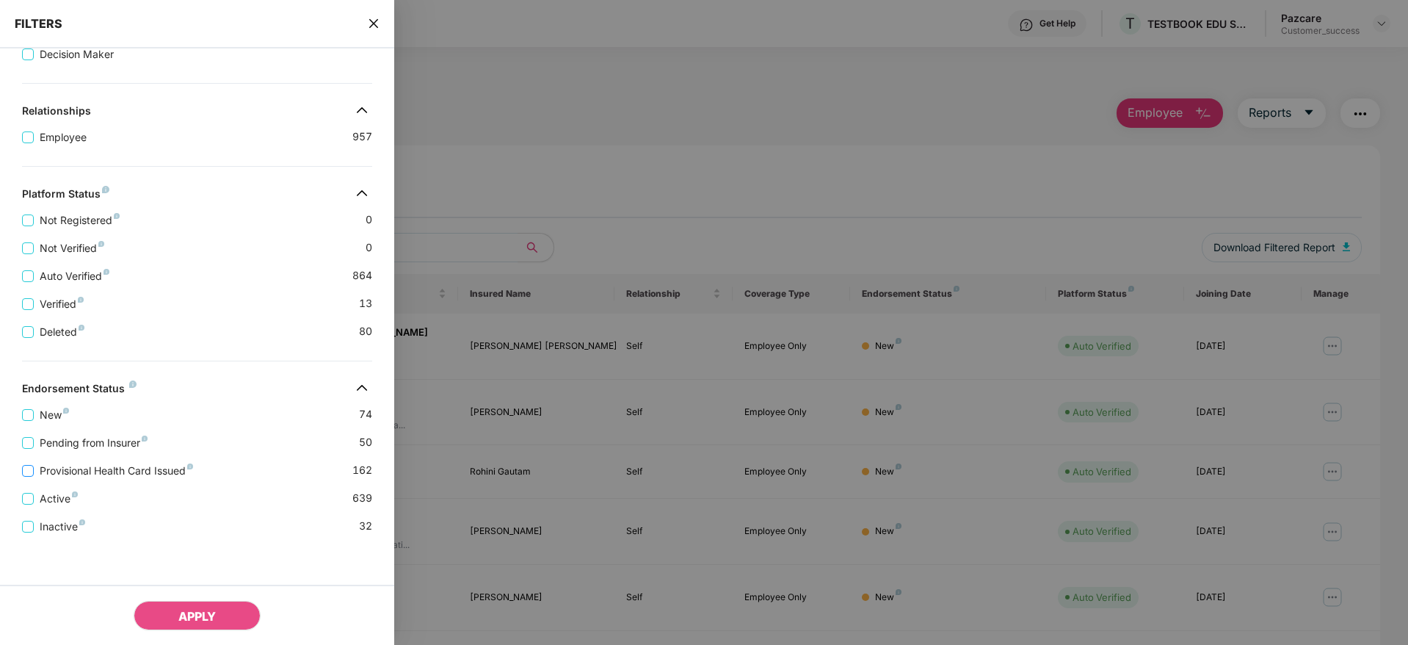
click at [47, 470] on span "Provisional Health Card Issued" at bounding box center [116, 471] width 165 height 16
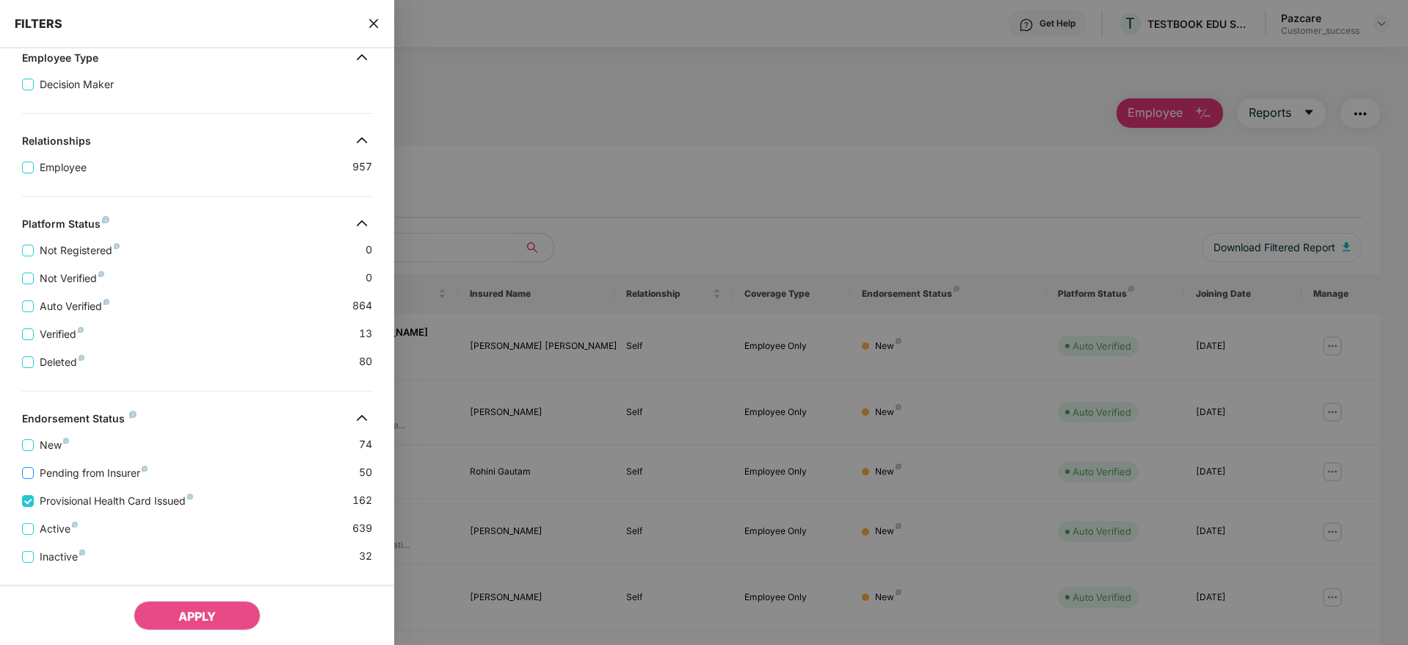
click at [46, 465] on span "Pending from Insurer" at bounding box center [94, 473] width 120 height 16
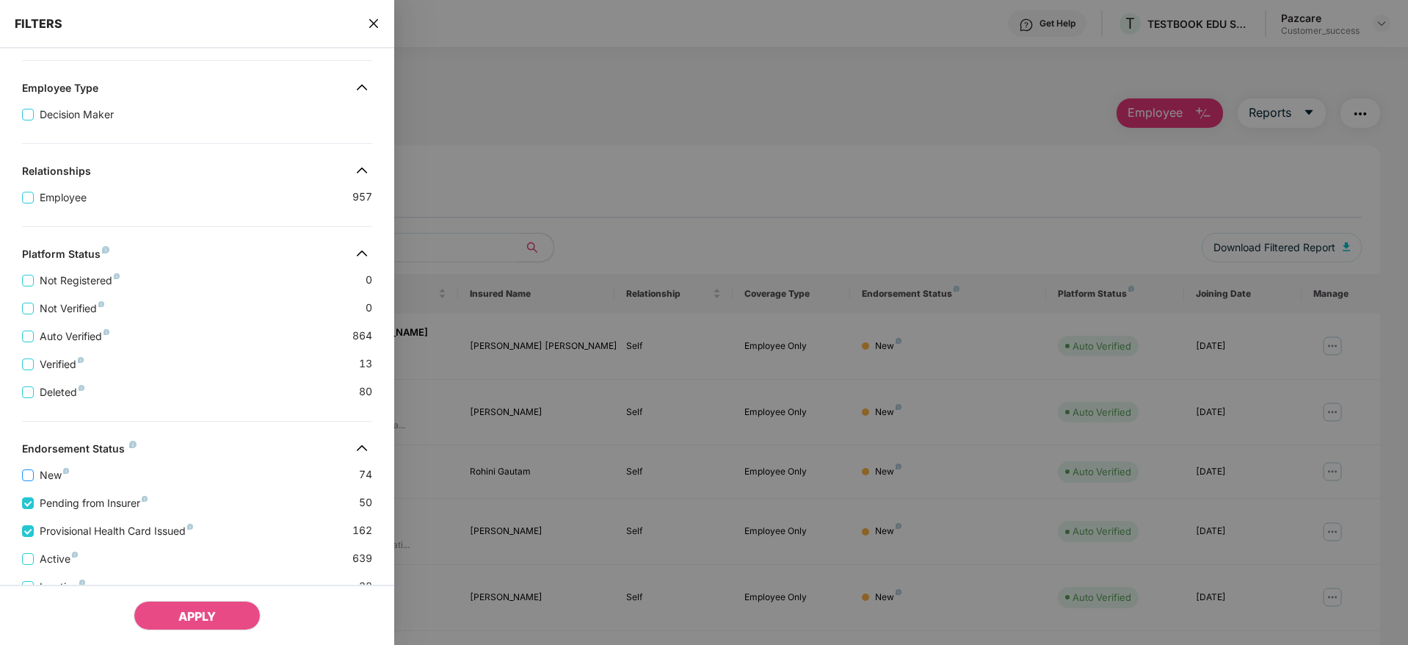
click at [41, 472] on span "New" at bounding box center [54, 475] width 41 height 16
click at [289, 515] on div "Provisional Health Card Issued 162" at bounding box center [197, 525] width 350 height 28
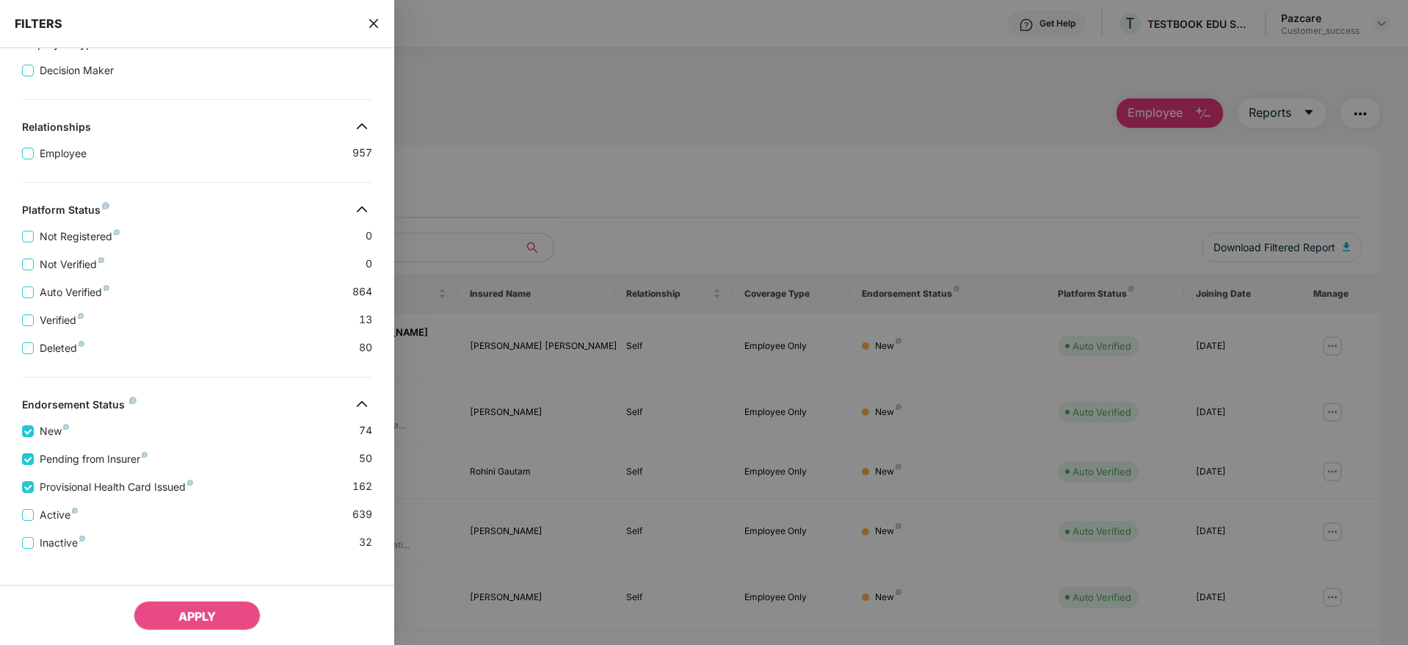
scroll to position [311, 0]
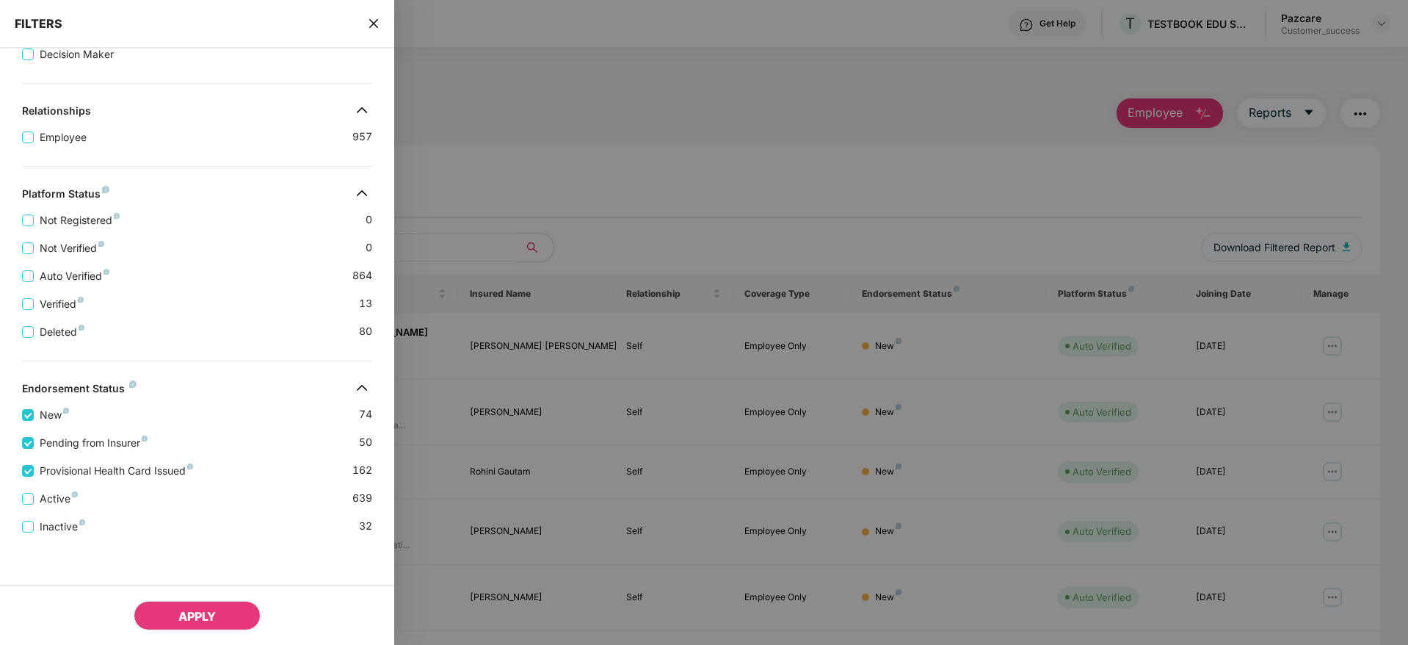
click at [199, 614] on span "APPLY" at bounding box center [196, 616] width 37 height 15
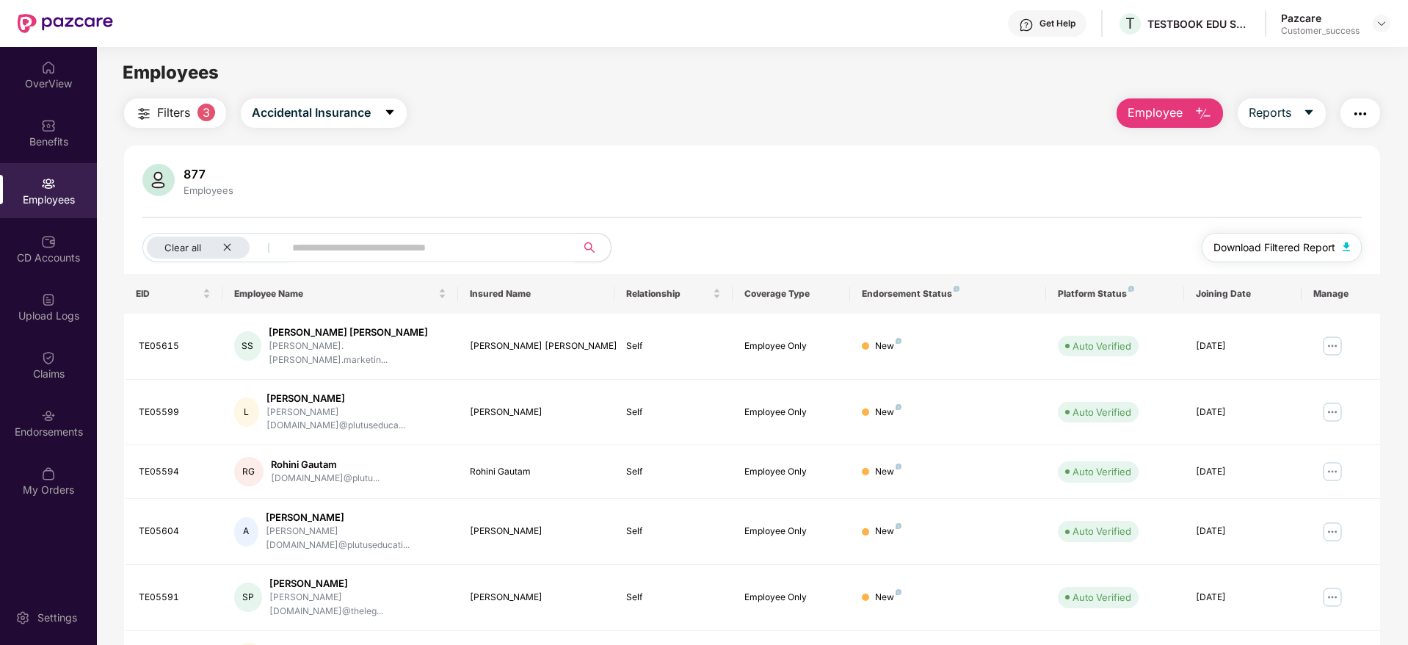
click at [1277, 244] on span "Download Filtered Report" at bounding box center [1275, 247] width 122 height 16
click at [269, 129] on div "Filters 3 Accidental Insurance Employee Reports 877 Employees Clear all Downloa…" at bounding box center [752, 531] width 1256 height 866
click at [327, 119] on span "Accidental Insurance" at bounding box center [311, 113] width 119 height 18
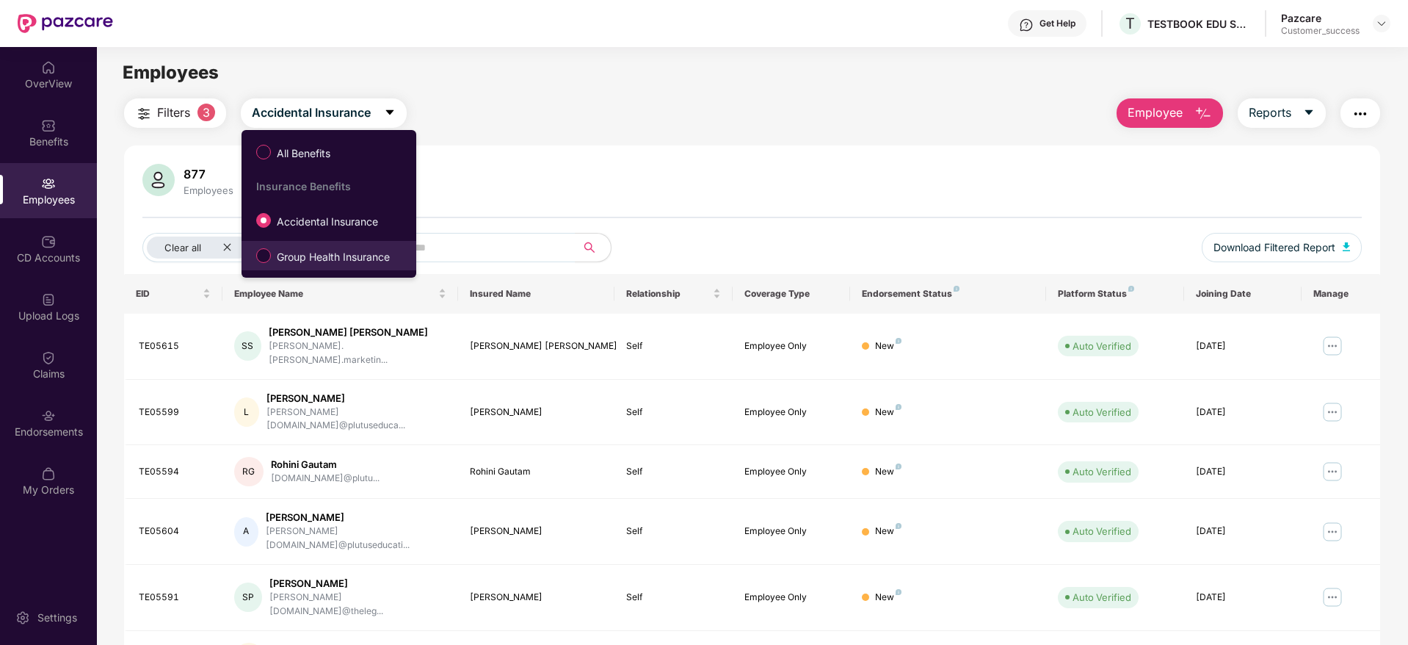
click at [292, 264] on span "Group Health Insurance" at bounding box center [333, 257] width 125 height 16
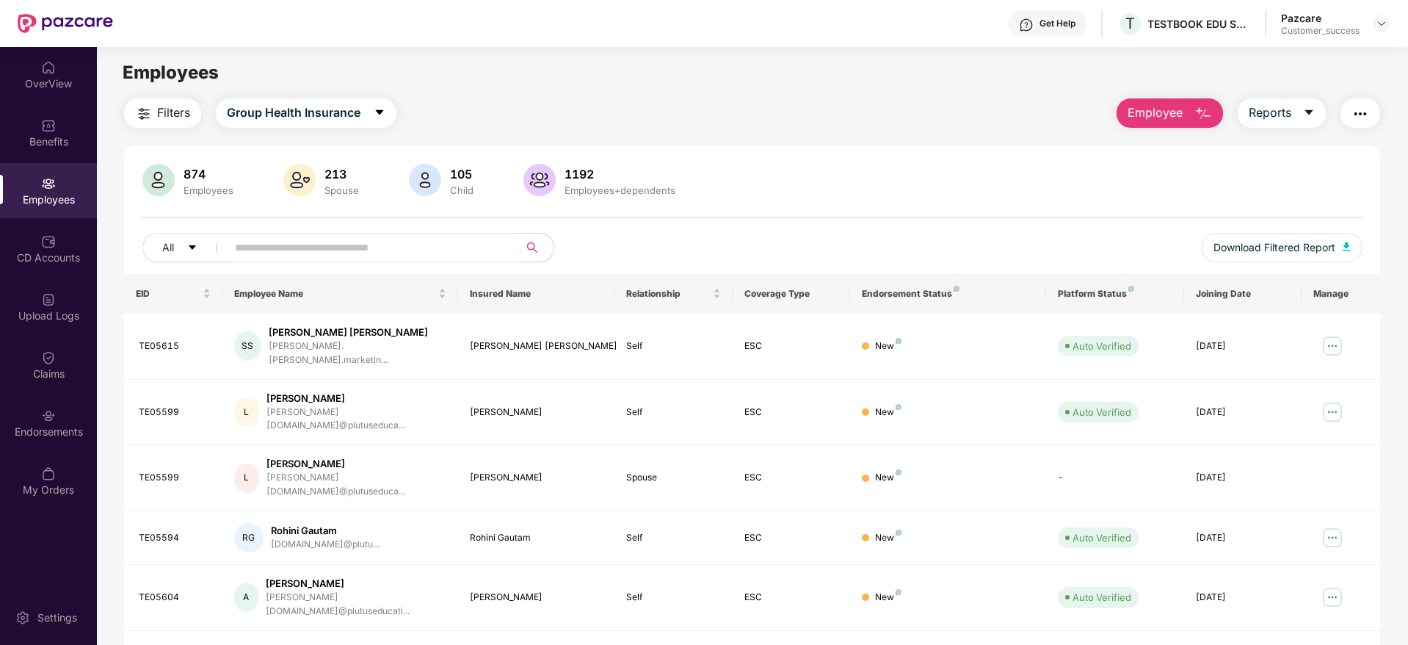
click at [169, 115] on span "Filters" at bounding box center [173, 113] width 33 height 18
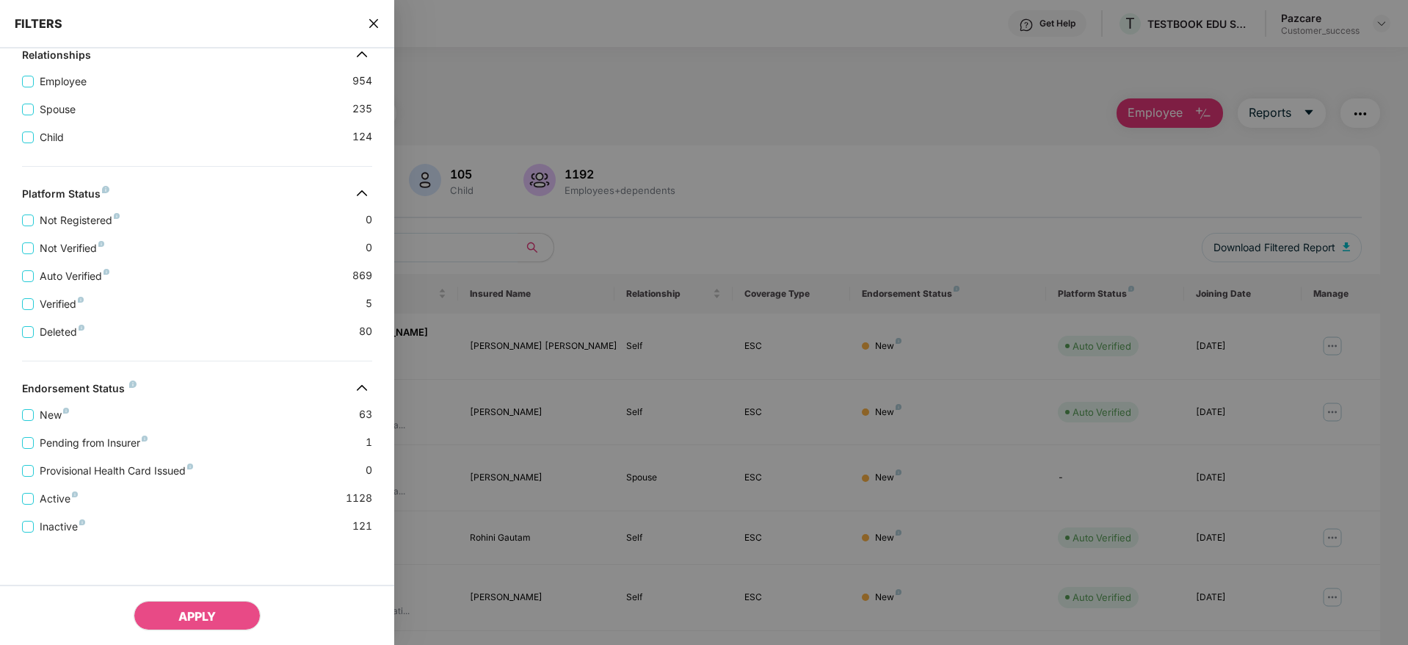
click at [204, 436] on div "Pending from Insurer 1" at bounding box center [197, 437] width 350 height 28
click at [45, 417] on span "New" at bounding box center [54, 415] width 41 height 16
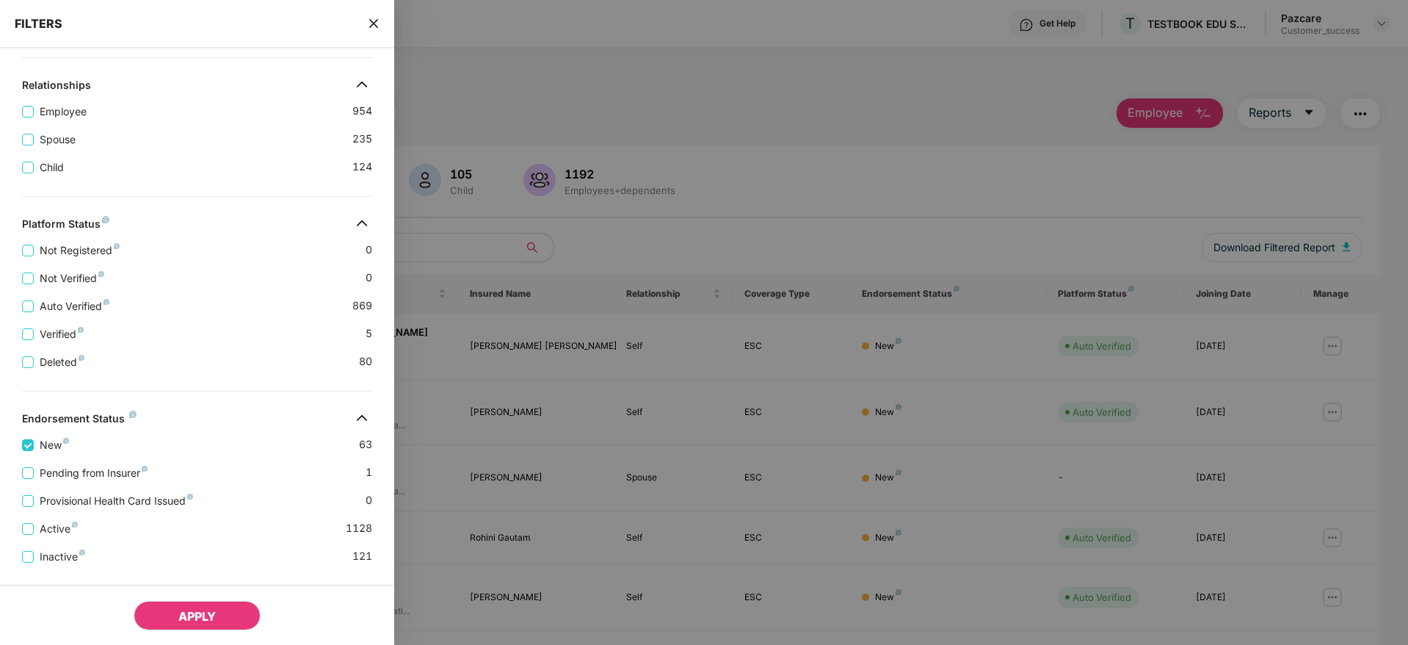
click at [185, 603] on button "APPLY" at bounding box center [197, 615] width 127 height 29
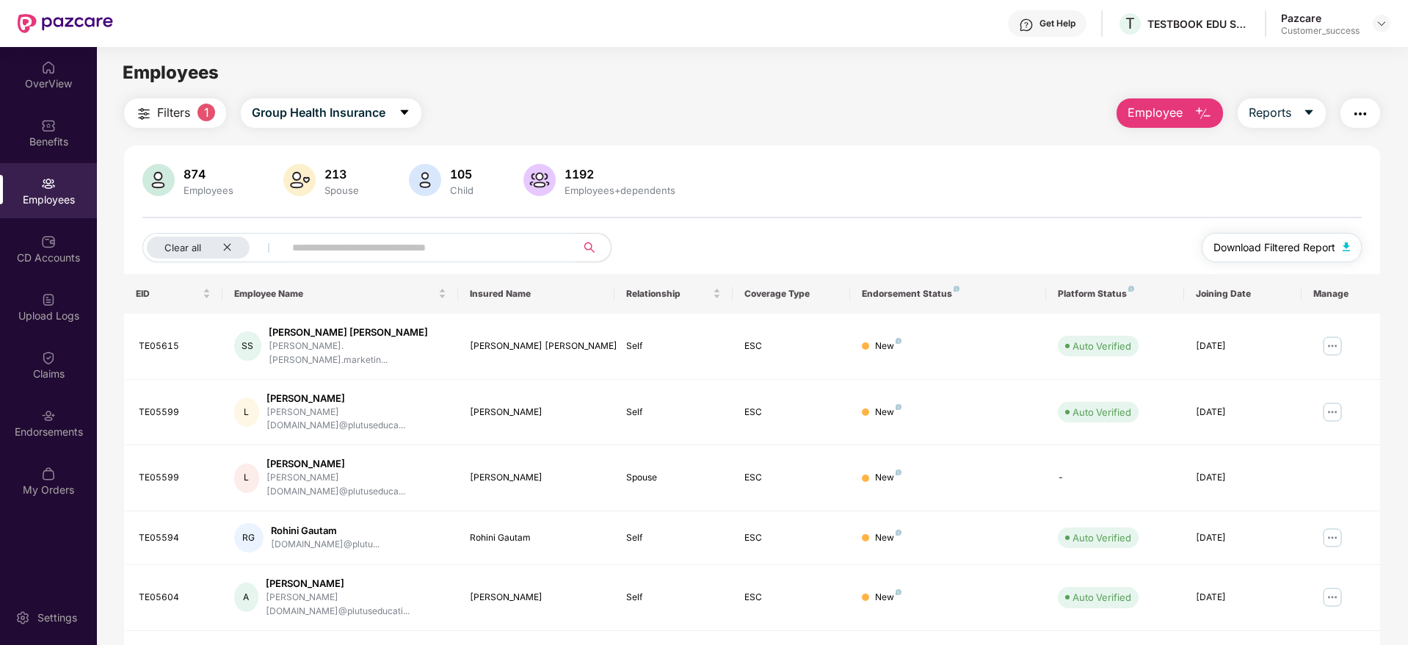
click at [1258, 246] on span "Download Filtered Report" at bounding box center [1275, 247] width 122 height 16
click at [230, 247] on icon "close" at bounding box center [227, 247] width 10 height 10
click at [685, 230] on div "874 Employees 213 Spouse 105 Child 1192 Employees+dependents All Download Filte…" at bounding box center [752, 219] width 1256 height 110
click at [158, 117] on span "Filters" at bounding box center [173, 113] width 33 height 18
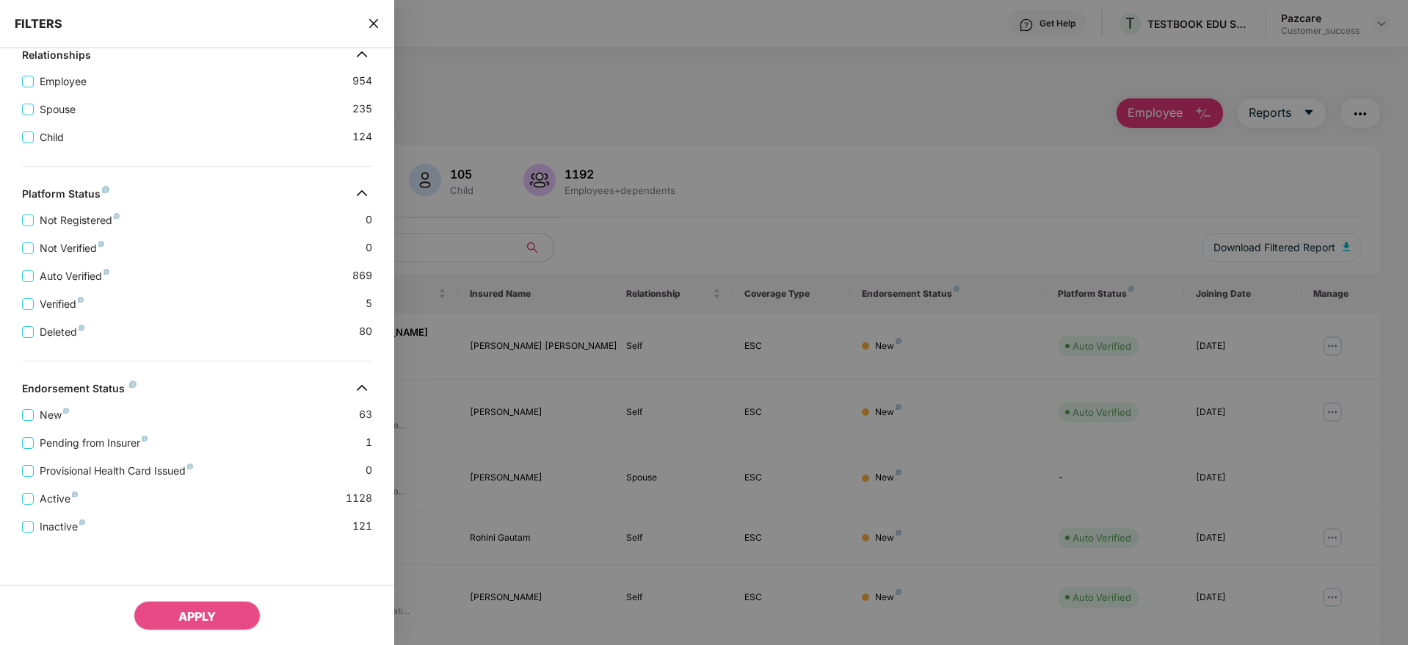
click at [195, 419] on div "New 63" at bounding box center [197, 409] width 350 height 28
click at [53, 532] on span "Inactive" at bounding box center [62, 526] width 57 height 16
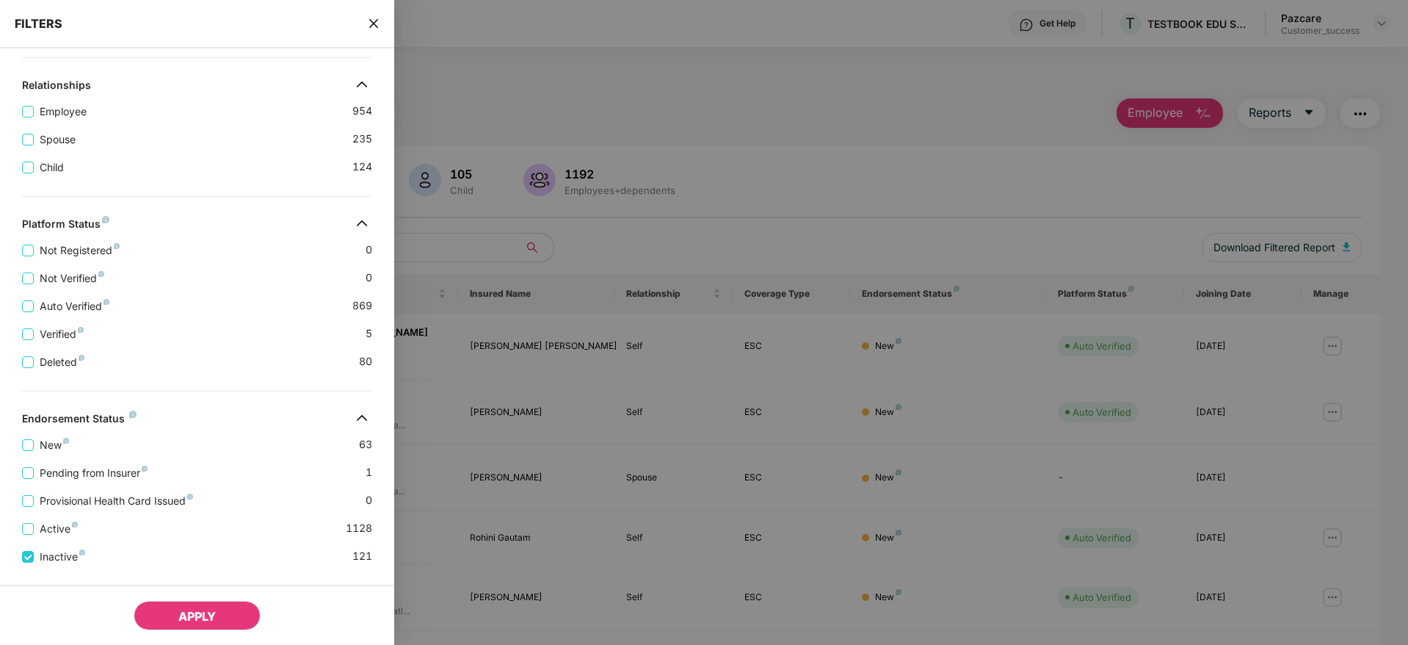
click at [192, 616] on span "APPLY" at bounding box center [196, 616] width 37 height 15
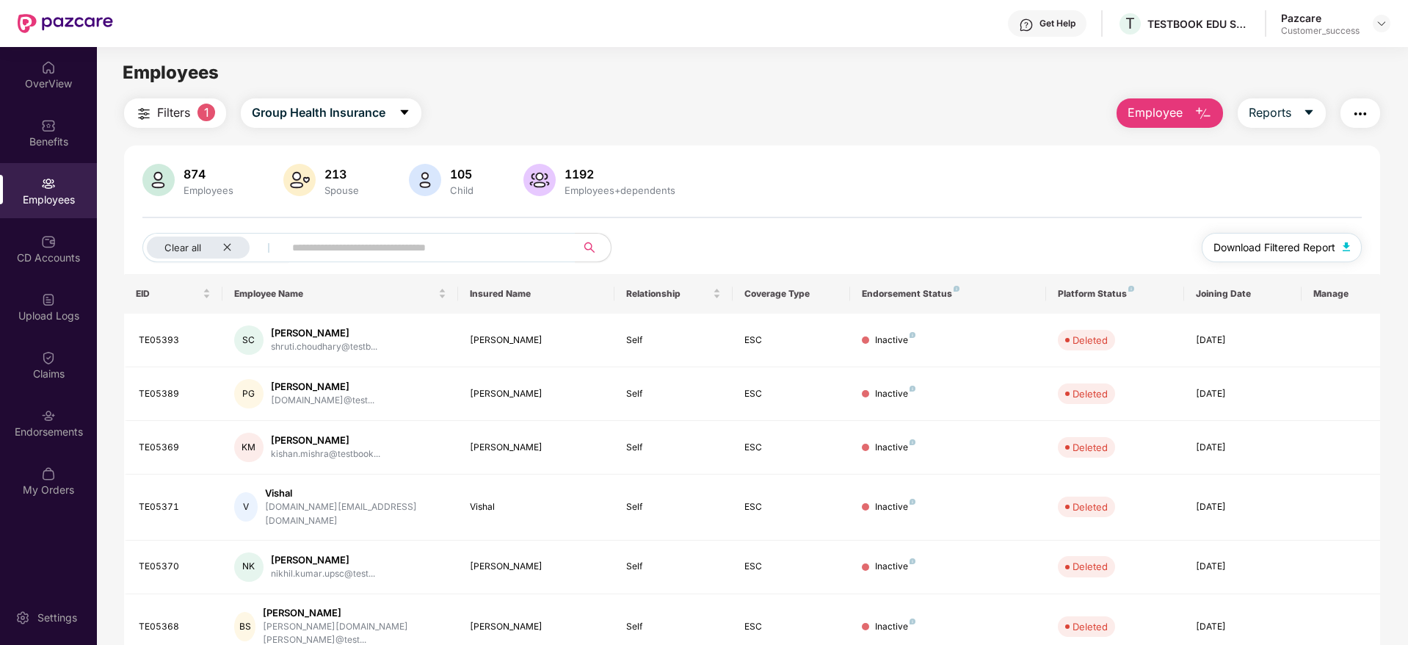
click at [1261, 242] on span "Download Filtered Report" at bounding box center [1275, 247] width 122 height 16
click at [224, 247] on icon "close" at bounding box center [227, 247] width 10 height 10
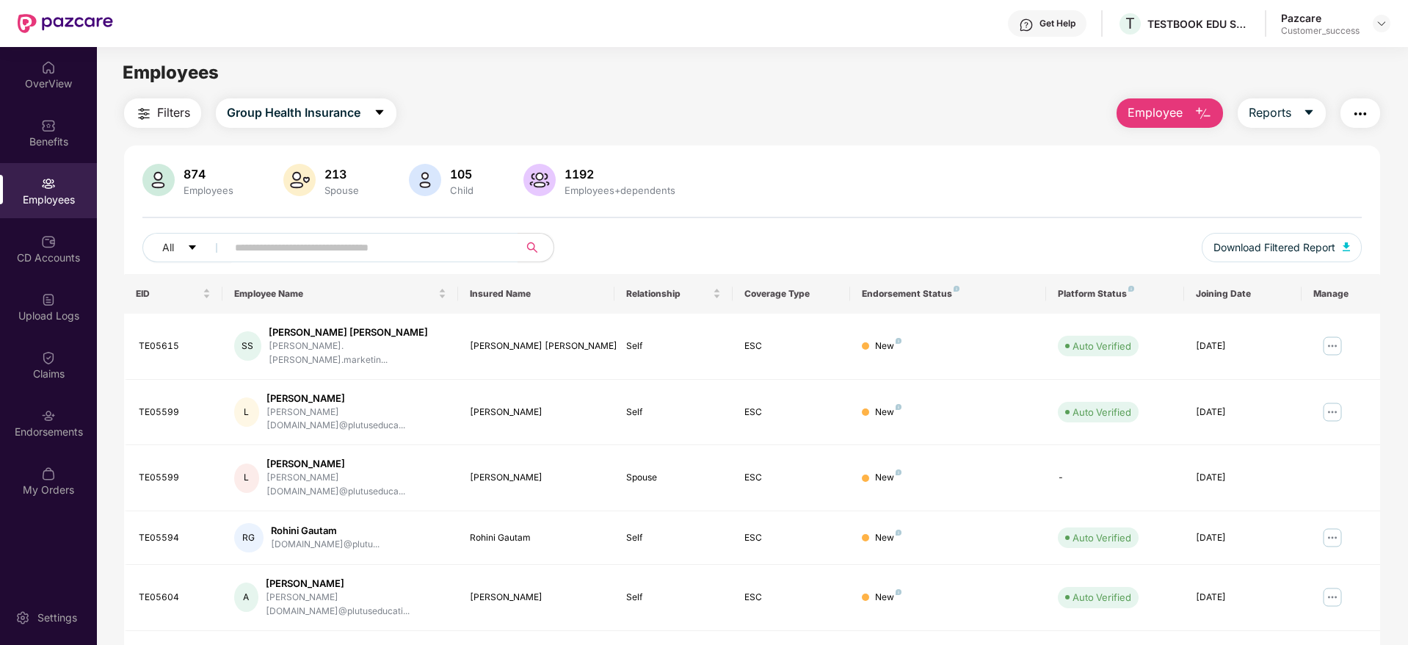
click at [176, 112] on span "Filters" at bounding box center [173, 113] width 33 height 18
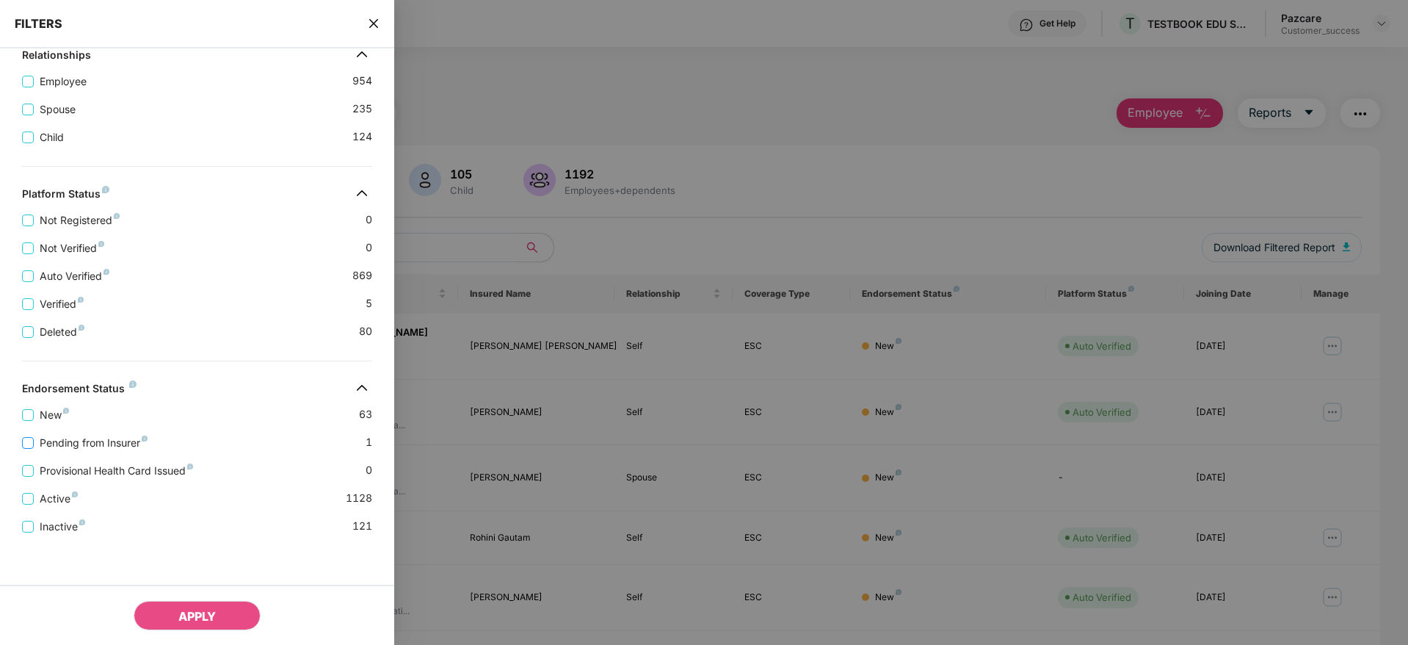
click at [106, 444] on span "Pending from Insurer" at bounding box center [94, 443] width 120 height 16
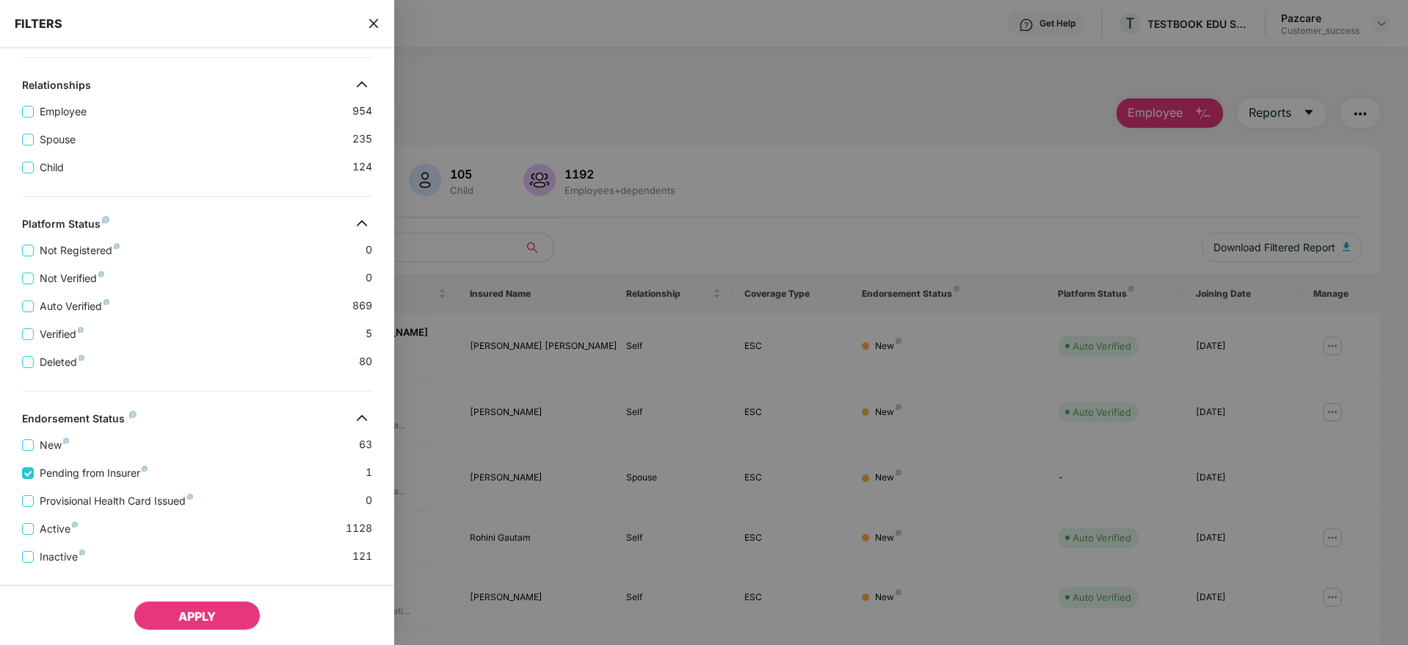
click at [168, 619] on button "APPLY" at bounding box center [197, 615] width 127 height 29
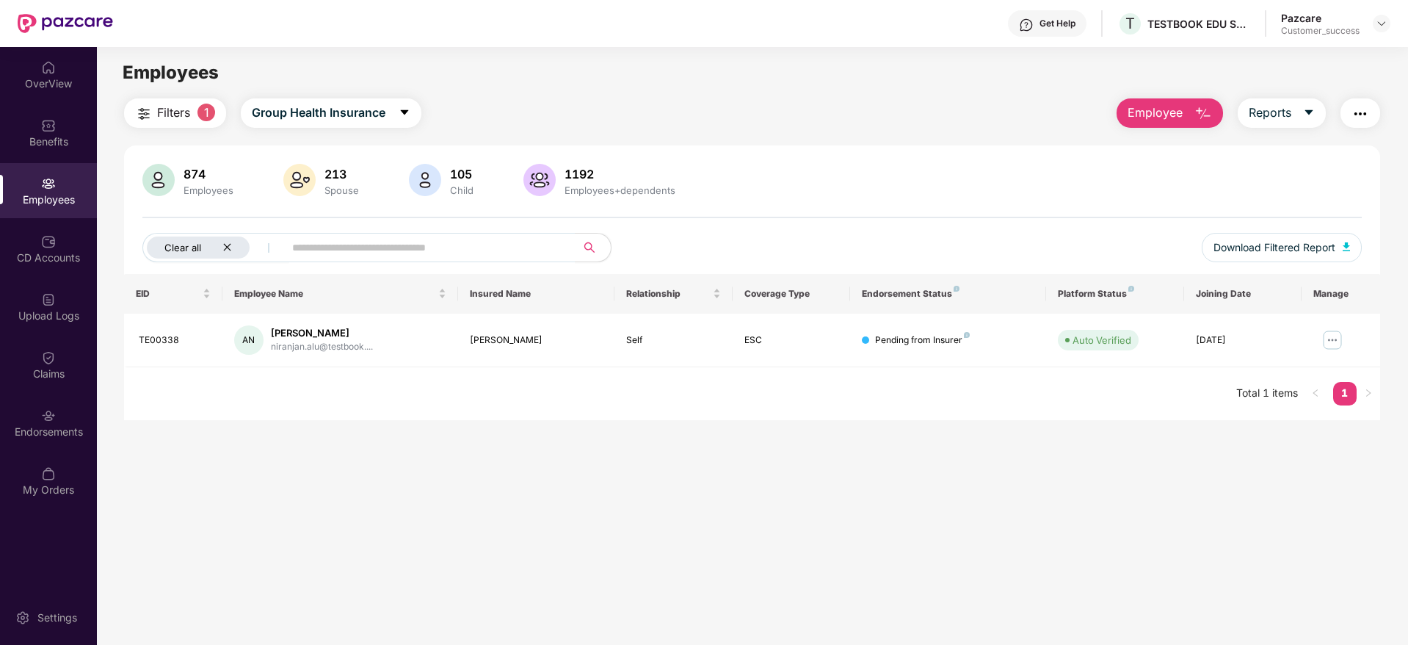
click at [229, 244] on icon "close" at bounding box center [226, 247] width 7 height 7
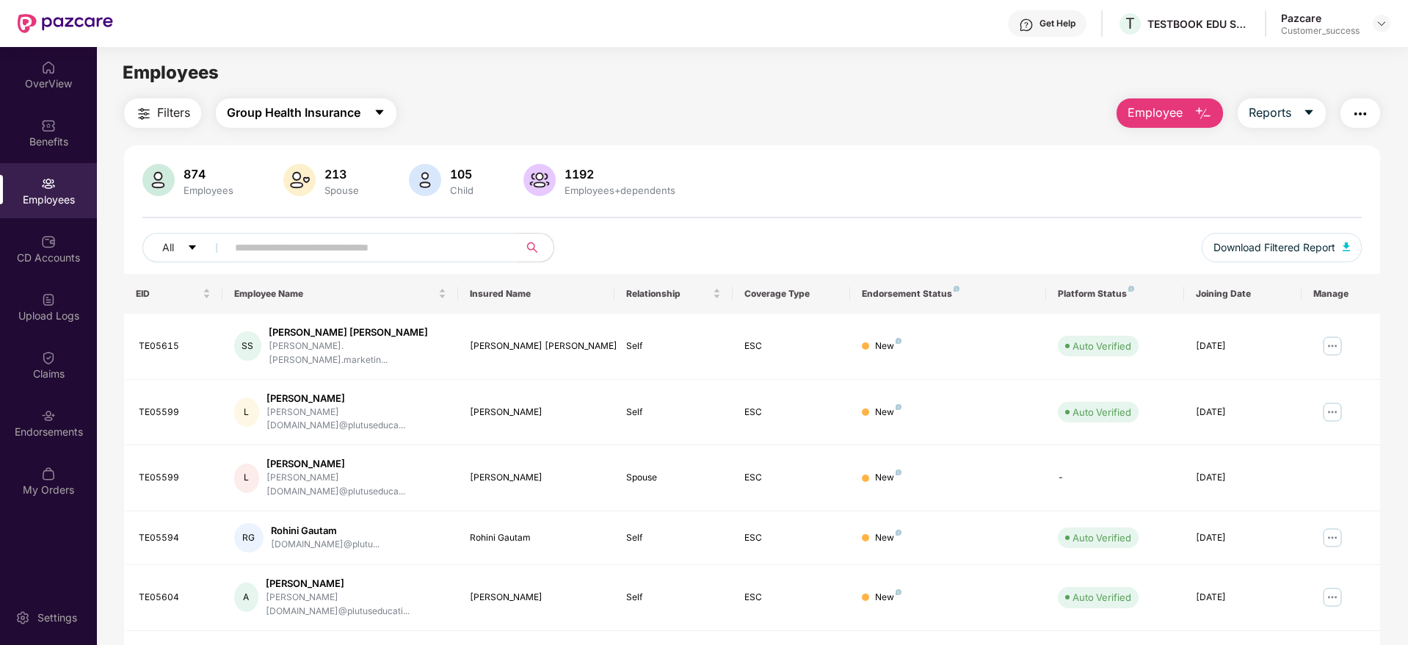
click at [341, 122] on button "Group Health Insurance" at bounding box center [306, 112] width 181 height 29
click at [142, 111] on img "button" at bounding box center [144, 114] width 18 height 18
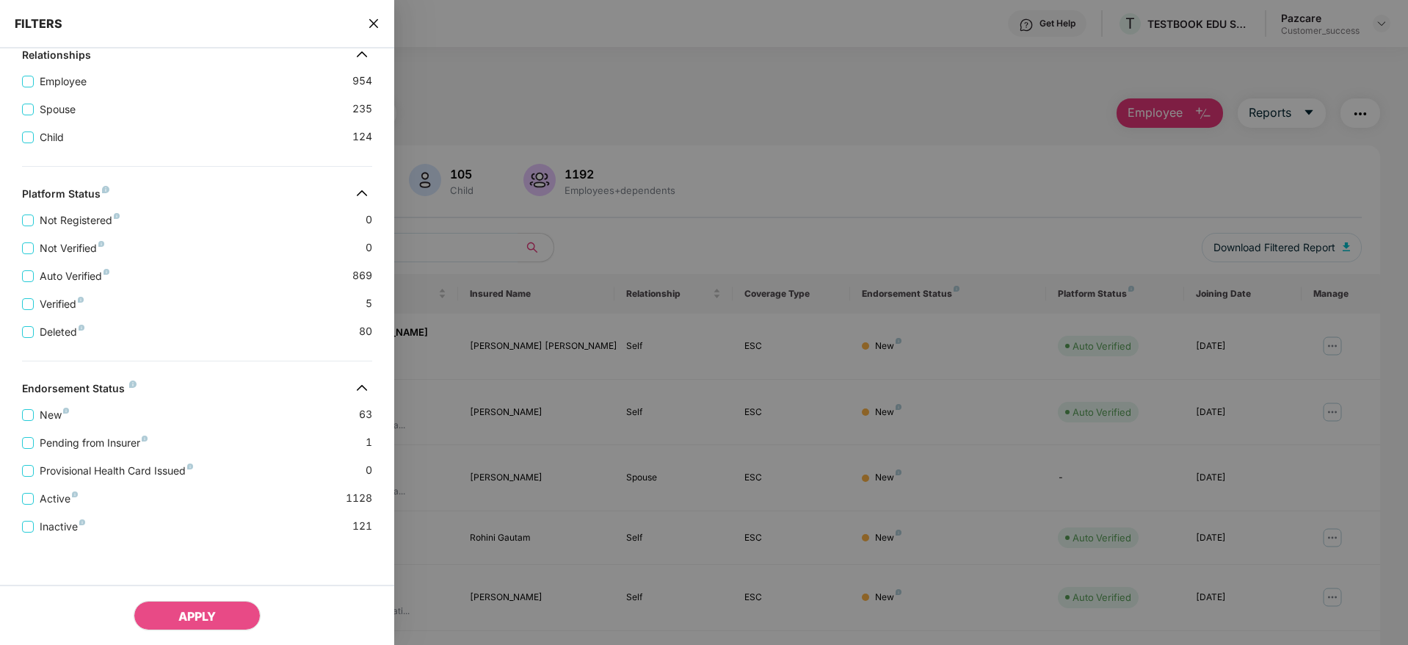
click at [211, 430] on div "Pending from Insurer 1" at bounding box center [197, 437] width 350 height 28
click at [56, 330] on span "Deleted" at bounding box center [62, 332] width 57 height 16
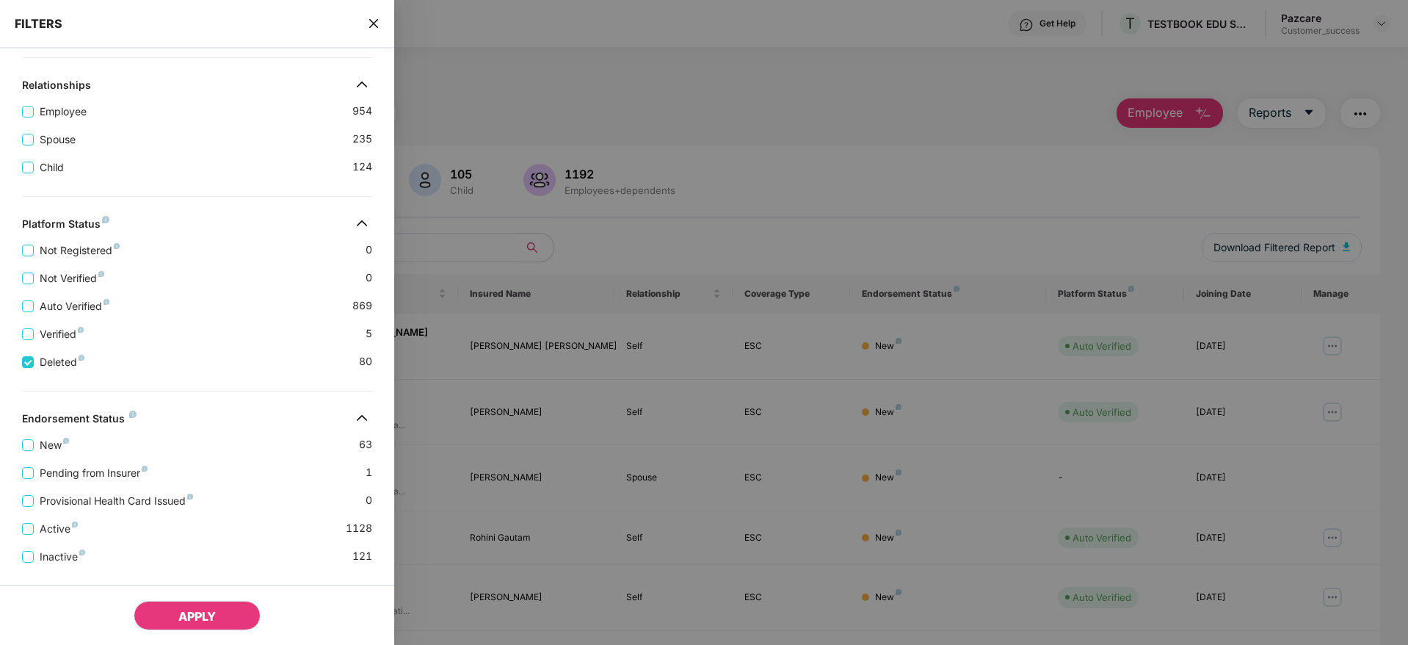
click at [190, 620] on span "APPLY" at bounding box center [196, 616] width 37 height 15
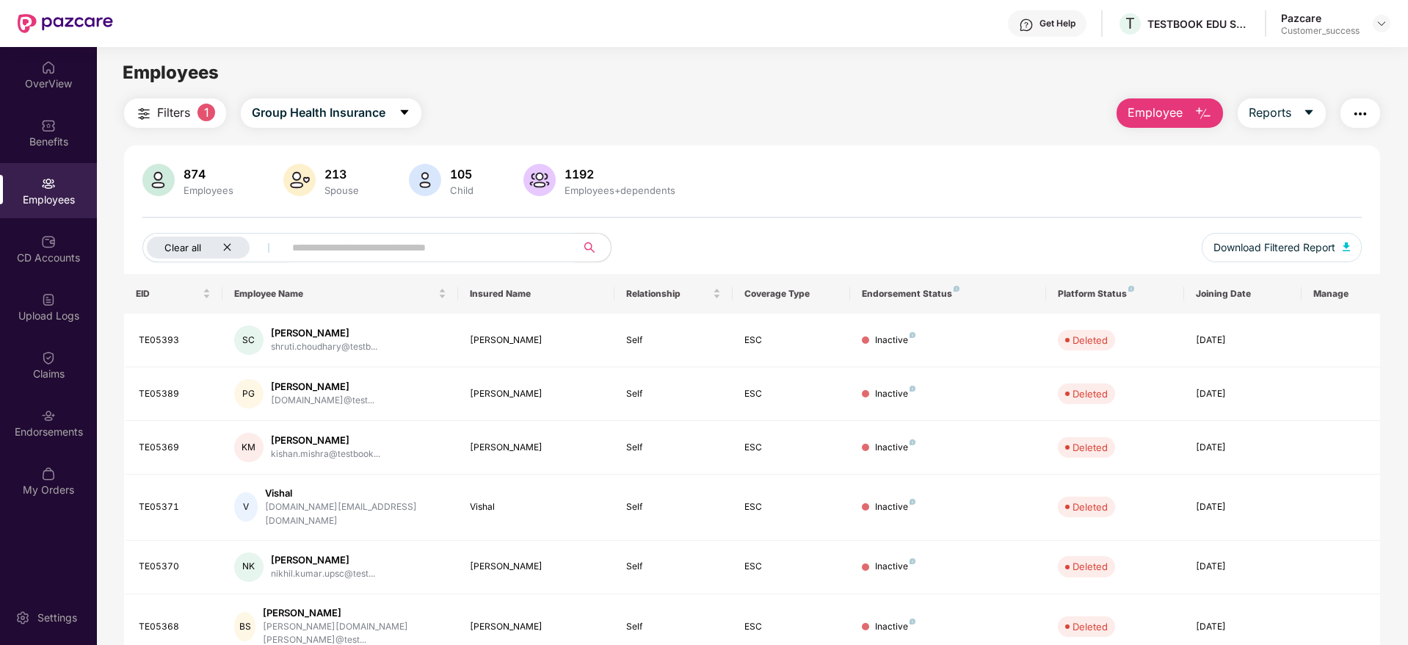
click at [225, 244] on icon "close" at bounding box center [227, 247] width 10 height 10
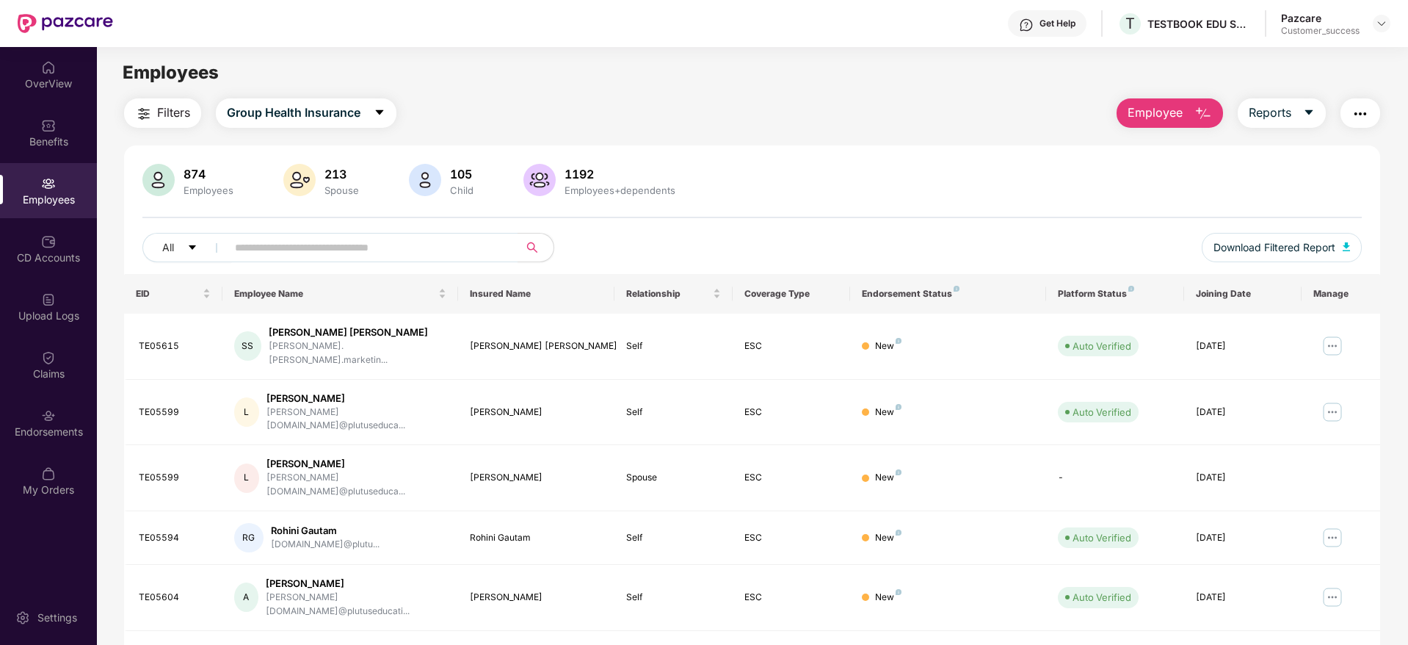
click at [145, 123] on button "Filters" at bounding box center [162, 112] width 77 height 29
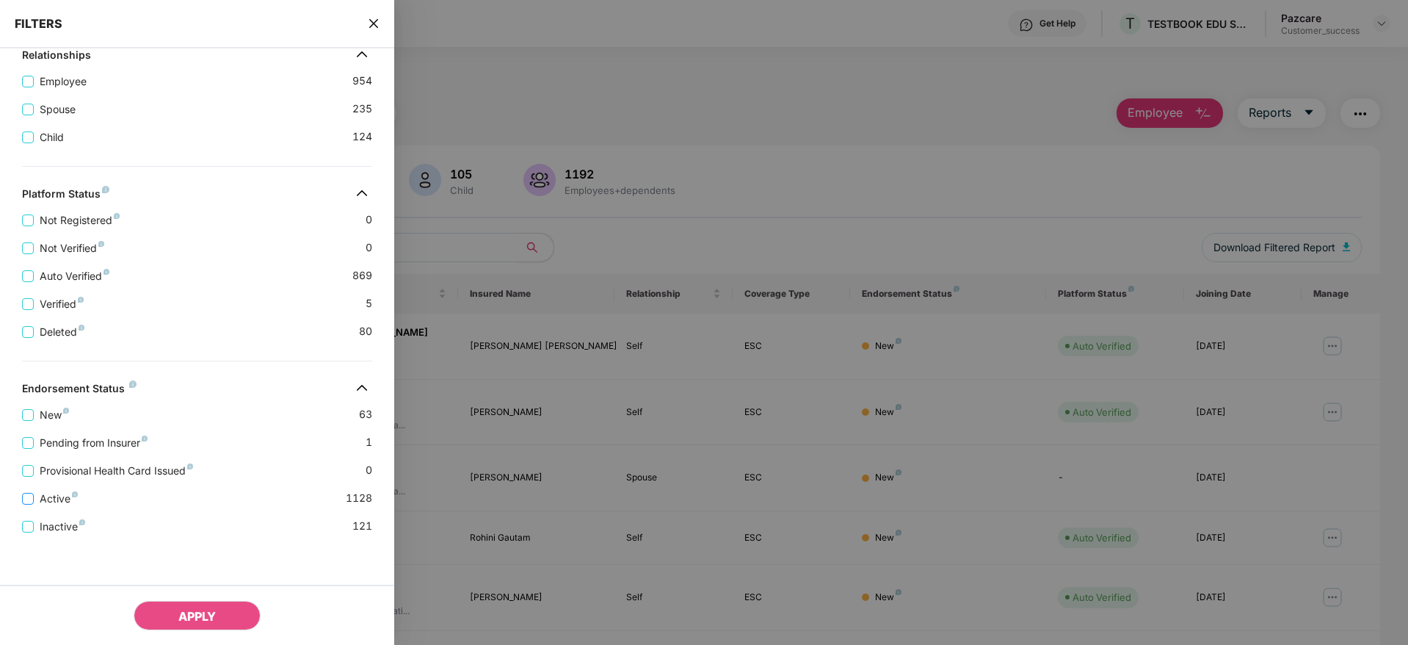
click at [56, 499] on span "Active" at bounding box center [59, 498] width 50 height 16
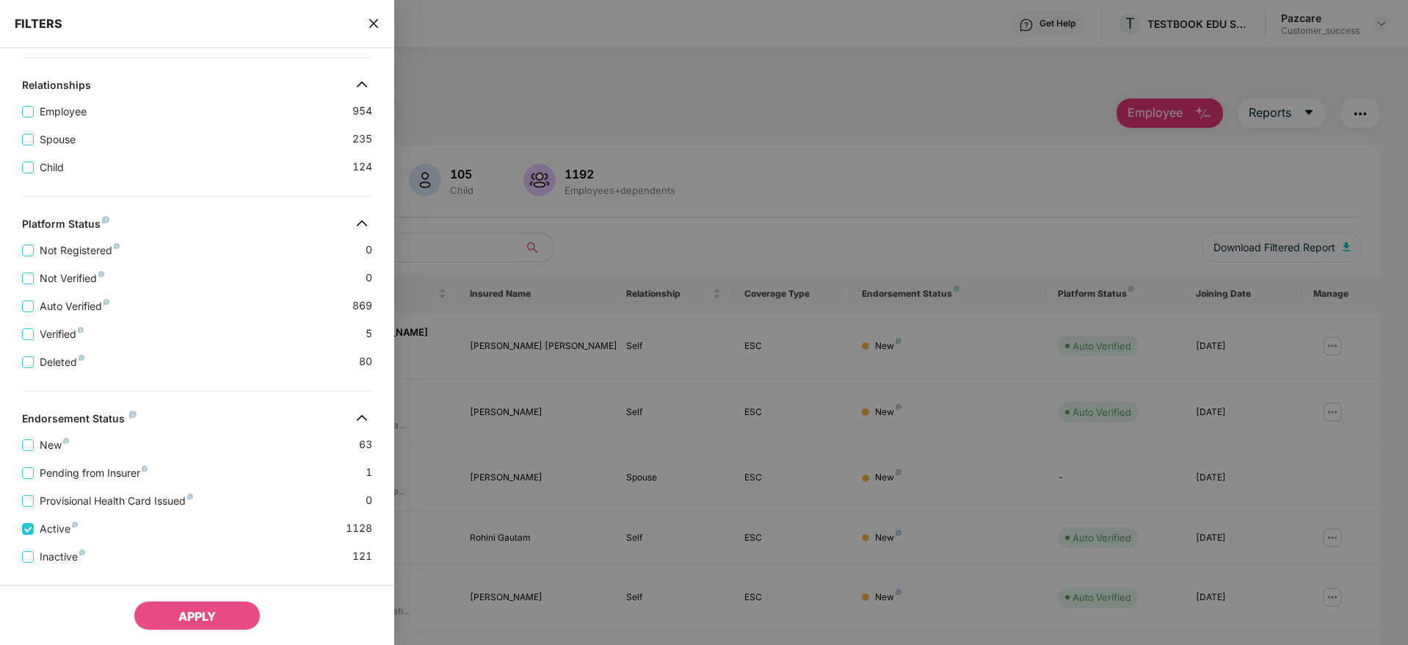
click at [372, 19] on icon "close" at bounding box center [374, 24] width 12 height 12
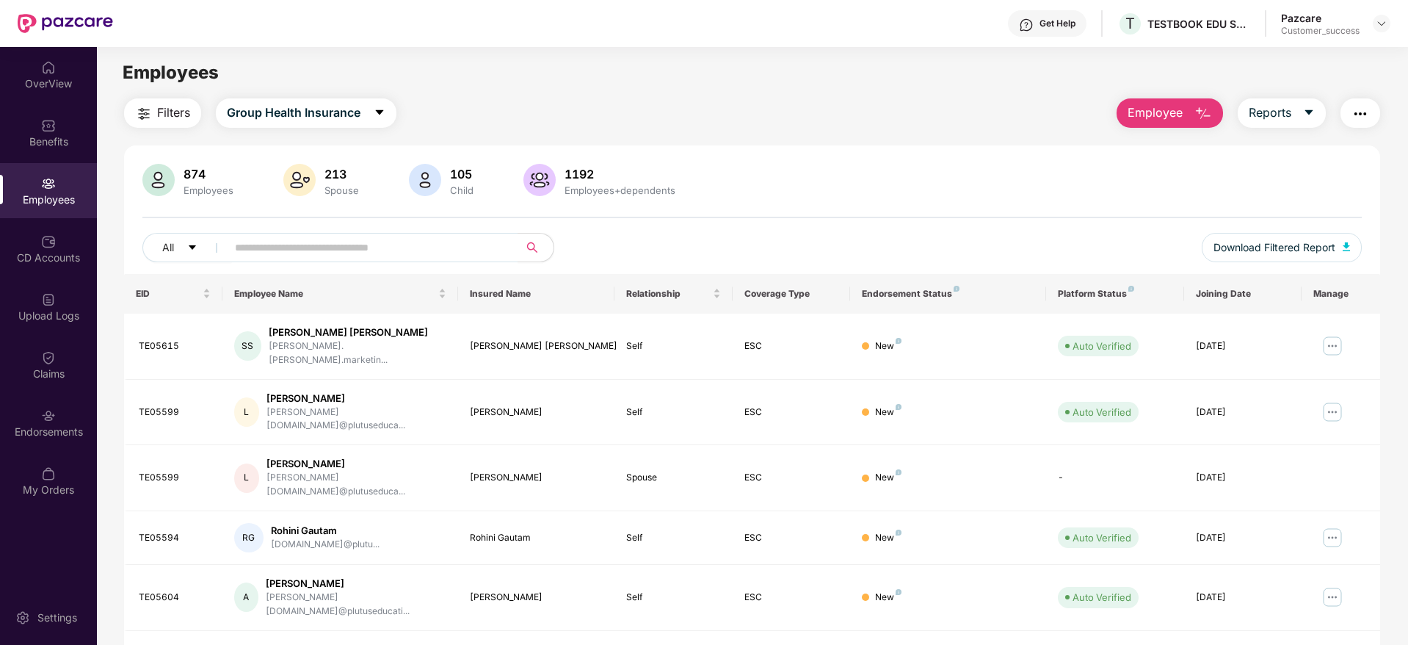
click at [555, 125] on div "Filters Group Health Insurance Employee Reports" at bounding box center [752, 112] width 1256 height 29
click at [1379, 28] on img at bounding box center [1382, 24] width 12 height 12
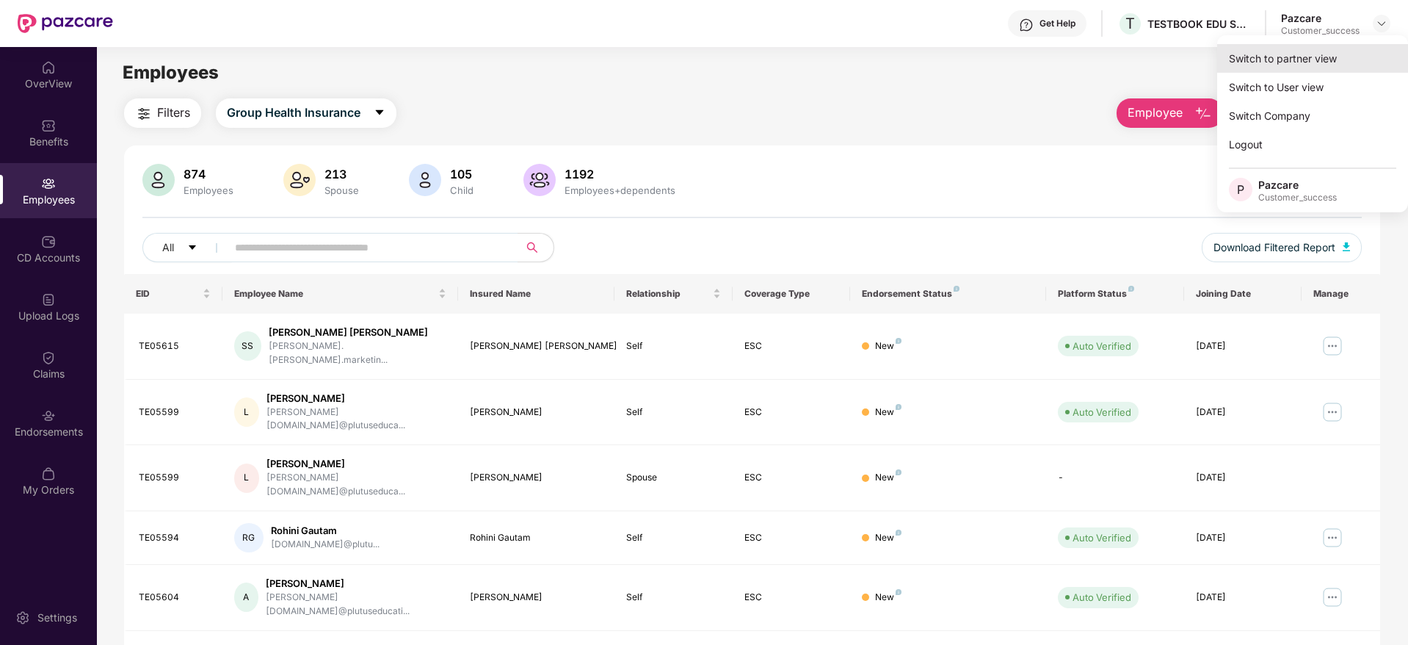
click at [1290, 61] on div "Switch to partner view" at bounding box center [1312, 58] width 191 height 29
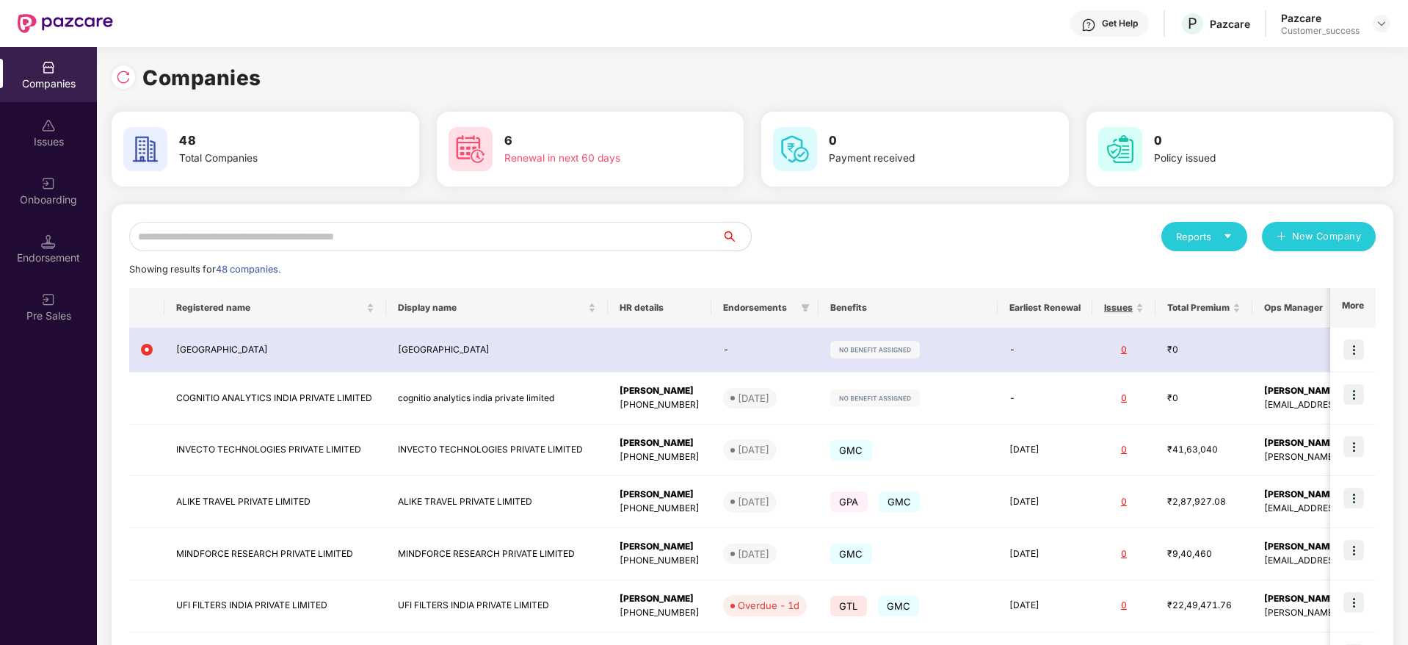
click at [503, 236] on input "text" at bounding box center [425, 236] width 593 height 29
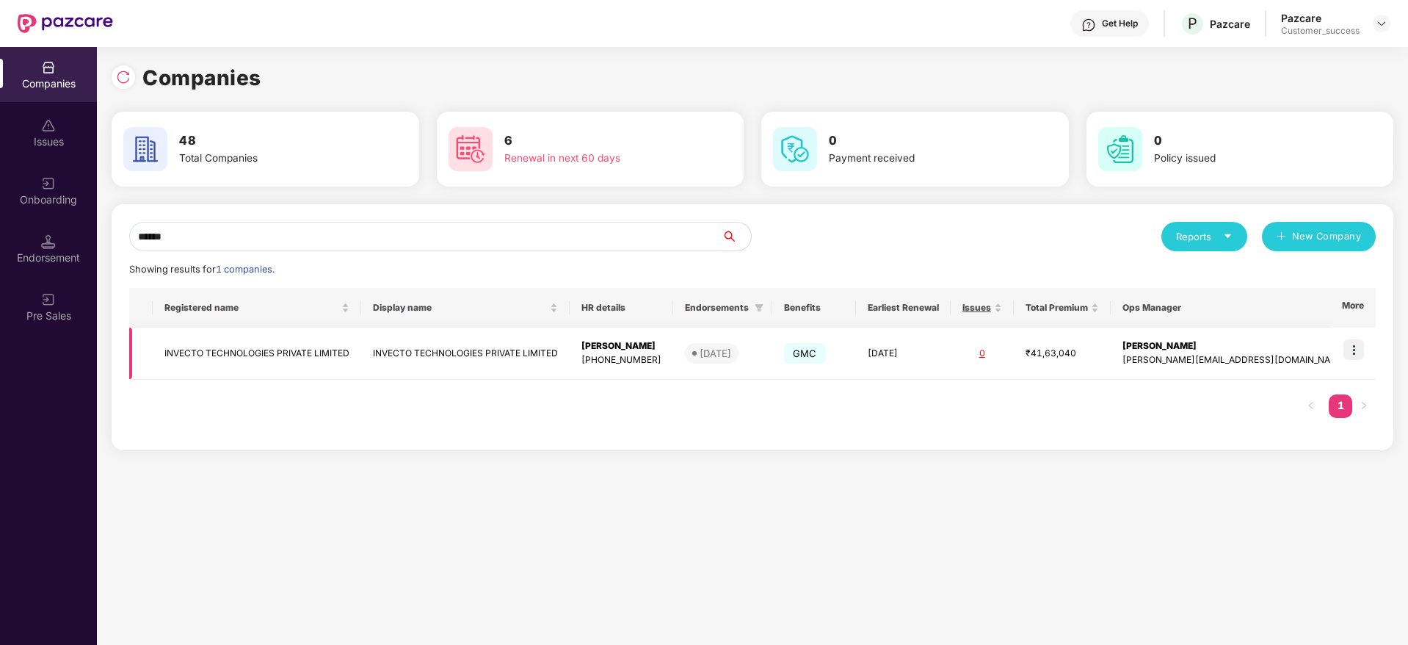
type input "******"
click at [1355, 340] on img at bounding box center [1354, 349] width 21 height 21
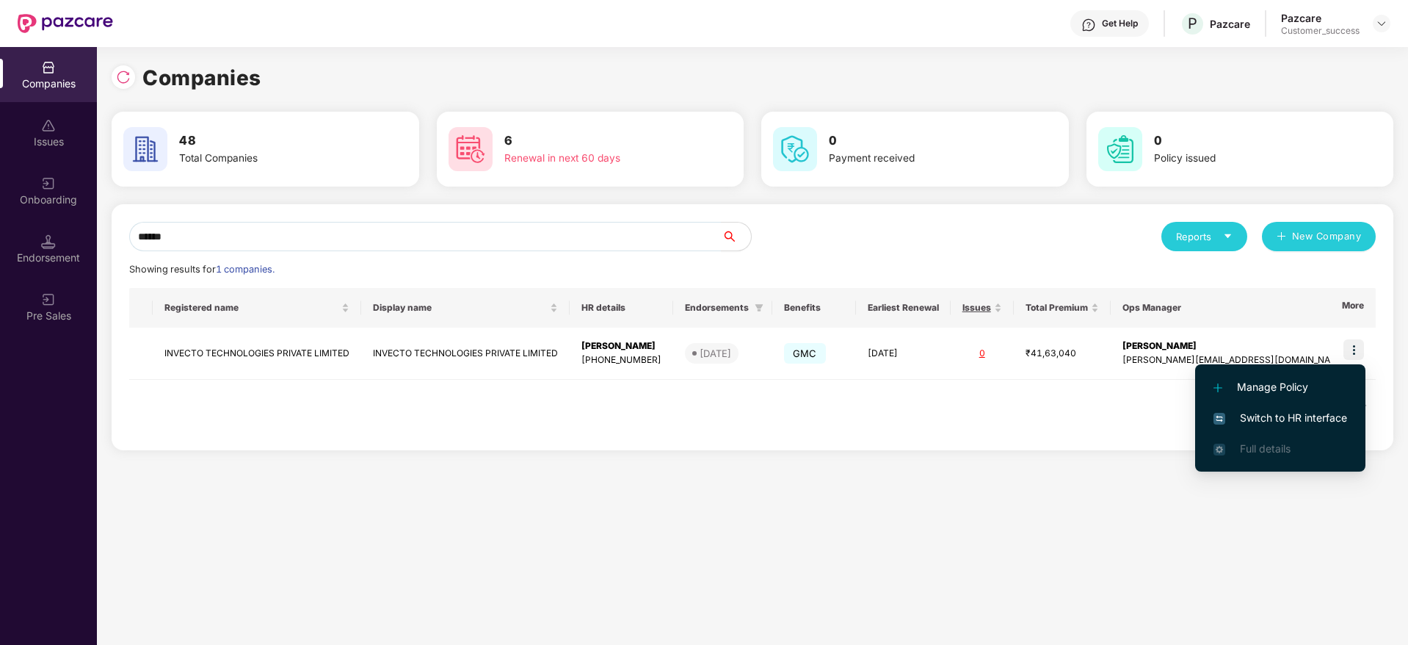
click at [1278, 407] on li "Switch to HR interface" at bounding box center [1280, 417] width 170 height 31
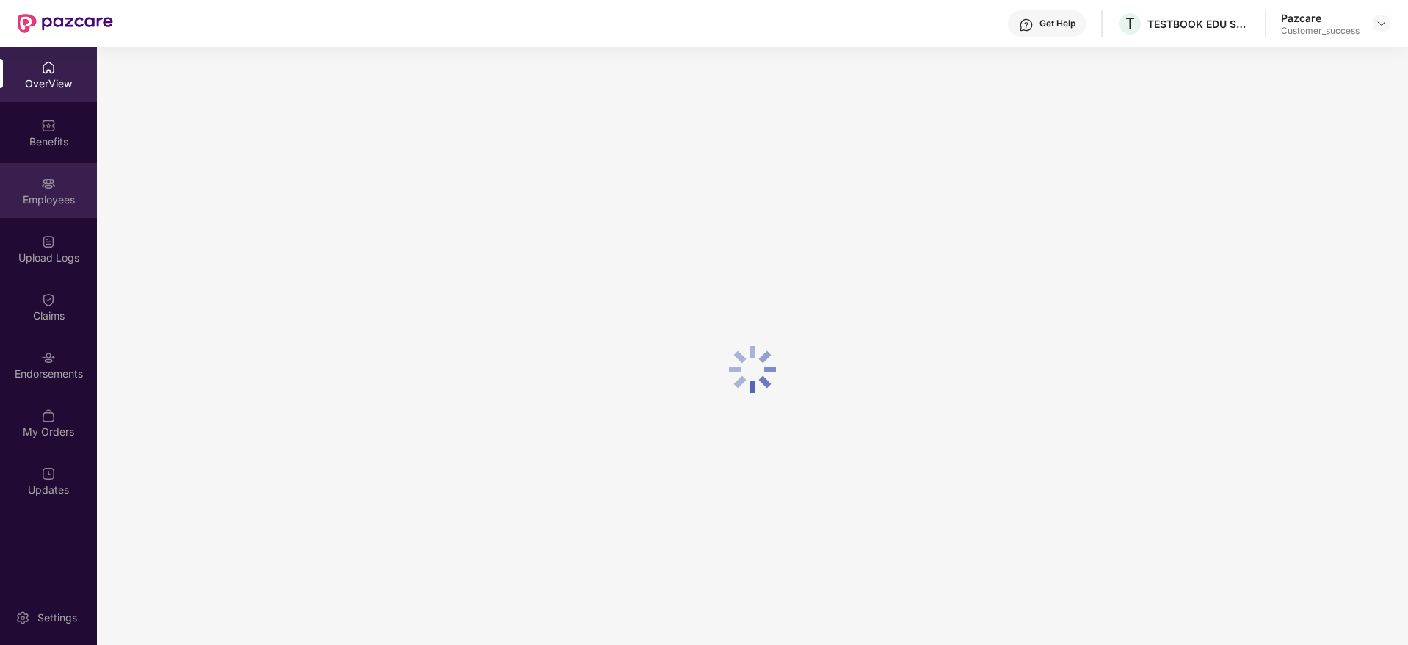
click at [46, 184] on img at bounding box center [48, 183] width 15 height 15
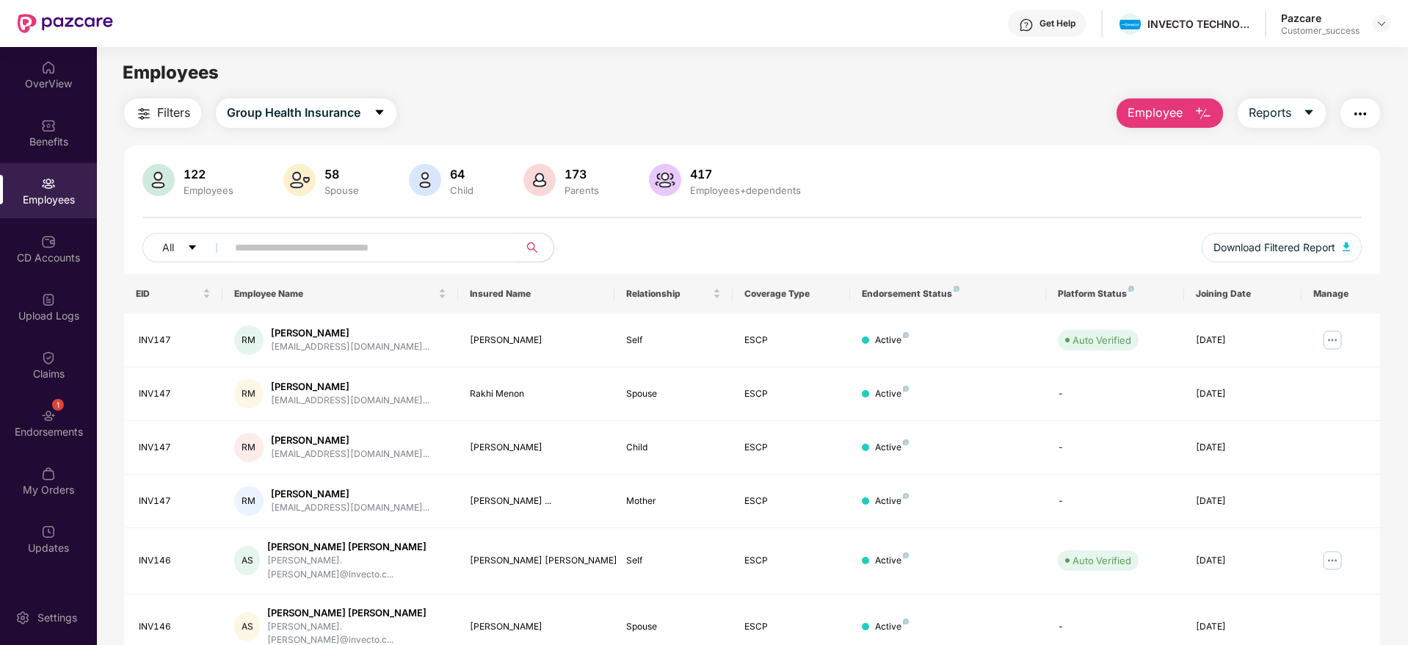
click at [361, 244] on input "text" at bounding box center [367, 247] width 264 height 22
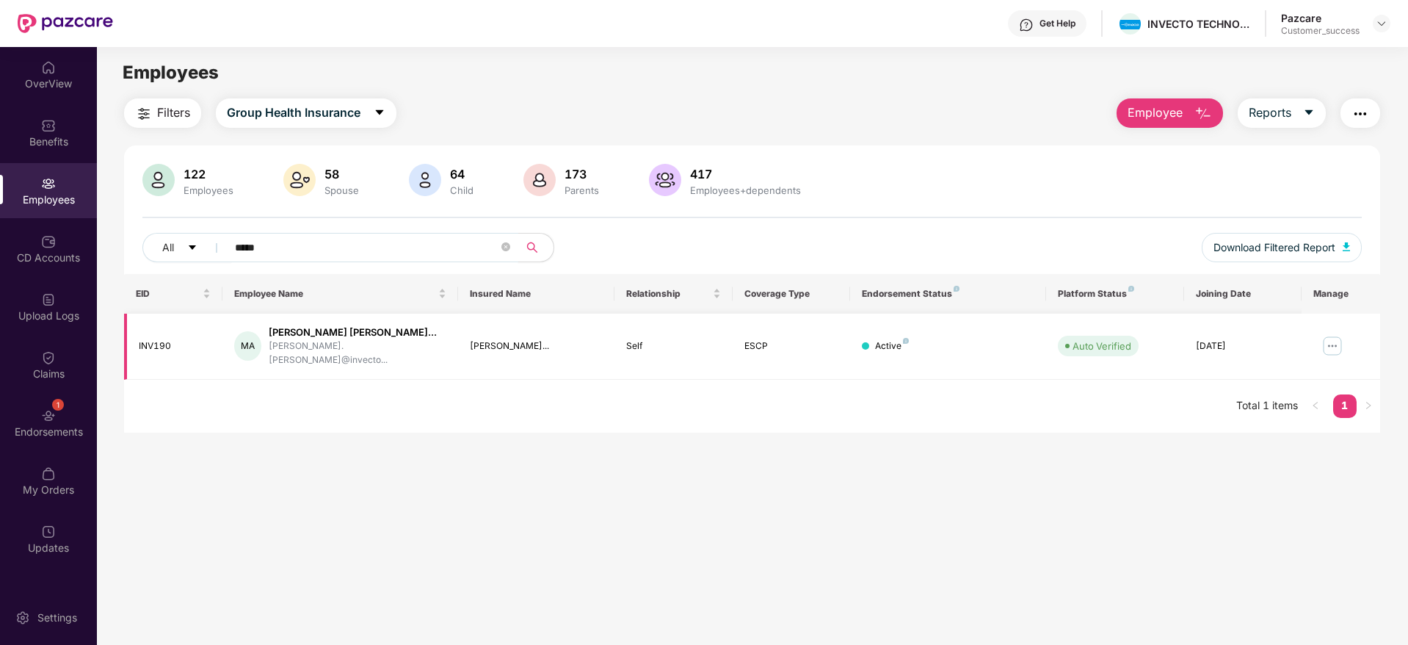
type input "*****"
click at [1334, 336] on img at bounding box center [1332, 345] width 23 height 23
